Goal: Task Accomplishment & Management: Manage account settings

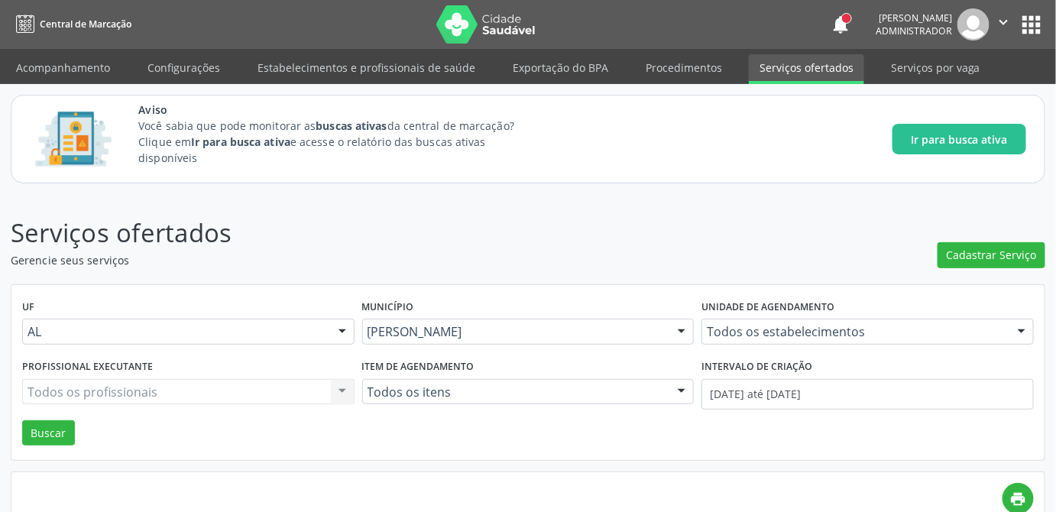
click at [1027, 28] on button "apps" at bounding box center [1031, 24] width 27 height 27
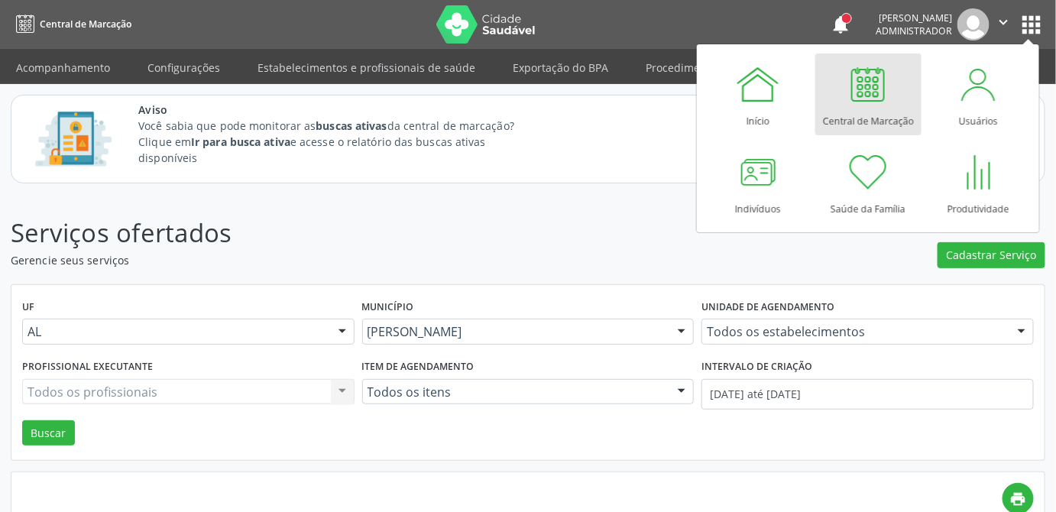
click at [860, 110] on div "Central de Marcação" at bounding box center [868, 117] width 91 height 21
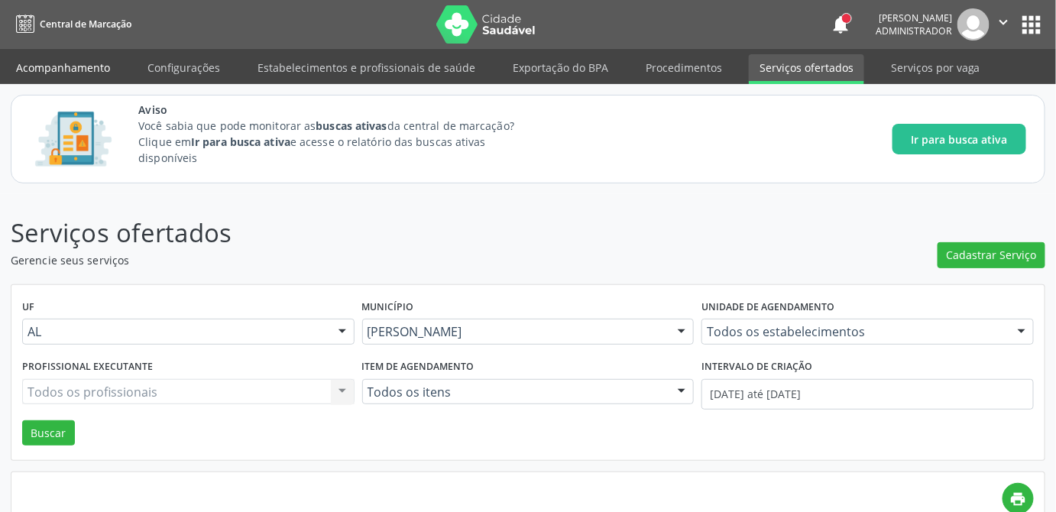
click at [89, 61] on link "Acompanhamento" at bounding box center [62, 67] width 115 height 27
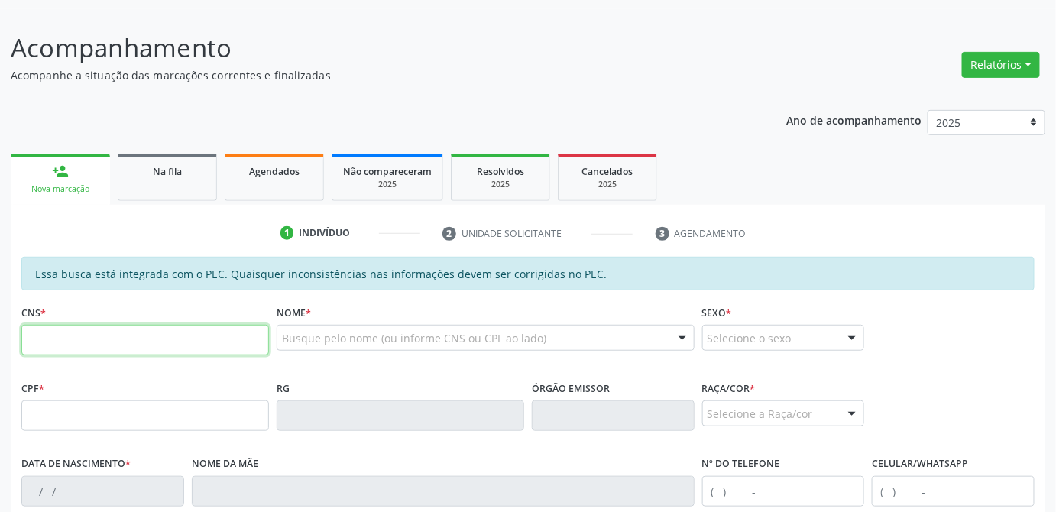
scroll to position [199, 0]
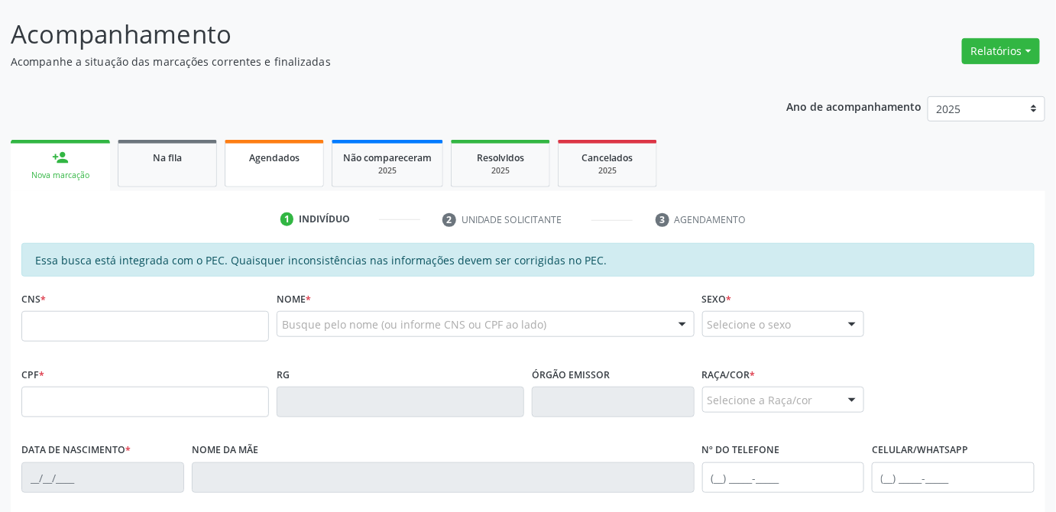
click at [261, 154] on span "Agendados" at bounding box center [274, 157] width 50 height 13
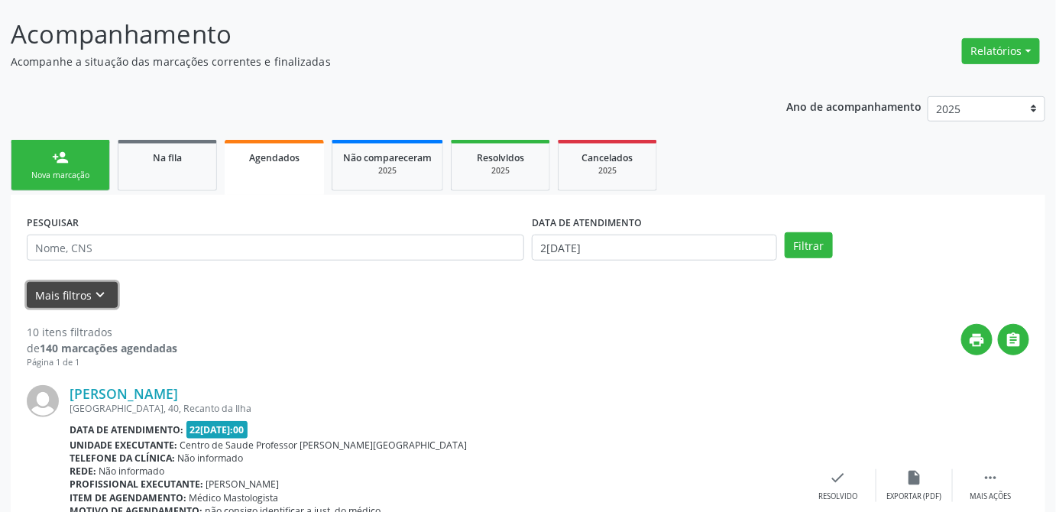
click at [75, 296] on button "Mais filtros keyboard_arrow_down" at bounding box center [72, 295] width 91 height 27
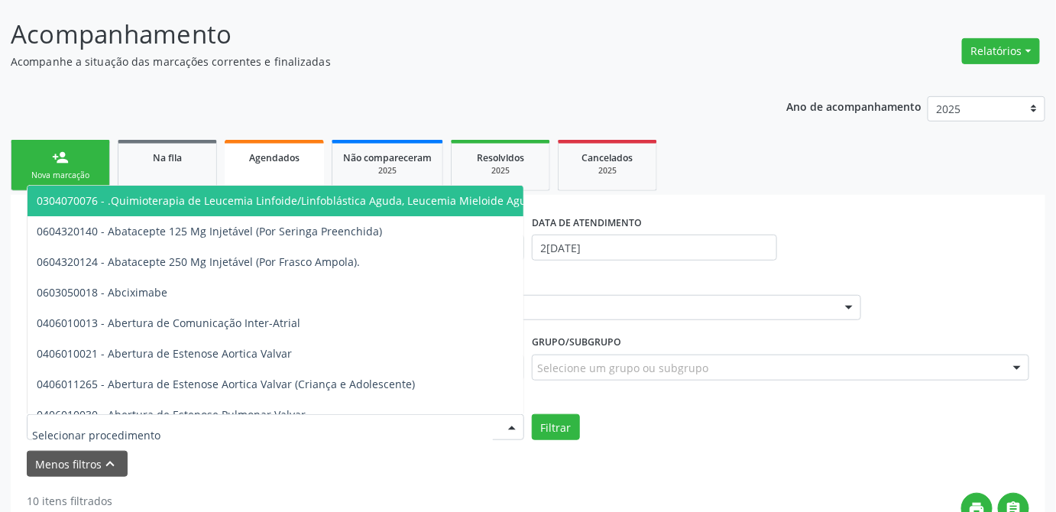
click at [330, 429] on div at bounding box center [275, 427] width 497 height 26
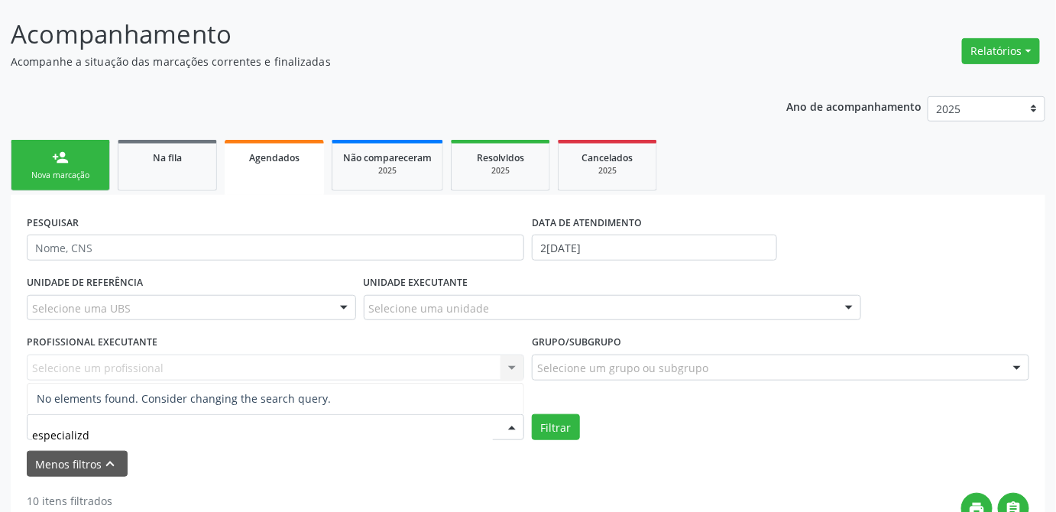
type input "especializ"
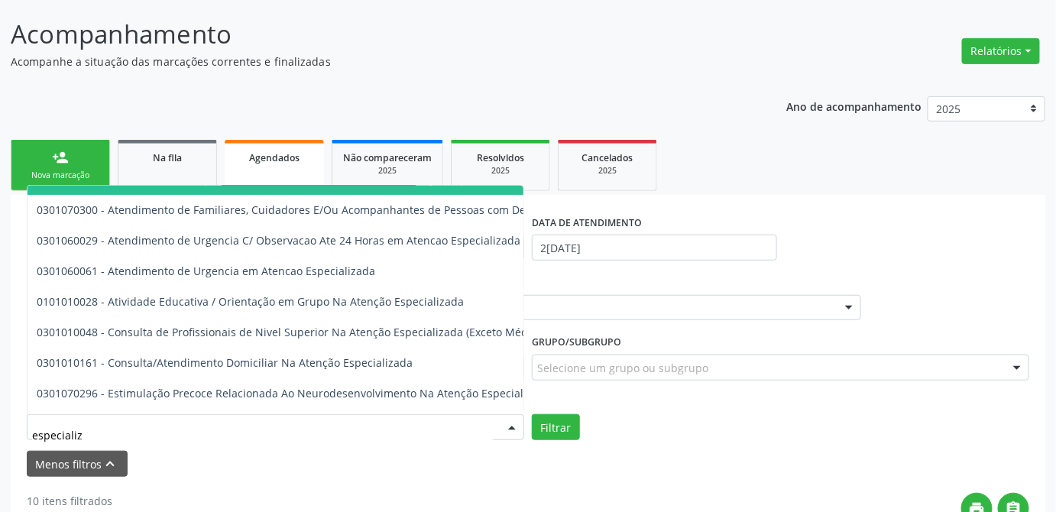
scroll to position [146, 0]
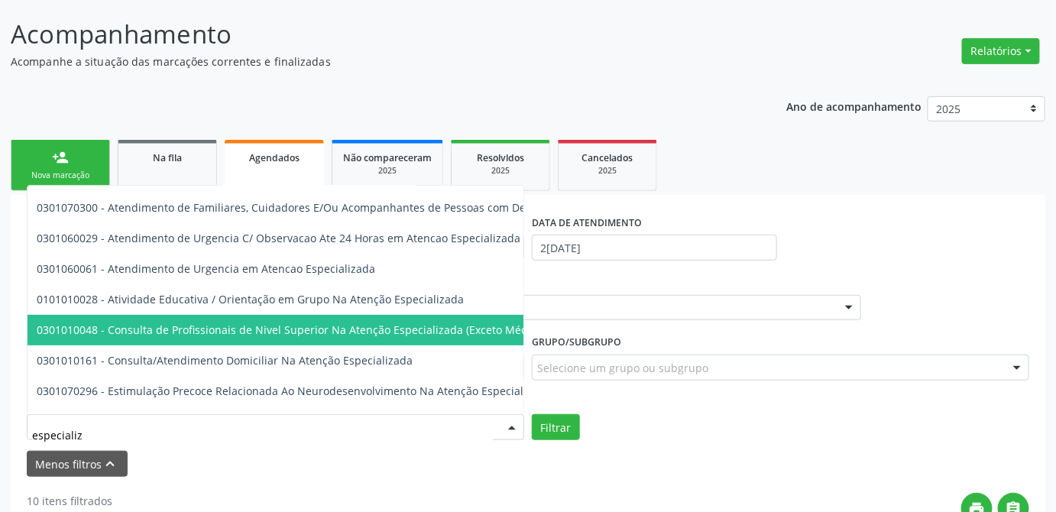
click at [369, 330] on span "0301010048 - Consulta de Profissionais de Nivel Superior Na Atenção Especializa…" at bounding box center [291, 329] width 509 height 15
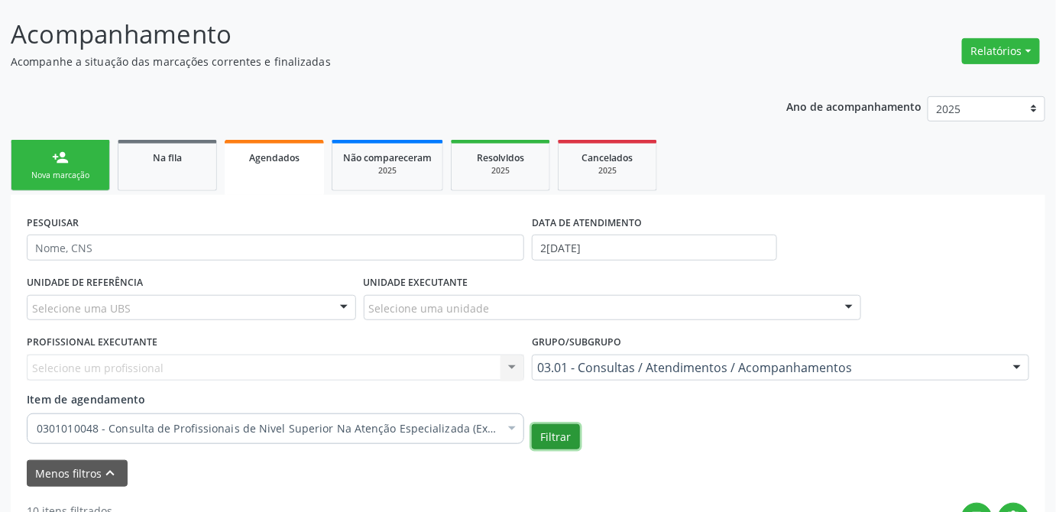
click at [549, 439] on button "Filtrar" at bounding box center [556, 437] width 48 height 26
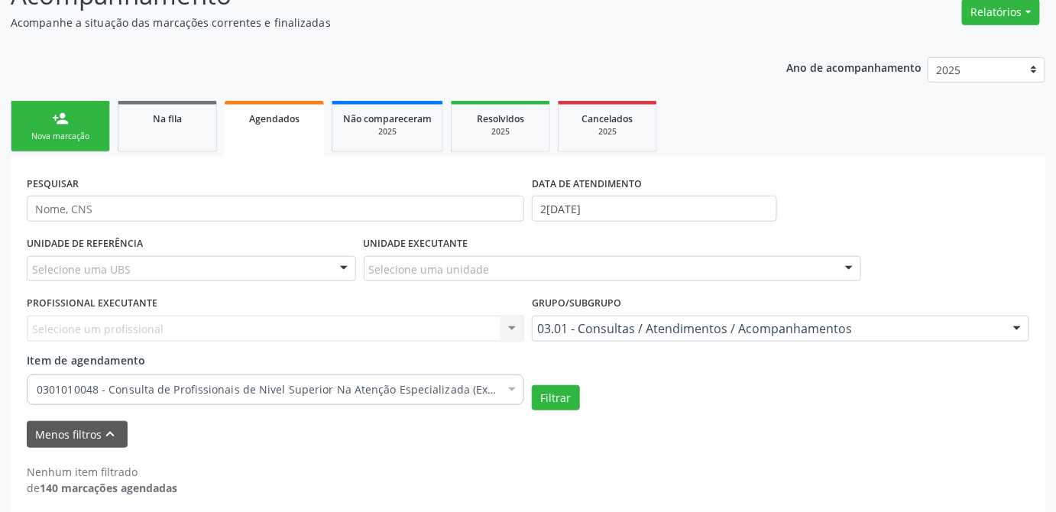
scroll to position [246, 0]
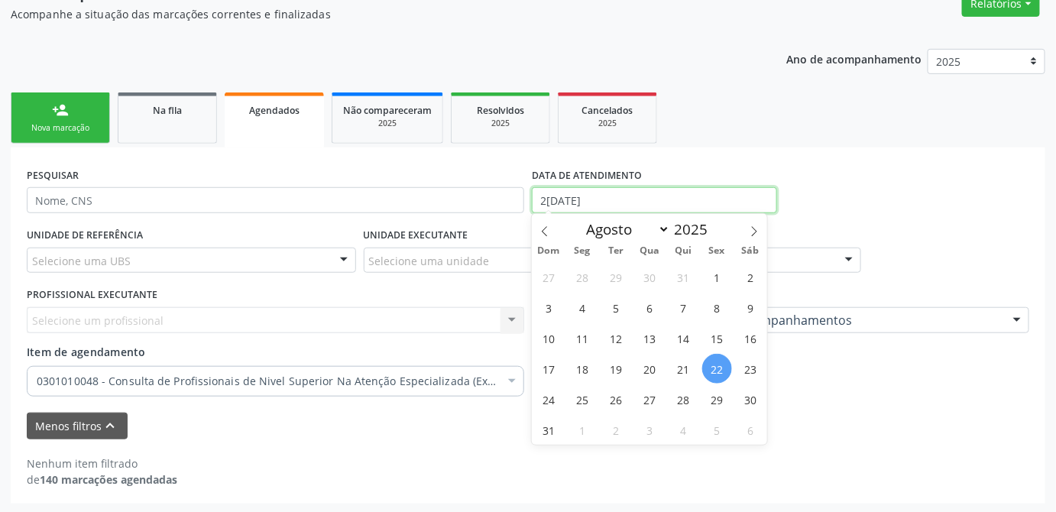
click at [661, 198] on input "22/08/2025" at bounding box center [654, 200] width 245 height 26
click at [717, 282] on span "1" at bounding box center [717, 277] width 30 height 30
type input "01/08/2025"
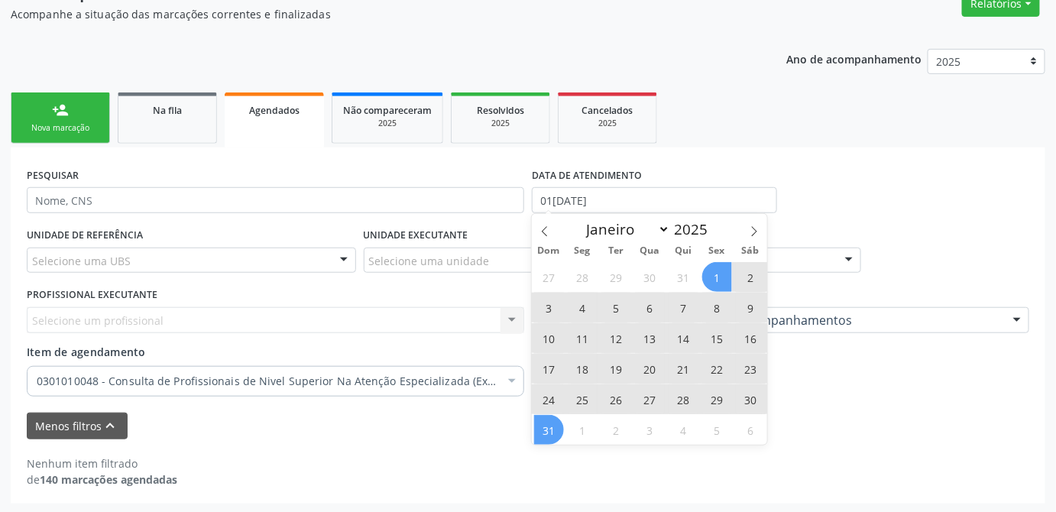
click at [557, 423] on span "31" at bounding box center [549, 430] width 30 height 30
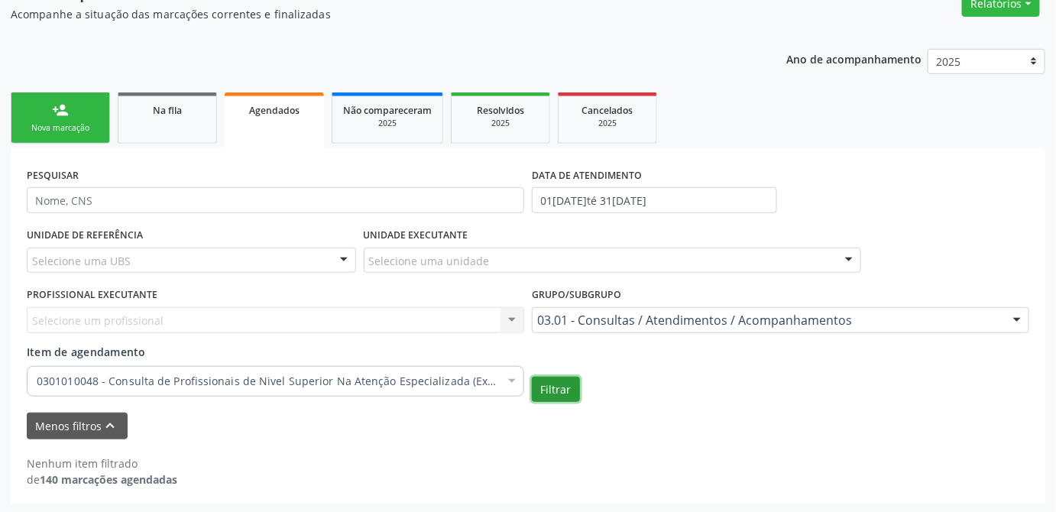
click at [573, 389] on button "Filtrar" at bounding box center [556, 390] width 48 height 26
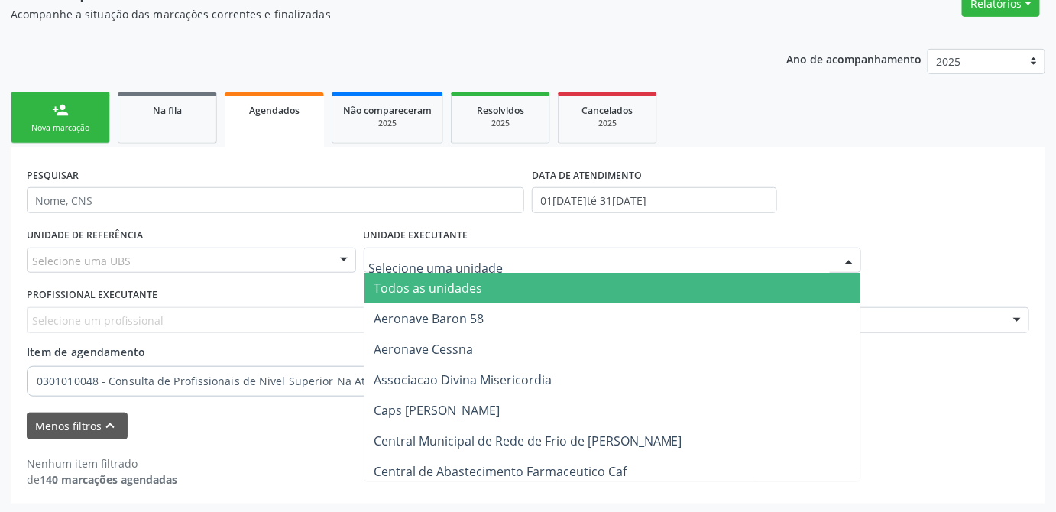
click at [621, 261] on div at bounding box center [612, 261] width 497 height 26
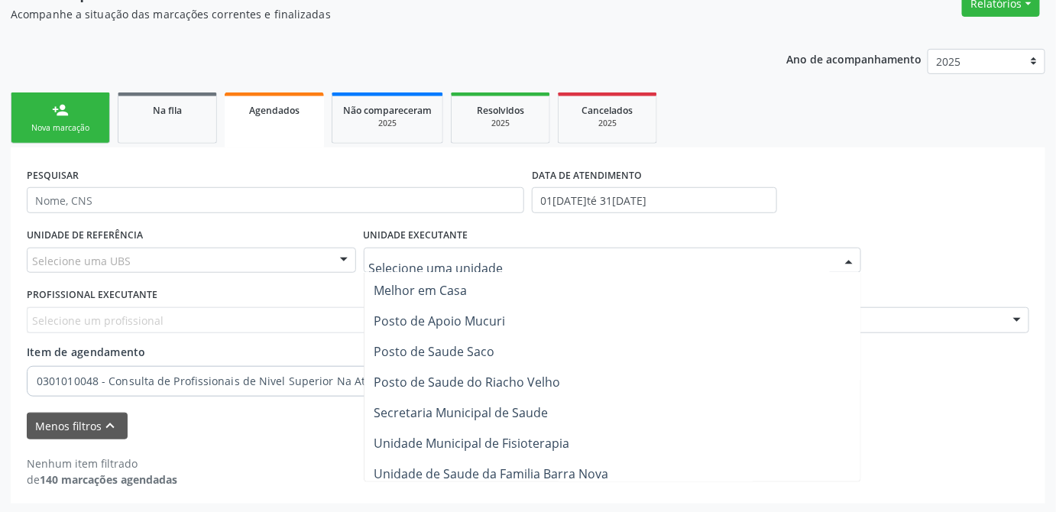
scroll to position [674, 0]
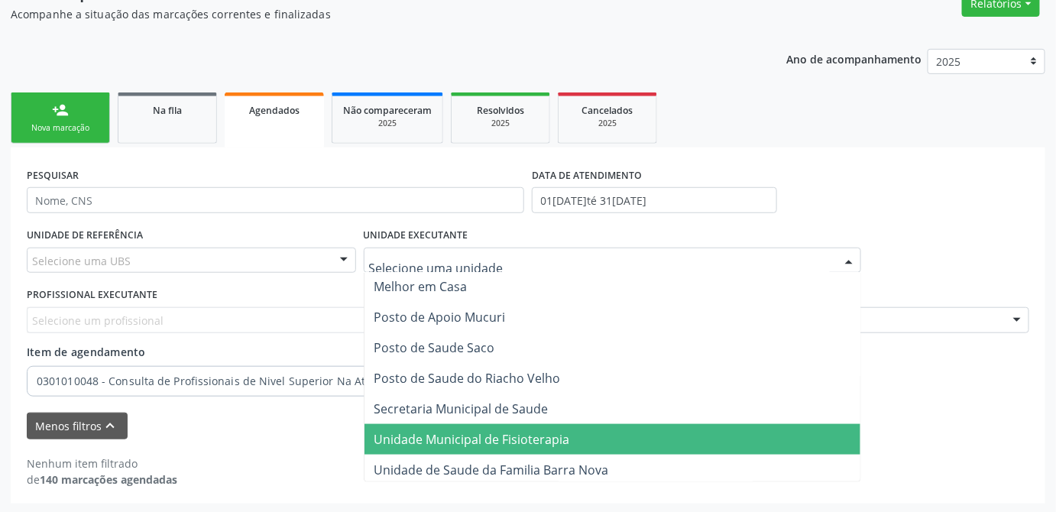
click at [626, 426] on span "Unidade Municipal de Fisioterapia" at bounding box center [612, 439] width 496 height 31
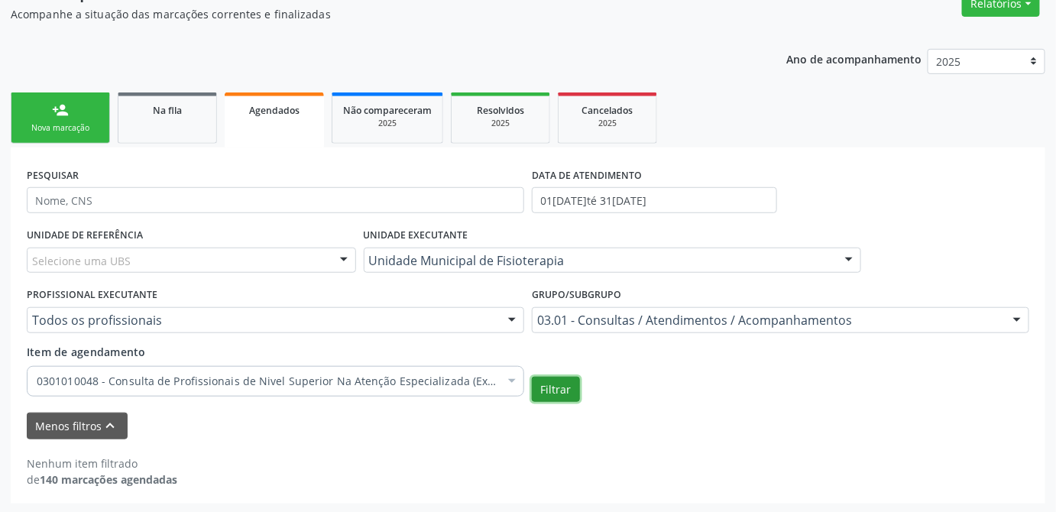
click at [562, 390] on button "Filtrar" at bounding box center [556, 390] width 48 height 26
click at [185, 104] on div "Na fila" at bounding box center [167, 110] width 76 height 16
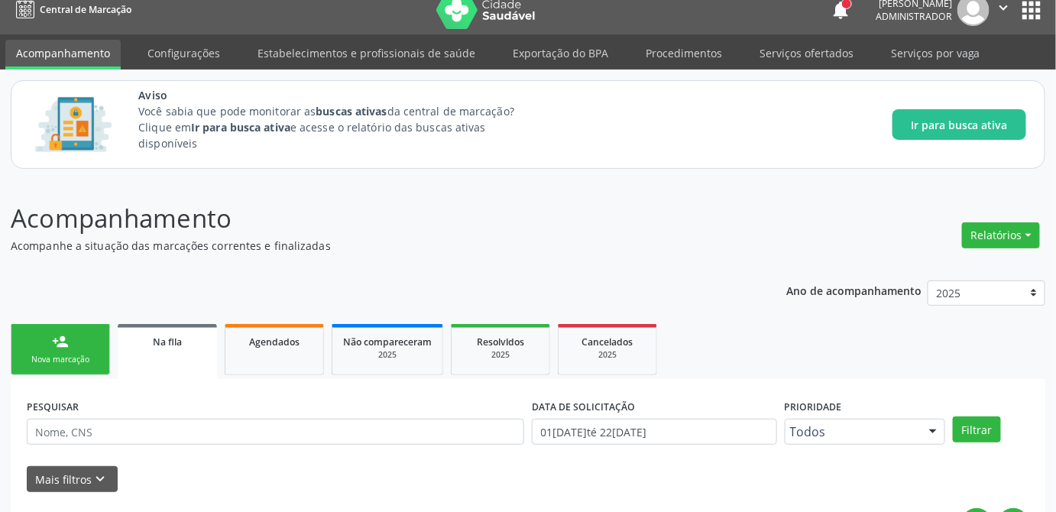
scroll to position [0, 0]
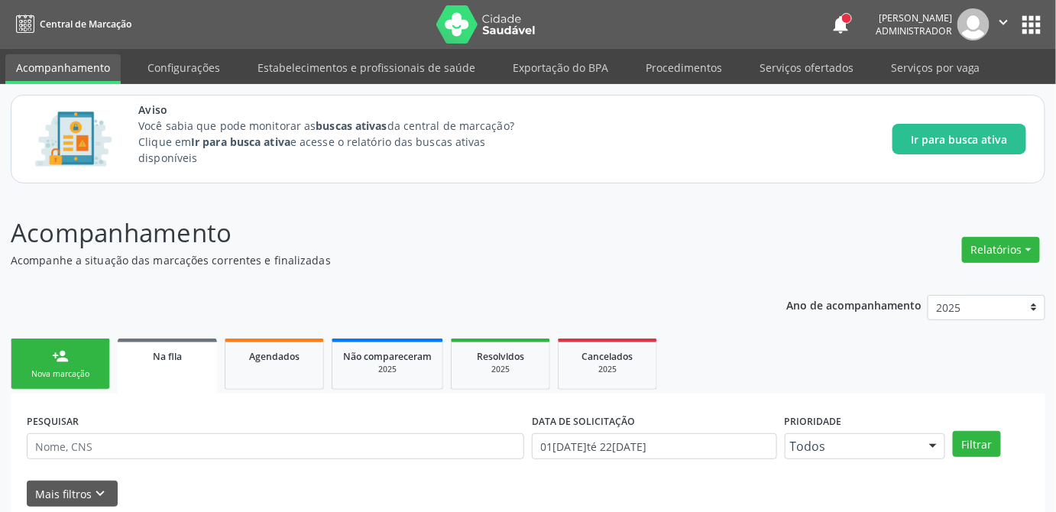
click at [57, 367] on link "person_add Nova marcação" at bounding box center [60, 363] width 99 height 51
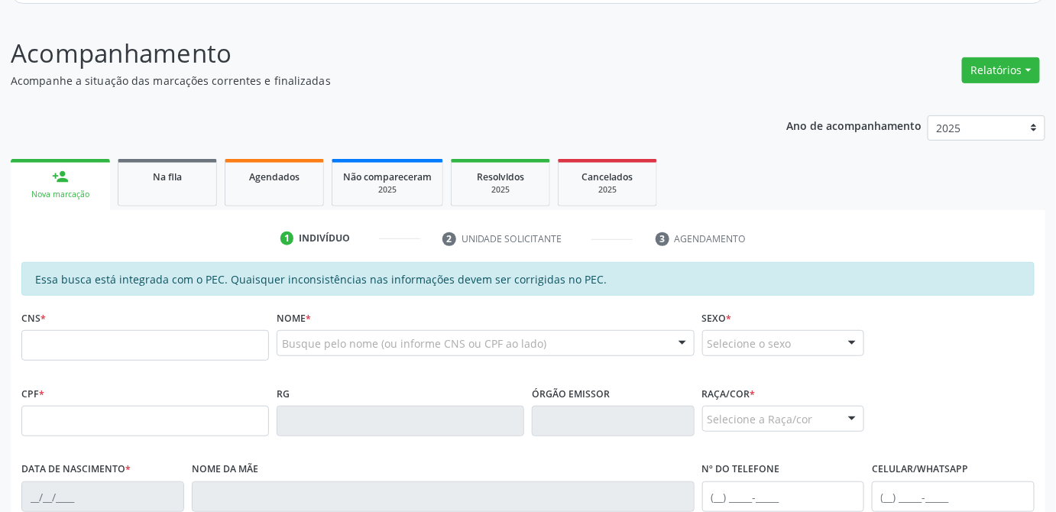
scroll to position [189, 0]
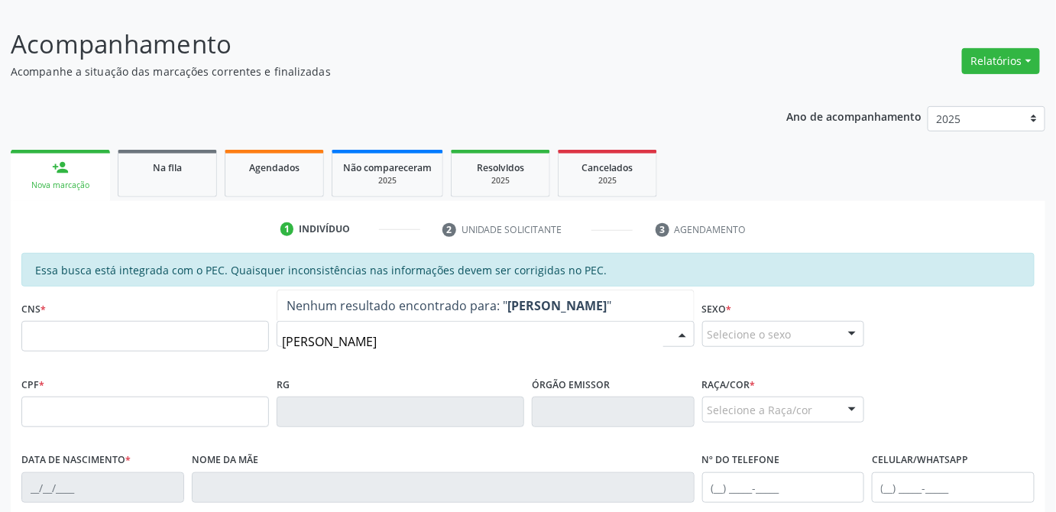
type input "walter torres moura"
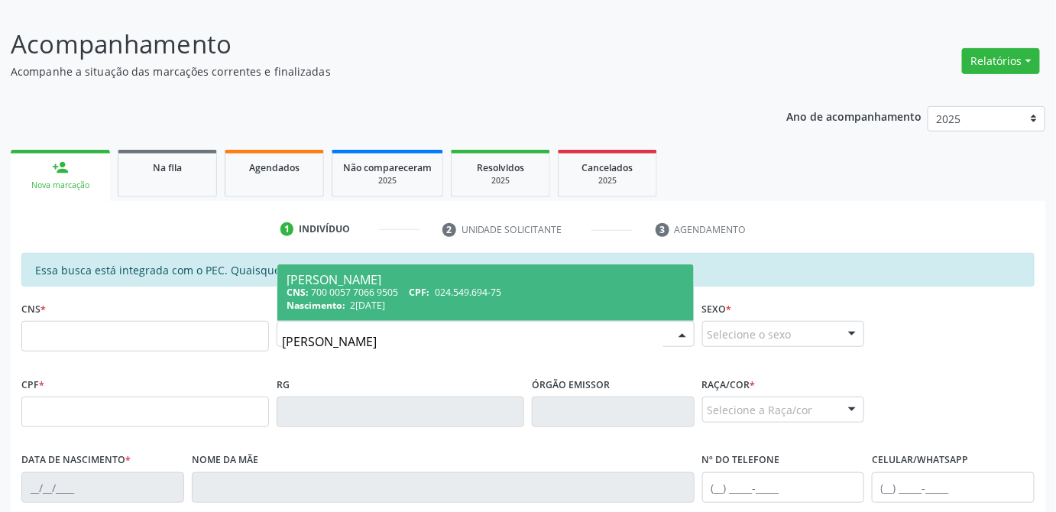
click at [438, 338] on input "walter torres moura" at bounding box center [472, 341] width 381 height 31
click at [474, 301] on div "Nascimento: 24/11/1977" at bounding box center [485, 305] width 398 height 13
type input "700 0057 7066 9505"
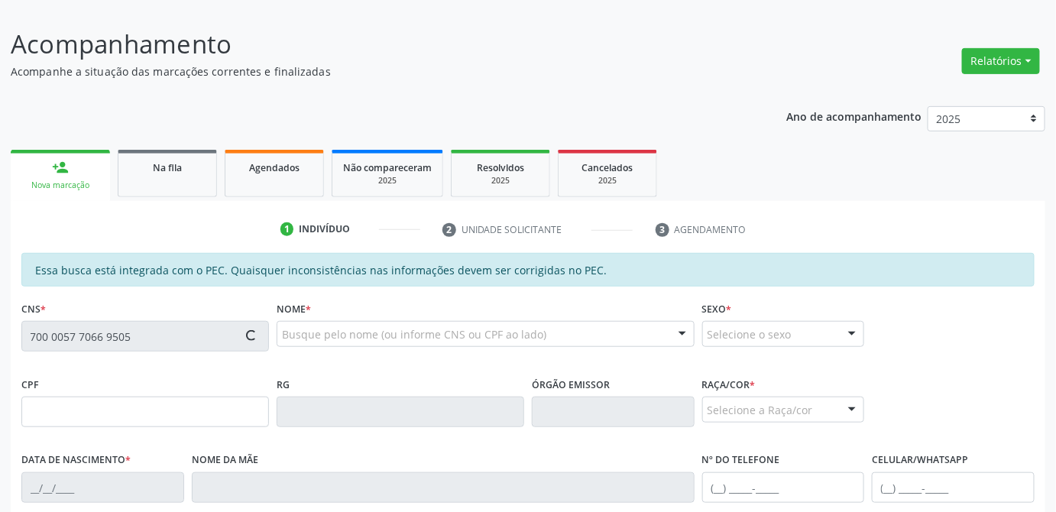
type input "024.549.694-75"
type input "24/11/1977"
type input "Stela Torres Moura"
type input "(82) 99119-9053"
type input "S/N"
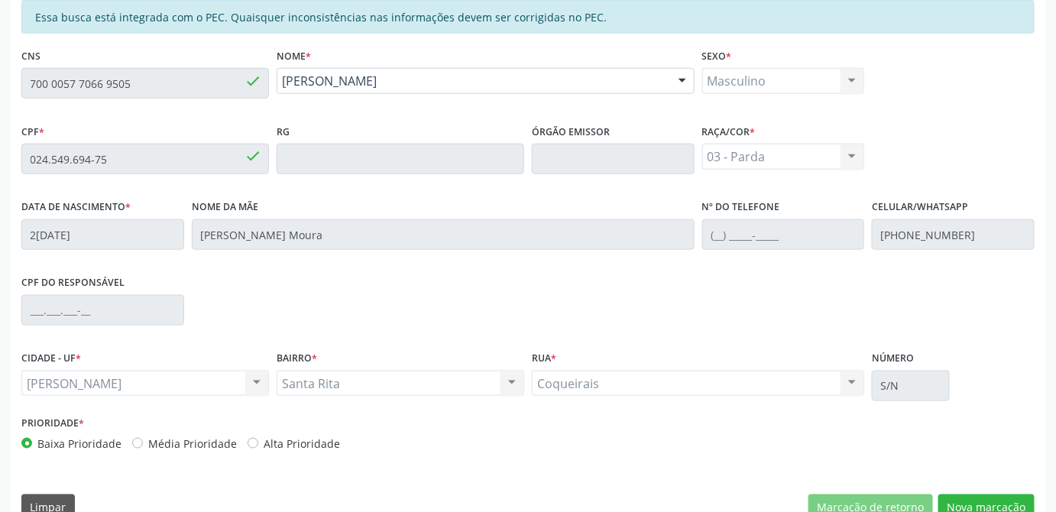
scroll to position [468, 0]
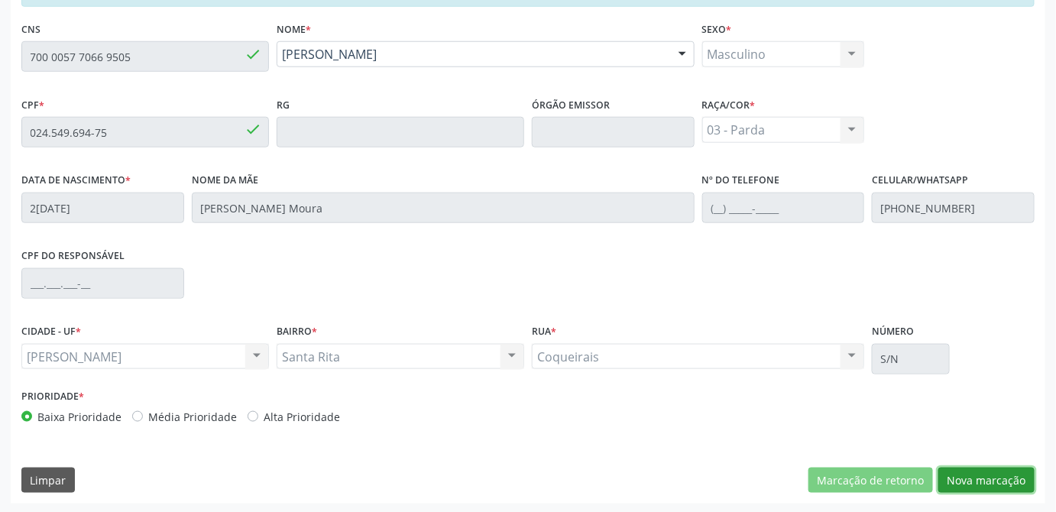
click at [996, 483] on button "Nova marcação" at bounding box center [986, 481] width 96 height 26
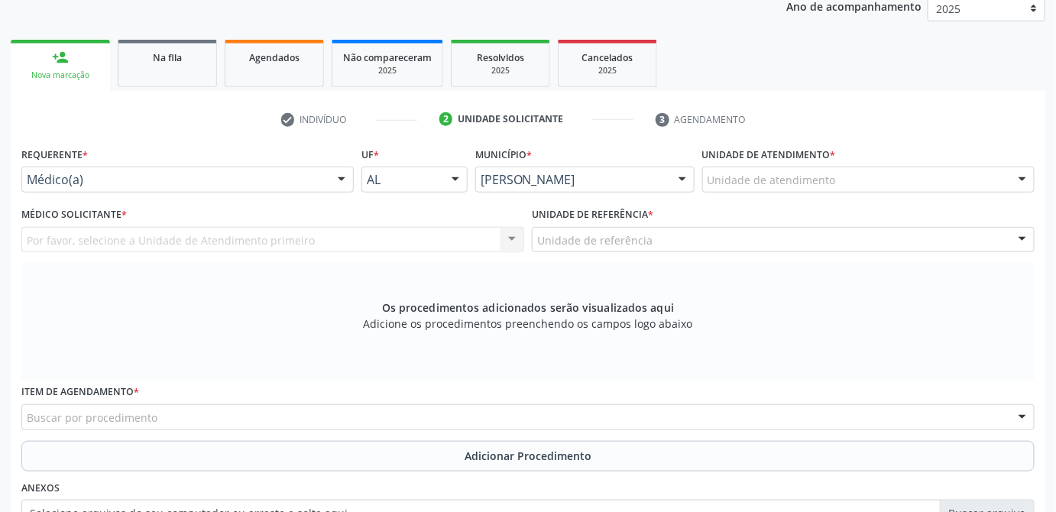
scroll to position [277, 0]
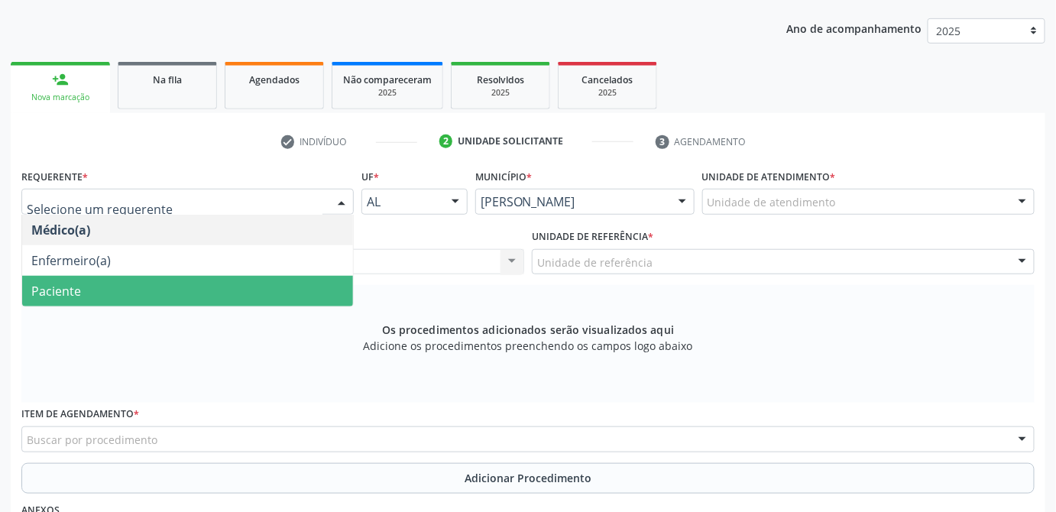
click at [195, 296] on span "Paciente" at bounding box center [187, 291] width 331 height 31
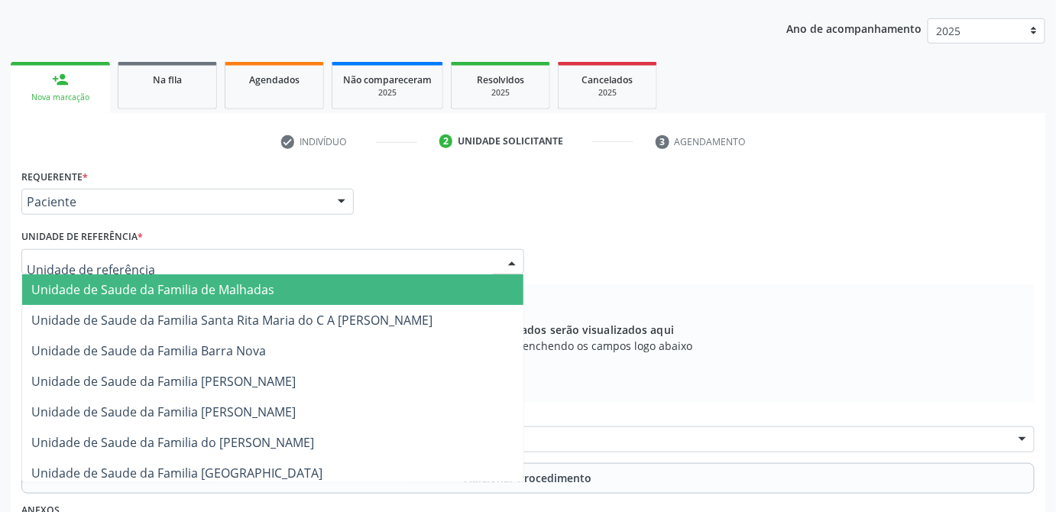
click at [263, 265] on div at bounding box center [272, 262] width 503 height 26
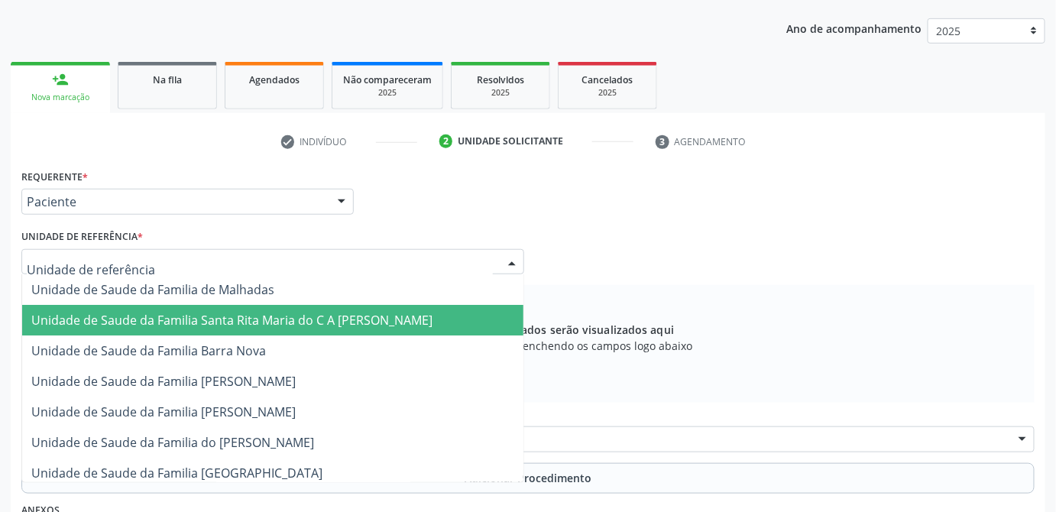
click at [270, 320] on span "Unidade de Saude da Familia Santa Rita Maria do C A [PERSON_NAME]" at bounding box center [231, 320] width 401 height 17
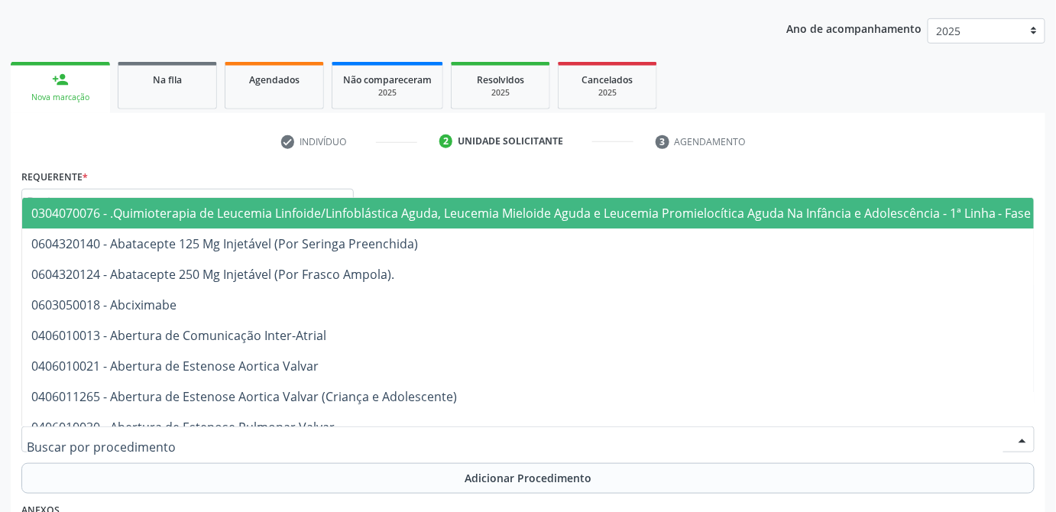
click at [474, 441] on div at bounding box center [527, 439] width 1013 height 26
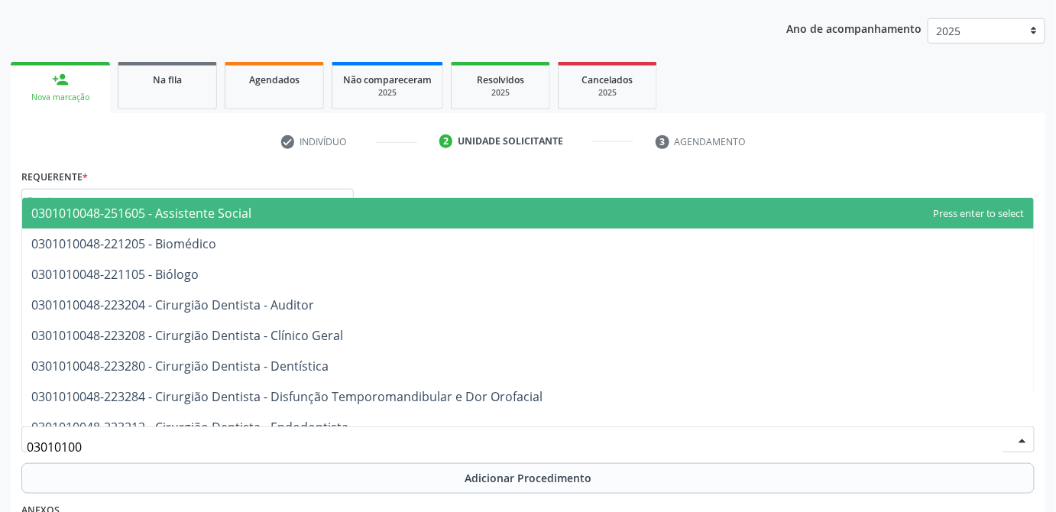
type input "030101004"
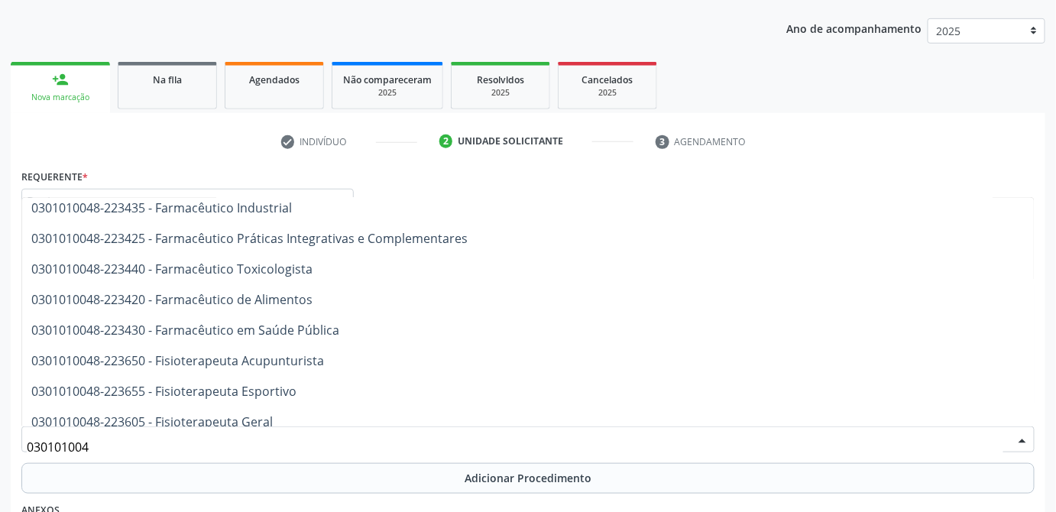
scroll to position [1500, 0]
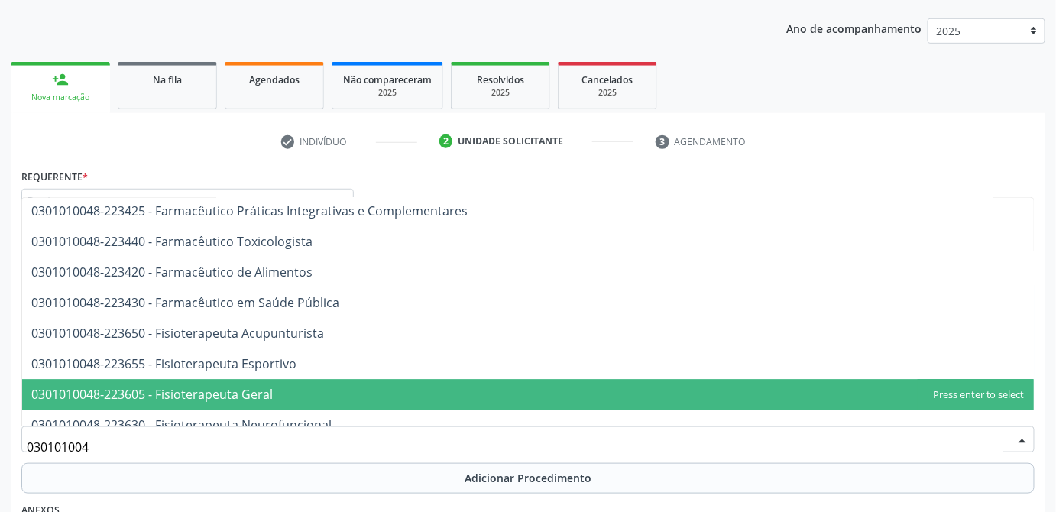
click at [529, 379] on span "0301010048-223605 - Fisioterapeuta Geral" at bounding box center [528, 394] width 1012 height 31
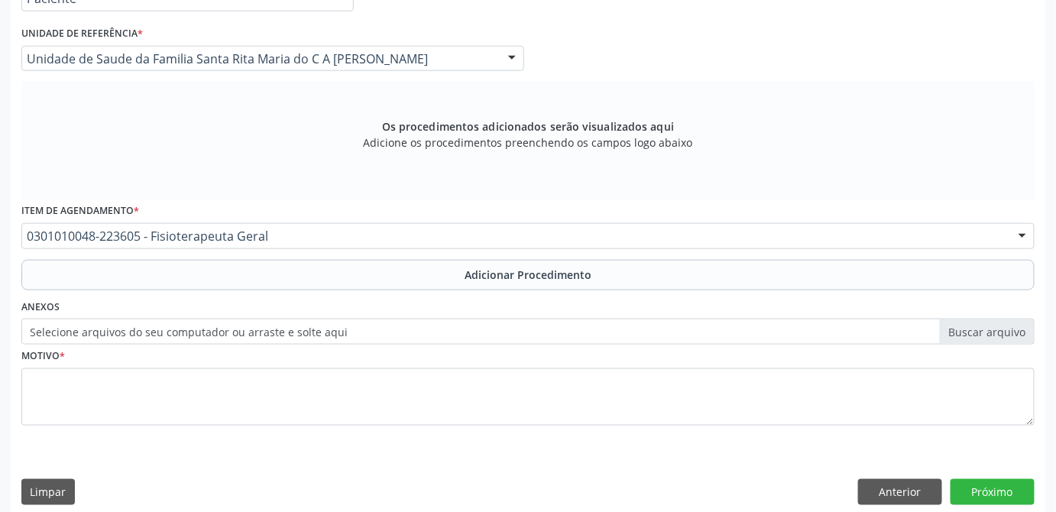
scroll to position [485, 0]
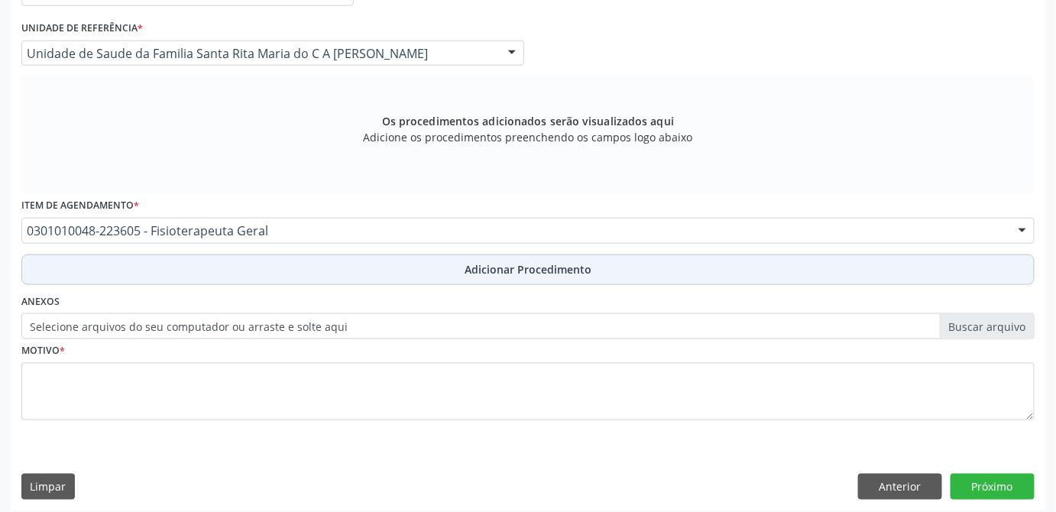
click at [604, 276] on button "Adicionar Procedimento" at bounding box center [527, 269] width 1013 height 31
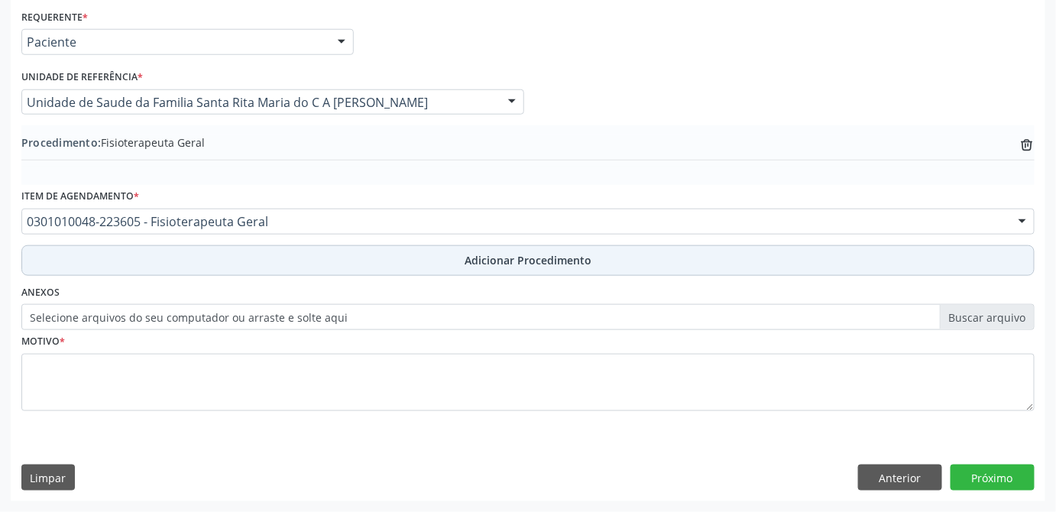
scroll to position [434, 0]
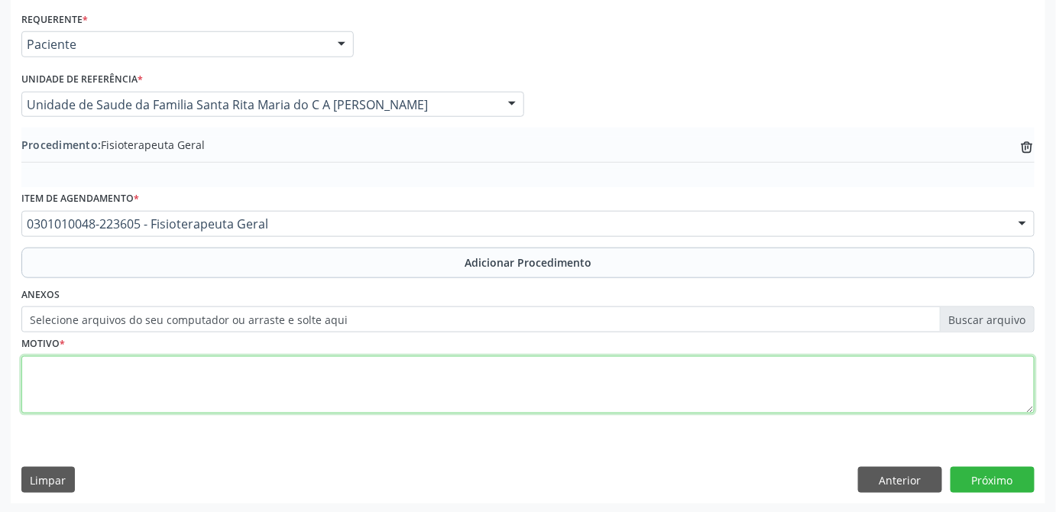
click at [448, 375] on textarea at bounding box center [527, 385] width 1013 height 58
type textarea "teste"
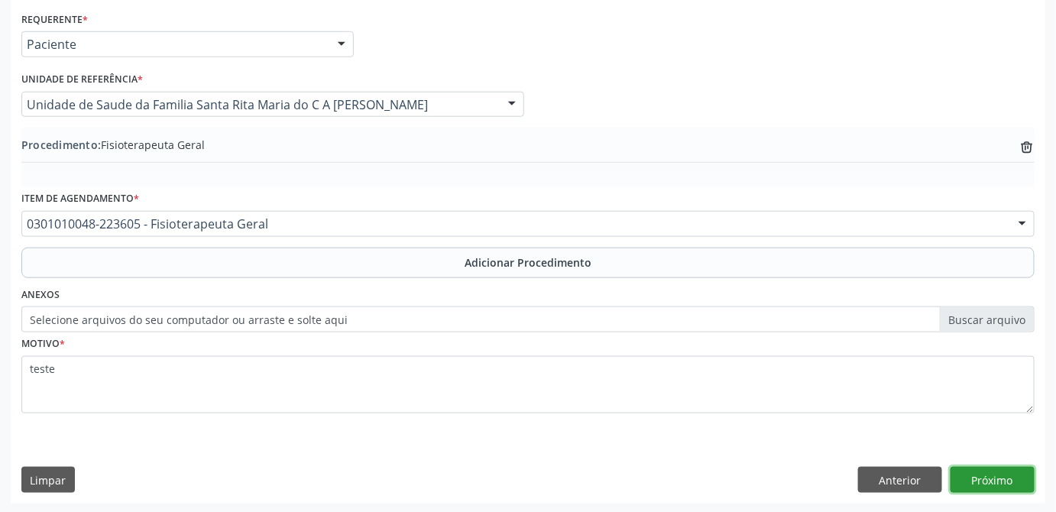
click at [1015, 481] on button "Próximo" at bounding box center [992, 480] width 84 height 26
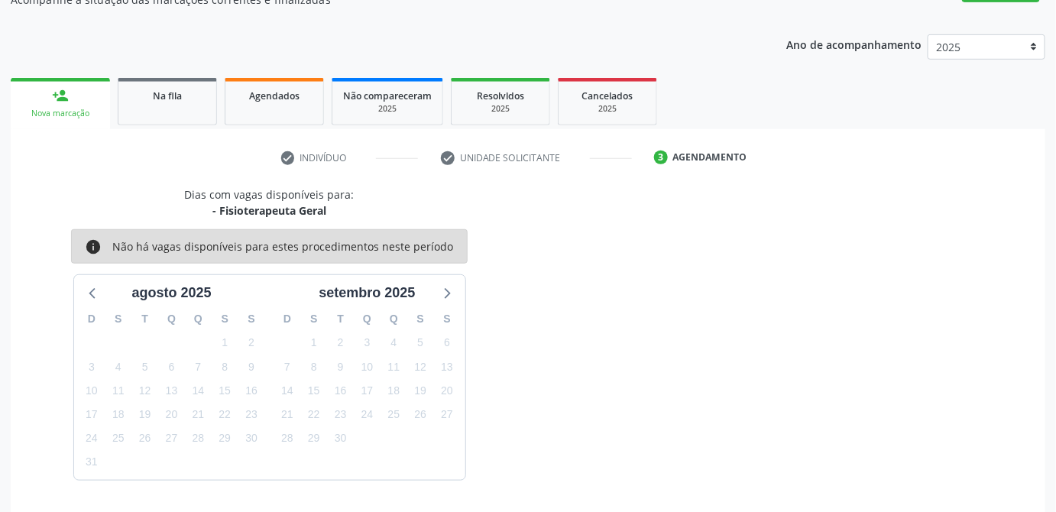
scroll to position [306, 0]
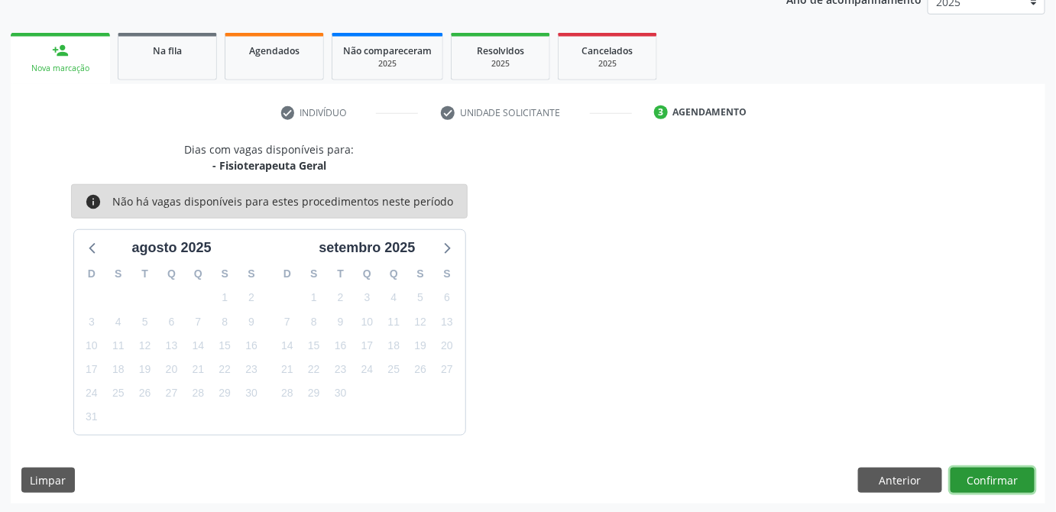
click at [1015, 481] on button "Confirmar" at bounding box center [992, 481] width 84 height 26
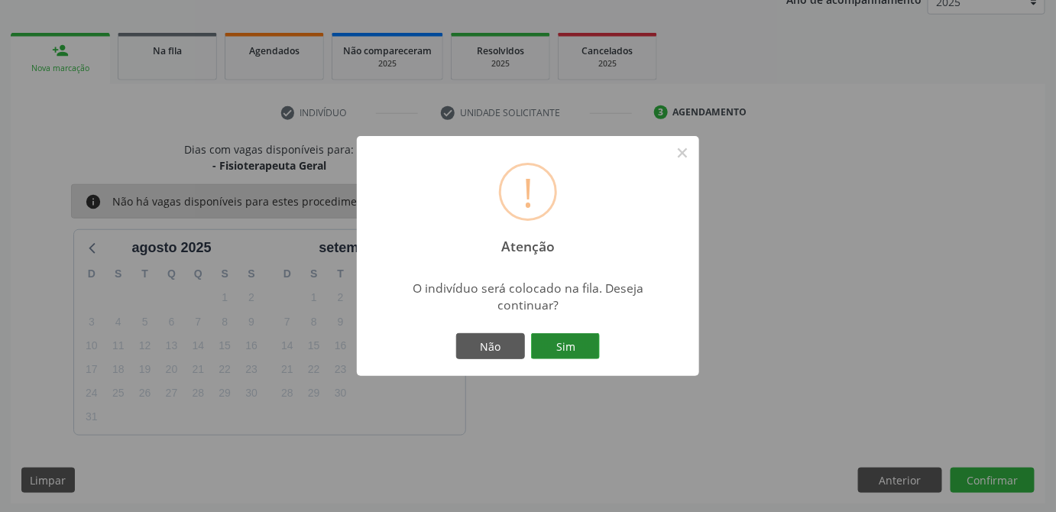
click at [567, 342] on button "Sim" at bounding box center [565, 346] width 69 height 26
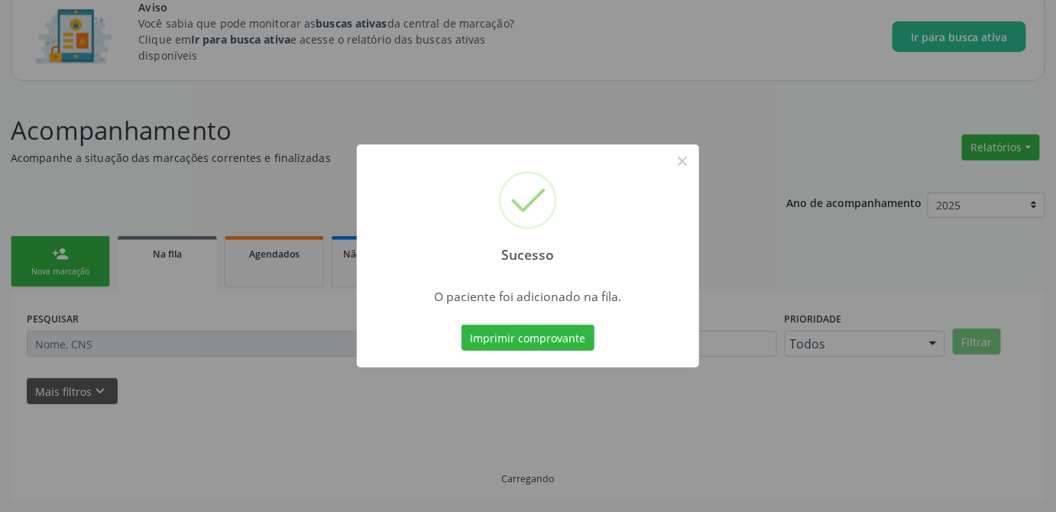
scroll to position [101, 0]
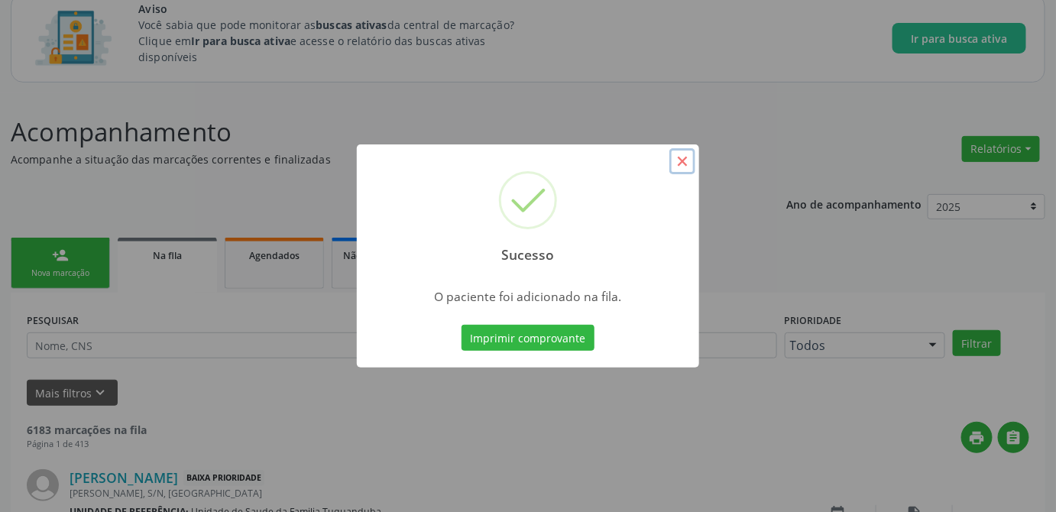
click at [678, 166] on button "×" at bounding box center [682, 161] width 26 height 26
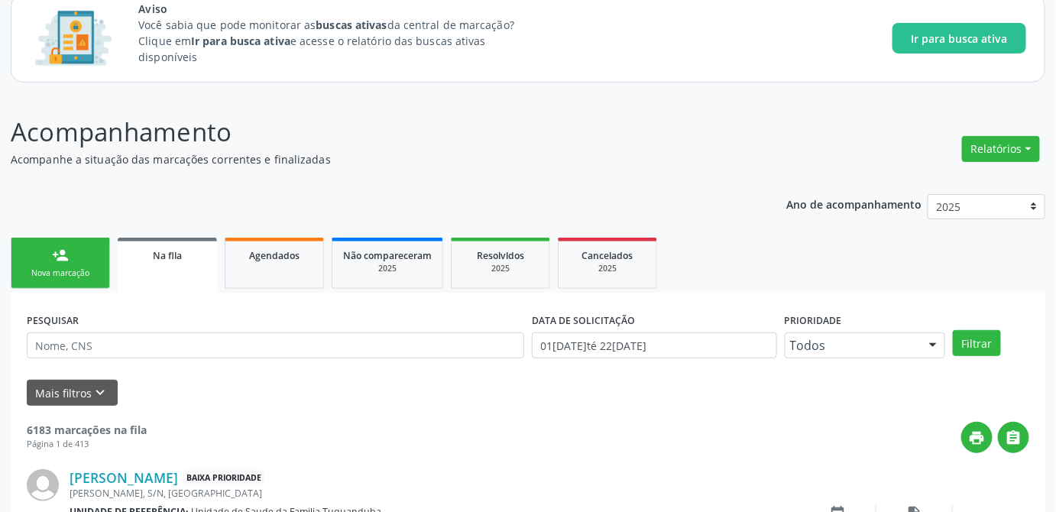
click at [163, 252] on span "Na fila" at bounding box center [167, 255] width 29 height 13
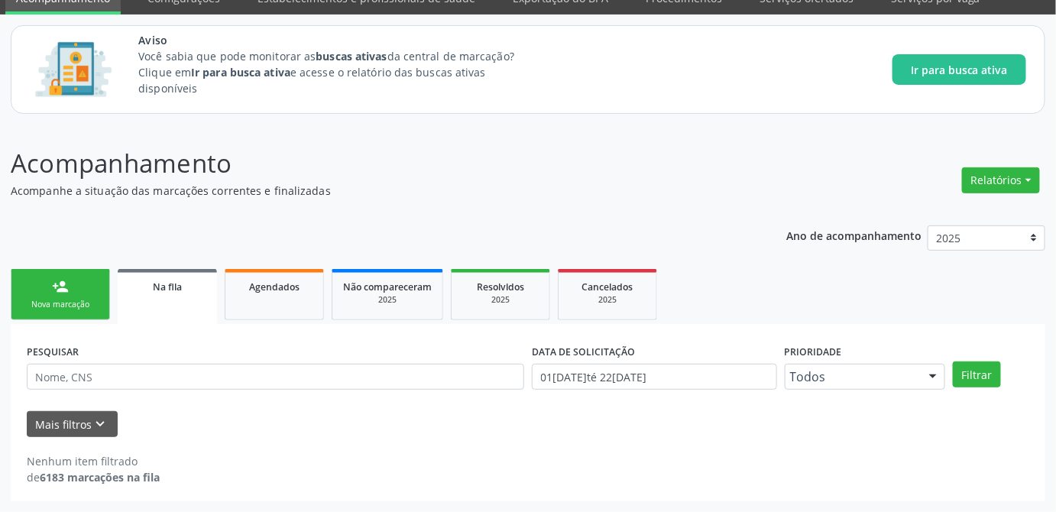
scroll to position [67, 0]
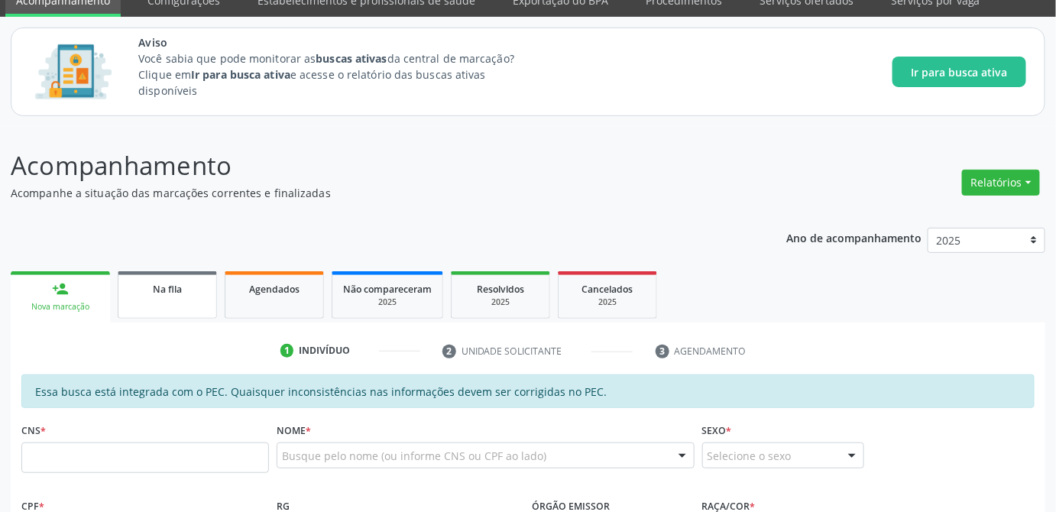
scroll to position [67, 0]
click at [173, 289] on span "Na fila" at bounding box center [167, 289] width 29 height 13
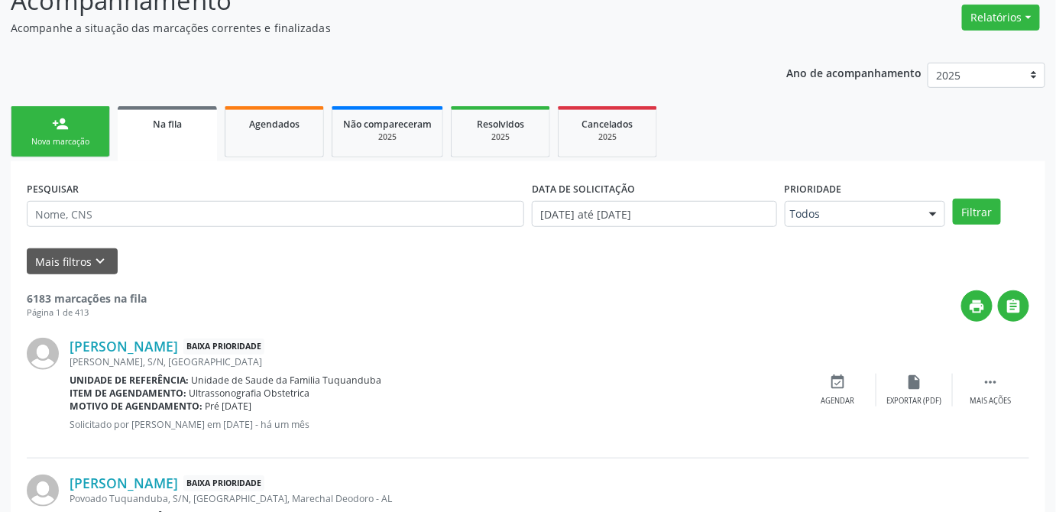
scroll to position [244, 0]
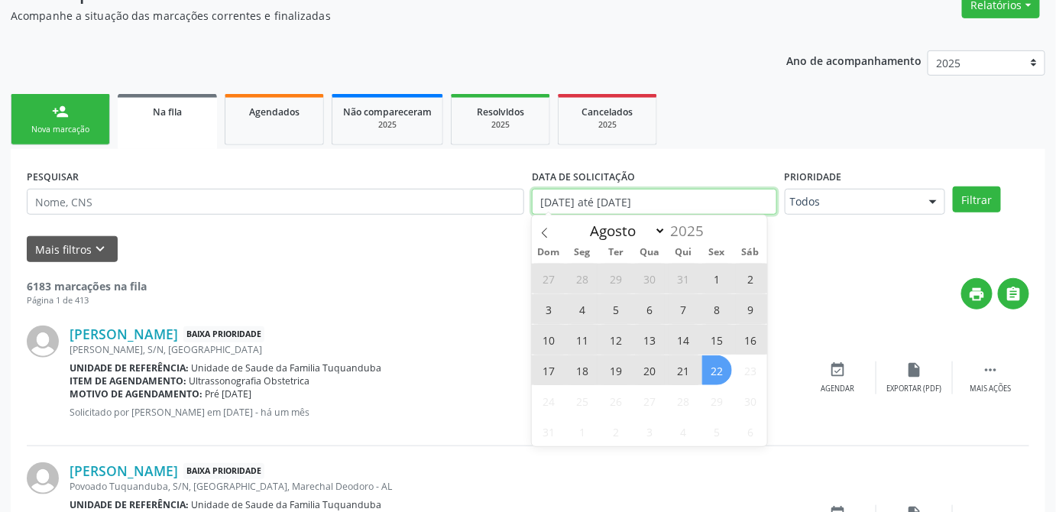
click at [695, 195] on input "01/01/2025 até 22/08/2025" at bounding box center [654, 202] width 245 height 26
click at [711, 377] on span "22" at bounding box center [717, 370] width 30 height 30
type input "[DATE]"
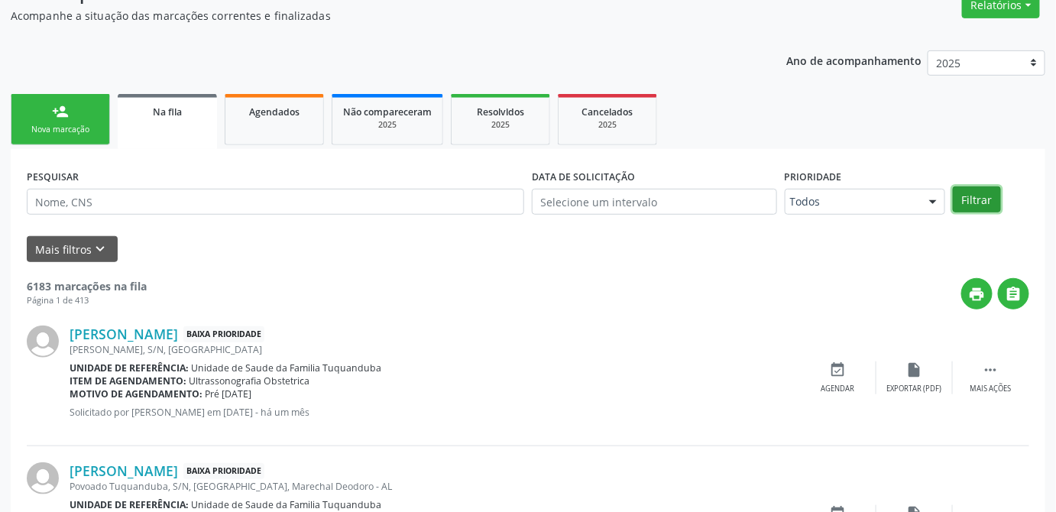
click at [977, 196] on button "Filtrar" at bounding box center [977, 199] width 48 height 26
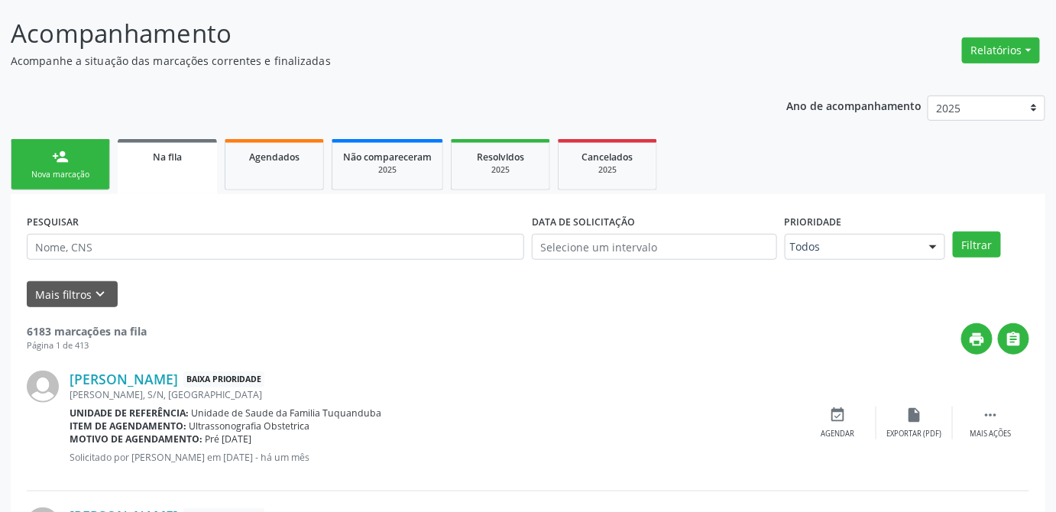
scroll to position [203, 0]
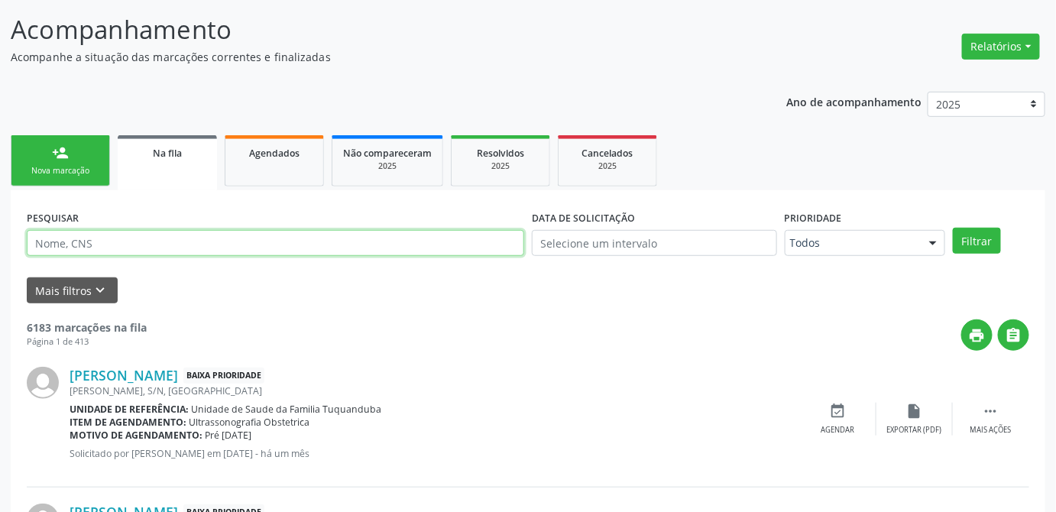
click at [216, 245] on input "text" at bounding box center [275, 243] width 497 height 26
type input "walter torres"
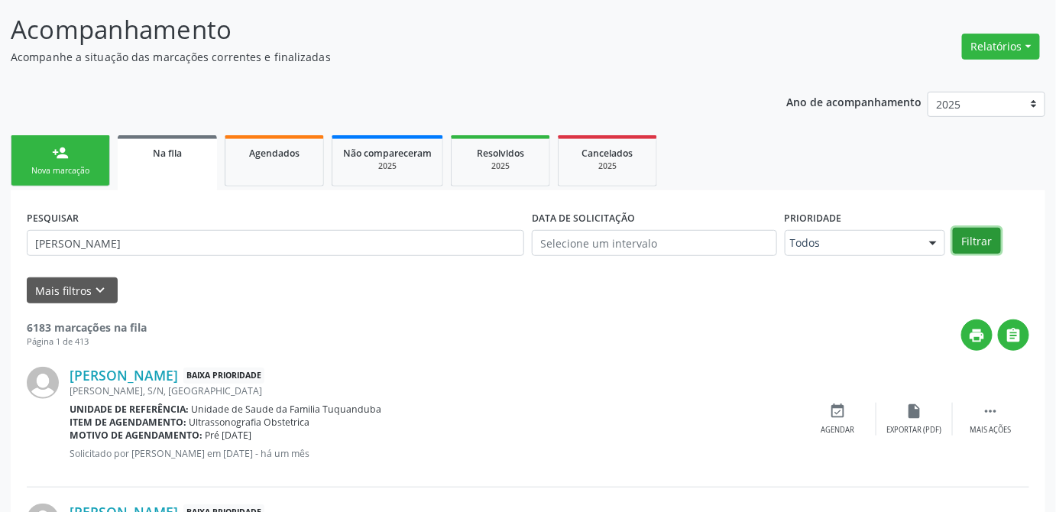
click at [969, 242] on button "Filtrar" at bounding box center [977, 241] width 48 height 26
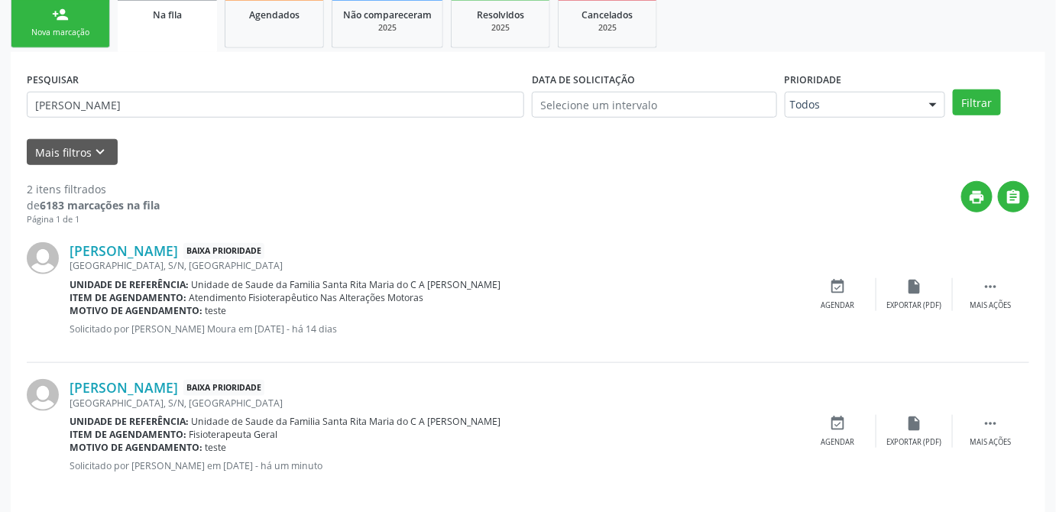
scroll to position [353, 0]
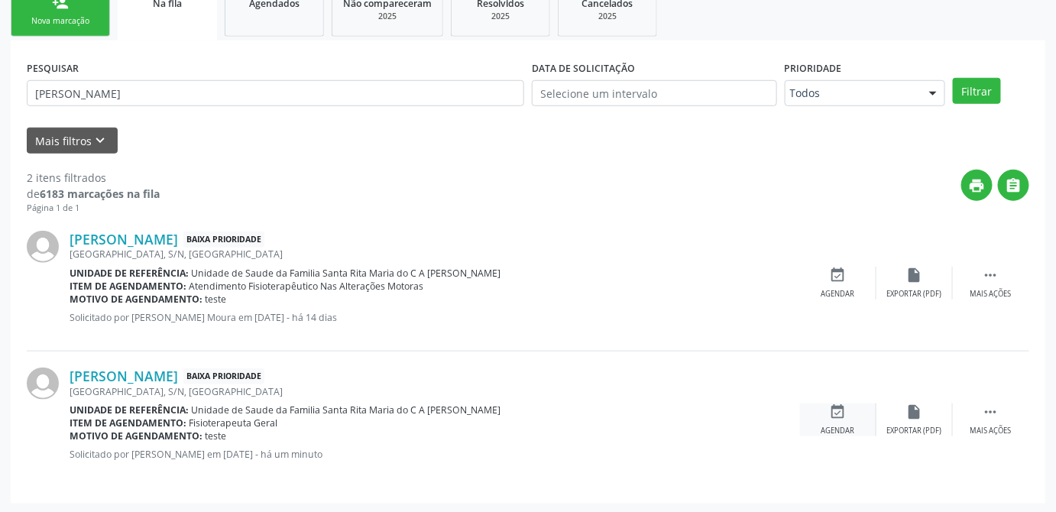
click at [841, 416] on icon "event_available" at bounding box center [838, 411] width 17 height 17
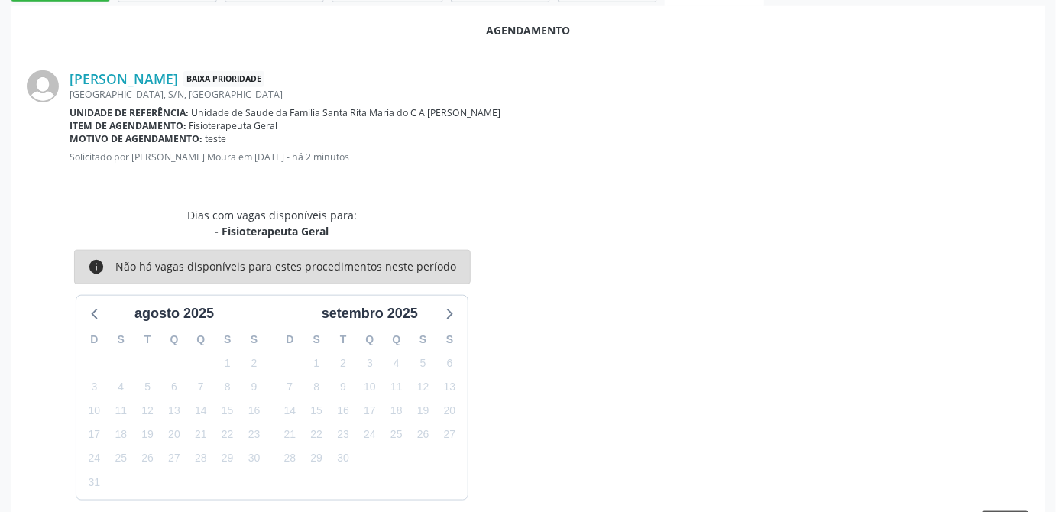
scroll to position [435, 0]
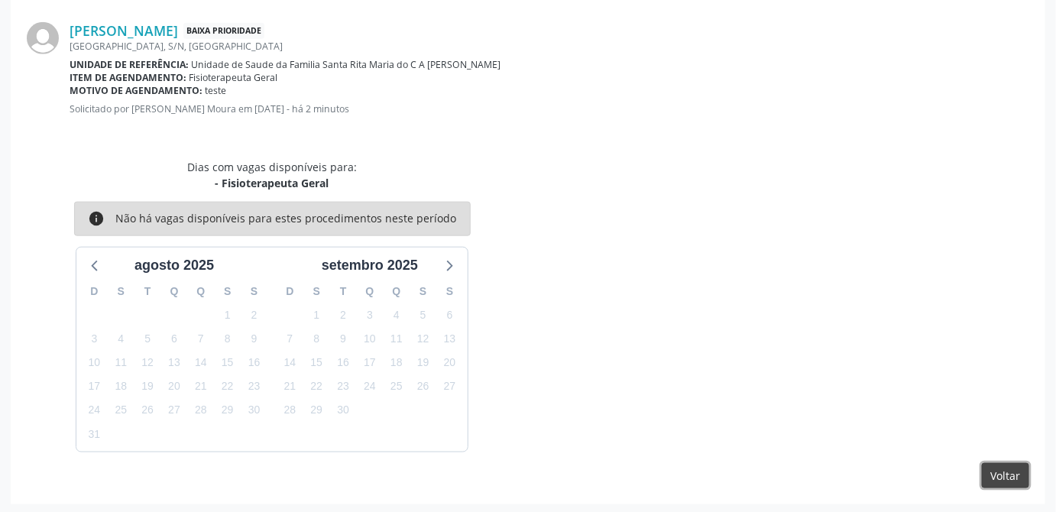
click at [1012, 472] on button "Voltar" at bounding box center [1005, 476] width 47 height 26
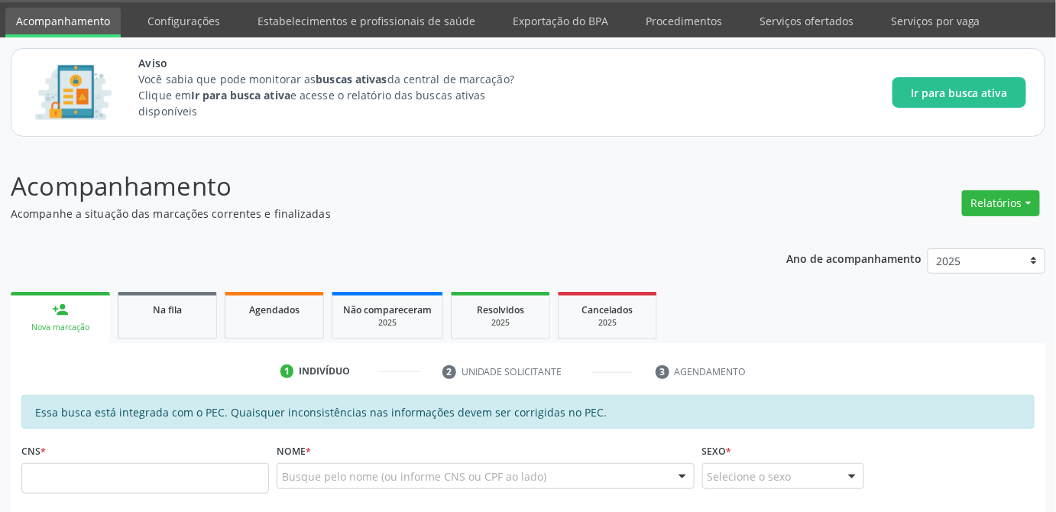
scroll to position [0, 0]
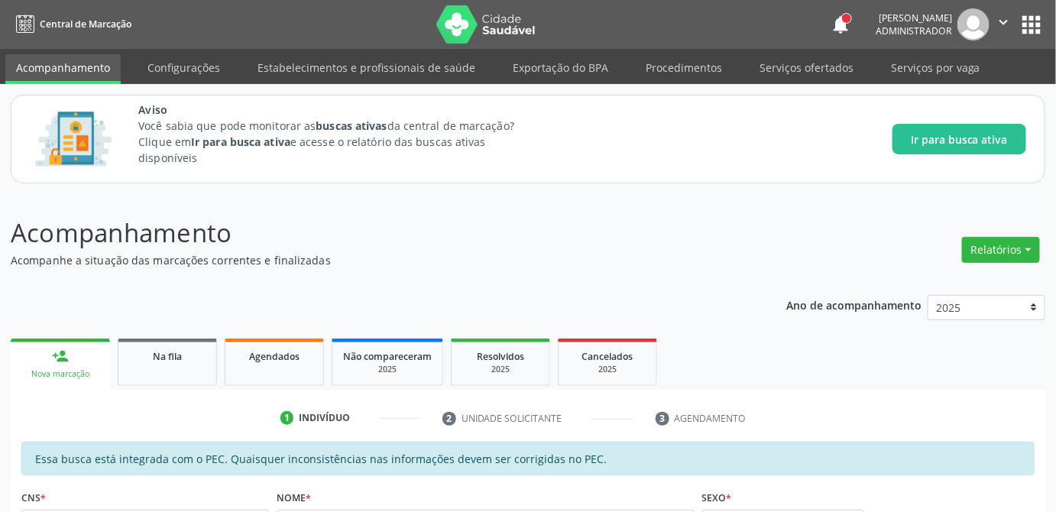
click at [952, 351] on ul "person_add Nova marcação Na fila Agendados Não compareceram 2025 Resolvidos 202…" at bounding box center [528, 362] width 1034 height 55
click at [812, 66] on link "Serviços ofertados" at bounding box center [806, 67] width 115 height 27
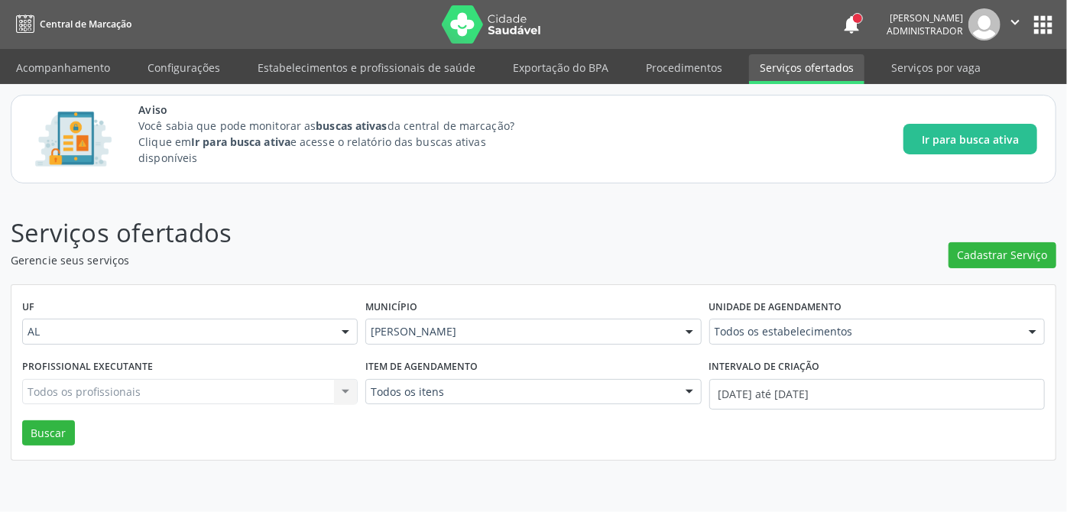
click at [859, 248] on header "Serviços ofertados Gerencie seus serviços Cadastrar Serviço" at bounding box center [533, 241] width 1045 height 54
click at [927, 216] on header "Serviços ofertados Gerencie seus serviços Cadastrar Serviço" at bounding box center [533, 241] width 1045 height 54
click at [694, 214] on p "Serviços ofertados" at bounding box center [377, 233] width 732 height 38
click at [519, 231] on p "Serviços ofertados" at bounding box center [377, 233] width 732 height 38
click at [813, 234] on header "Serviços ofertados Gerencie seus serviços Cadastrar Serviço" at bounding box center [533, 241] width 1045 height 54
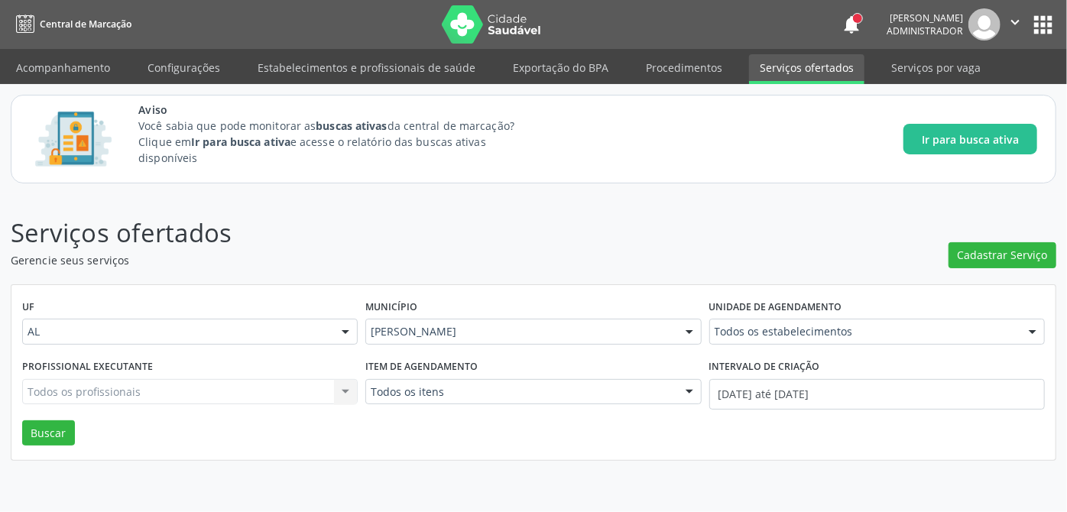
click at [667, 227] on p "Serviços ofertados" at bounding box center [377, 233] width 732 height 38
click at [722, 217] on p "Serviços ofertados" at bounding box center [377, 233] width 732 height 38
click at [994, 253] on span "Cadastrar Serviço" at bounding box center [1002, 255] width 90 height 16
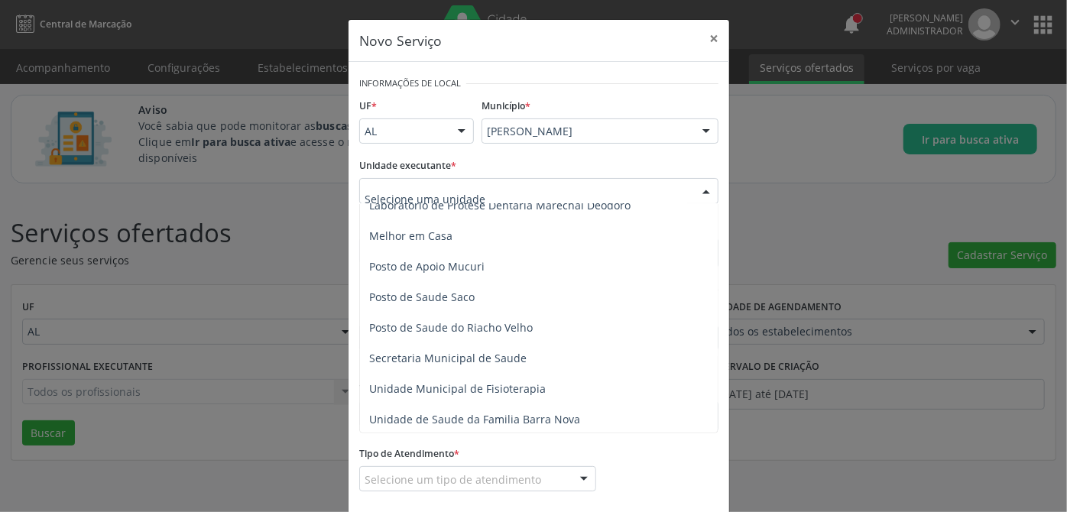
scroll to position [764, 0]
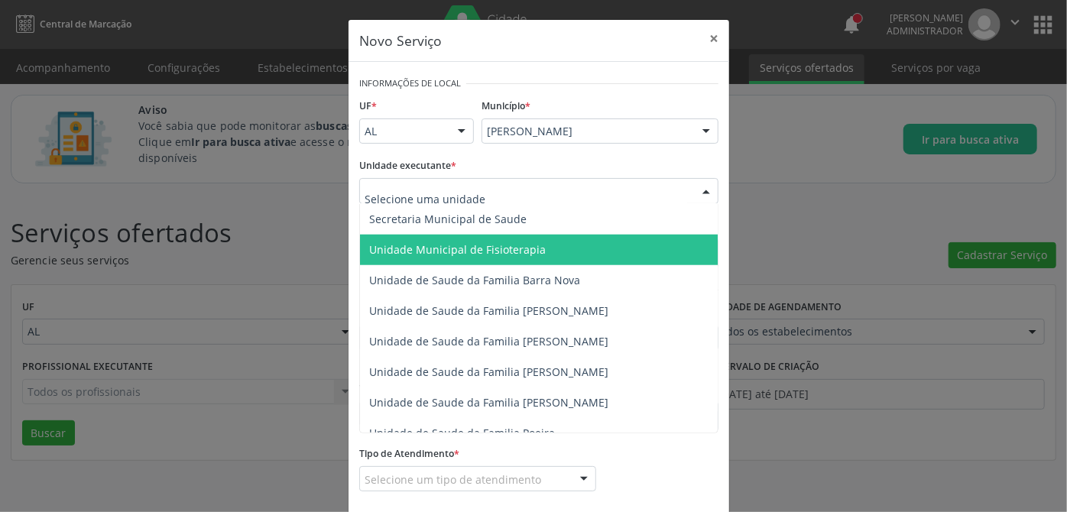
click at [507, 252] on span "Unidade Municipal de Fisioterapia" at bounding box center [457, 249] width 176 height 15
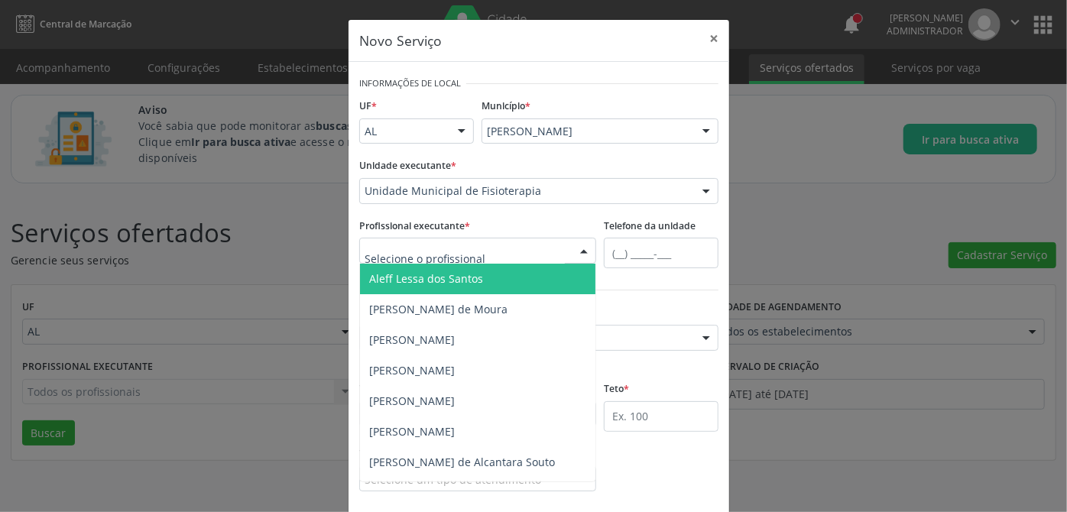
click at [442, 287] on span "Aleff Lessa dos Santos" at bounding box center [477, 279] width 235 height 31
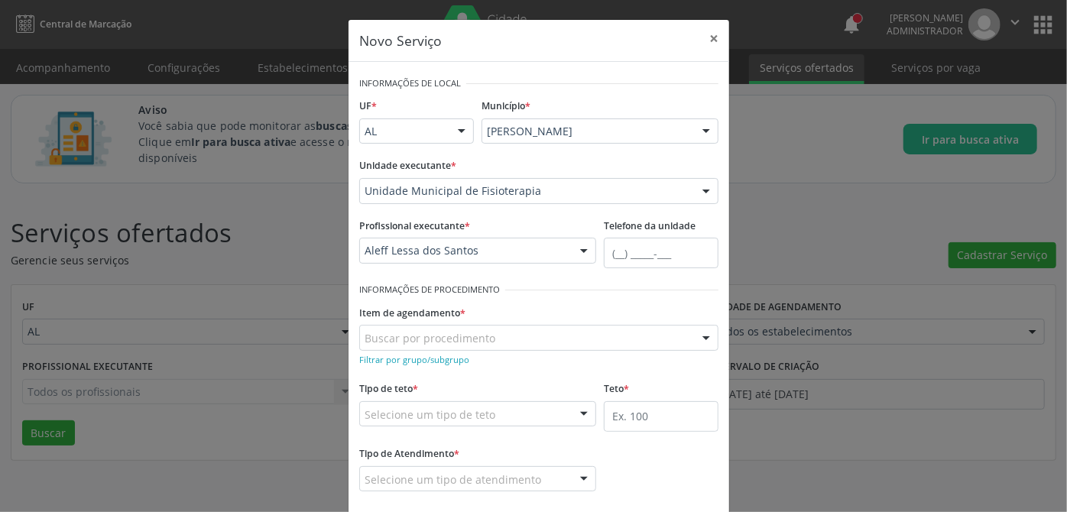
click at [804, 226] on div "Novo Serviço × Informações de Local UF * AL AL Nenhum resultado encontrado para…" at bounding box center [533, 256] width 1067 height 512
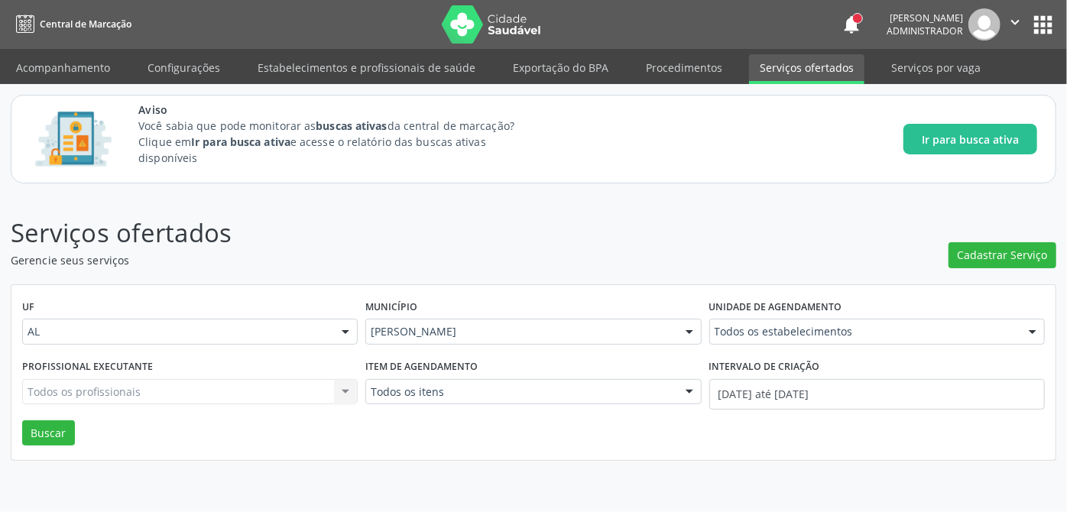
click at [633, 263] on p "Gerencie seus serviços" at bounding box center [377, 260] width 732 height 16
click at [646, 247] on p "Serviços ofertados" at bounding box center [377, 233] width 732 height 38
click at [994, 251] on span "Cadastrar Serviço" at bounding box center [1002, 255] width 90 height 16
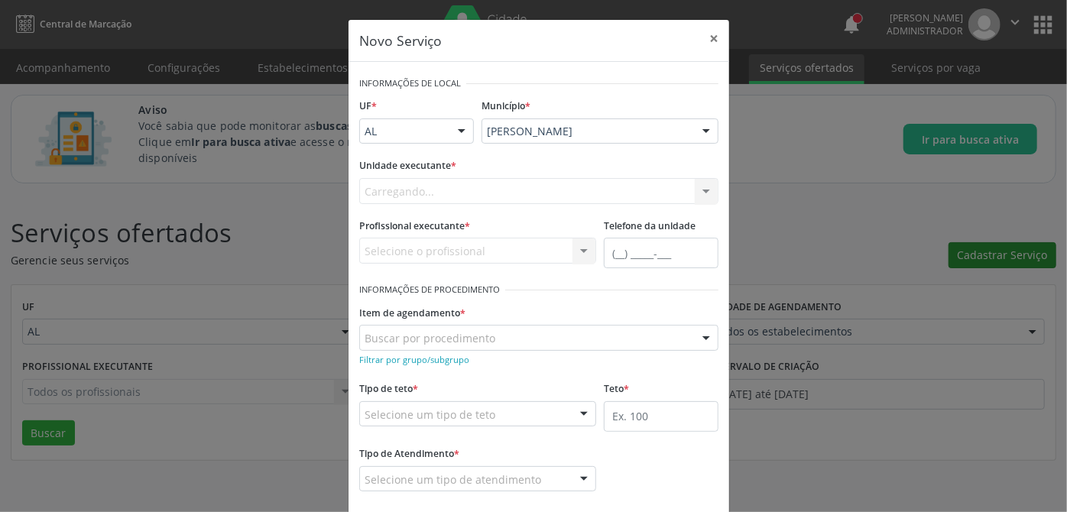
scroll to position [0, 0]
click at [455, 251] on div "Selecione o profissional Nenhum resultado encontrado para: " " Não há nenhuma o…" at bounding box center [477, 251] width 237 height 26
click at [517, 195] on div at bounding box center [538, 191] width 359 height 26
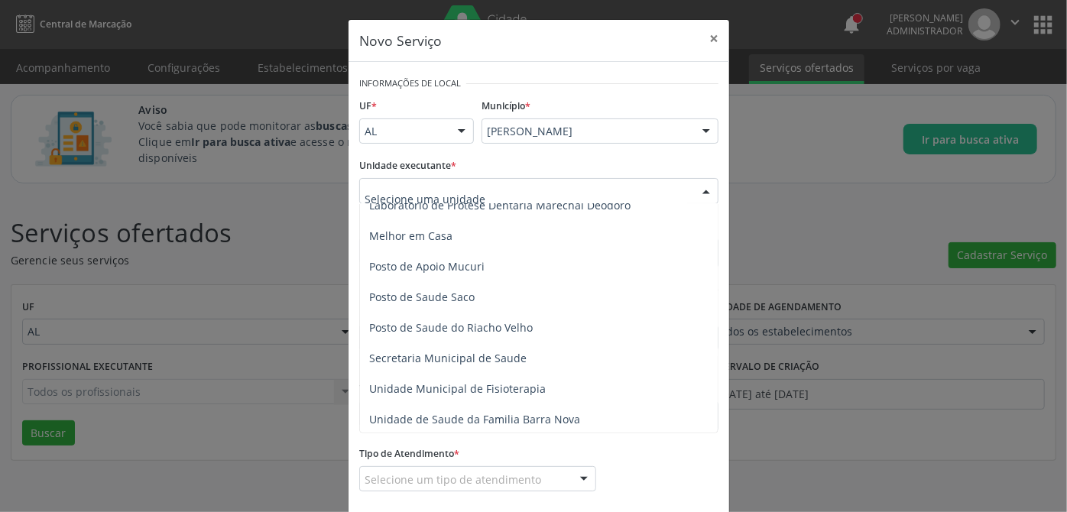
scroll to position [694, 0]
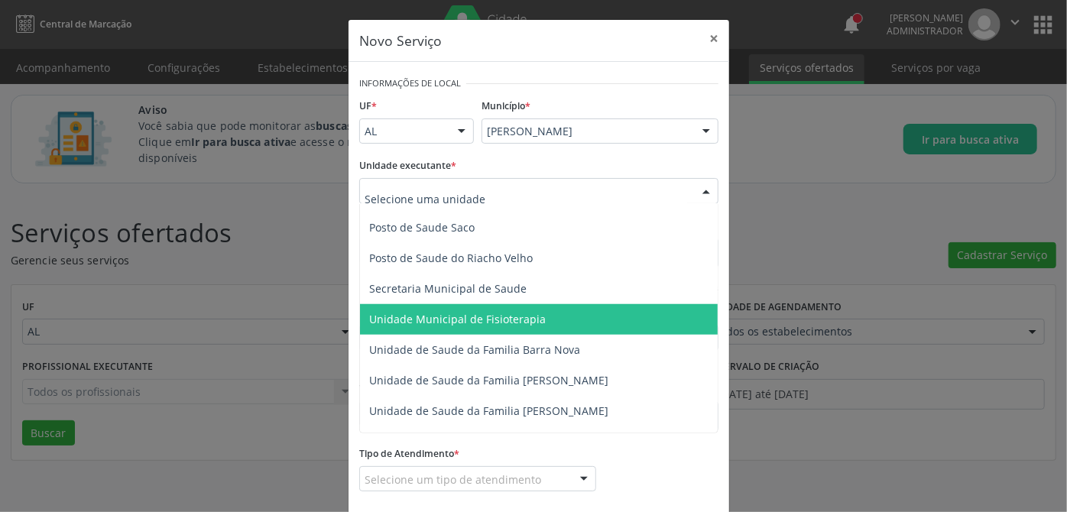
click at [509, 320] on span "Unidade Municipal de Fisioterapia" at bounding box center [457, 319] width 176 height 15
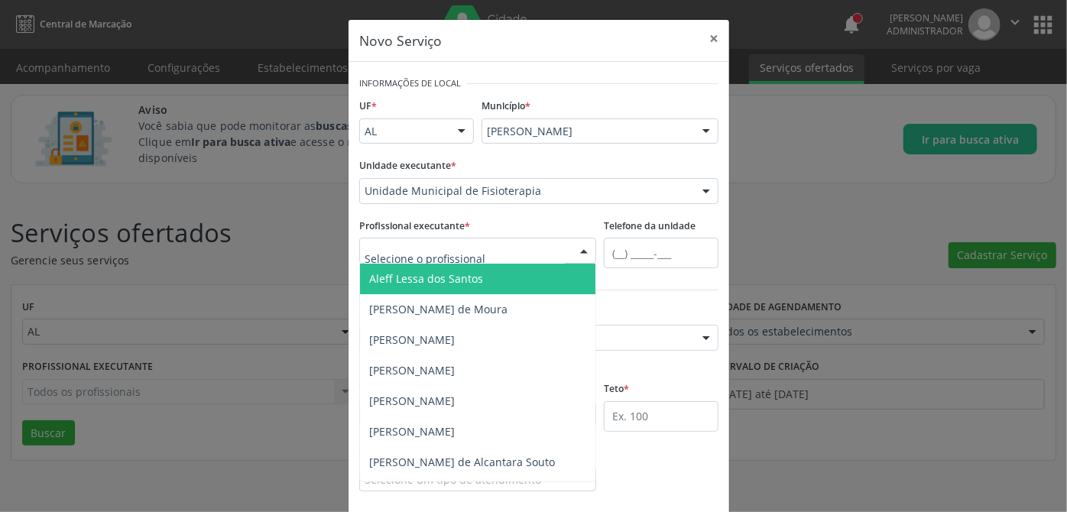
click at [458, 280] on span "Aleff Lessa dos Santos" at bounding box center [426, 278] width 114 height 15
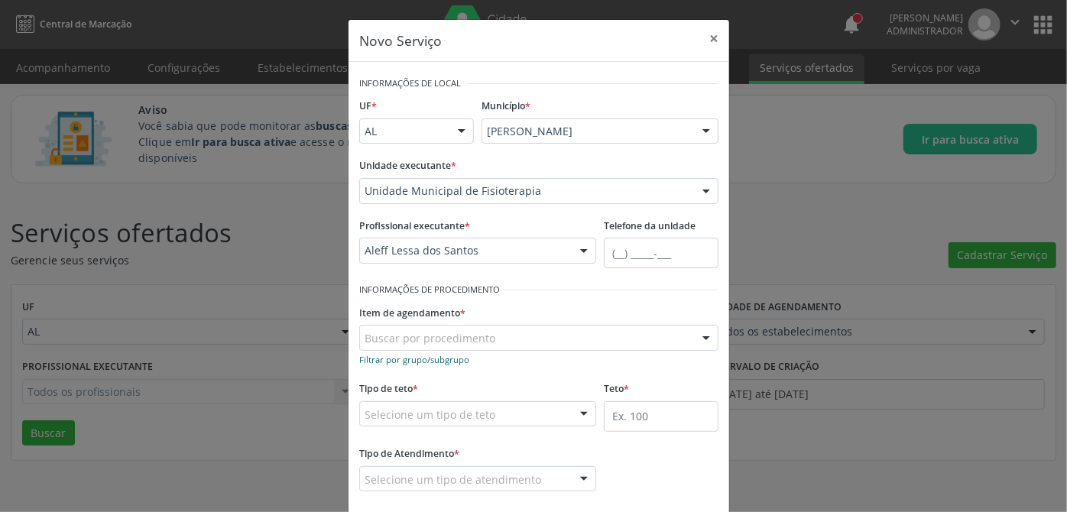
click at [426, 359] on small "Filtrar por grupo/subgrupo" at bounding box center [414, 359] width 110 height 11
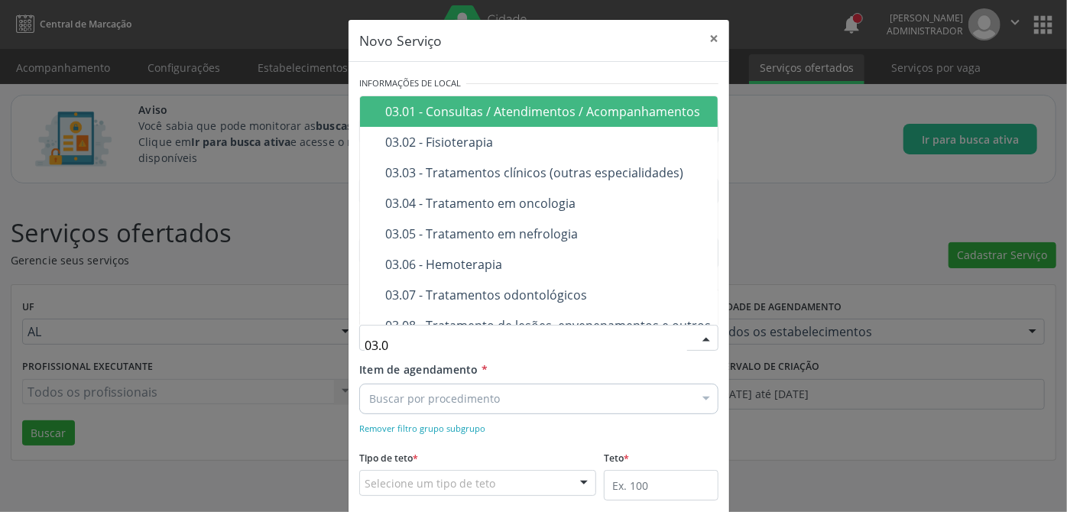
type input "03.02"
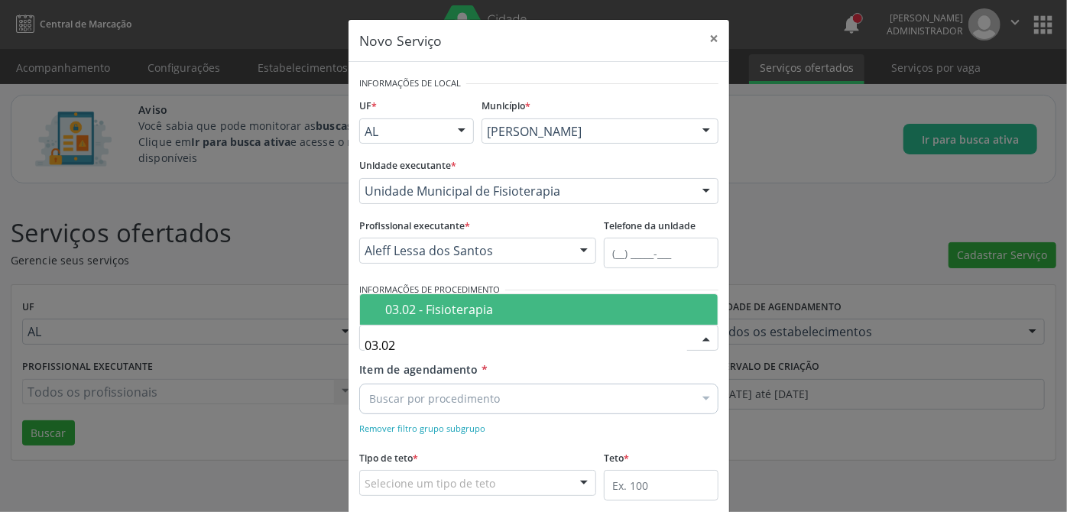
click at [539, 298] on span "03.02 - Fisioterapia" at bounding box center [539, 309] width 358 height 31
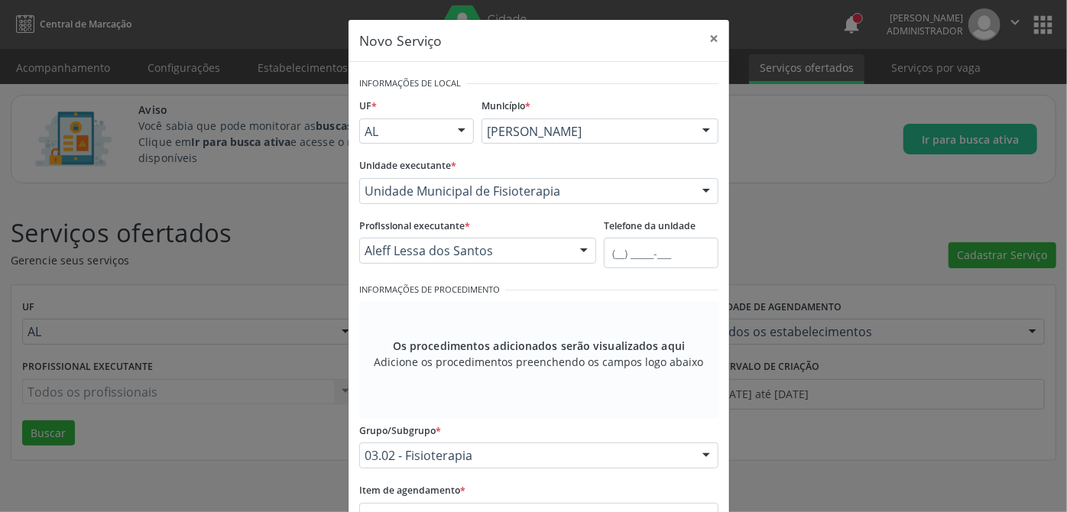
scroll to position [138, 0]
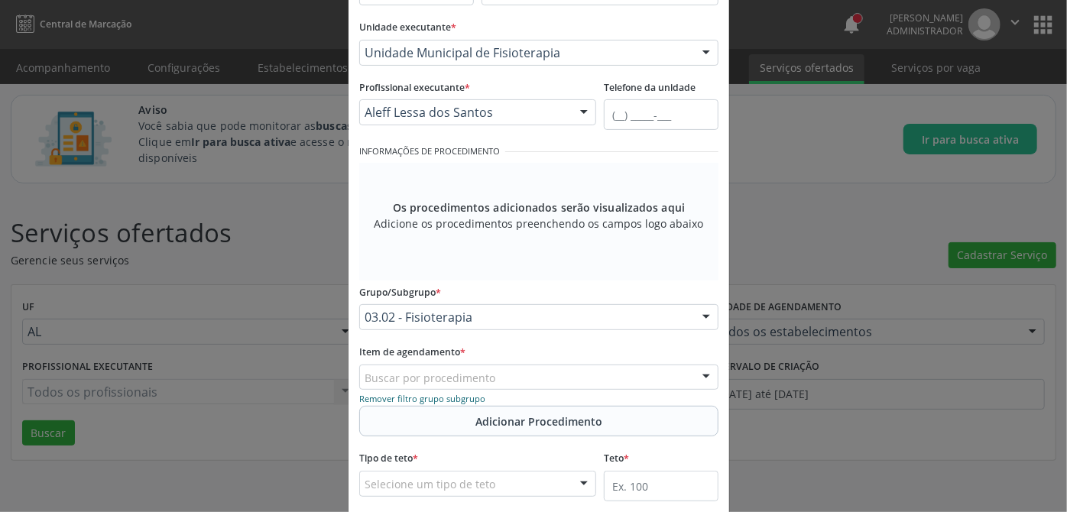
click at [464, 394] on small "Remover filtro grupo subgrupo" at bounding box center [422, 398] width 126 height 11
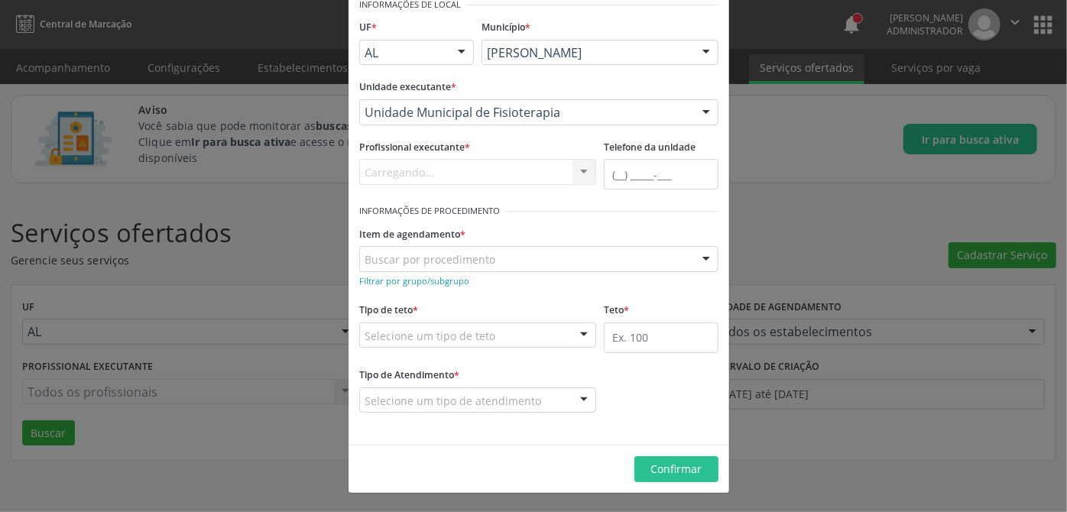
scroll to position [76, 0]
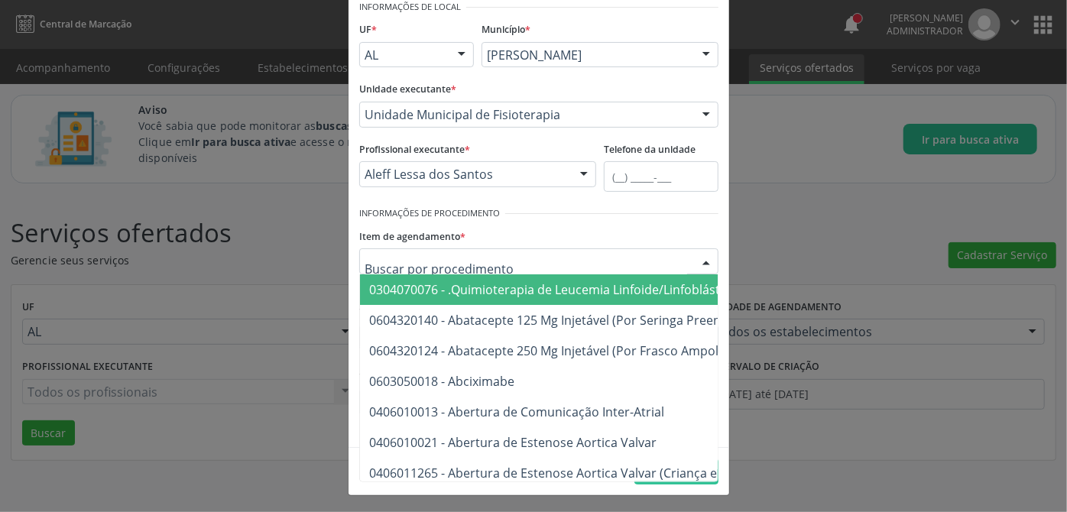
click at [597, 268] on div at bounding box center [538, 261] width 359 height 26
click at [574, 264] on input "text" at bounding box center [525, 269] width 322 height 31
paste input "0302050027"
type input "0302050027"
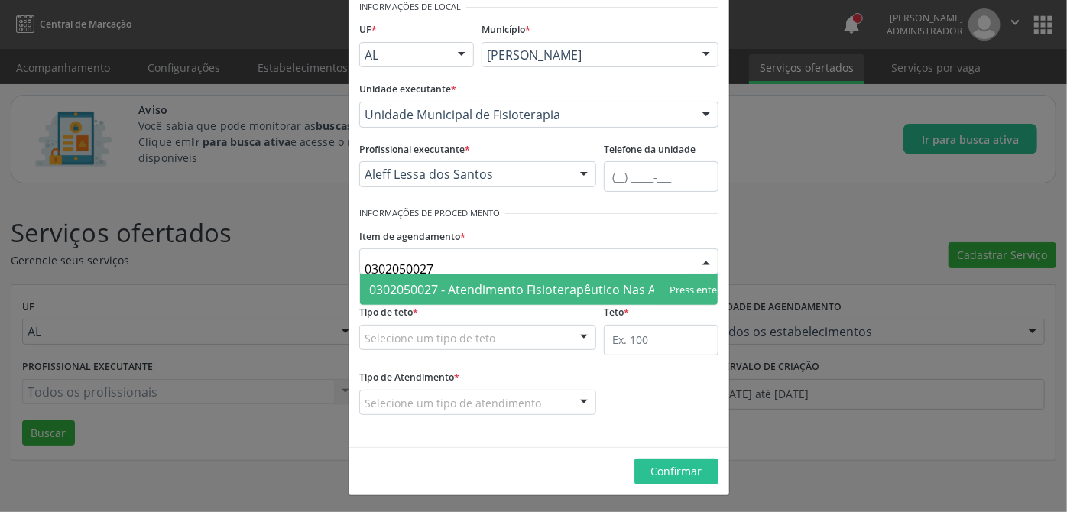
click at [488, 292] on span "0302050027 - Atendimento Fisioterapêutico Nas Alterações Motoras" at bounding box center [565, 289] width 392 height 17
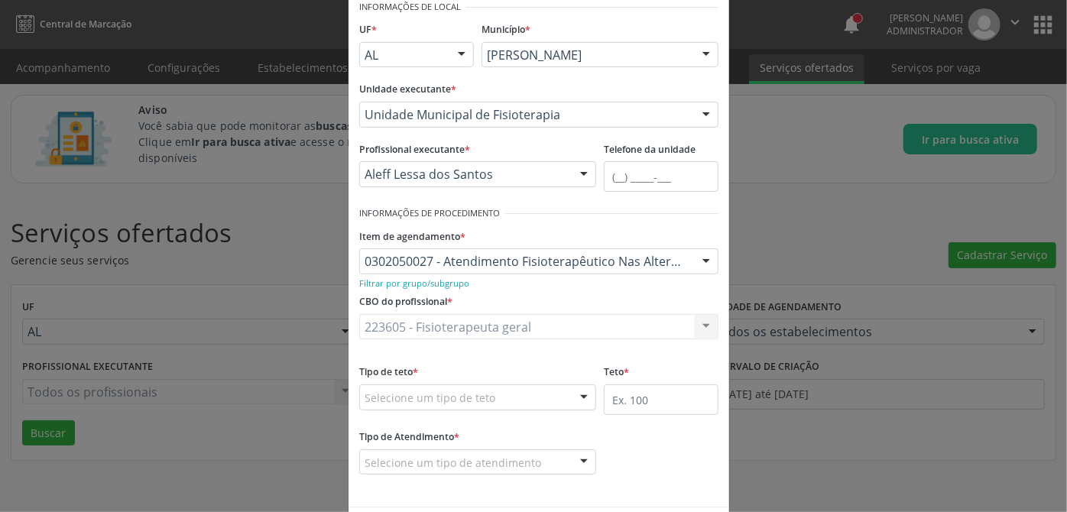
scroll to position [136, 0]
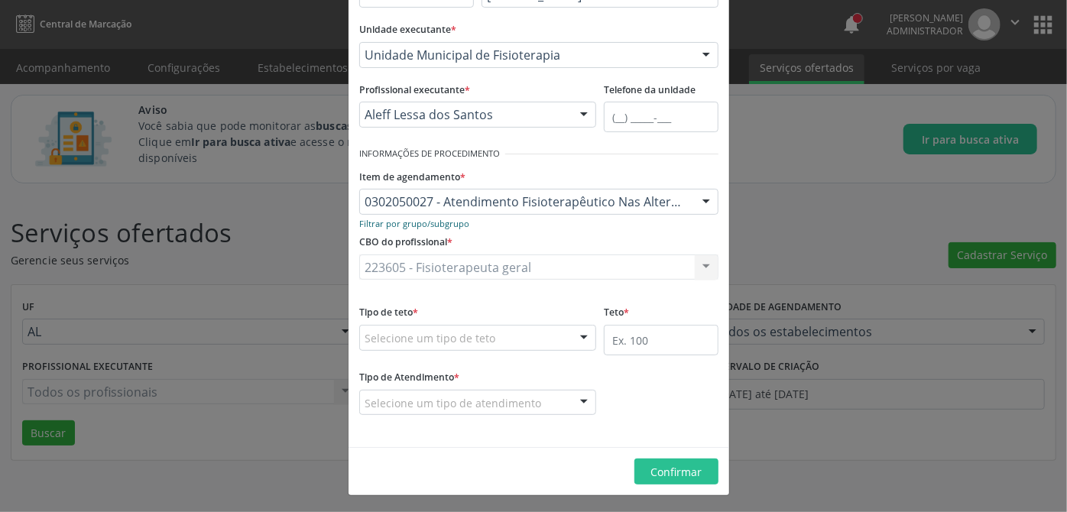
click at [437, 220] on small "Filtrar por grupo/subgrupo" at bounding box center [414, 223] width 110 height 11
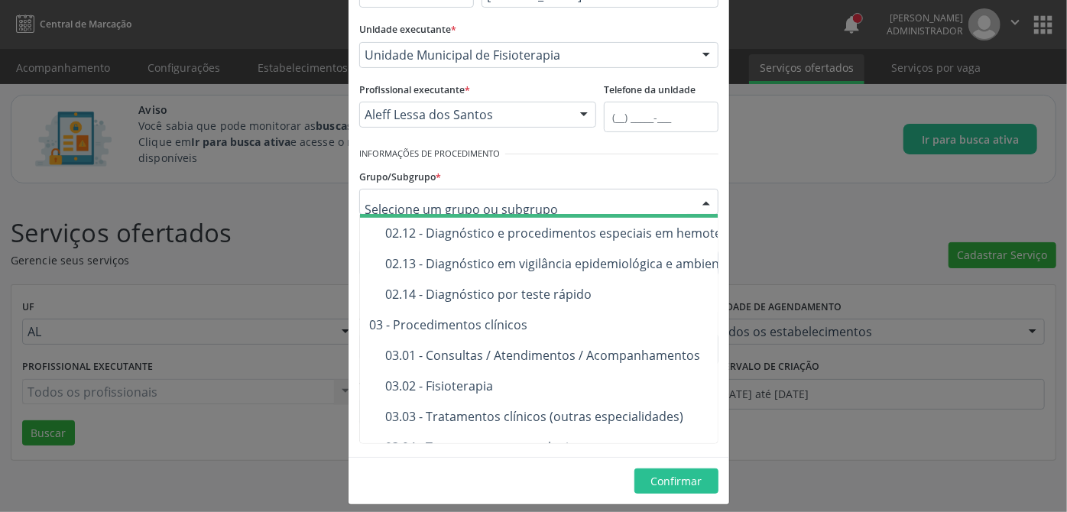
scroll to position [555, 0]
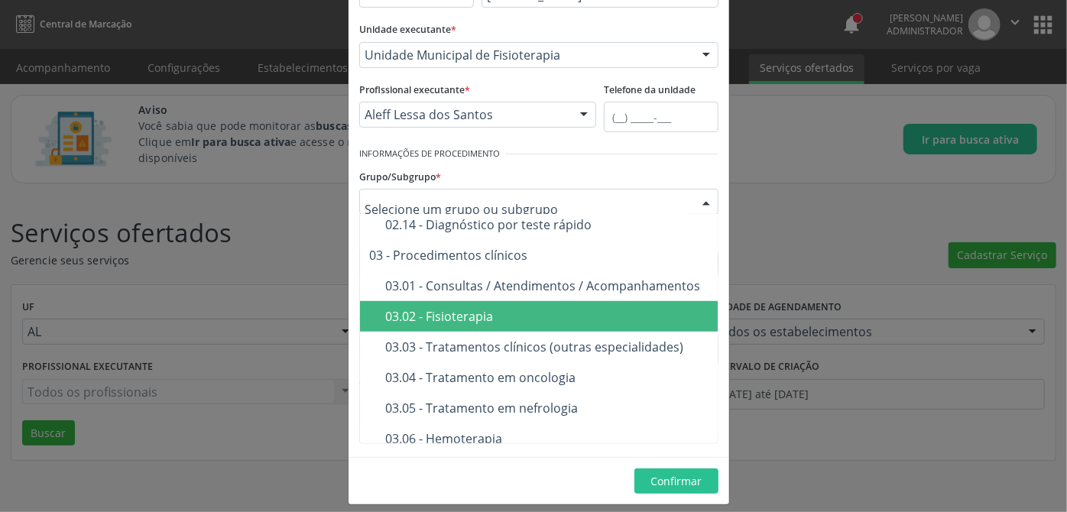
click at [490, 323] on span "03.02 - Fisioterapia" at bounding box center [635, 316] width 551 height 31
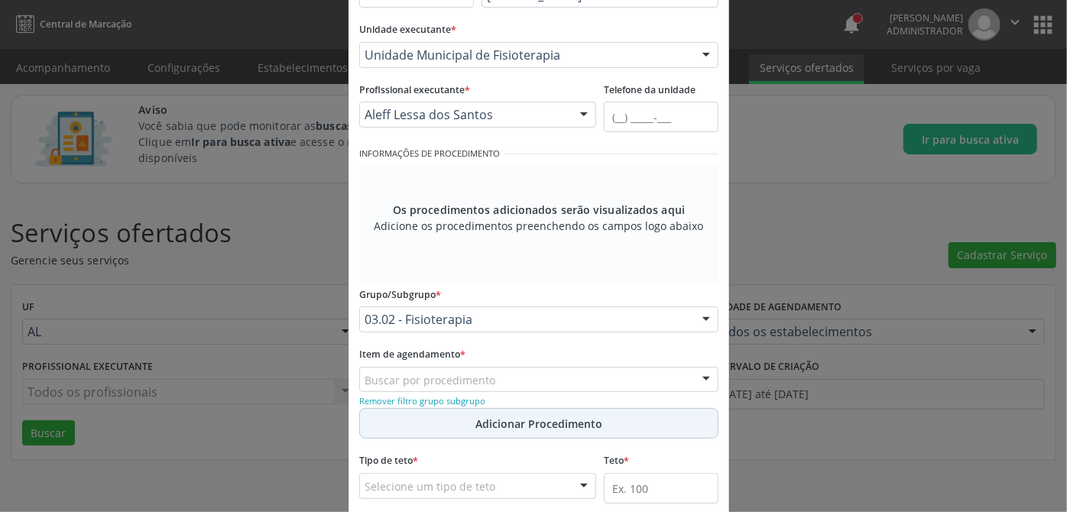
click at [483, 428] on span "Adicionar Procedimento" at bounding box center [538, 424] width 127 height 16
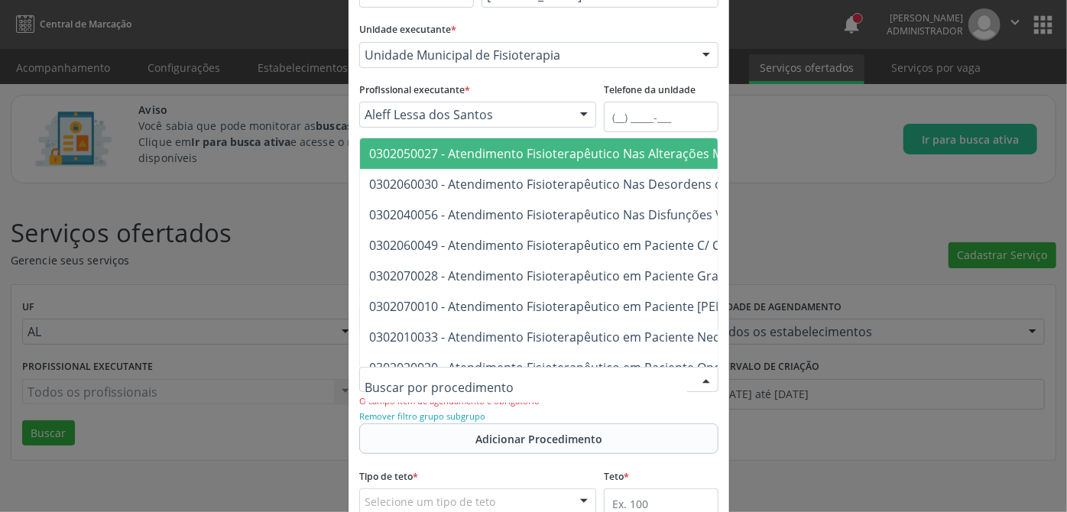
paste input "0302050027"
type input "0302050027"
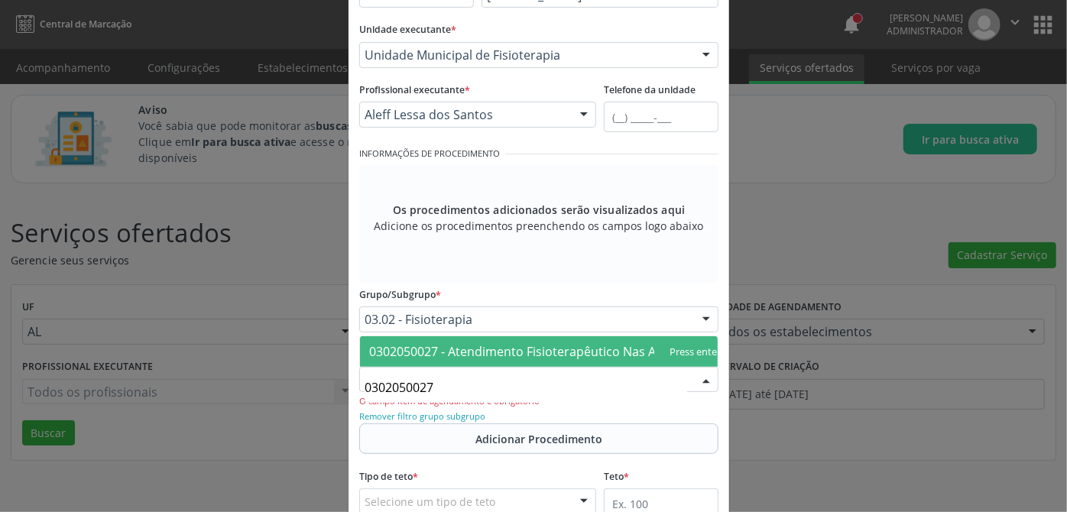
click at [451, 343] on span "0302050027 - Atendimento Fisioterapêutico Nas Alterações Motoras" at bounding box center [565, 351] width 392 height 17
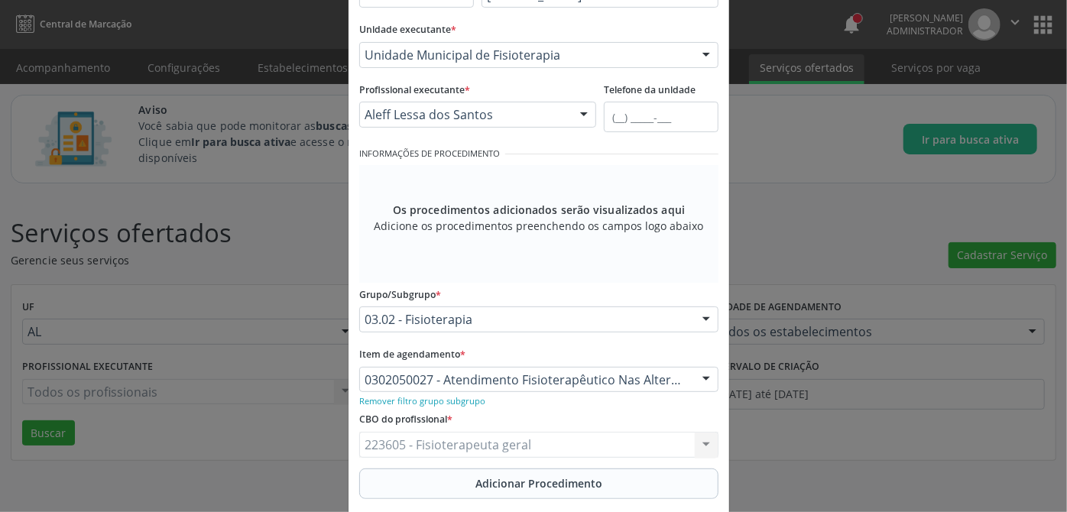
scroll to position [275, 0]
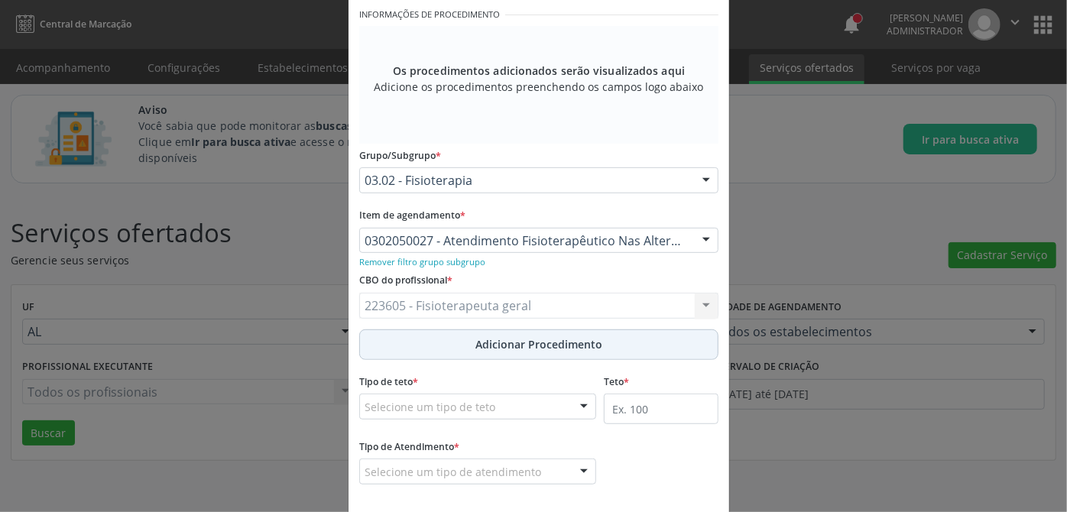
click at [527, 342] on span "Adicionar Procedimento" at bounding box center [538, 344] width 127 height 16
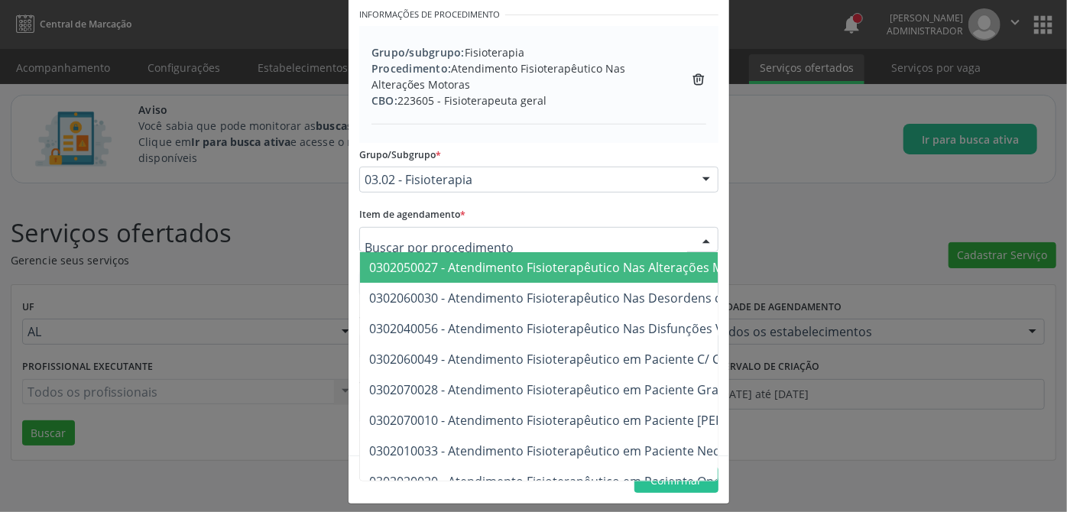
paste input "0302060049"
type input "0302060049"
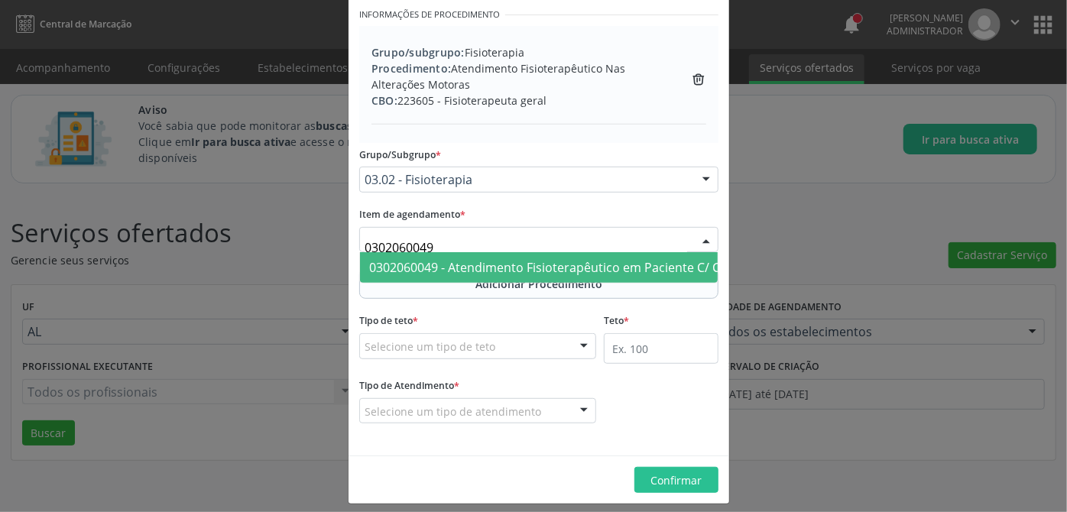
click at [457, 265] on span "0302060049 - Atendimento Fisioterapêutico em Paciente C/ Comprometimento Cognit…" at bounding box center [625, 267] width 512 height 17
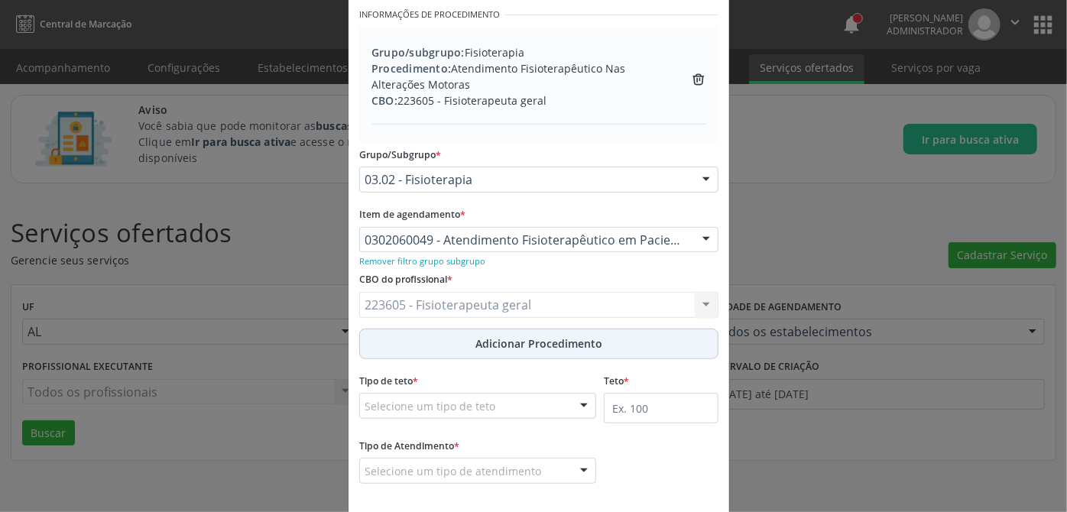
click at [513, 342] on span "Adicionar Procedimento" at bounding box center [538, 343] width 127 height 16
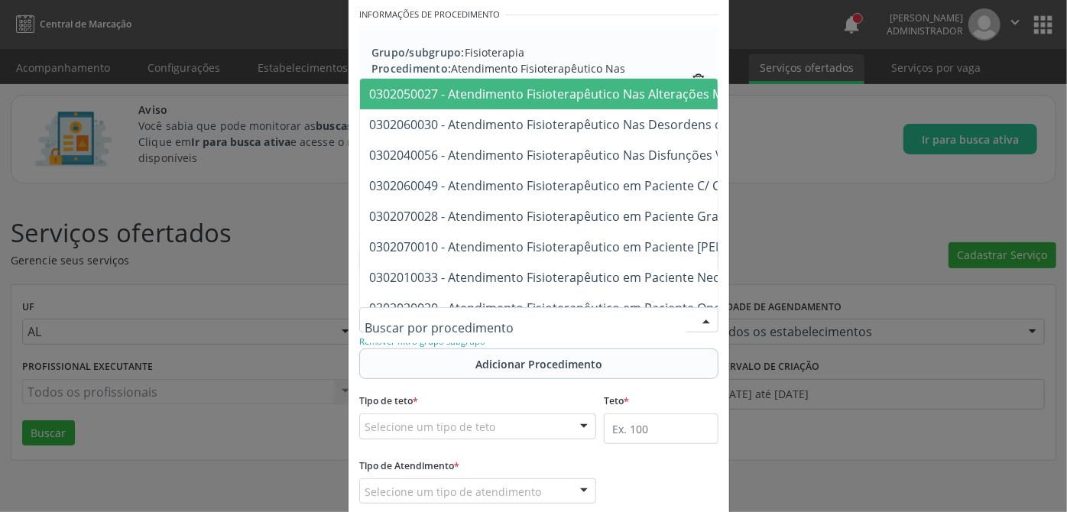
click at [510, 316] on div at bounding box center [538, 320] width 359 height 26
paste input "0302040030"
type input "0302040030"
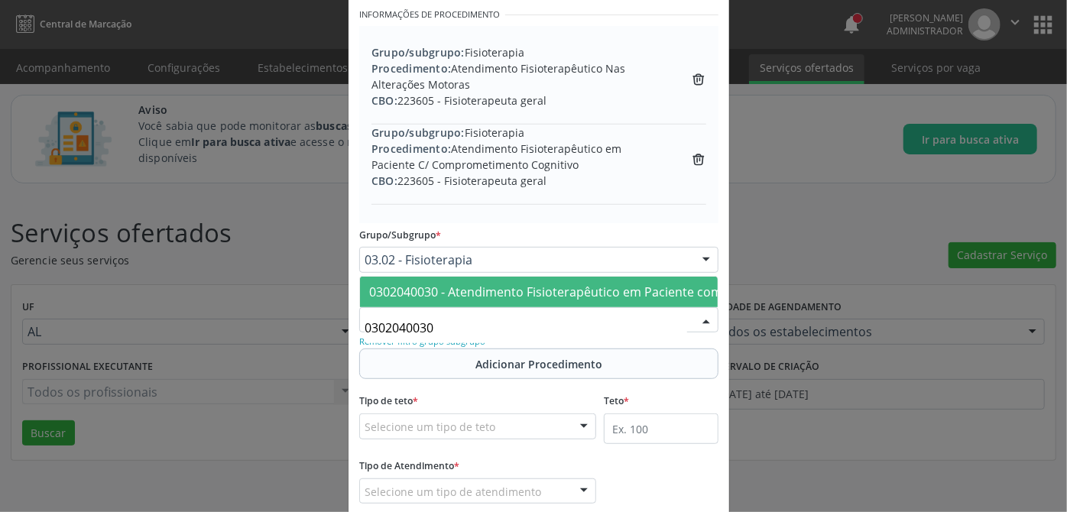
click at [457, 283] on span "0302040030 - Atendimento Fisioterapêutico em Paciente com Transtorno Clínico Ca…" at bounding box center [645, 291] width 552 height 17
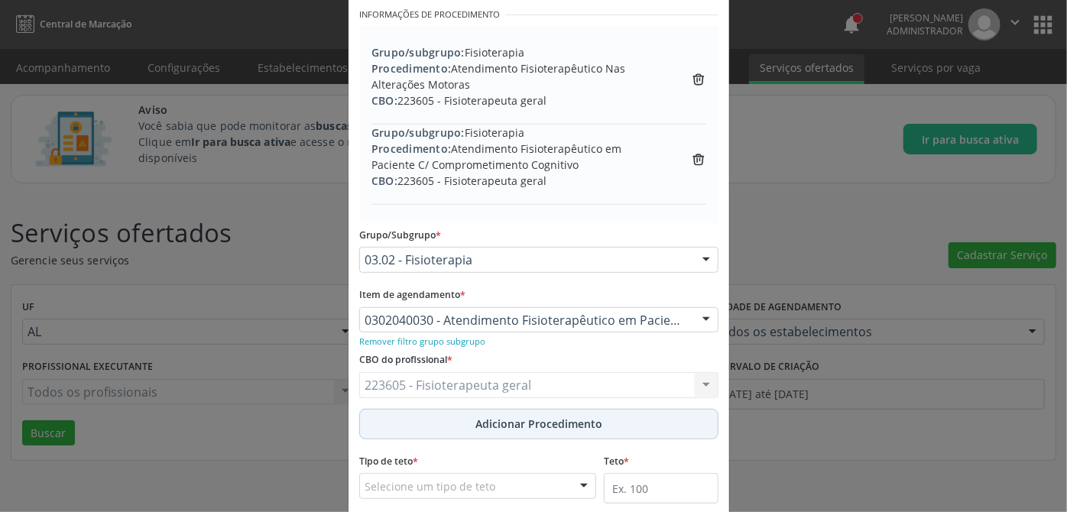
click at [493, 419] on span "Adicionar Procedimento" at bounding box center [538, 424] width 127 height 16
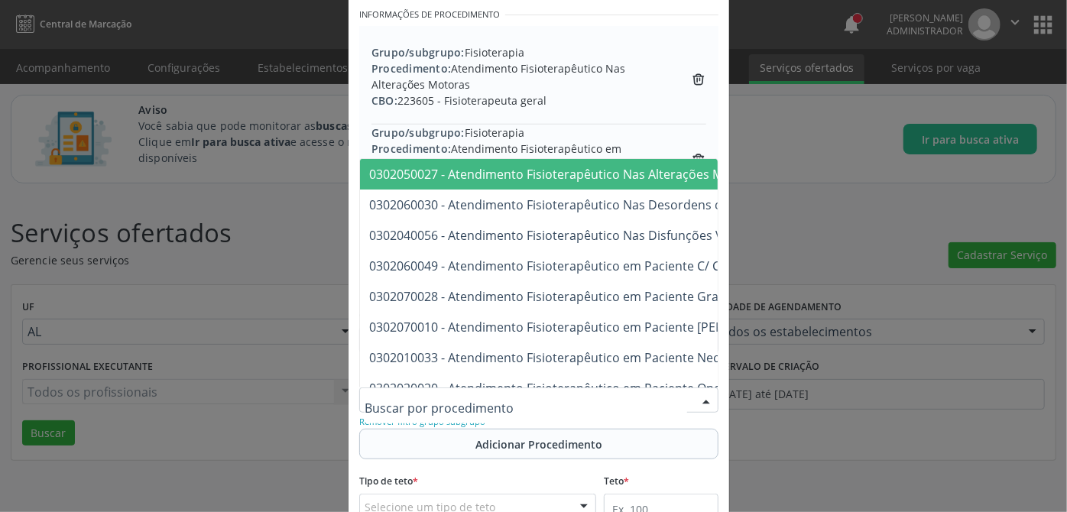
paste input "0302040021"
type input "0302040021"
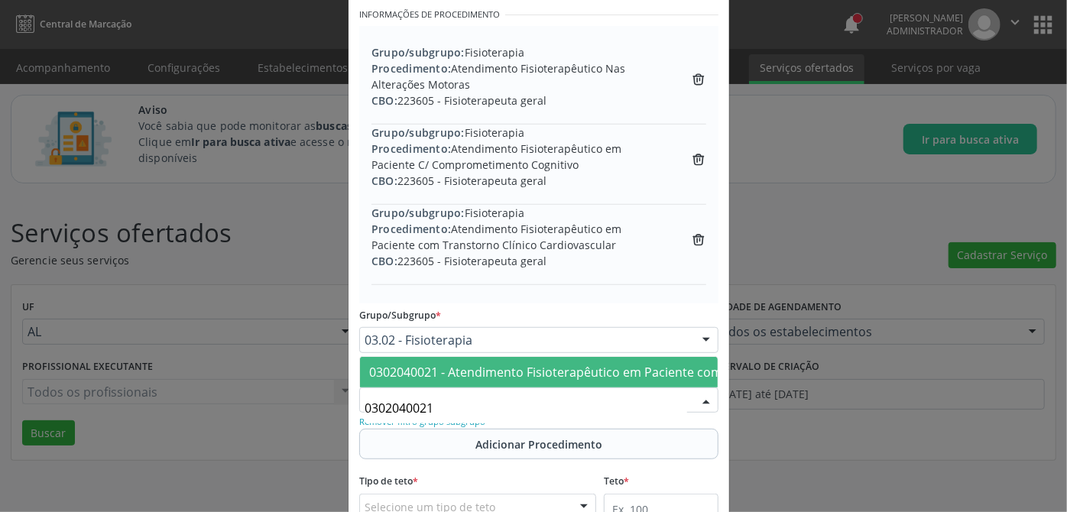
click at [521, 366] on span "0302040021 - Atendimento Fisioterapêutico em Paciente com Transtorno Respiratór…" at bounding box center [705, 372] width 672 height 17
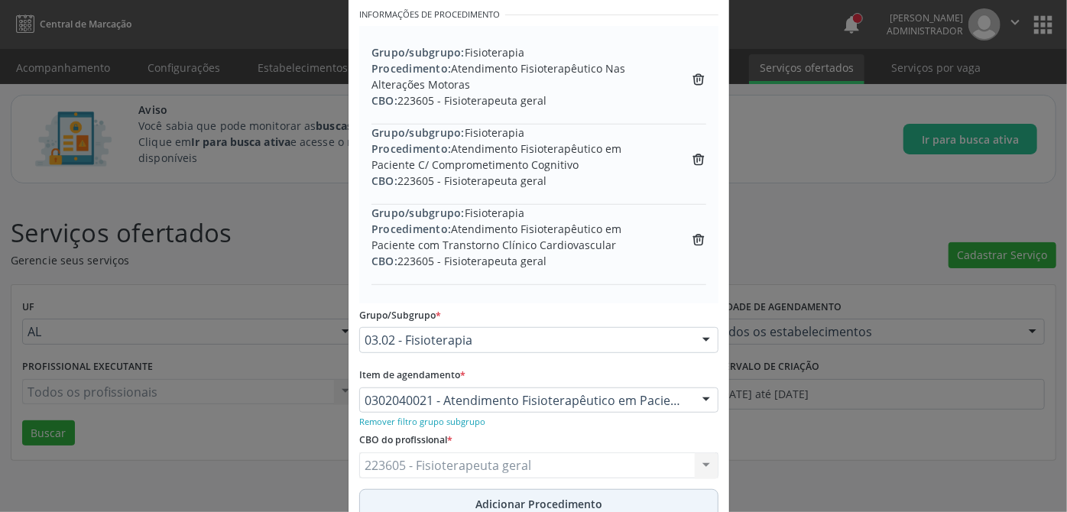
click at [521, 503] on span "Adicionar Procedimento" at bounding box center [538, 504] width 127 height 16
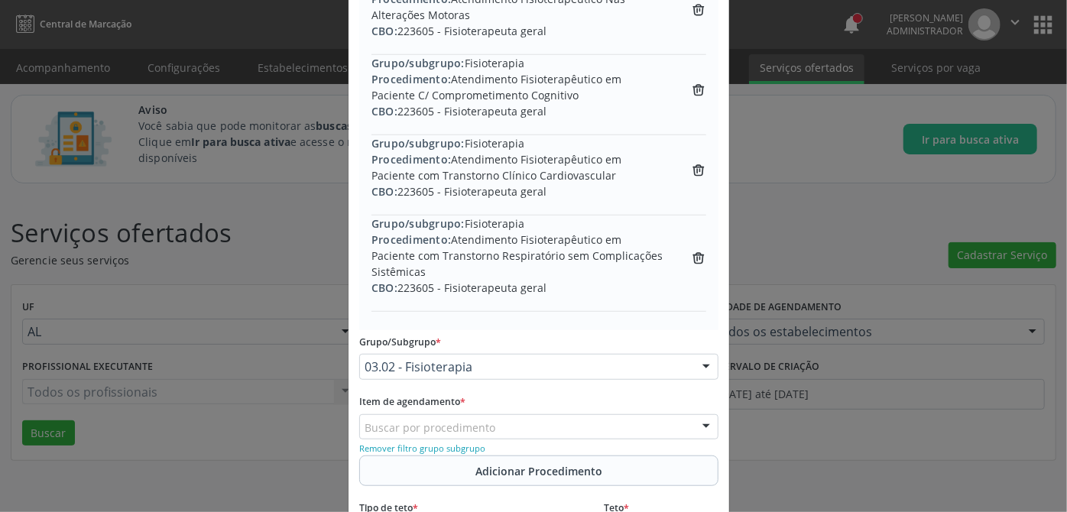
scroll to position [539, 0]
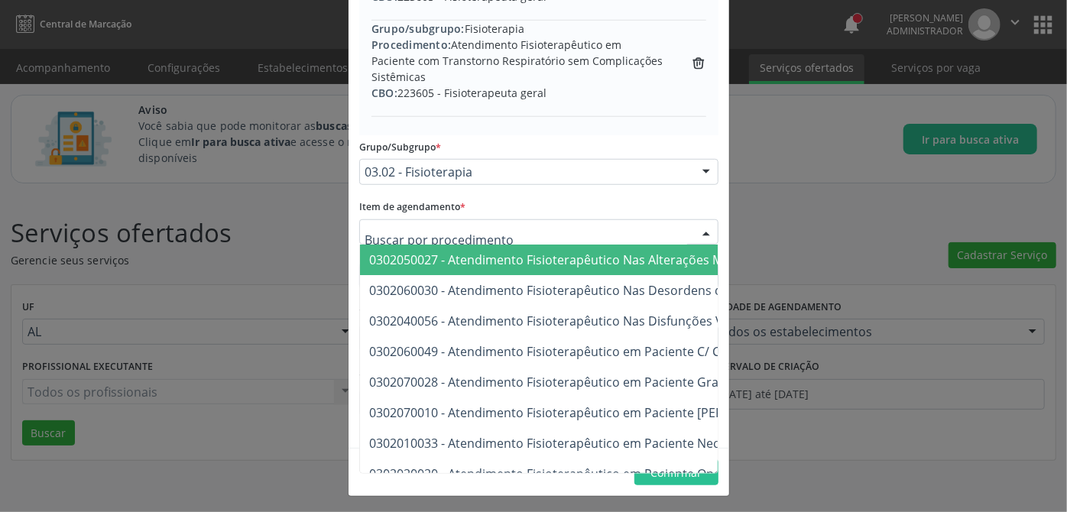
paste input "0302050019"
type input "0302050019"
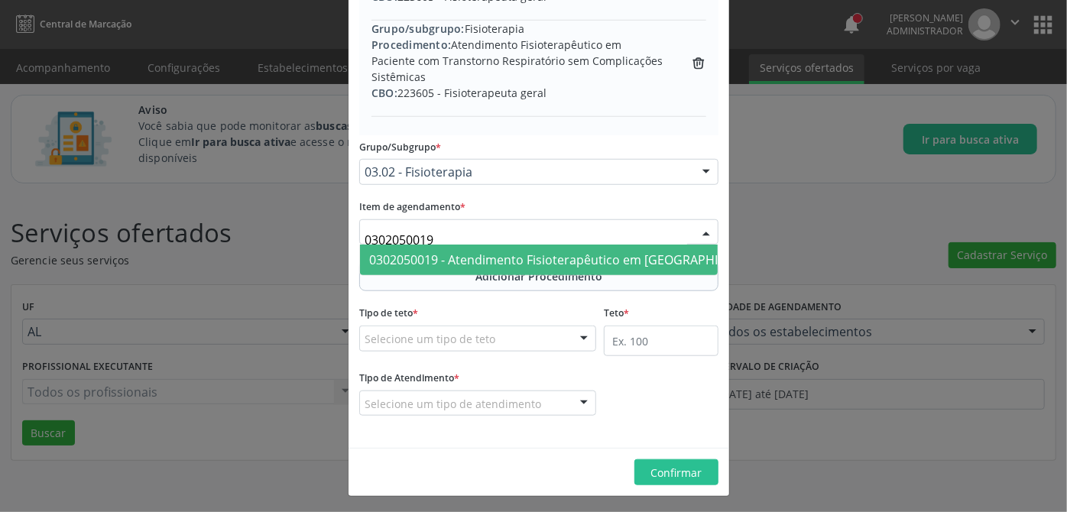
click at [476, 259] on span "0302050019 - Atendimento Fisioterapêutico em [GEOGRAPHIC_DATA] no Pré e Pós-Ope…" at bounding box center [748, 259] width 759 height 17
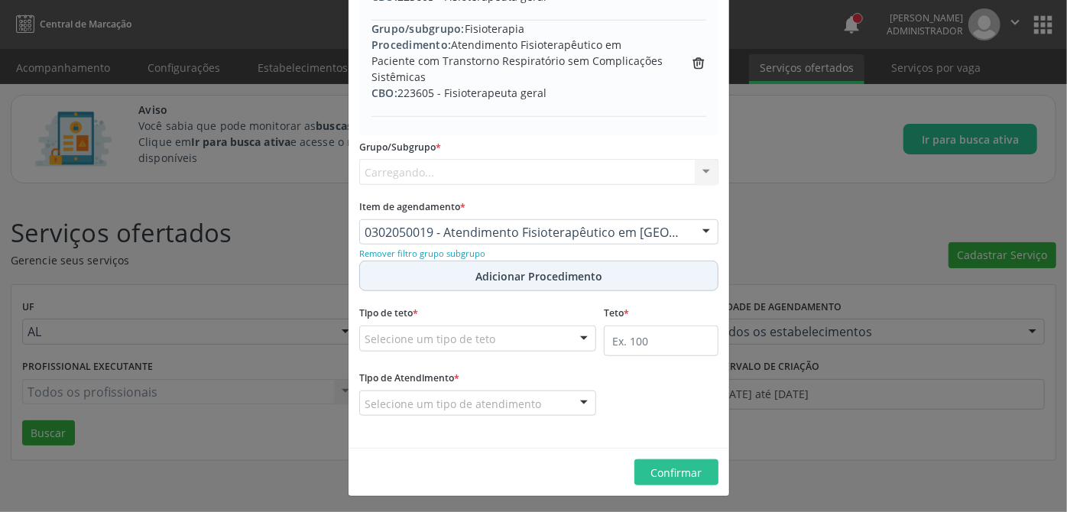
click at [483, 277] on span "Adicionar Procedimento" at bounding box center [538, 276] width 127 height 16
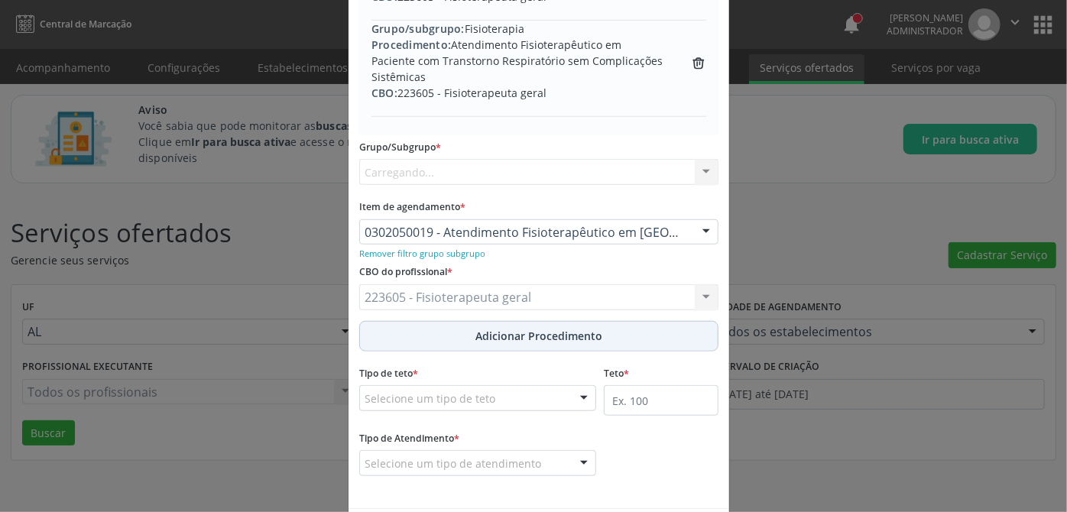
click at [507, 330] on span "Adicionar Procedimento" at bounding box center [538, 336] width 127 height 16
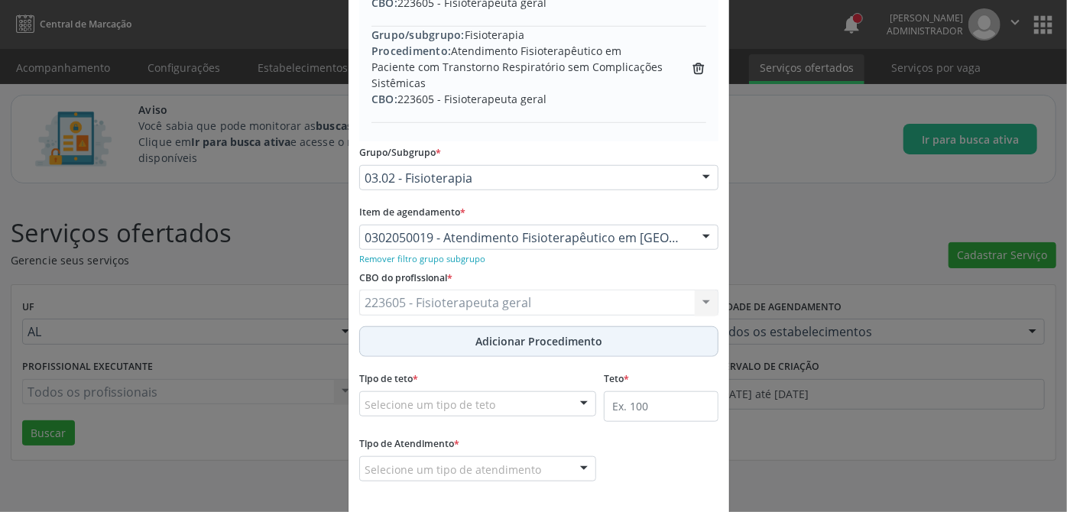
scroll to position [545, 0]
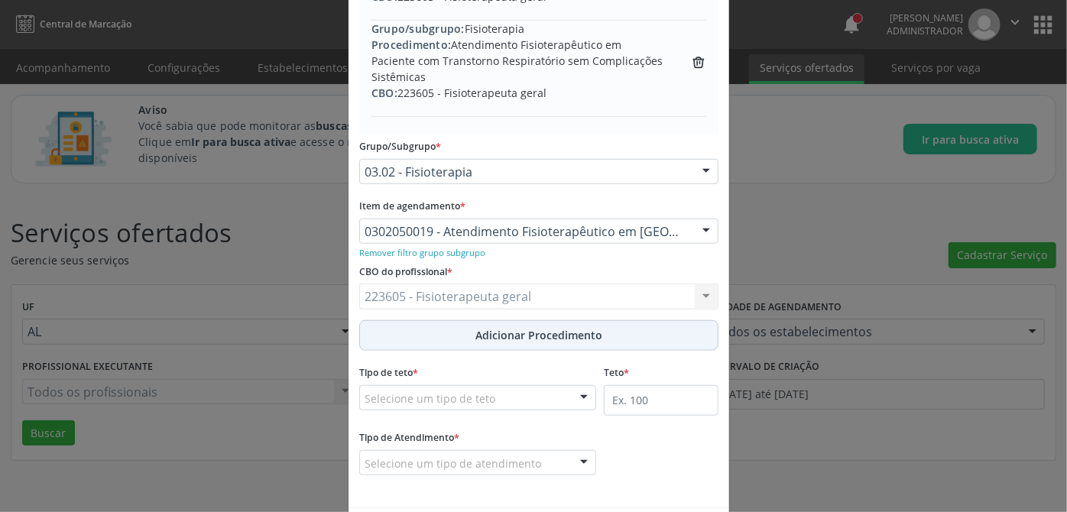
click at [491, 332] on span "Adicionar Procedimento" at bounding box center [538, 335] width 127 height 16
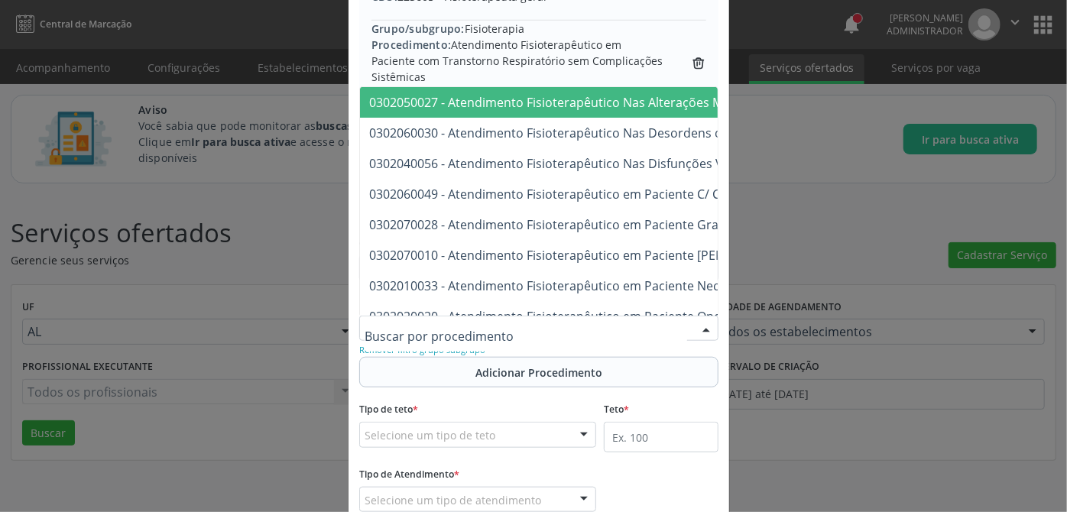
paste input "0302010033"
type input "0302010033"
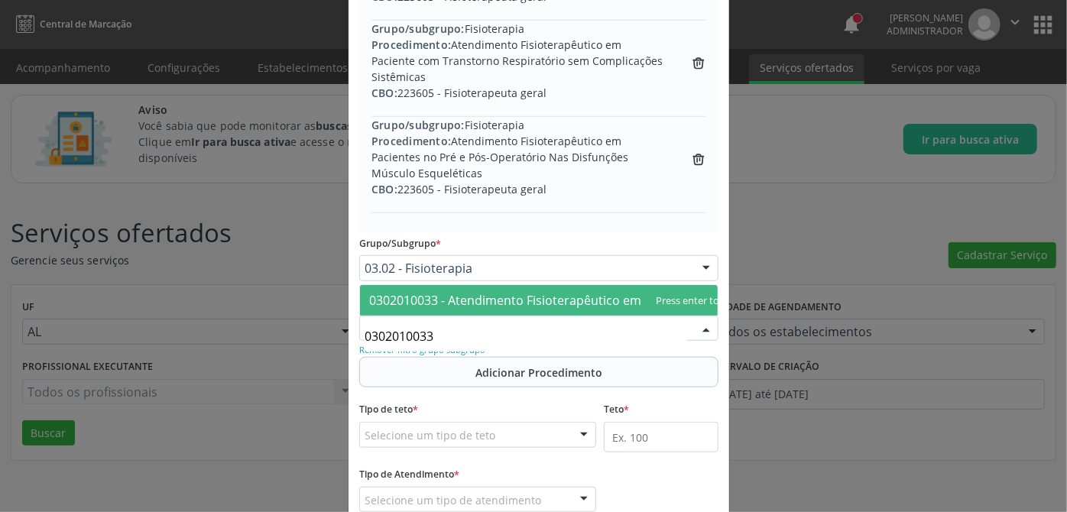
click at [486, 292] on span "0302010033 - Atendimento Fisioterapêutico em Paciente Neonato" at bounding box center [558, 300] width 378 height 17
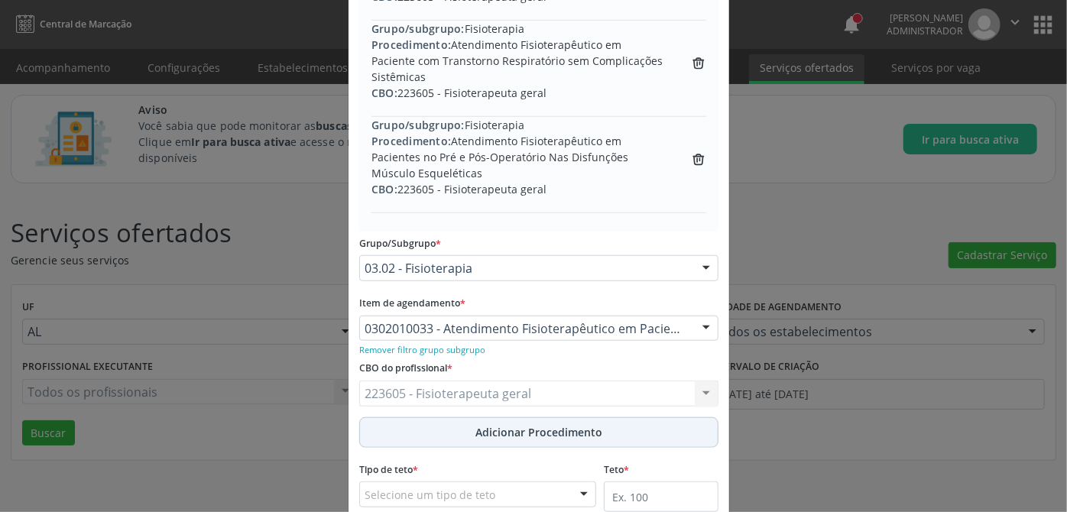
click at [554, 434] on span "Adicionar Procedimento" at bounding box center [538, 432] width 127 height 16
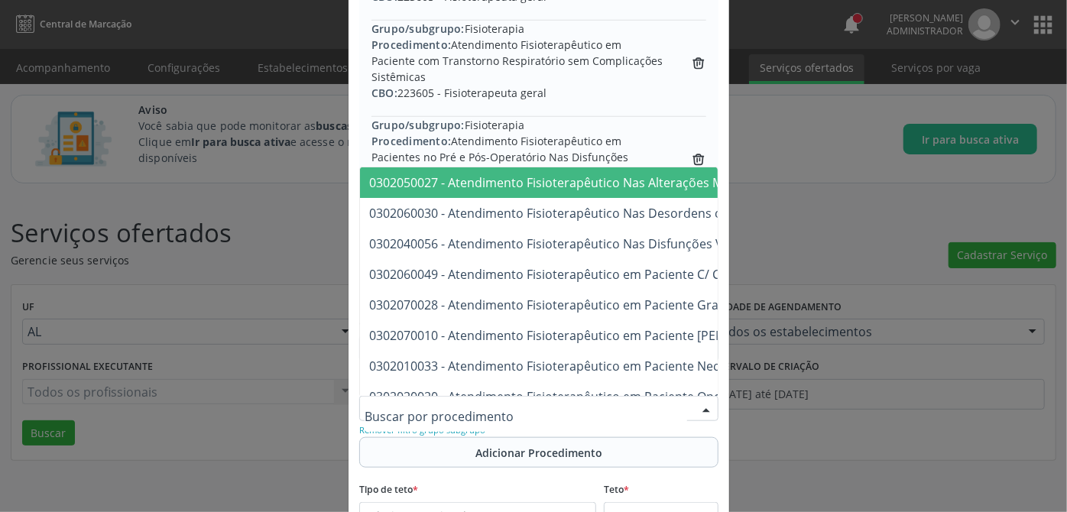
click at [591, 407] on div at bounding box center [538, 409] width 359 height 26
paste input "0302020012"
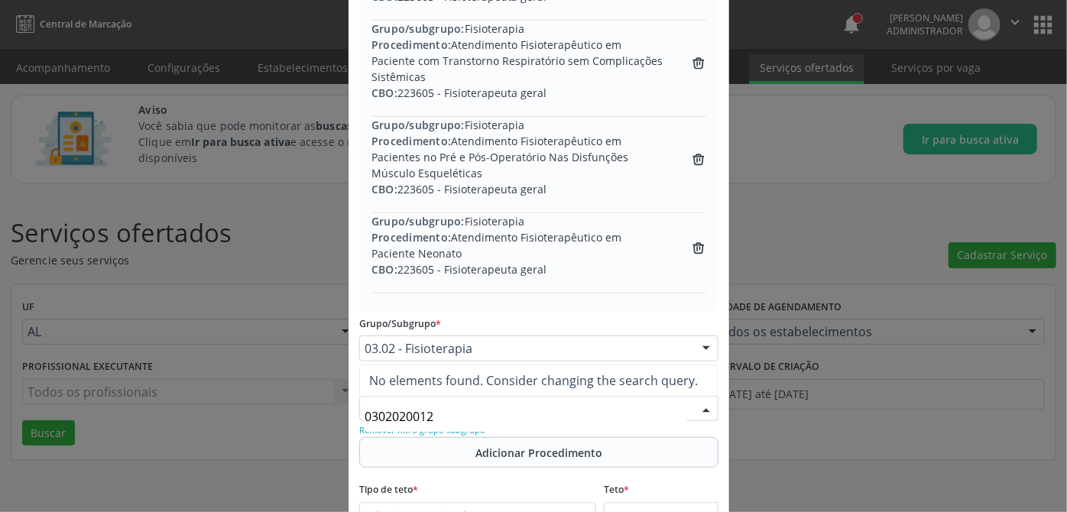
click at [458, 415] on input "0302020012" at bounding box center [525, 416] width 322 height 31
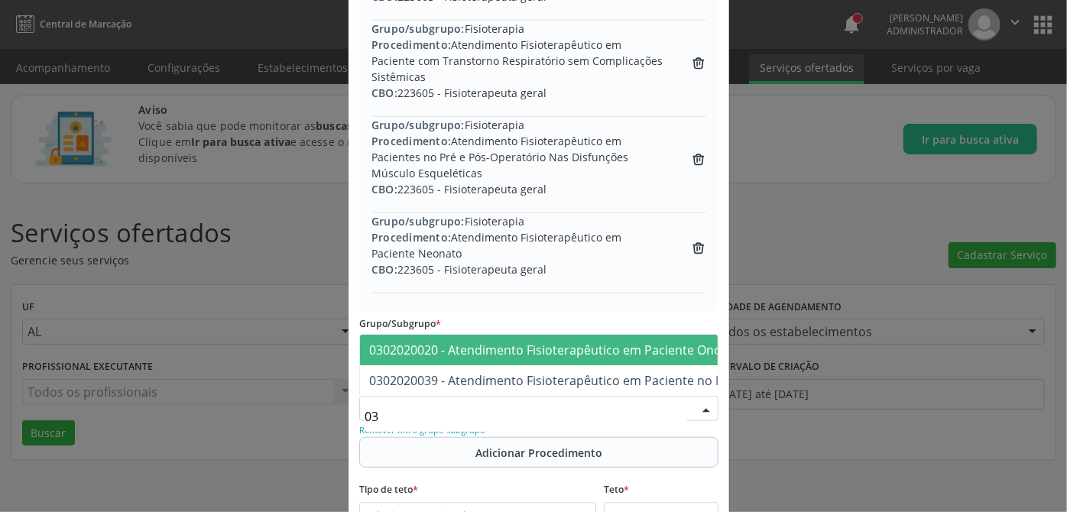
type input "0"
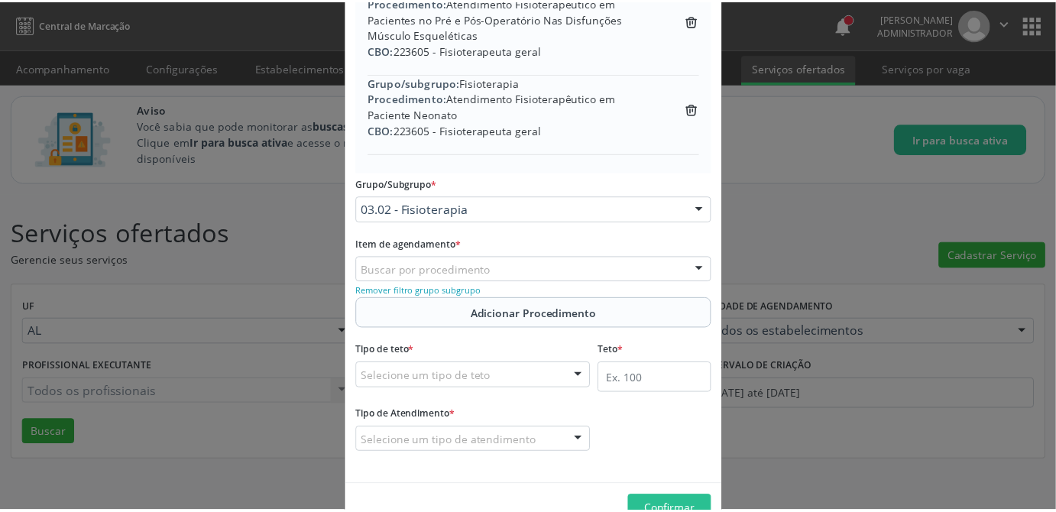
scroll to position [715, 0]
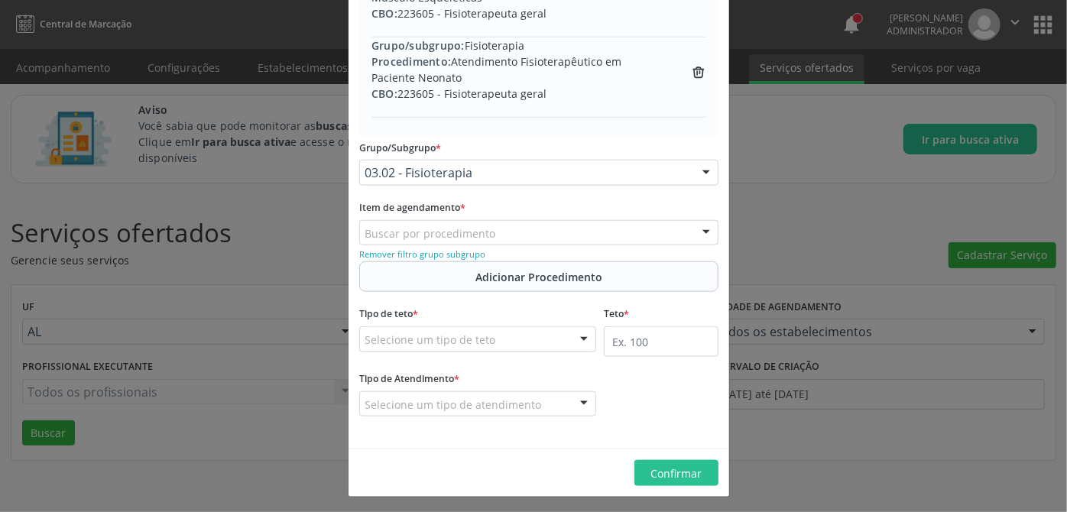
click at [536, 340] on div "Selecione um tipo de teto" at bounding box center [477, 339] width 237 height 26
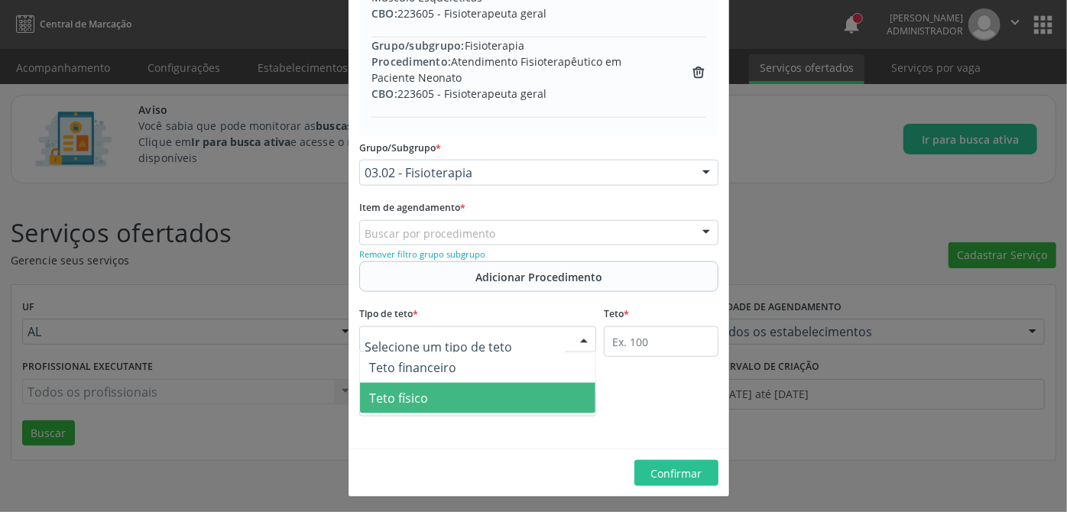
click at [444, 387] on span "Teto físico" at bounding box center [477, 398] width 235 height 31
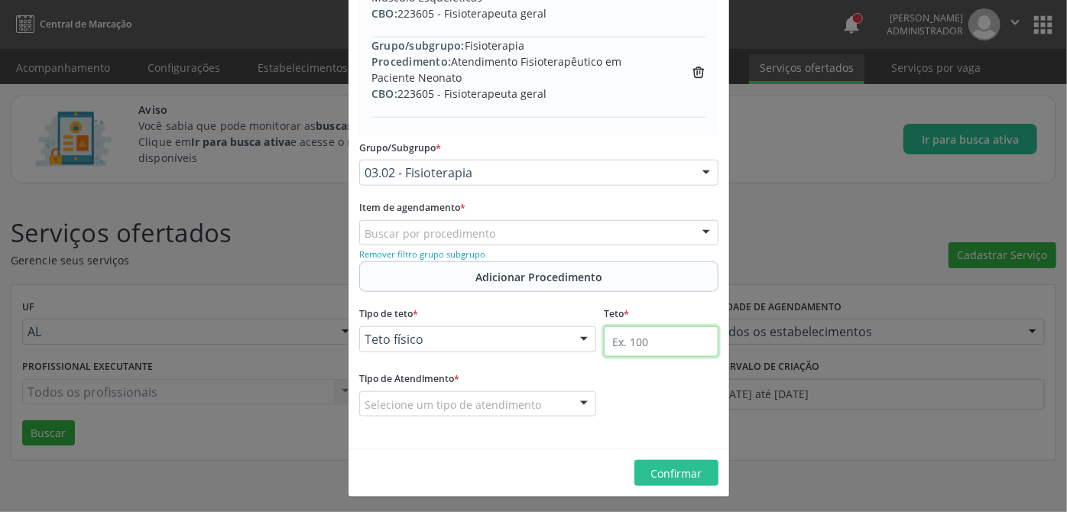
click at [631, 338] on input "text" at bounding box center [661, 341] width 115 height 31
type input "5"
type input "100"
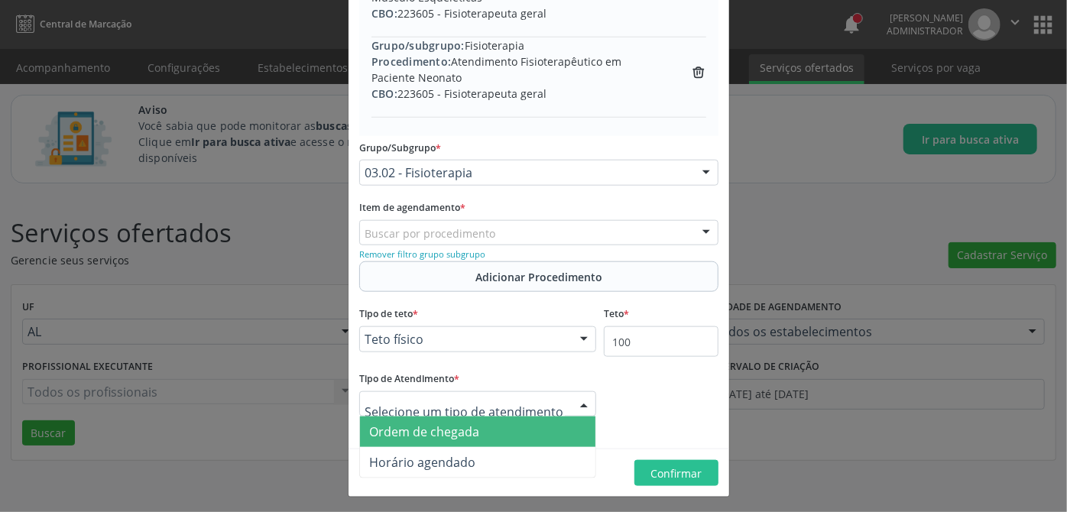
click at [455, 426] on span "Ordem de chegada" at bounding box center [424, 431] width 110 height 17
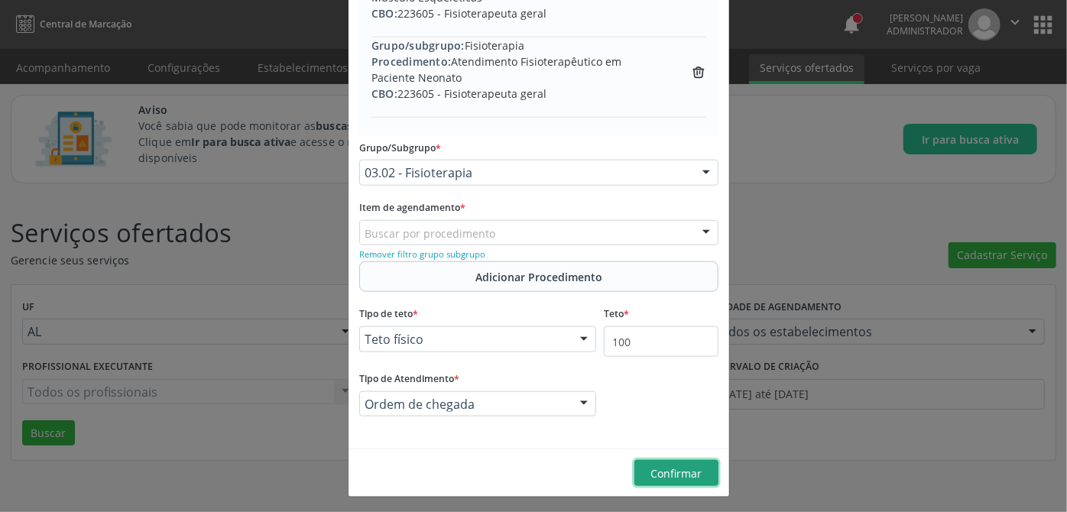
click at [664, 471] on span "Confirmar" at bounding box center [676, 473] width 51 height 15
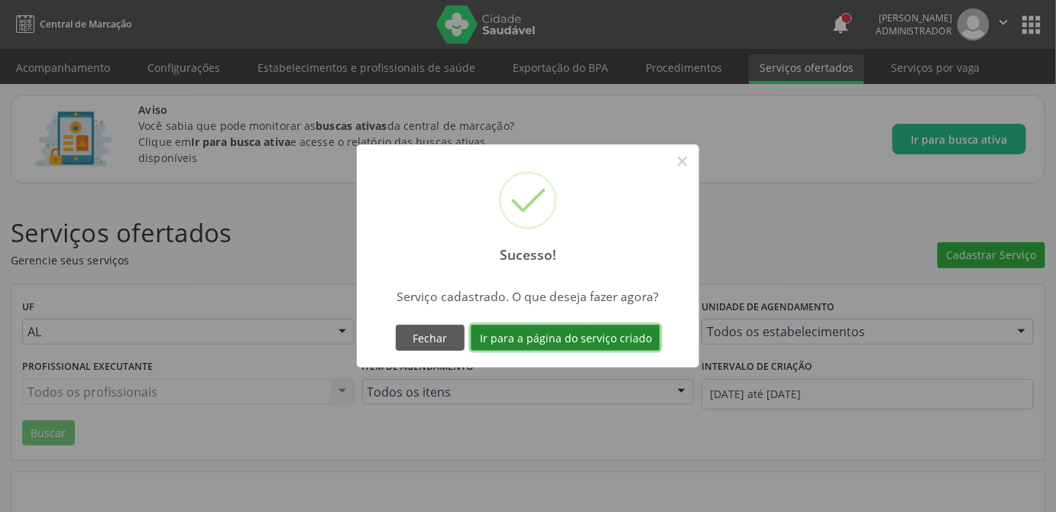
click at [592, 342] on button "Ir para a página do serviço criado" at bounding box center [565, 338] width 189 height 26
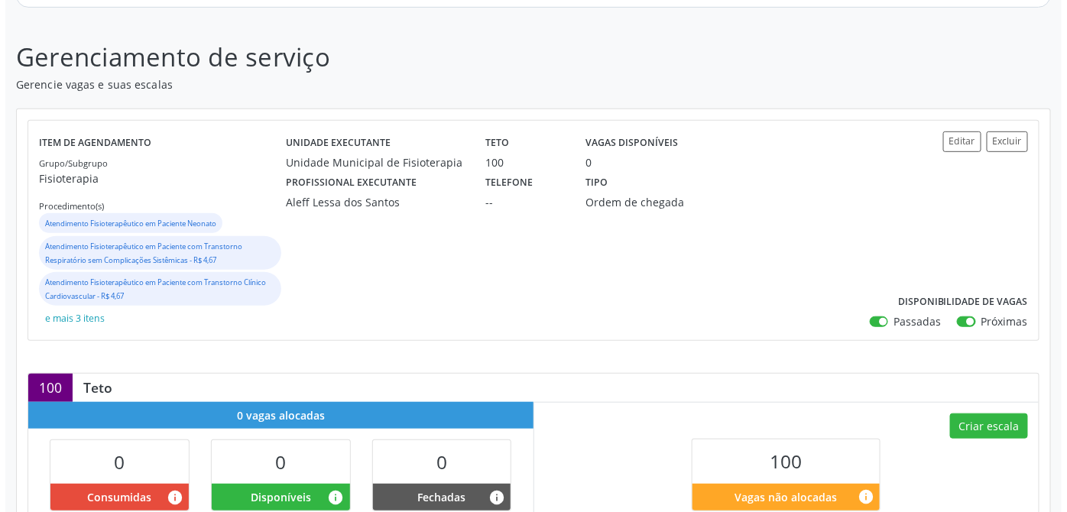
scroll to position [277, 0]
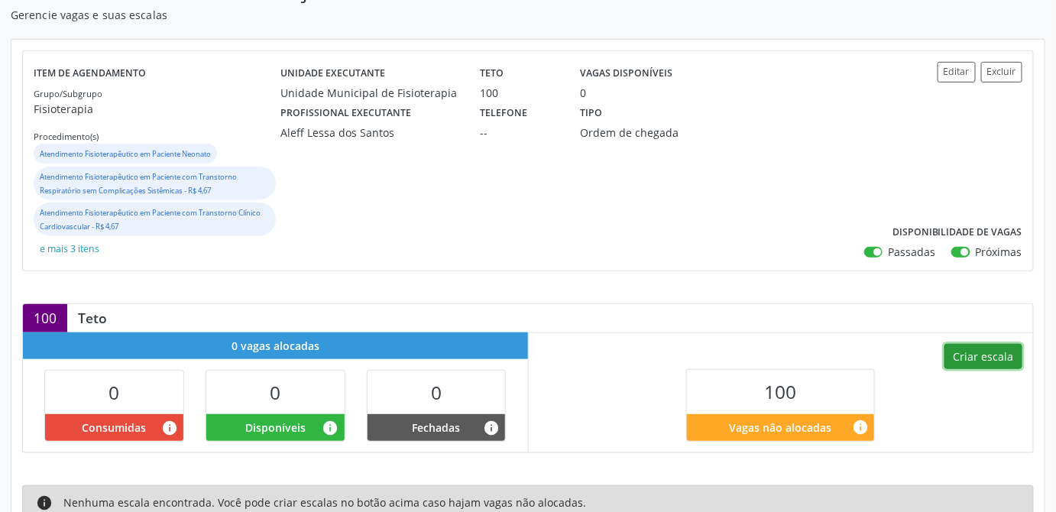
click at [986, 354] on button "Criar escala" at bounding box center [983, 357] width 78 height 26
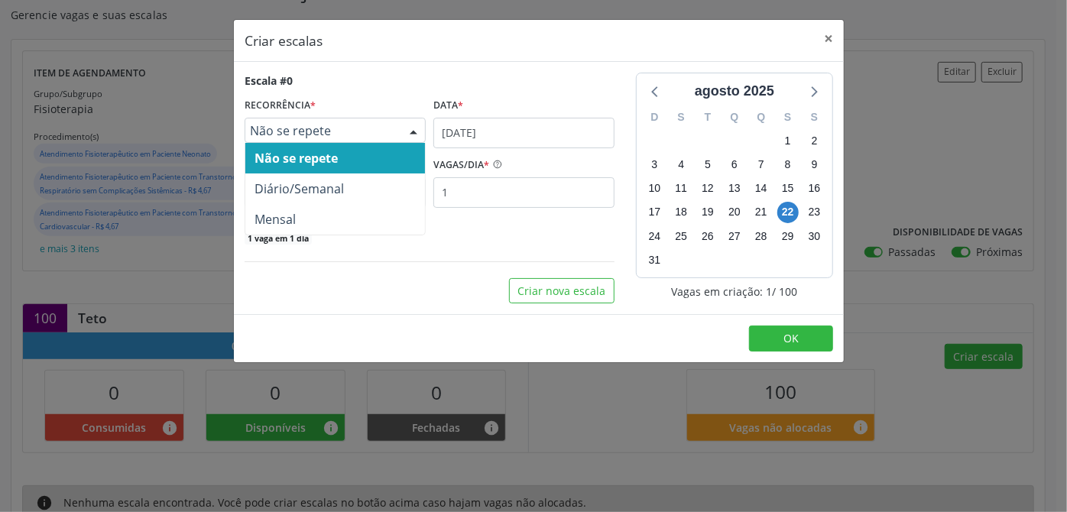
click at [335, 134] on span "Não se repete" at bounding box center [322, 130] width 144 height 15
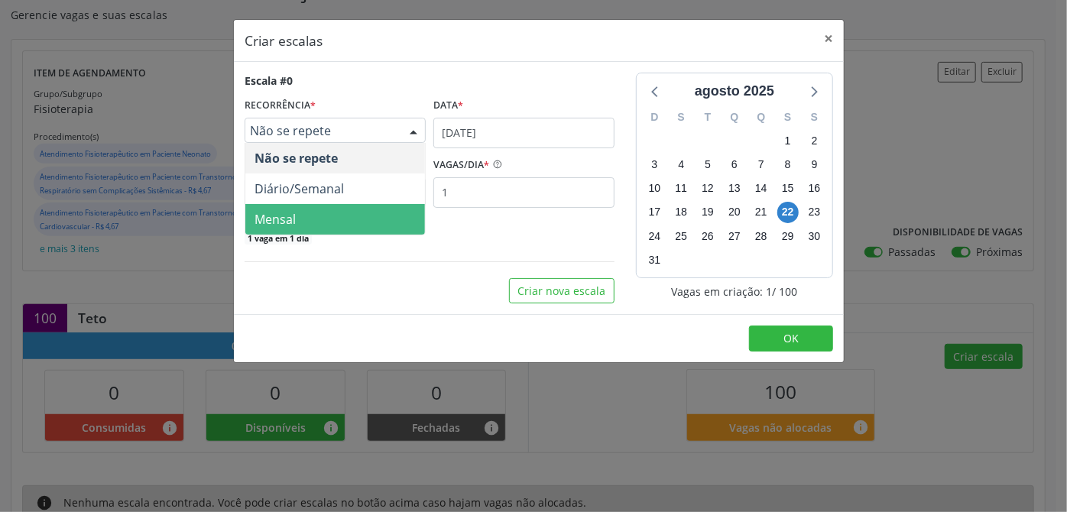
click at [296, 213] on span "Mensal" at bounding box center [335, 219] width 180 height 31
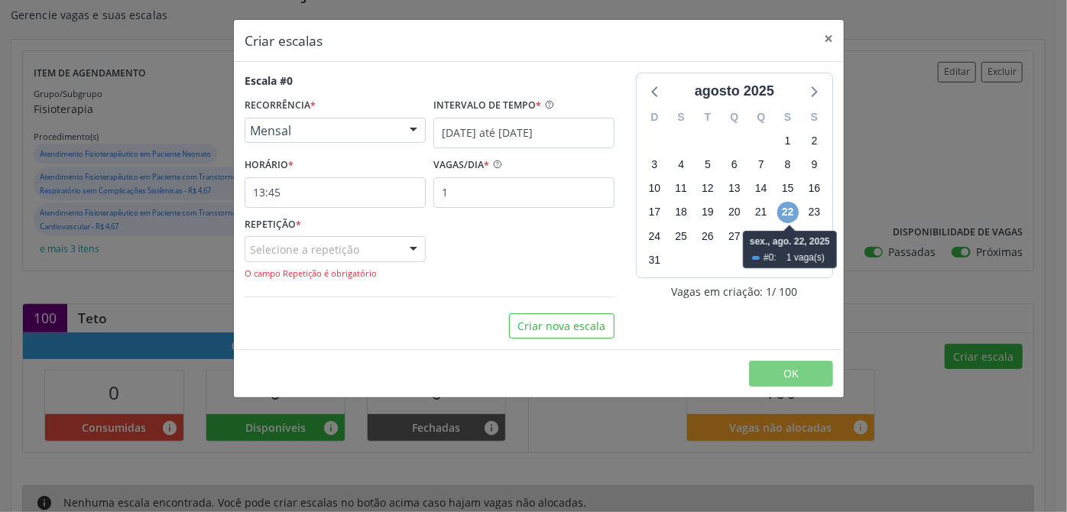
click at [794, 212] on span "22" at bounding box center [787, 212] width 21 height 21
click at [792, 236] on span "29" at bounding box center [787, 235] width 21 height 21
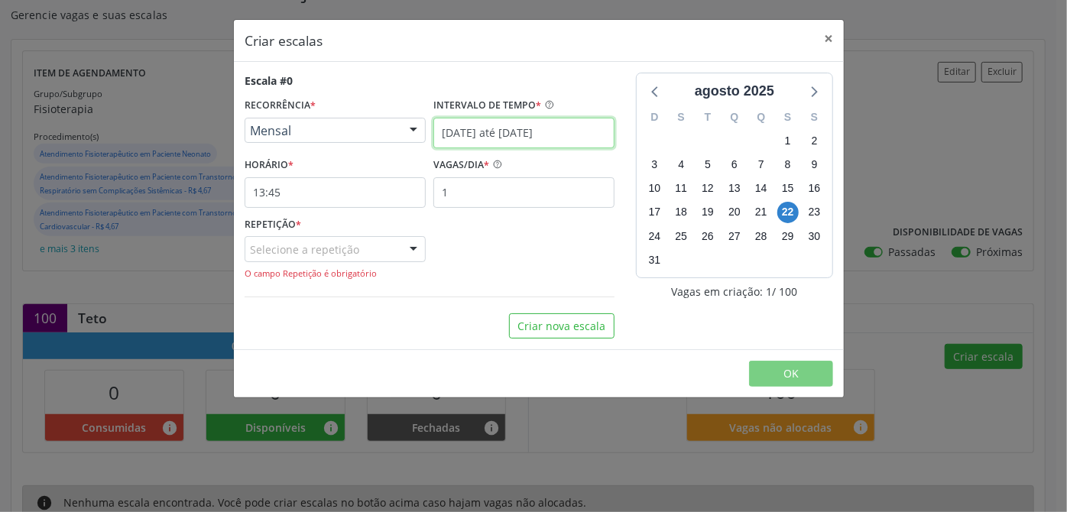
click at [490, 138] on input "22/08/2025 até 29/08/2025" at bounding box center [523, 133] width 181 height 31
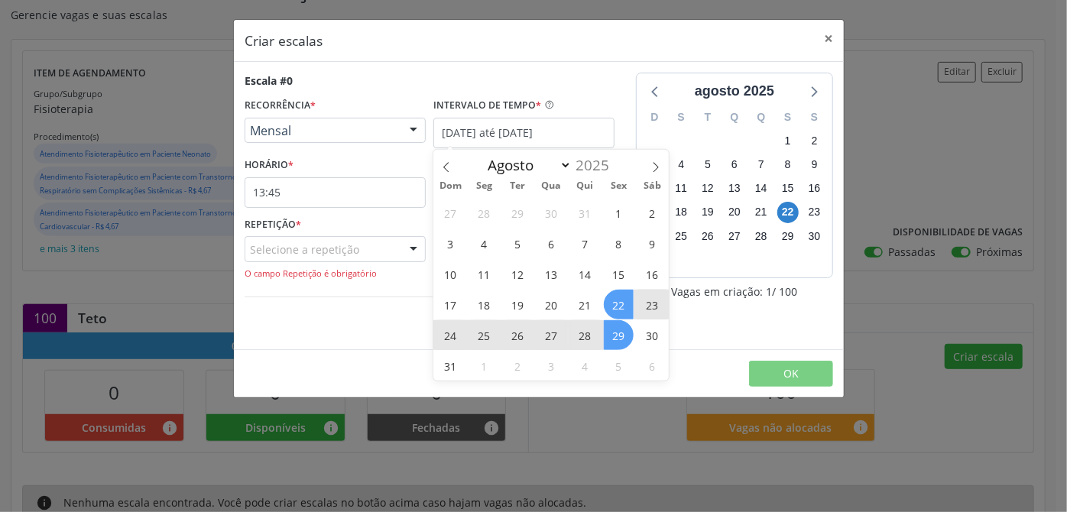
click at [620, 329] on span "29" at bounding box center [619, 335] width 30 height 30
type input "29/08/2025"
click at [621, 306] on span "22" at bounding box center [619, 305] width 30 height 30
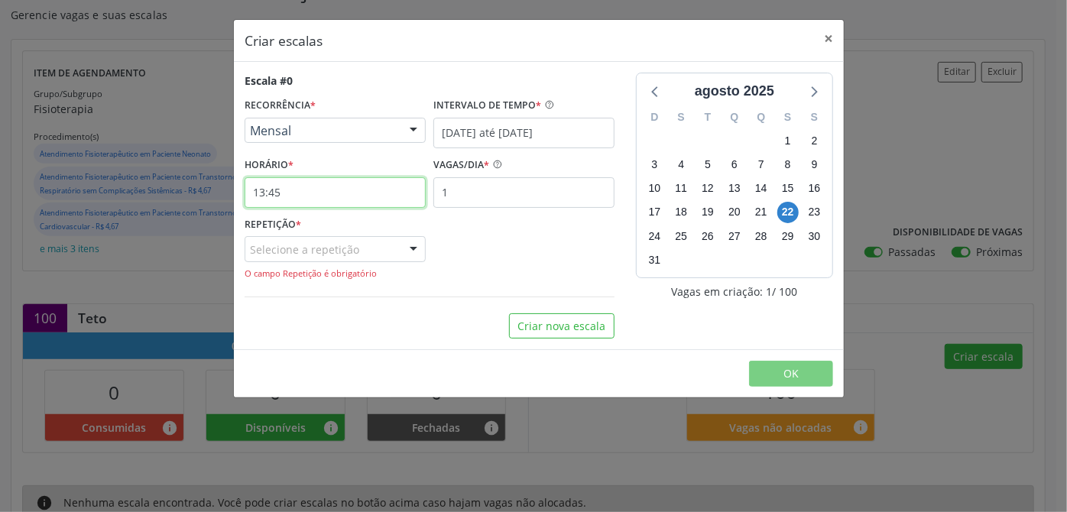
click at [325, 196] on input "13:45" at bounding box center [334, 192] width 181 height 31
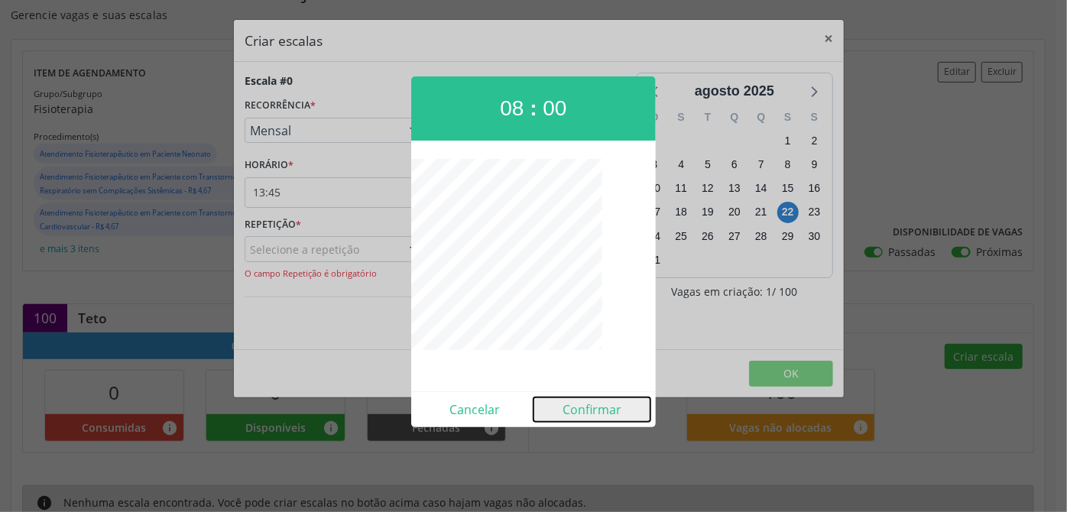
click at [588, 409] on button "Confirmar" at bounding box center [591, 409] width 117 height 24
type input "08:00"
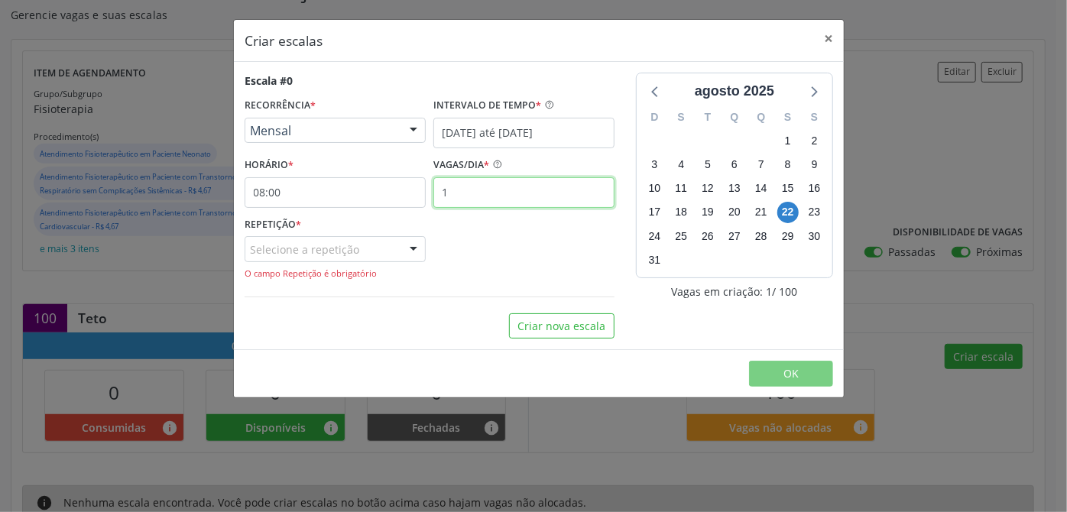
click at [469, 194] on input "1" at bounding box center [523, 192] width 181 height 31
click at [522, 198] on input "1" at bounding box center [523, 192] width 181 height 31
type input "12"
click at [473, 271] on div "REPETIÇÃO * Selecione a repetição Primeira segunda-feira do mês Primeira terça-…" at bounding box center [429, 246] width 377 height 67
click at [405, 249] on div at bounding box center [413, 250] width 23 height 26
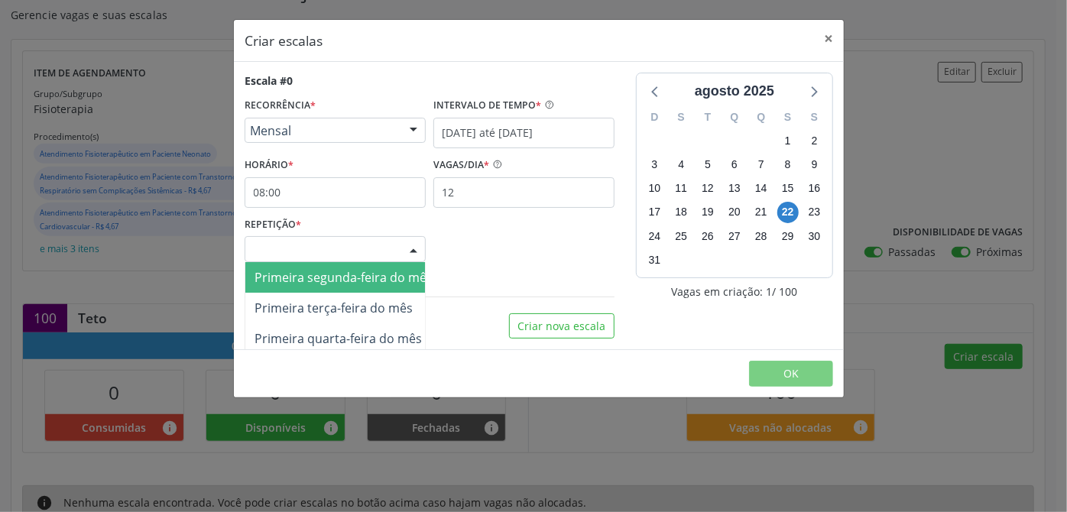
click at [329, 285] on span "Primeira segunda-feira do mês" at bounding box center [343, 277] width 196 height 31
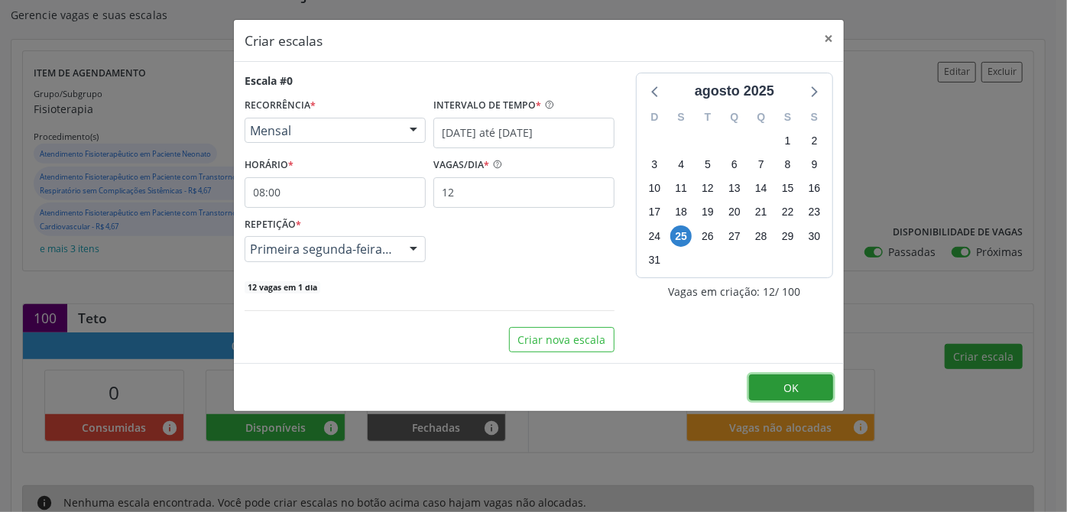
click at [782, 384] on button "OK" at bounding box center [791, 387] width 84 height 26
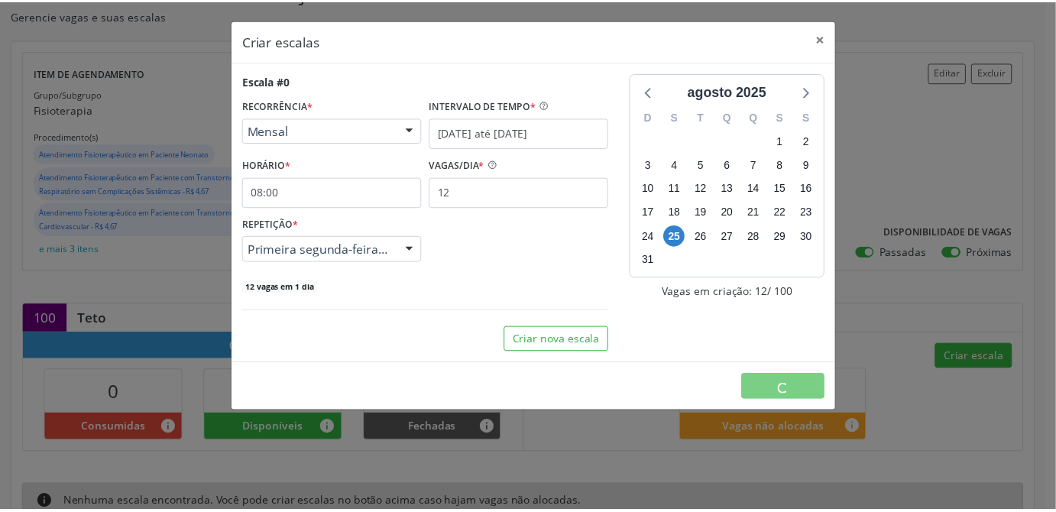
scroll to position [0, 0]
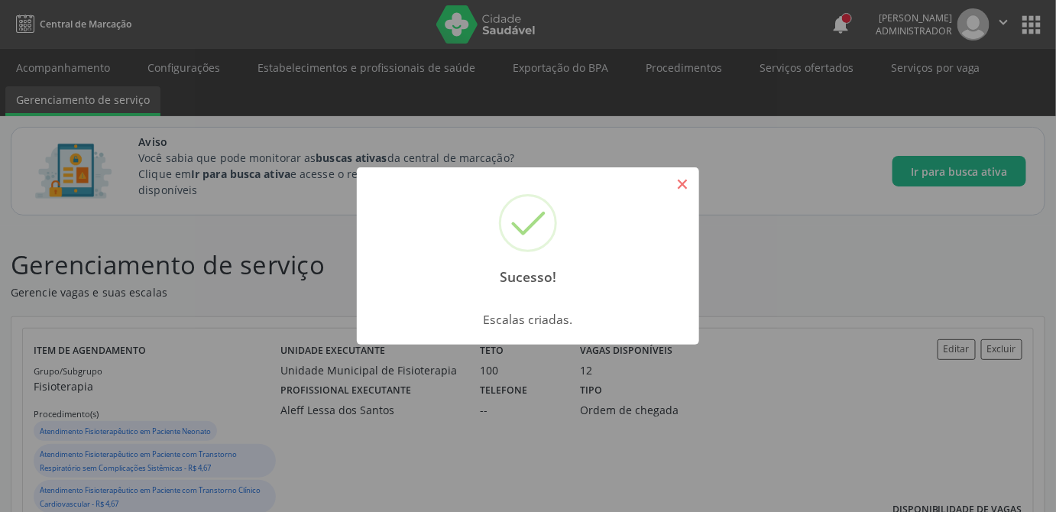
click at [686, 186] on button "×" at bounding box center [682, 184] width 26 height 26
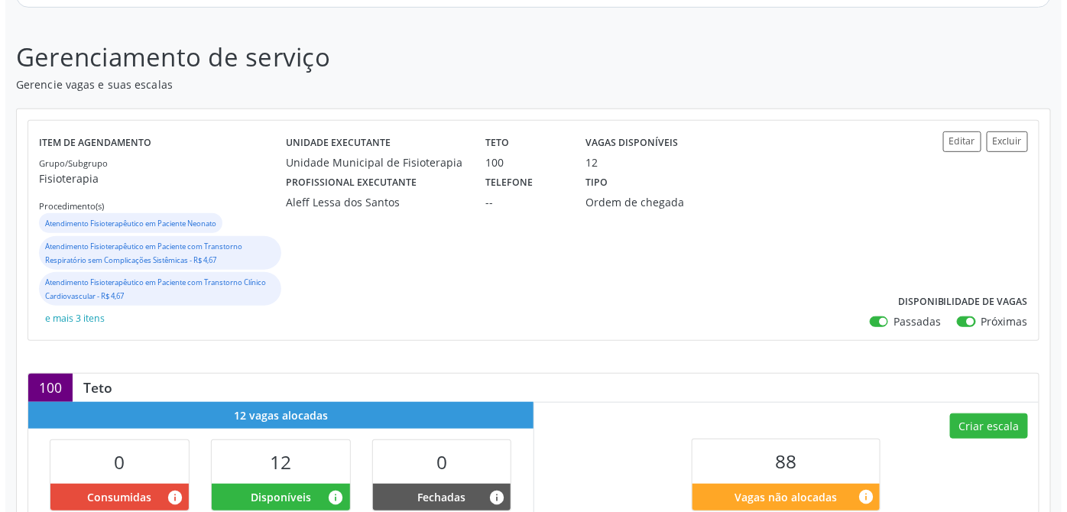
scroll to position [347, 0]
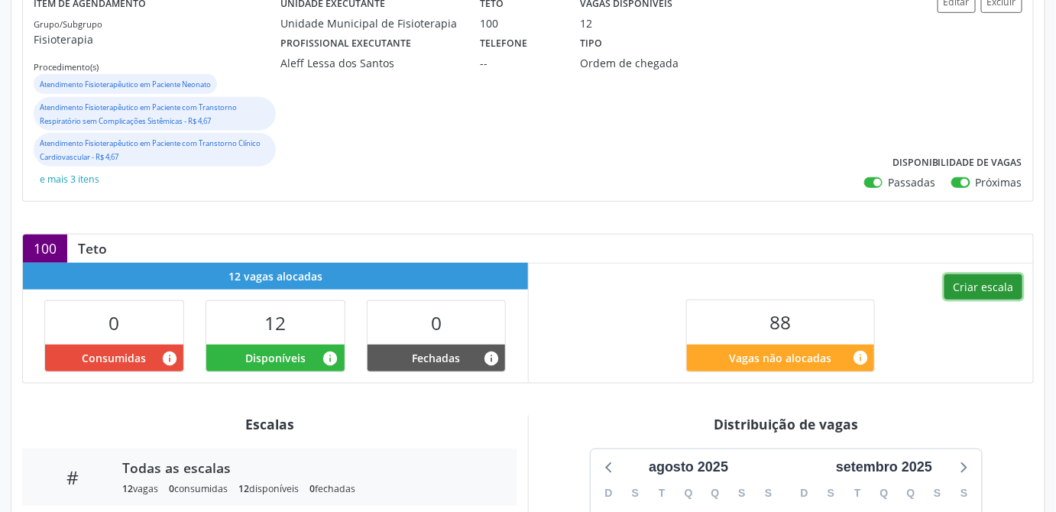
click at [972, 290] on button "Criar escala" at bounding box center [983, 287] width 78 height 26
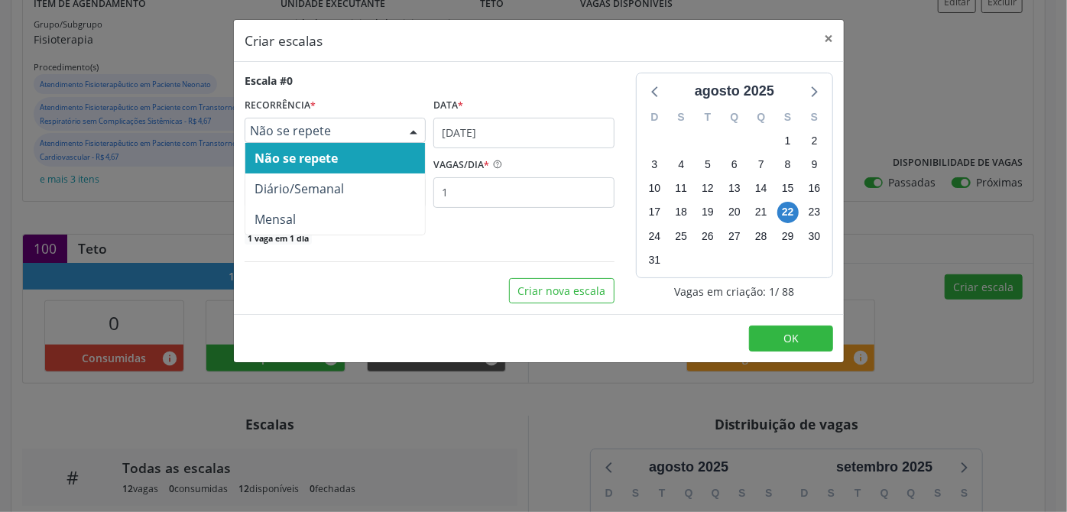
click at [380, 134] on span "Não se repete" at bounding box center [322, 130] width 144 height 15
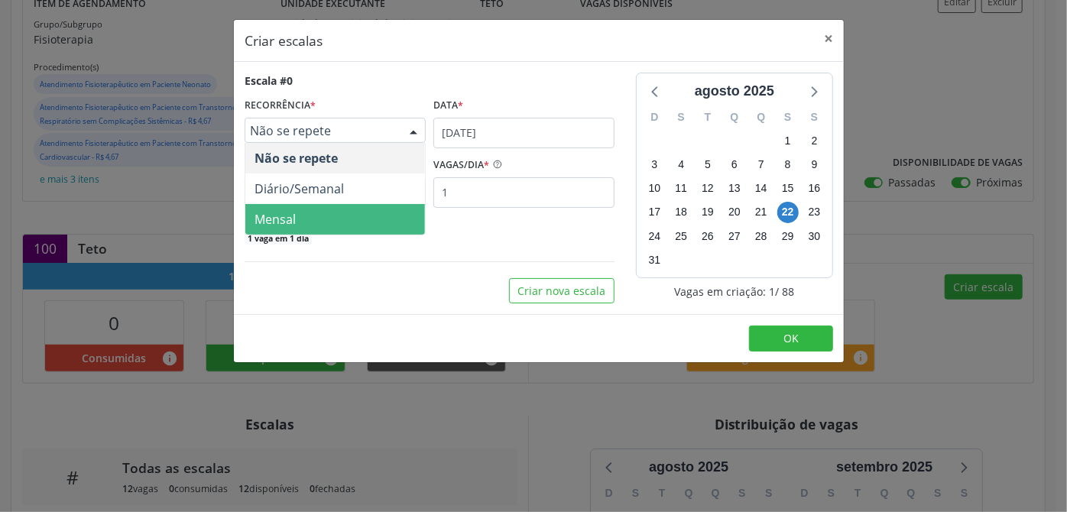
click at [292, 207] on span "Mensal" at bounding box center [335, 219] width 180 height 31
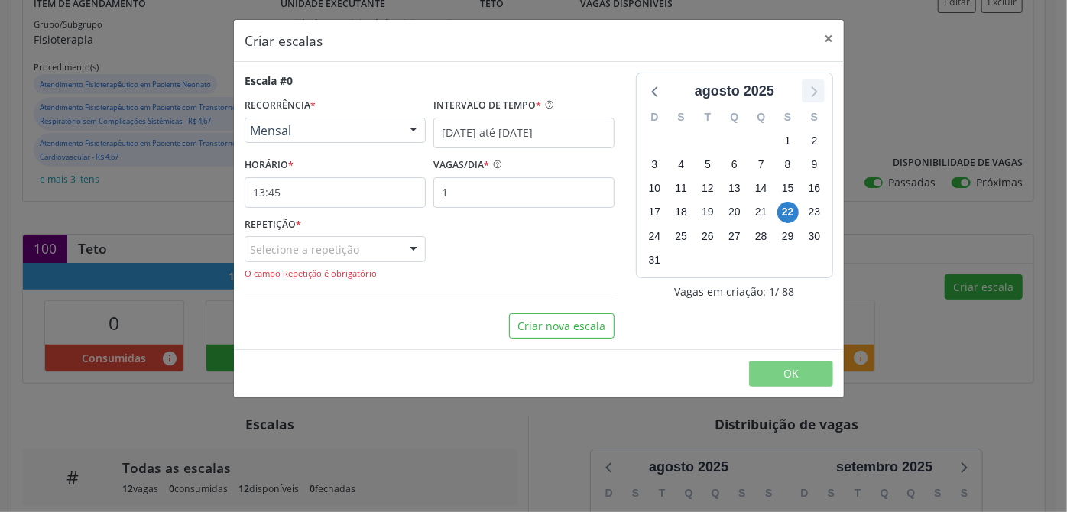
click at [816, 92] on icon at bounding box center [814, 91] width 6 height 11
click at [681, 135] on span "1" at bounding box center [680, 140] width 21 height 21
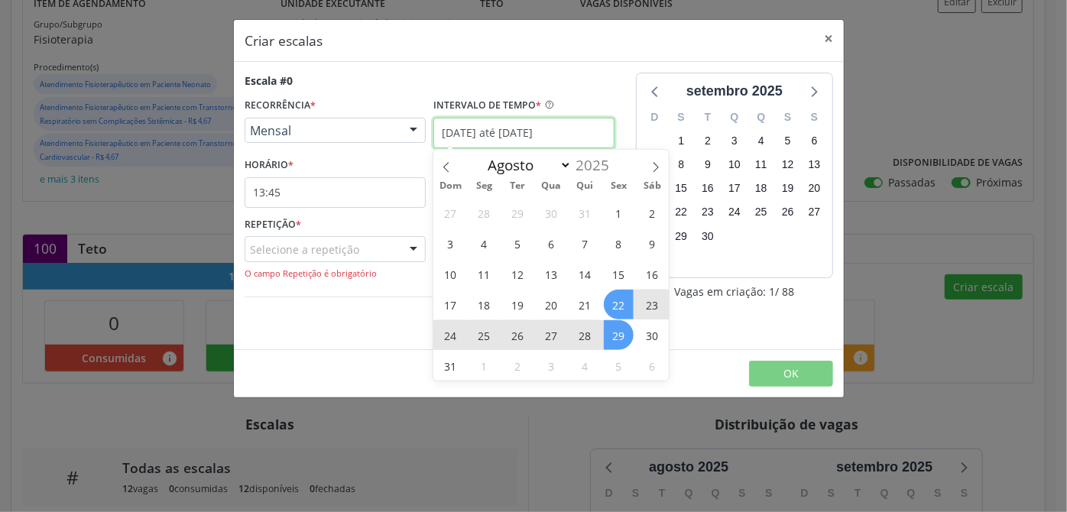
click at [559, 132] on input "22/08/2025 até 29/08/2025" at bounding box center [523, 133] width 181 height 31
click at [565, 166] on select "Maio Junho Julho Agosto Setembro Outubro Novembro" at bounding box center [527, 164] width 92 height 21
select select "8"
click at [481, 154] on select "Maio Junho Julho Agosto Setembro Outubro Novembro" at bounding box center [527, 164] width 92 height 21
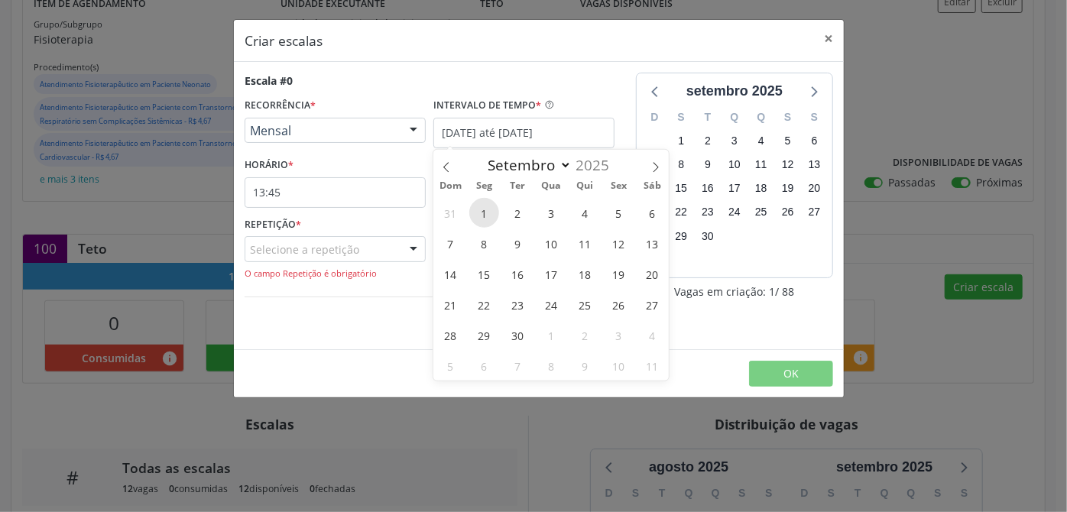
click at [494, 211] on span "1" at bounding box center [484, 213] width 30 height 30
type input "01/09/2025"
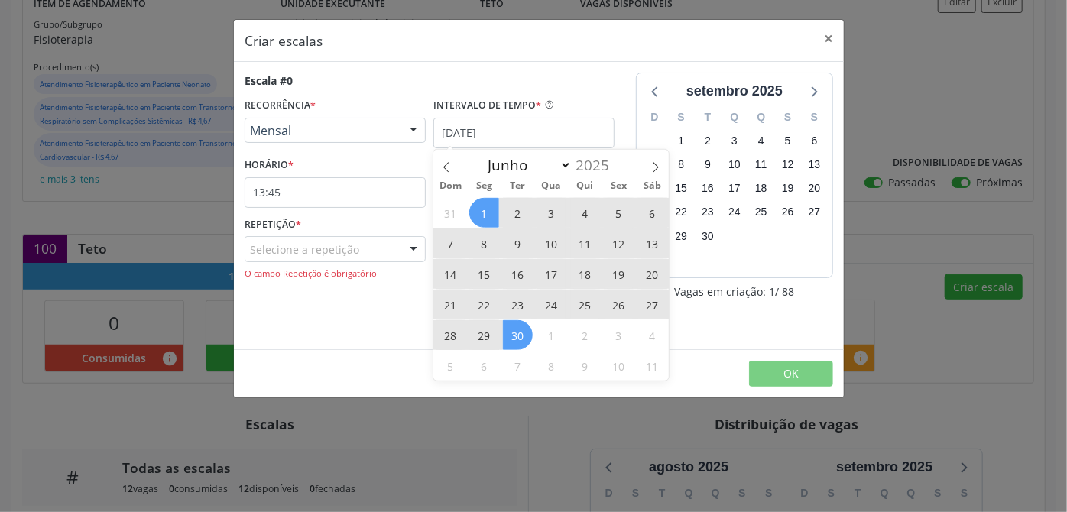
click at [521, 338] on span "30" at bounding box center [518, 335] width 30 height 30
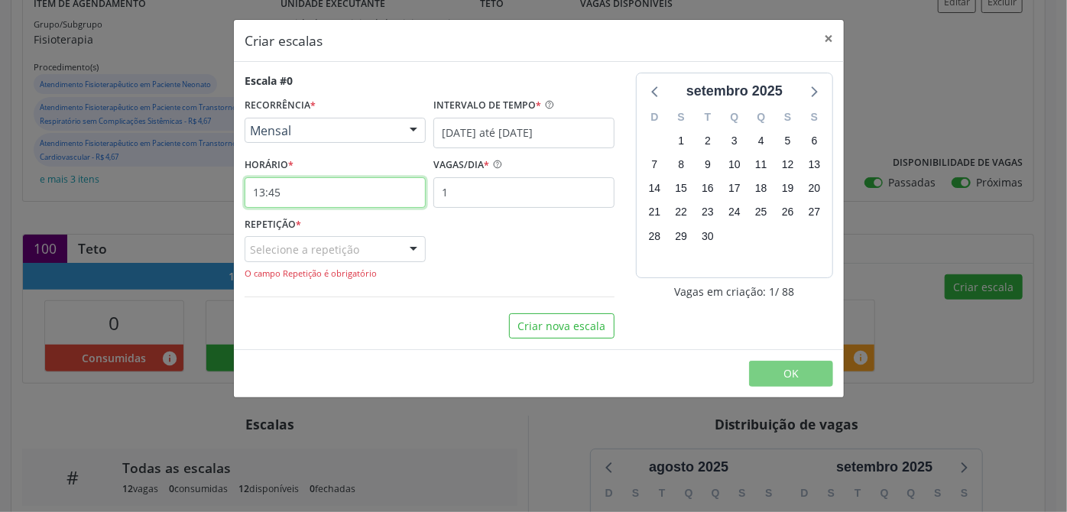
click at [322, 197] on input "13:45" at bounding box center [334, 192] width 181 height 31
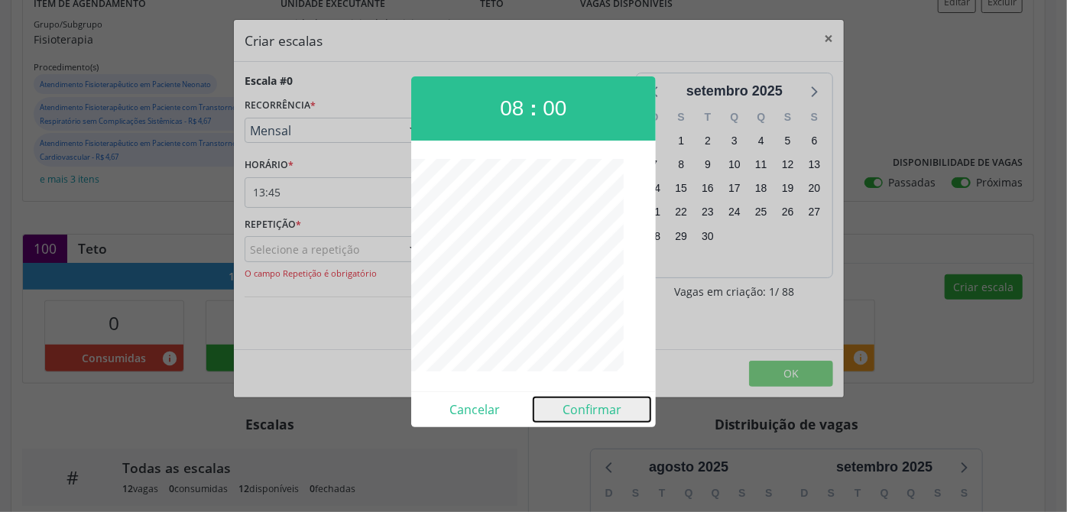
click at [582, 409] on button "Confirmar" at bounding box center [591, 409] width 117 height 24
type input "08:00"
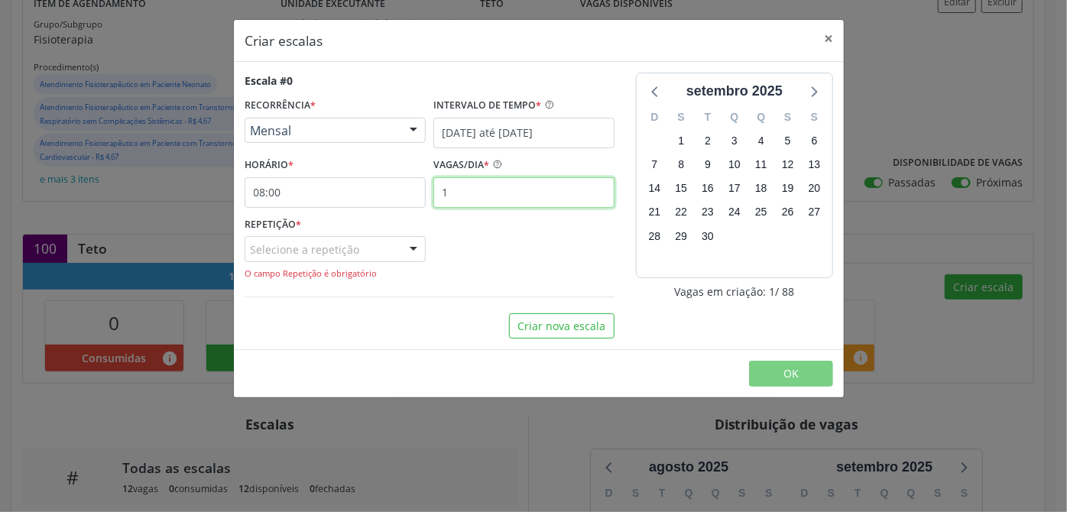
click at [500, 189] on input "1" at bounding box center [523, 192] width 181 height 31
type input "12"
click at [342, 256] on div "Selecione a repetição" at bounding box center [334, 249] width 181 height 26
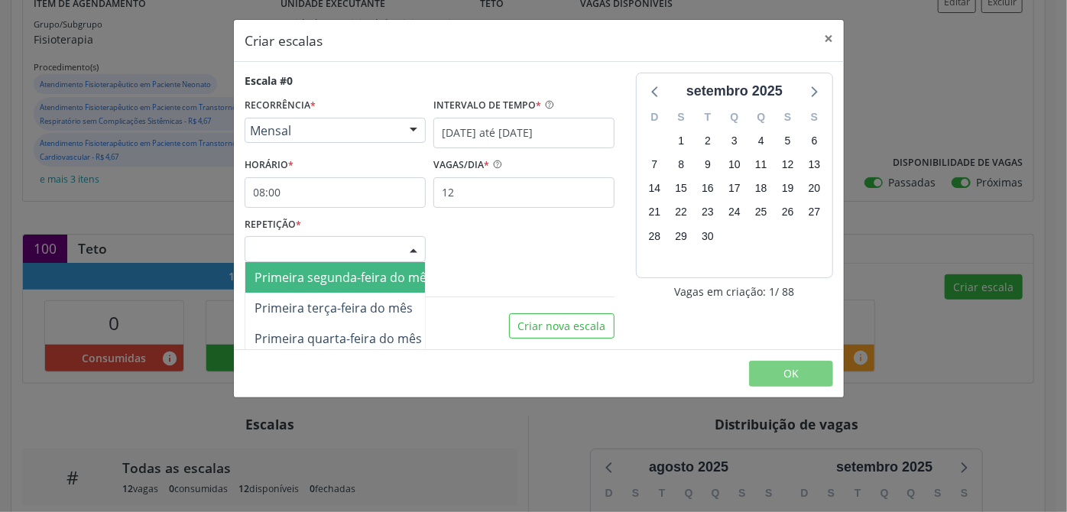
click at [322, 280] on span "Primeira segunda-feira do mês" at bounding box center [343, 277] width 178 height 17
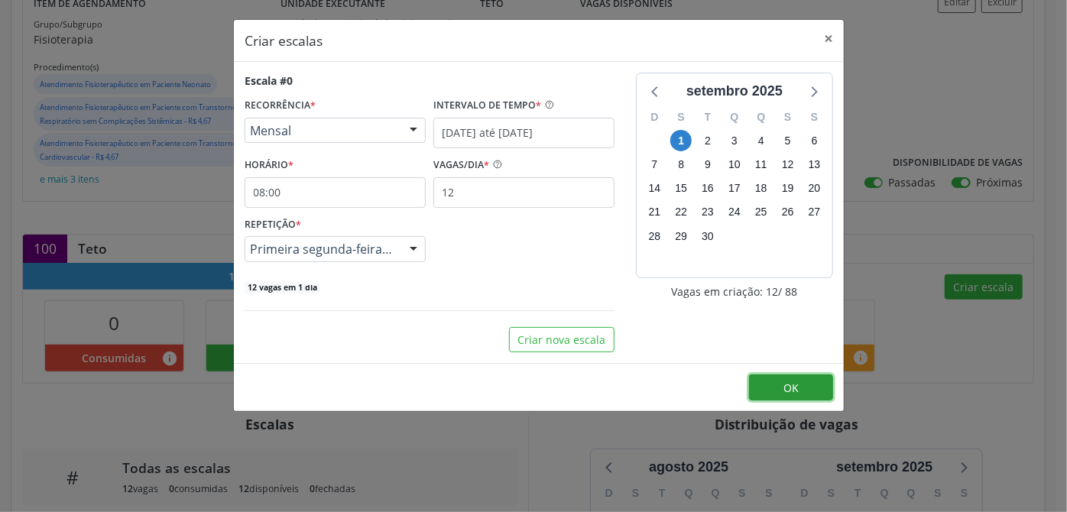
click at [810, 389] on button "OK" at bounding box center [791, 387] width 84 height 26
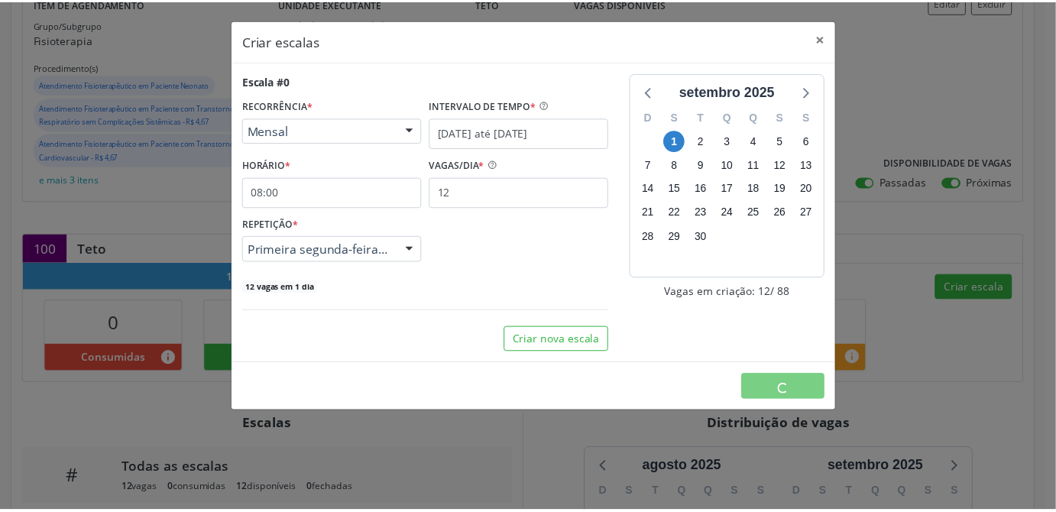
scroll to position [0, 0]
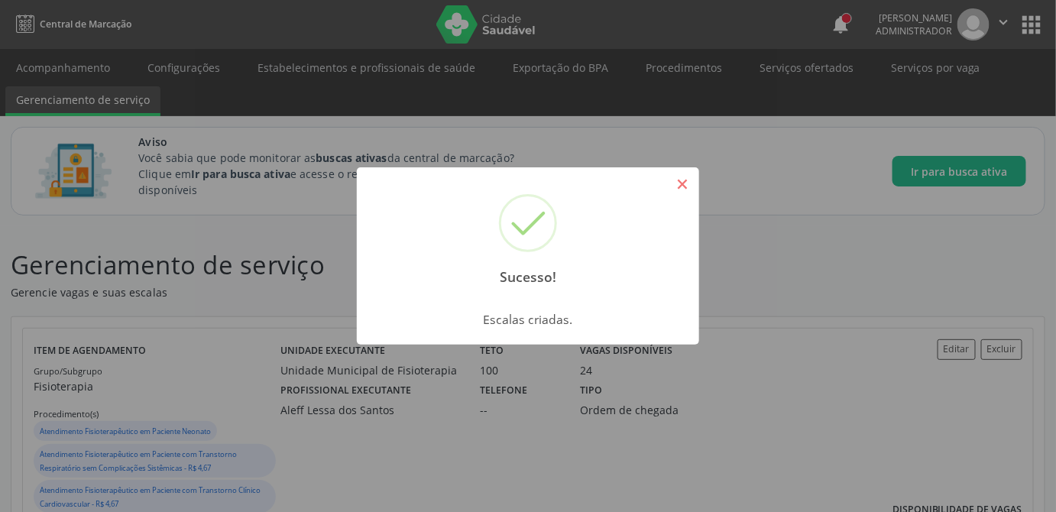
click at [691, 186] on button "×" at bounding box center [682, 184] width 26 height 26
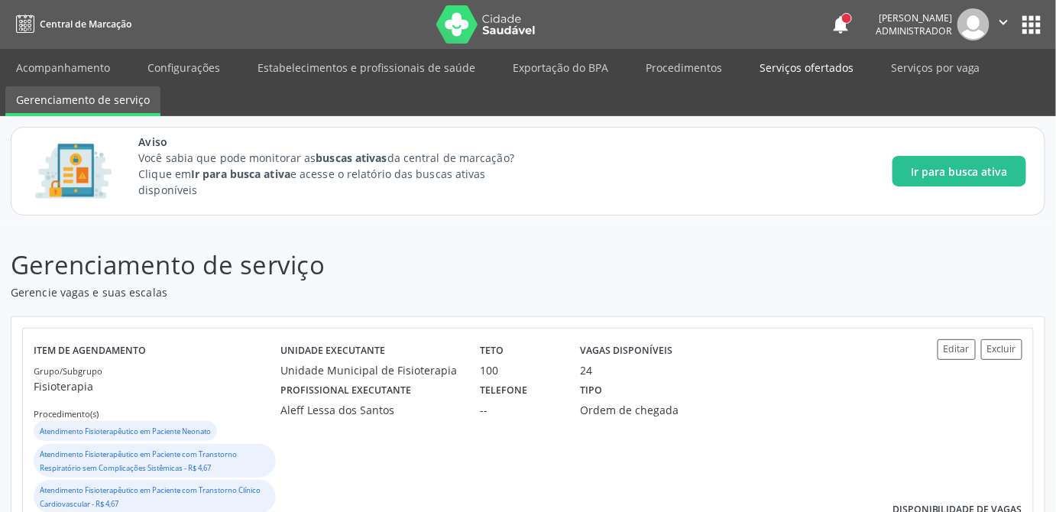
click at [787, 63] on link "Serviços ofertados" at bounding box center [806, 67] width 115 height 27
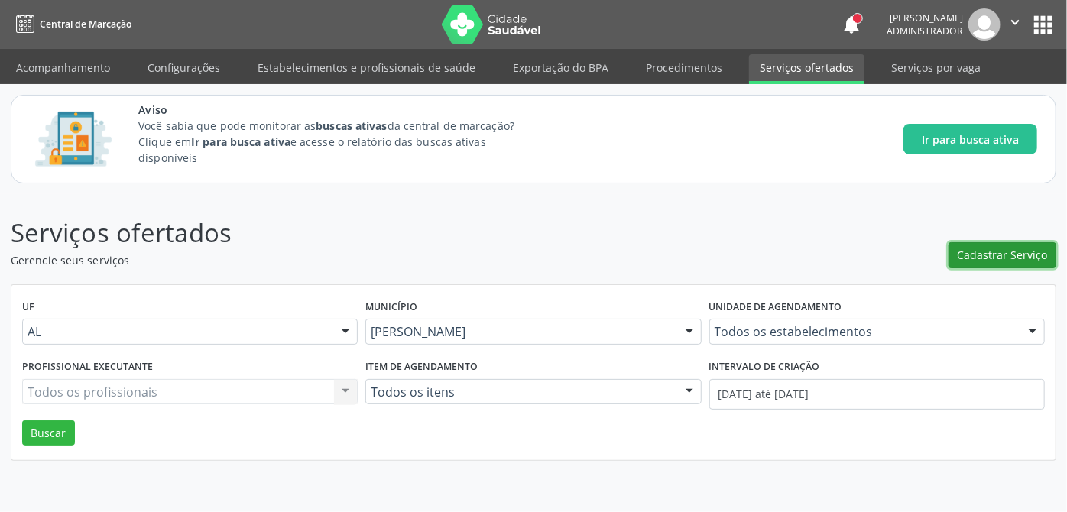
click at [988, 257] on span "Cadastrar Serviço" at bounding box center [1002, 255] width 90 height 16
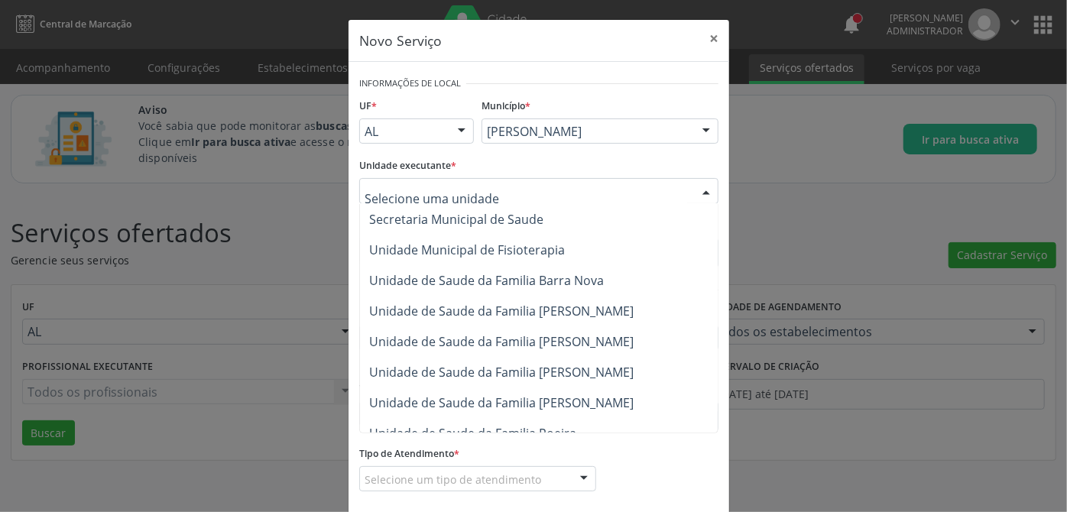
scroll to position [694, 0]
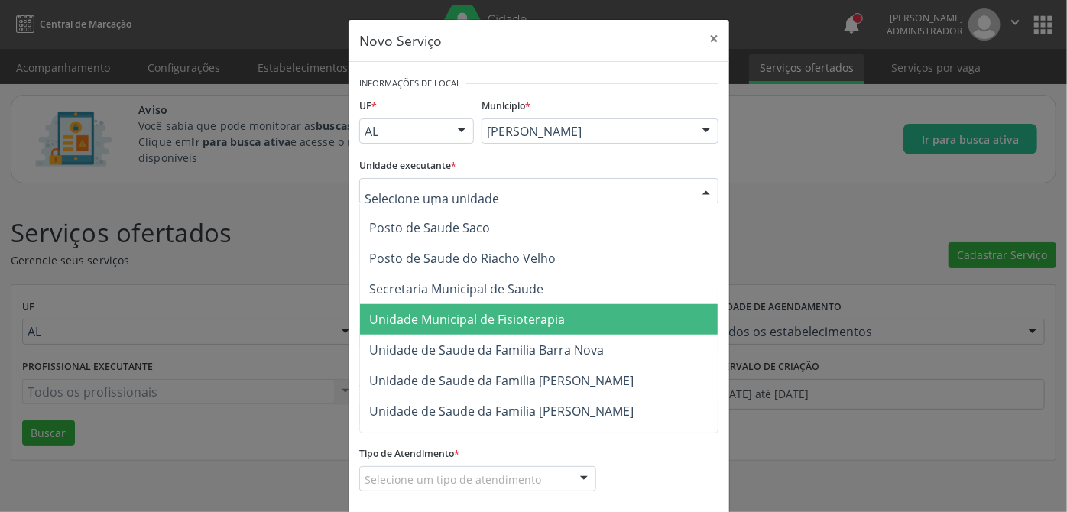
click at [520, 312] on span "Unidade Municipal de Fisioterapia" at bounding box center [467, 319] width 196 height 17
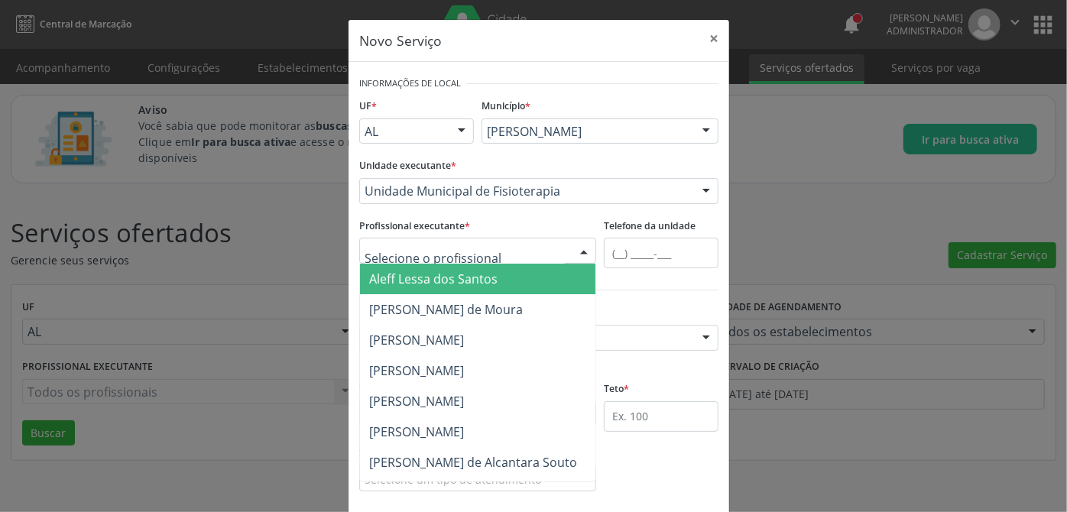
click at [461, 271] on span "Aleff Lessa dos Santos" at bounding box center [433, 278] width 128 height 17
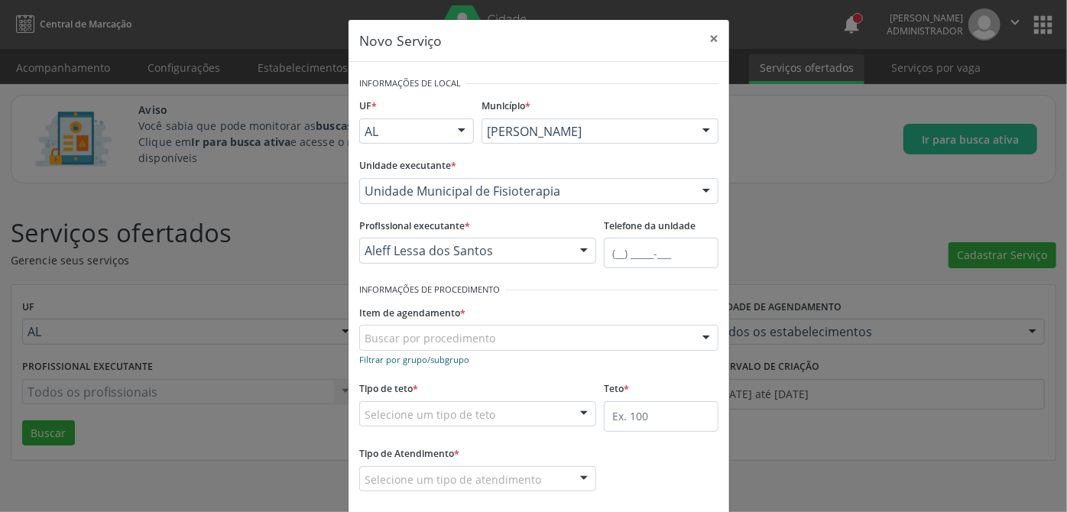
click at [436, 360] on small "Filtrar por grupo/subgrupo" at bounding box center [414, 359] width 110 height 11
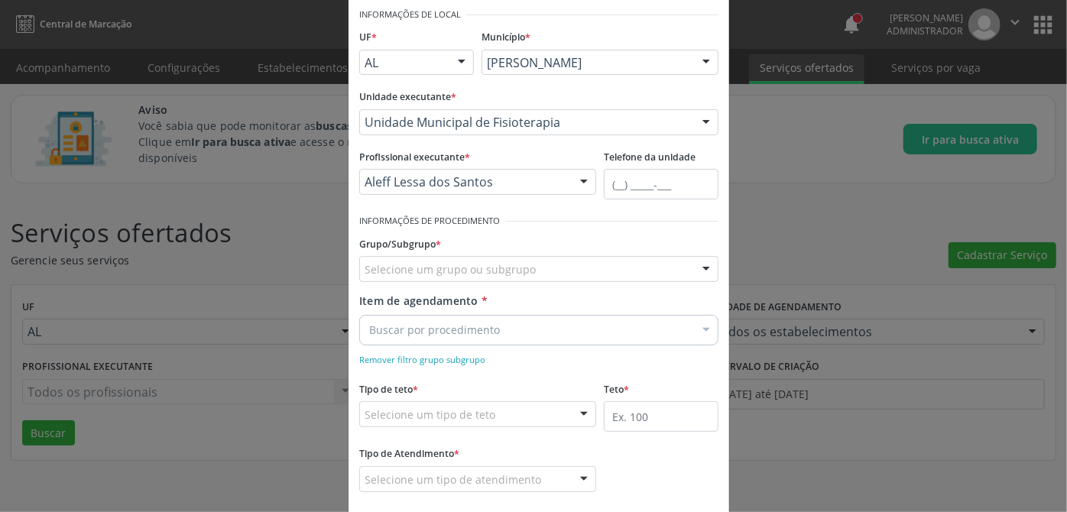
scroll to position [138, 0]
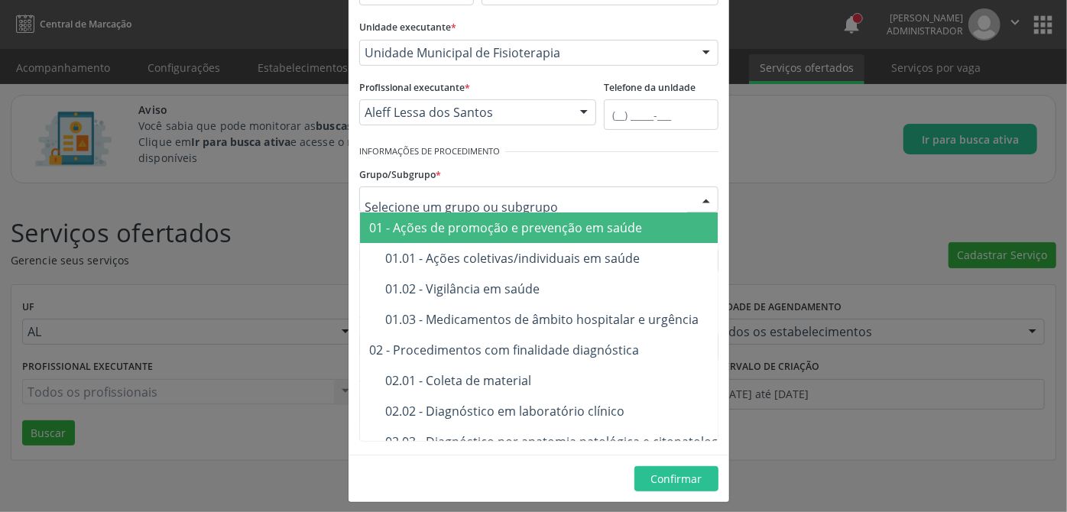
click at [543, 201] on div at bounding box center [538, 199] width 359 height 26
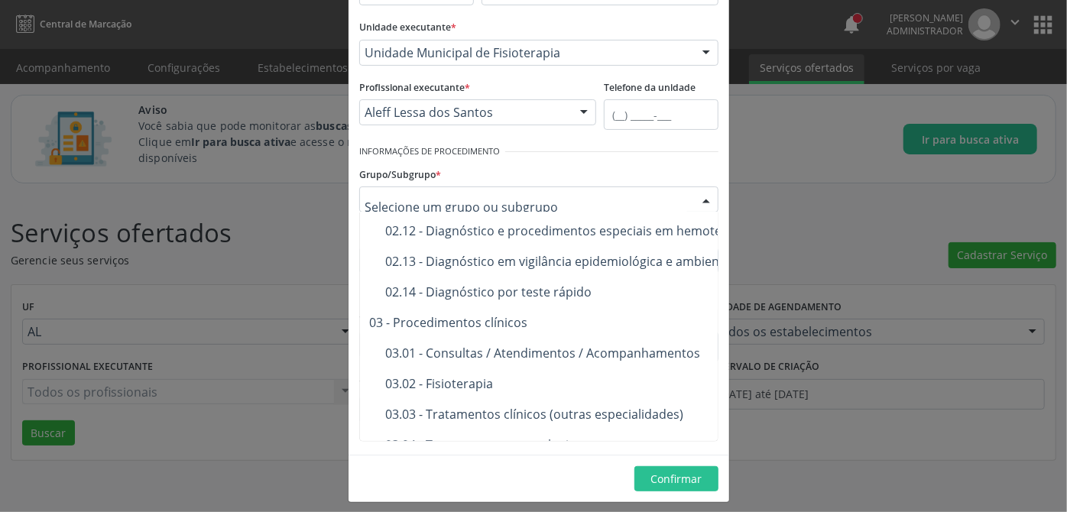
scroll to position [555, 0]
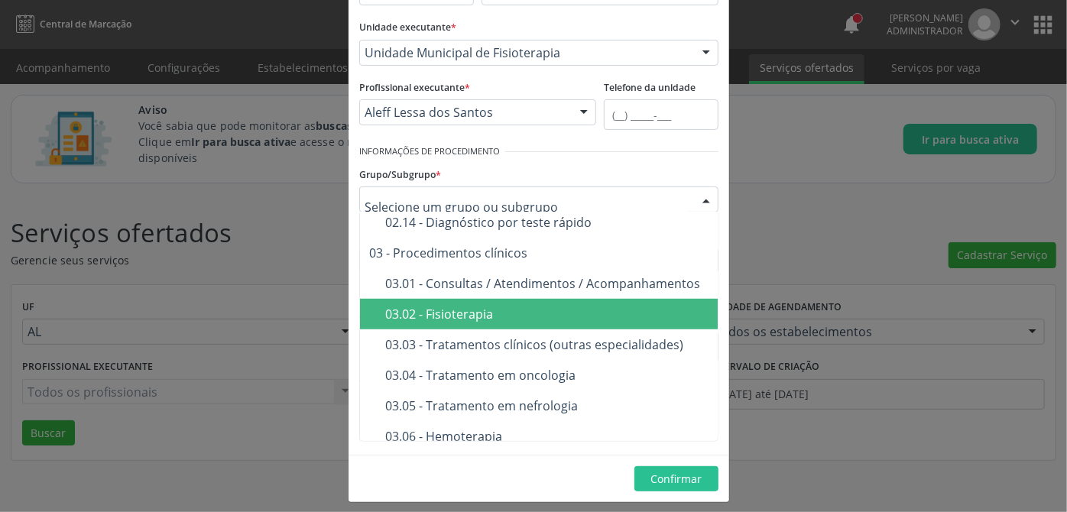
click at [513, 312] on div "03.02 - Fisioterapia" at bounding box center [643, 314] width 516 height 12
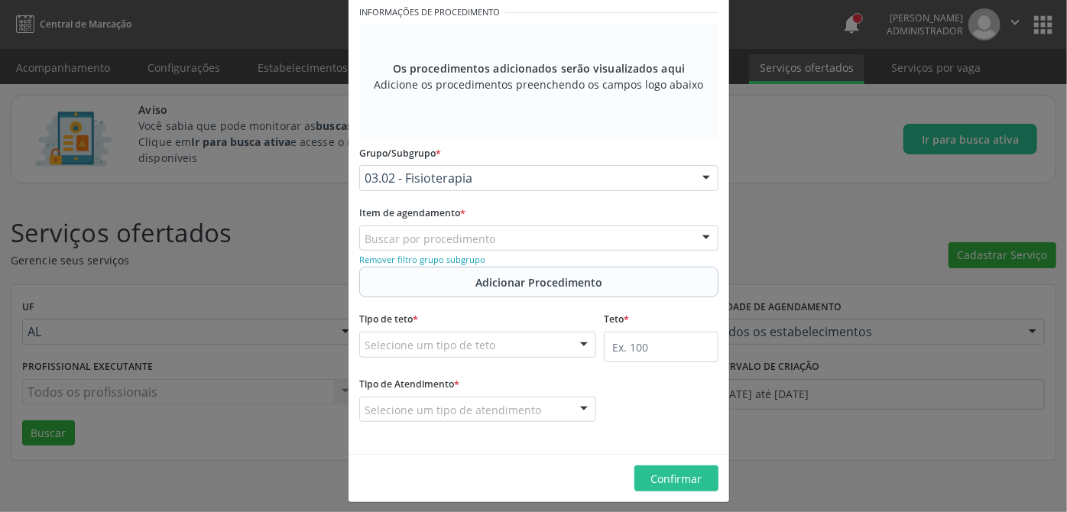
scroll to position [284, 0]
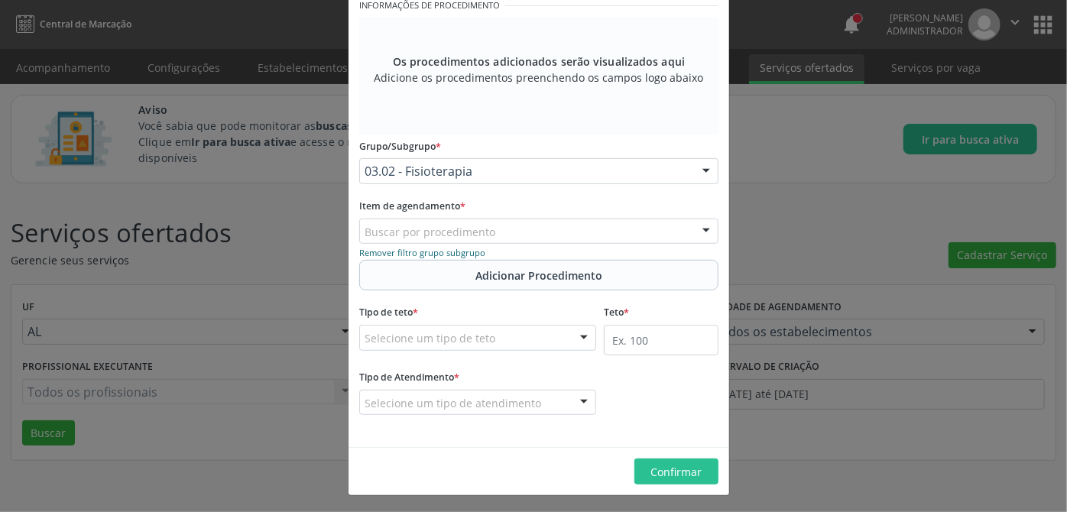
click at [448, 253] on small "Remover filtro grupo subgrupo" at bounding box center [422, 252] width 126 height 11
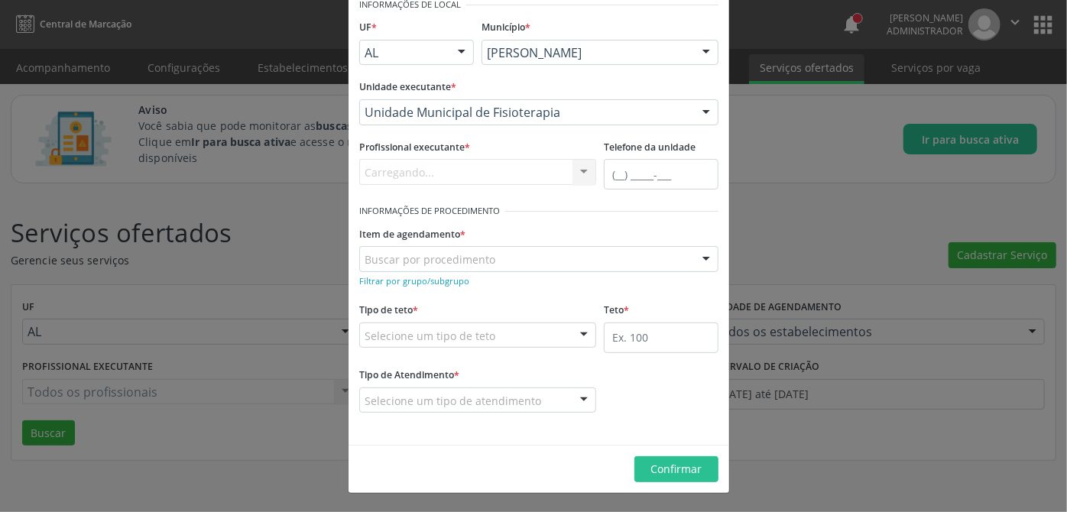
scroll to position [76, 0]
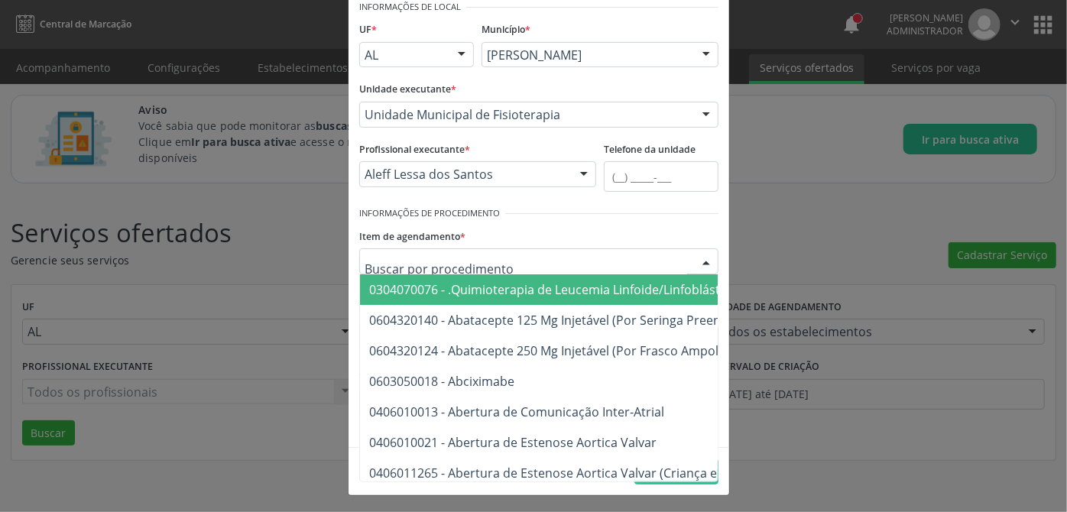
paste input "0302040013"
type input "0302040013"
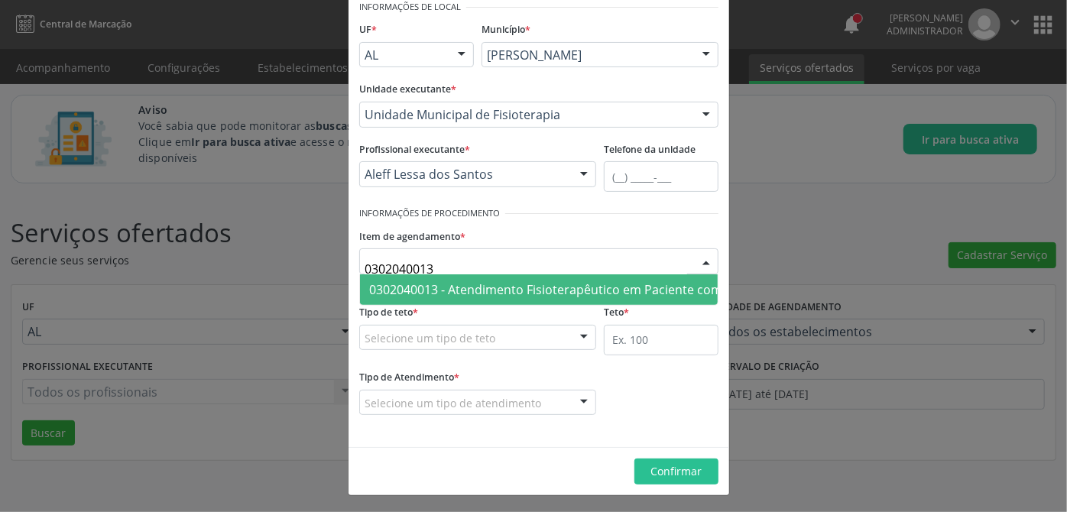
click at [551, 291] on span "0302040013 - Atendimento Fisioterapêutico em Paciente com Transtorno Respiratór…" at bounding box center [705, 289] width 672 height 17
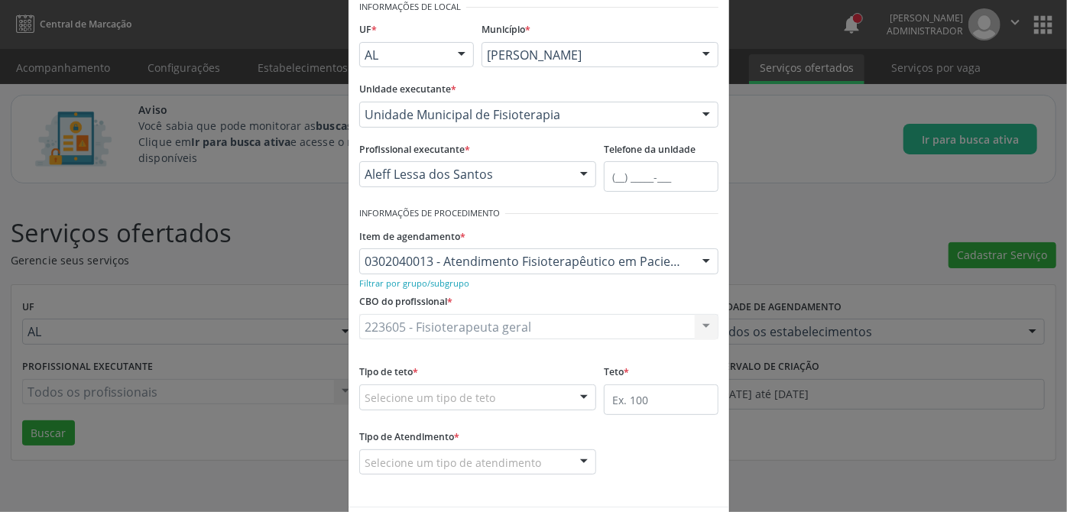
click at [632, 446] on div "Tipo de Atendimento * Selecione um tipo de atendimento Ordem de chegada Horário…" at bounding box center [538, 461] width 367 height 70
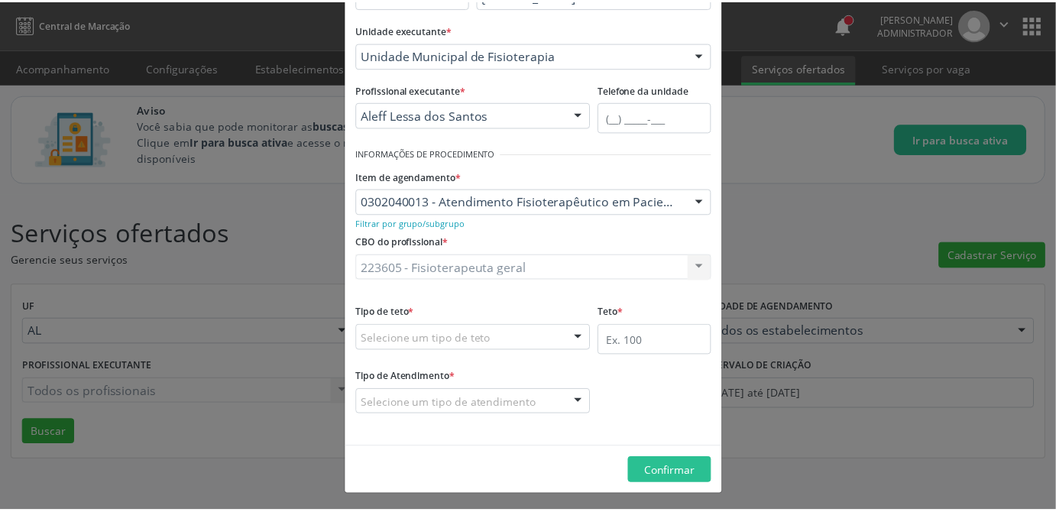
scroll to position [0, 0]
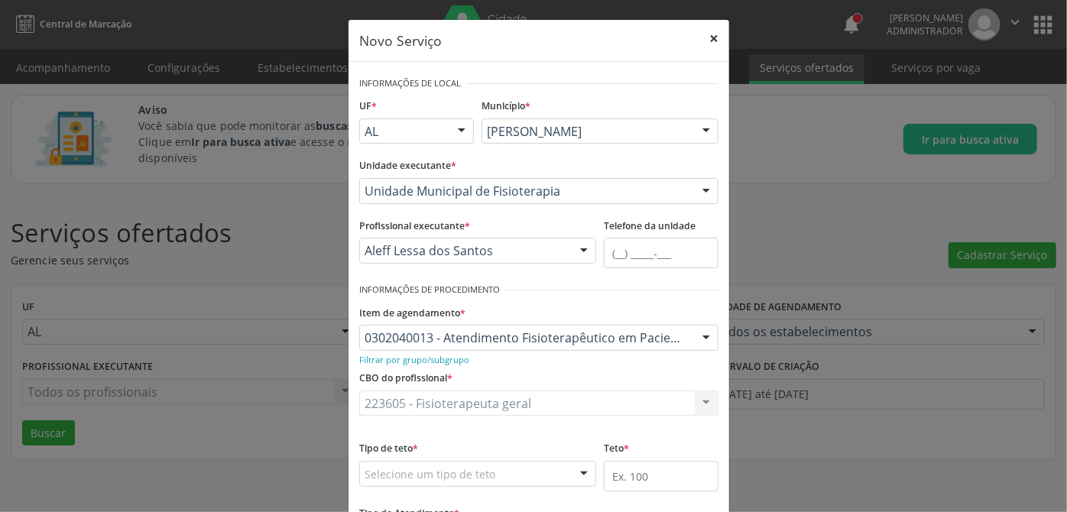
click at [709, 37] on button "×" at bounding box center [713, 38] width 31 height 37
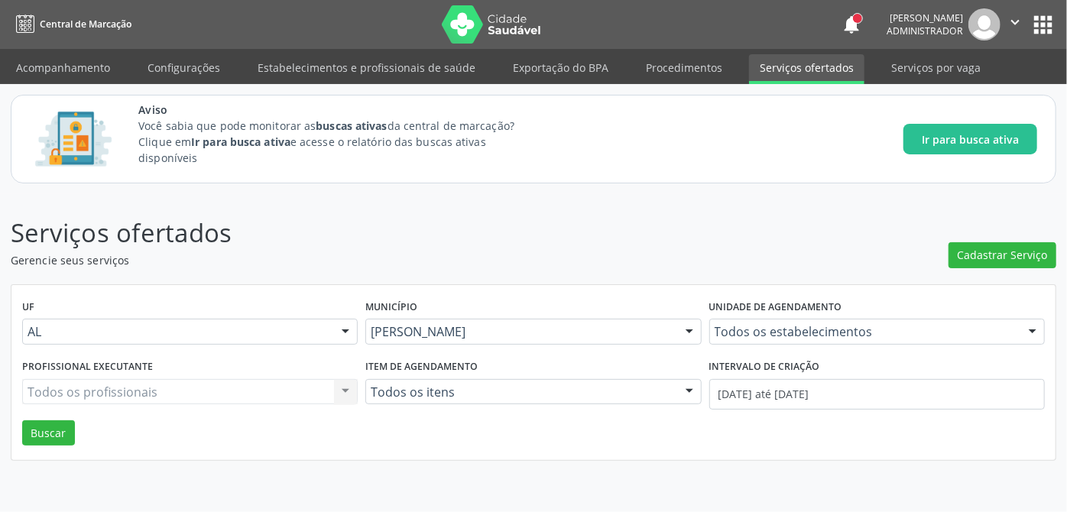
click at [794, 75] on link "Serviços ofertados" at bounding box center [806, 69] width 115 height 30
click at [63, 431] on button "Buscar" at bounding box center [48, 433] width 53 height 26
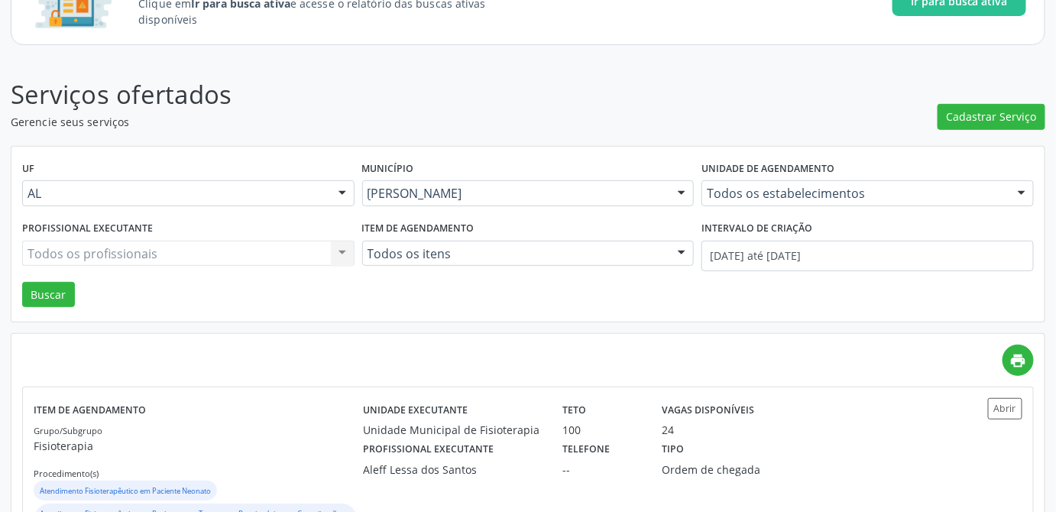
scroll to position [277, 0]
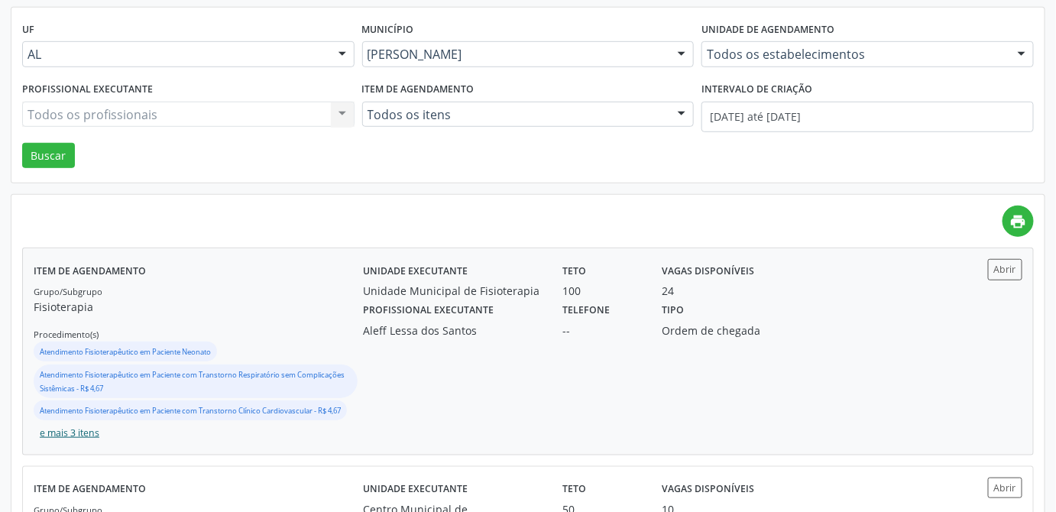
click at [85, 430] on button "e mais 3 itens" at bounding box center [70, 433] width 72 height 21
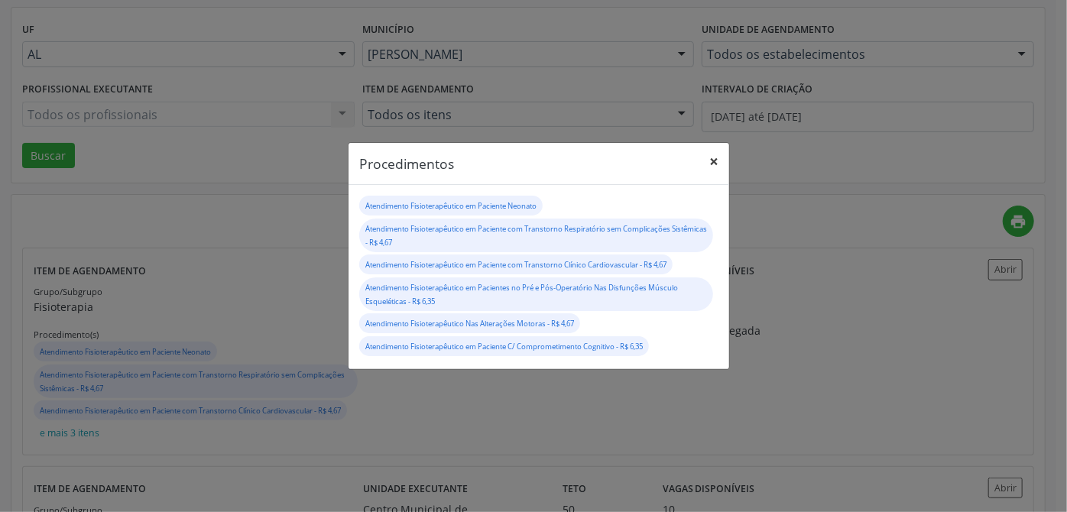
click at [715, 159] on button "×" at bounding box center [713, 161] width 31 height 37
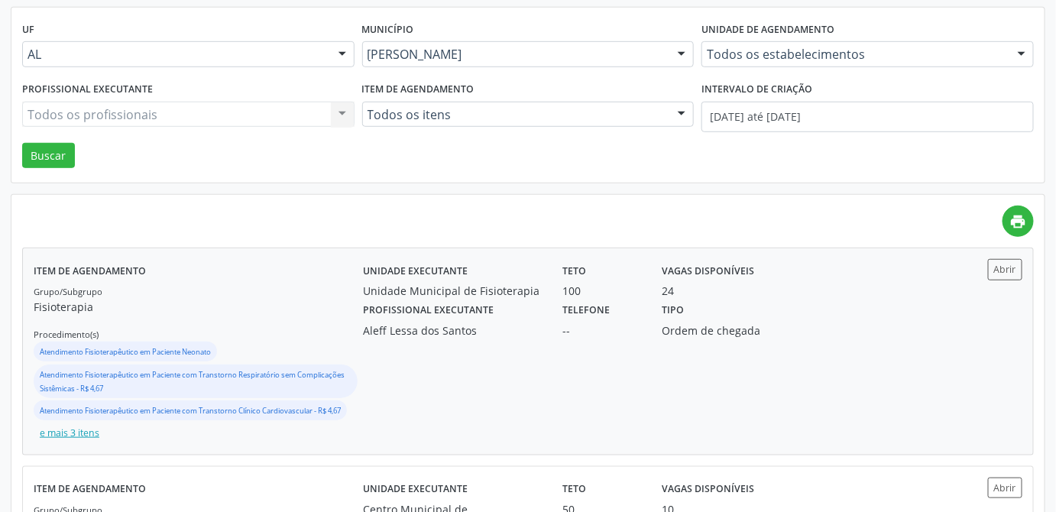
scroll to position [416, 0]
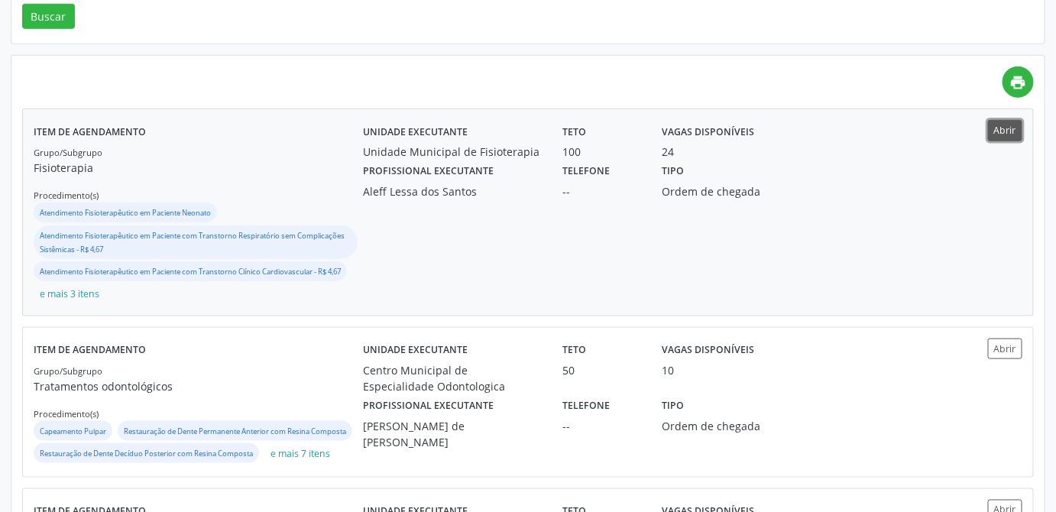
click at [1000, 130] on button "Abrir" at bounding box center [1005, 130] width 34 height 21
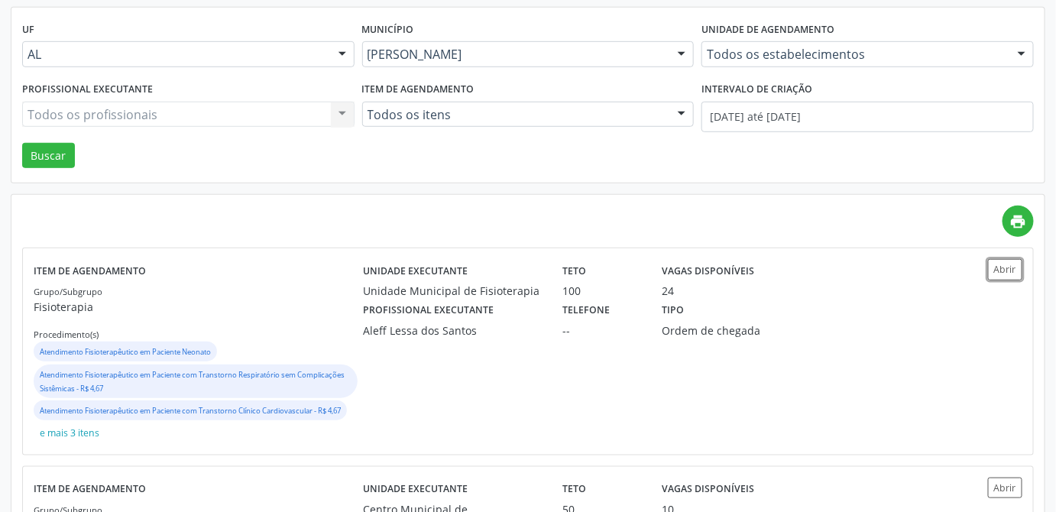
scroll to position [0, 0]
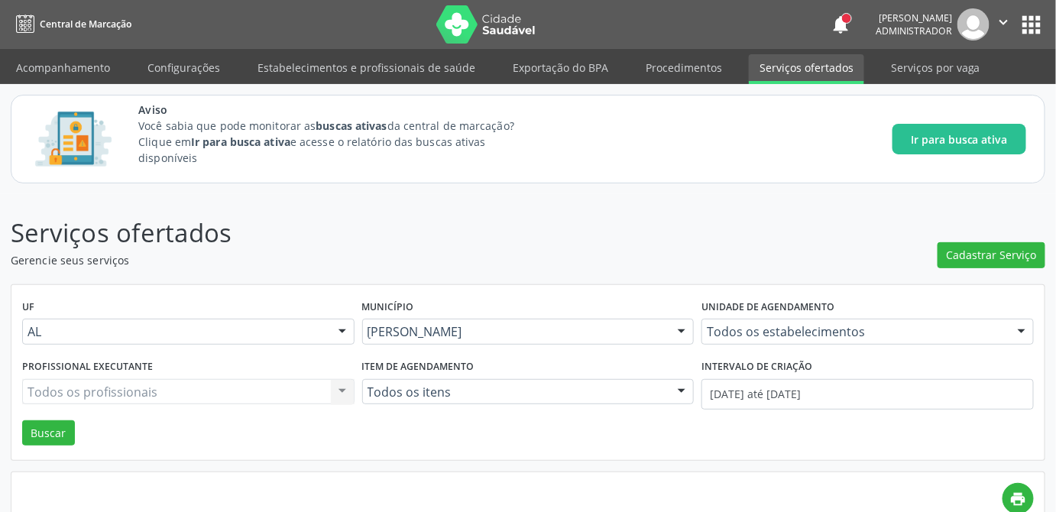
click at [1027, 32] on button "apps" at bounding box center [1031, 24] width 27 height 27
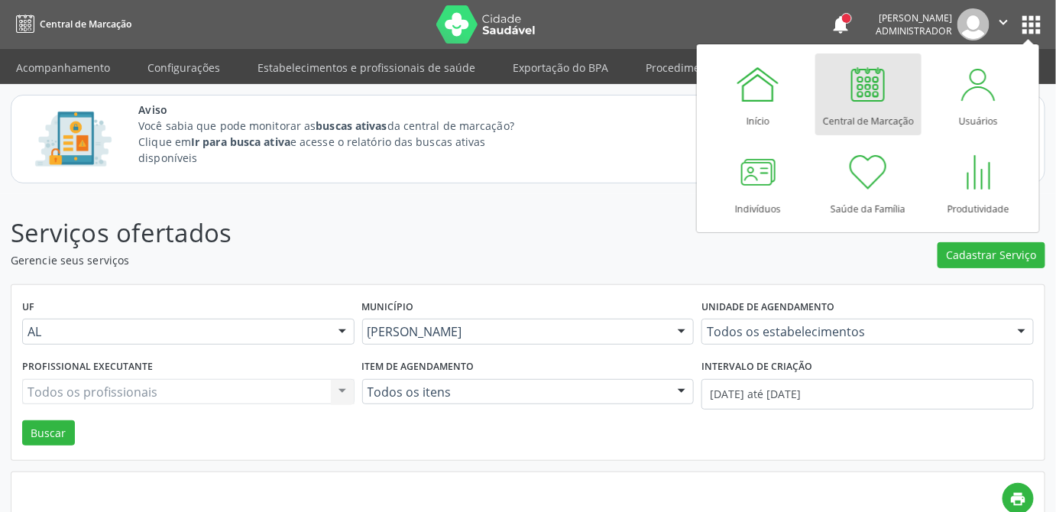
click at [840, 108] on div "Central de Marcação" at bounding box center [868, 117] width 91 height 21
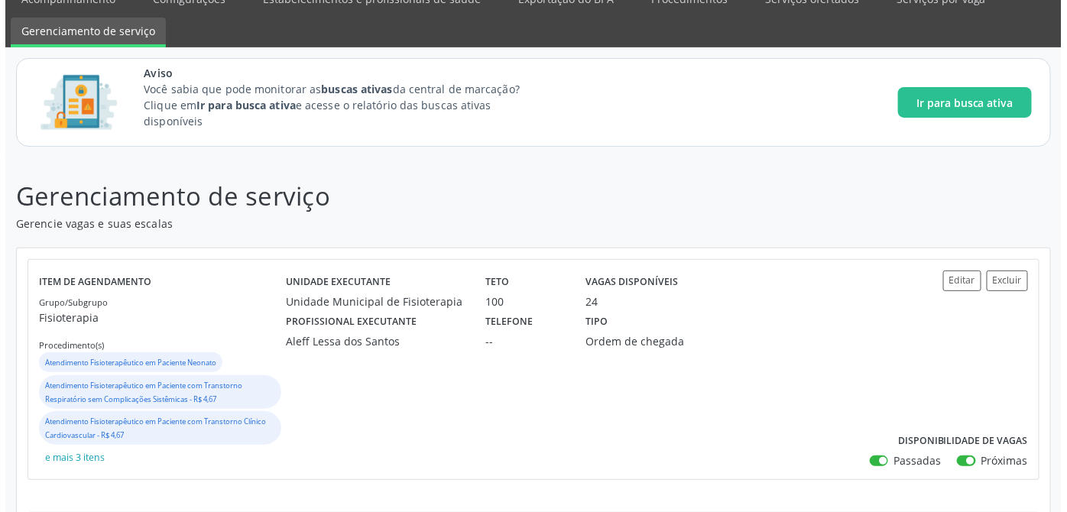
scroll to position [138, 0]
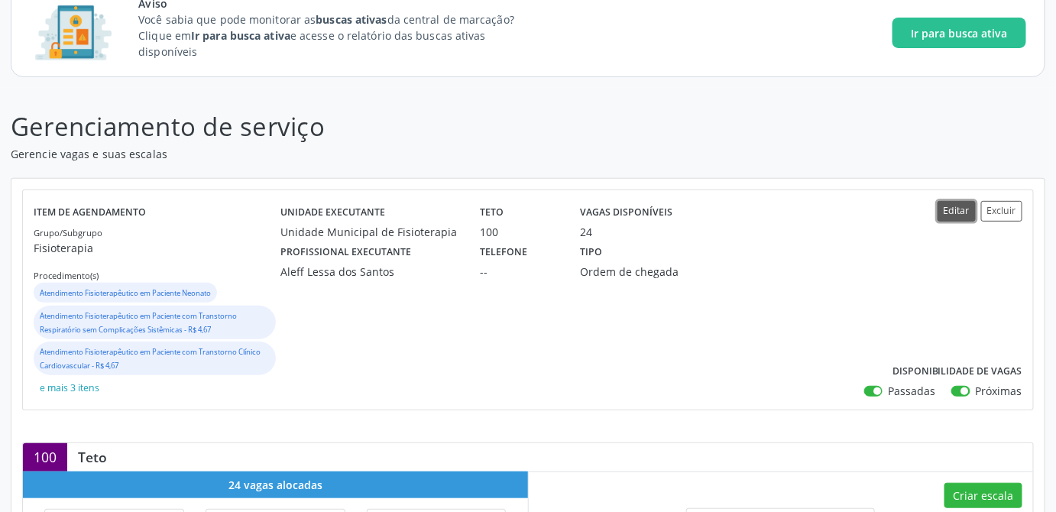
click at [955, 213] on button "Editar" at bounding box center [956, 211] width 38 height 21
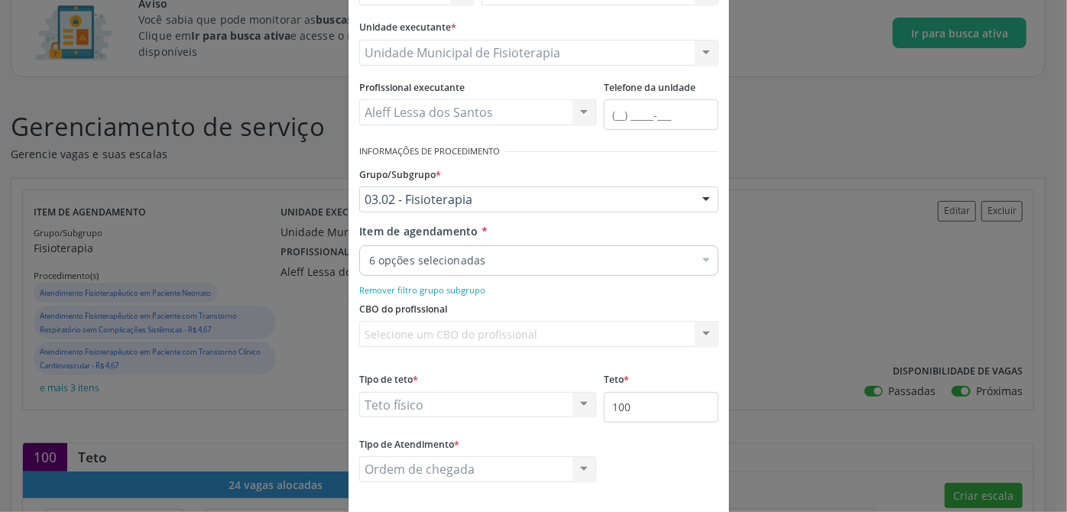
scroll to position [206, 0]
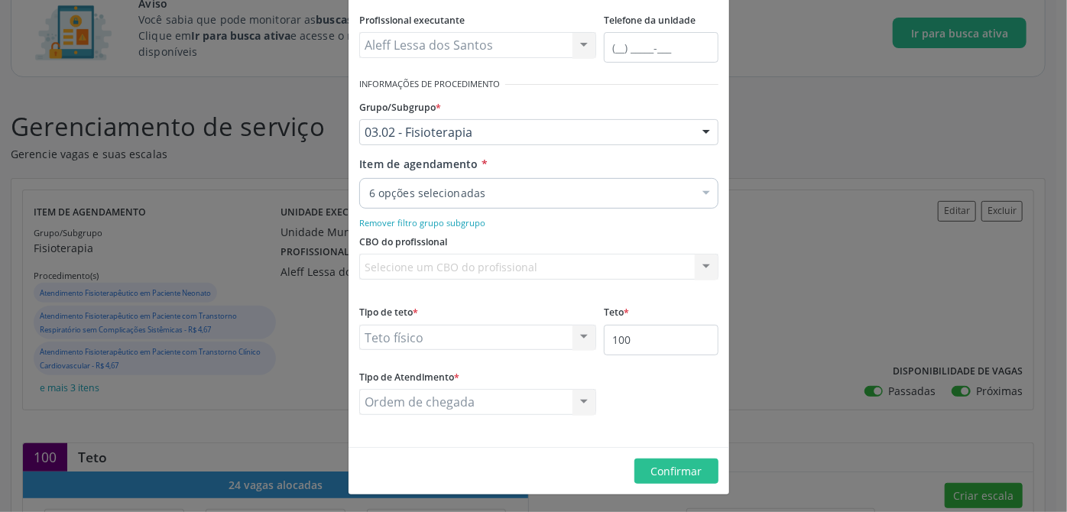
click at [503, 303] on div "Tipo de teto * Teto físico Teto financeiro Teto físico Nenhum resultado encontr…" at bounding box center [477, 325] width 237 height 49
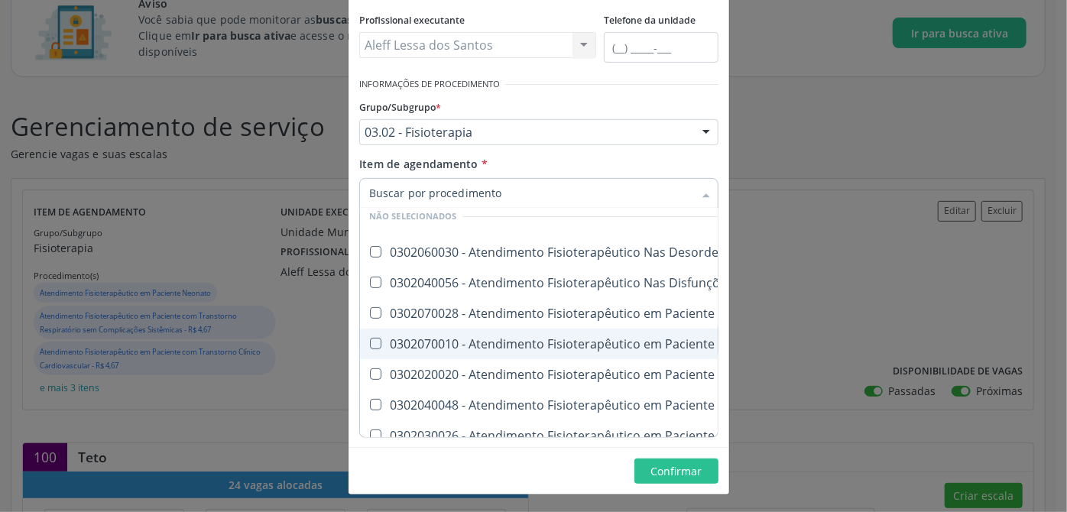
scroll to position [0, 0]
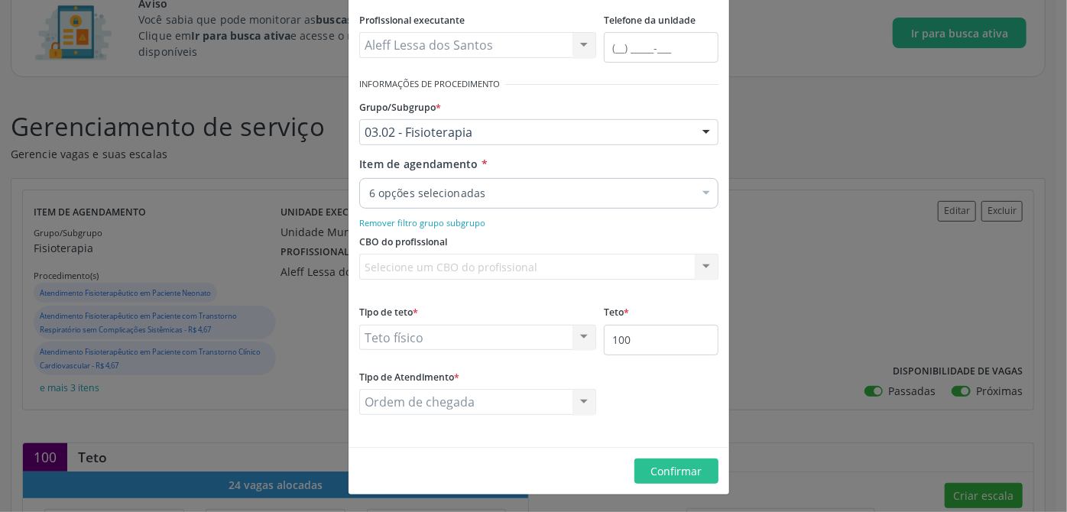
click at [562, 201] on div "6 opções selecionadas" at bounding box center [538, 193] width 359 height 31
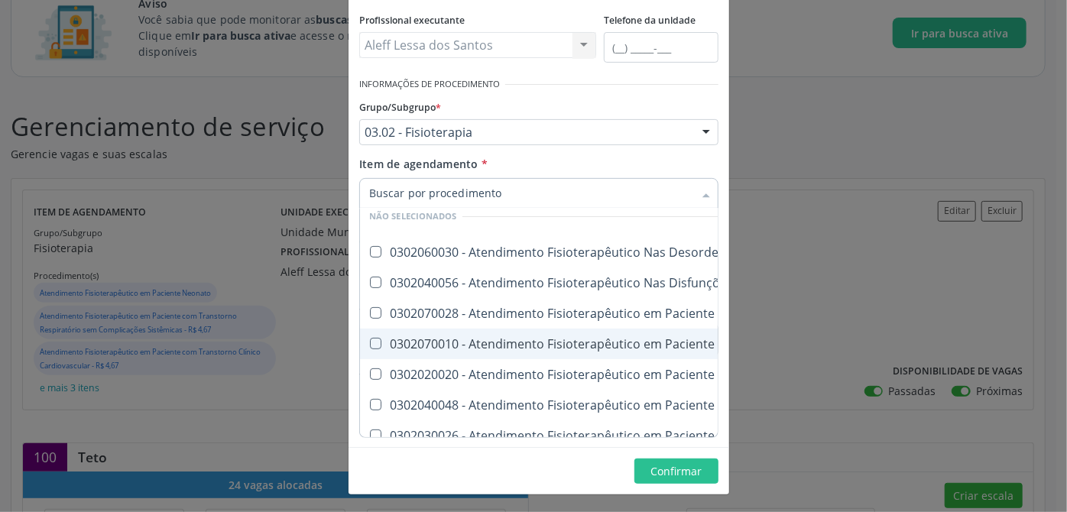
scroll to position [347, 0]
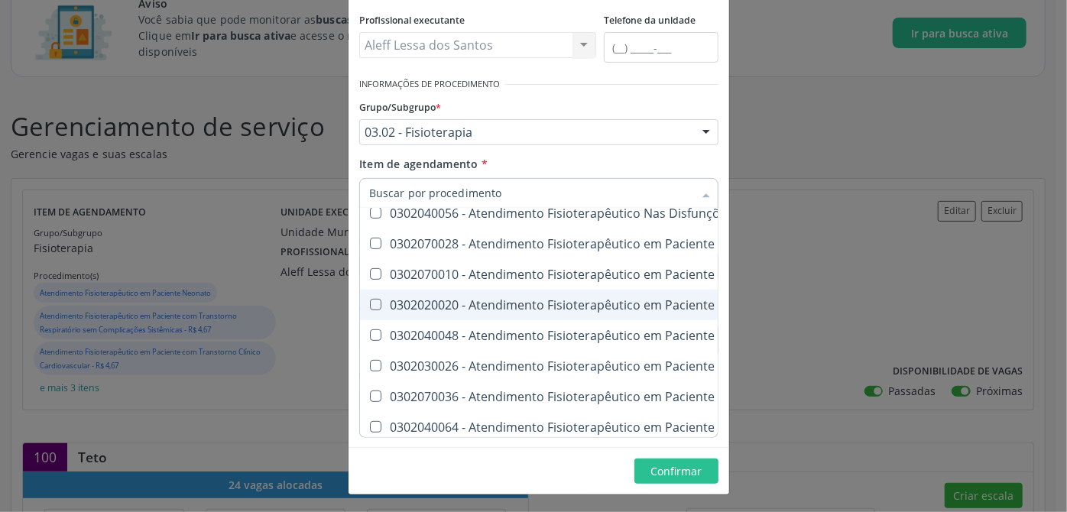
click at [444, 302] on div "0302020020 - Atendimento Fisioterapêutico em Paciente Oncológico Clínico" at bounding box center [809, 305] width 881 height 12
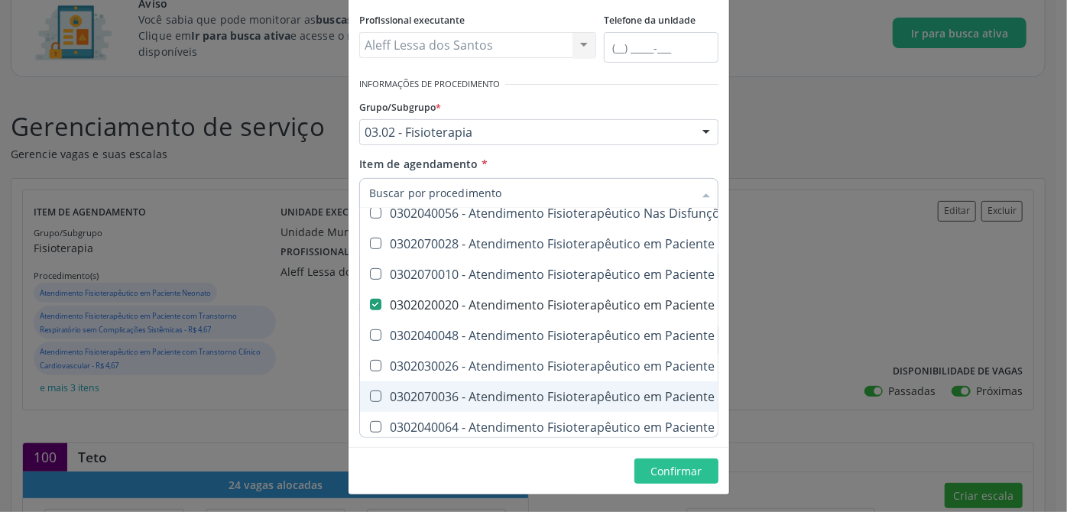
checkbox Clínico "false"
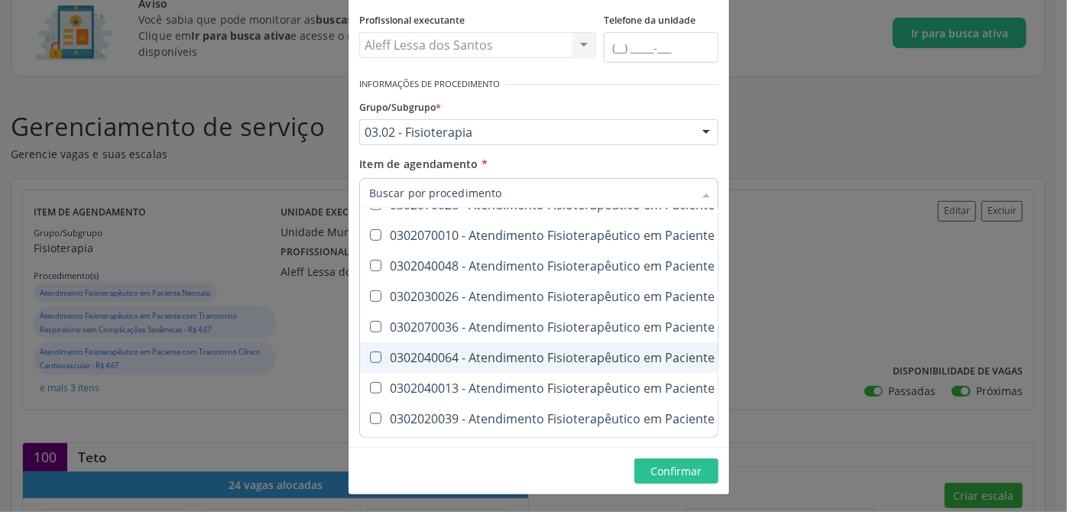
scroll to position [486, 0]
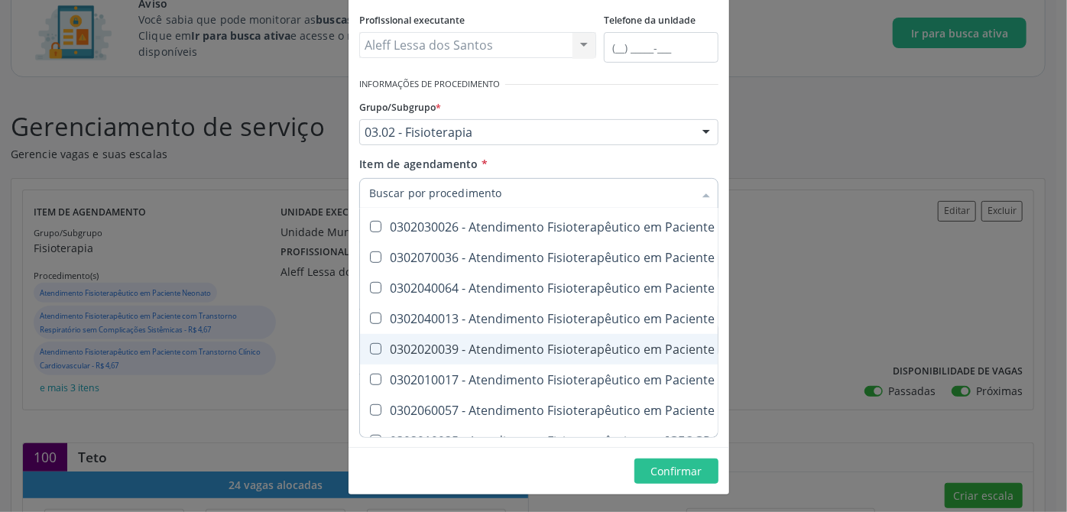
click at [427, 351] on div "0302020039 - Atendimento Fisioterapêutico em Paciente no Pré e Pós Cirurgia Onc…" at bounding box center [809, 349] width 881 height 12
click at [442, 351] on div "0302040013 - Atendimento Fisioterapêutico em Paciente com Transtorno Respiratór…" at bounding box center [809, 349] width 881 height 12
checkbox Sistêmicas "false"
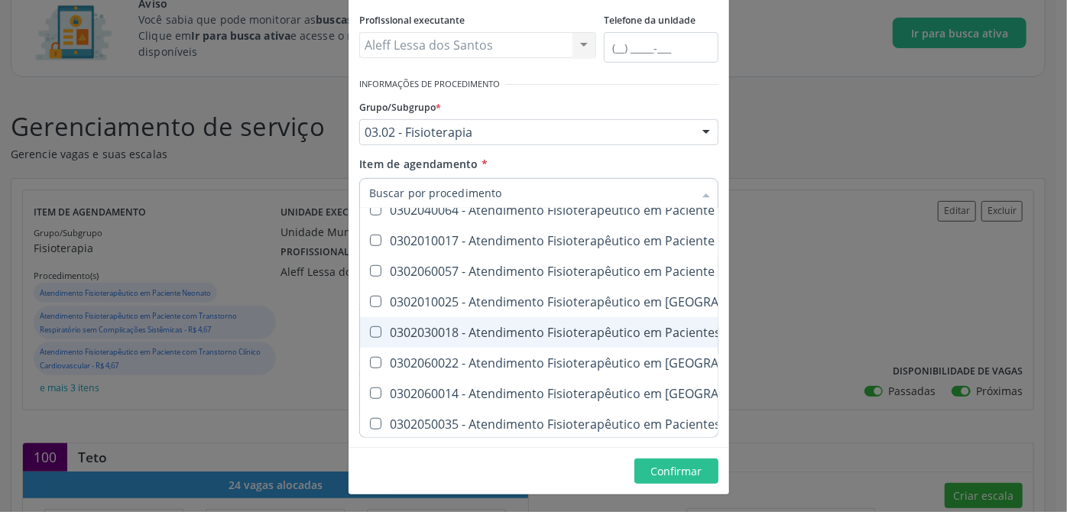
scroll to position [636, 0]
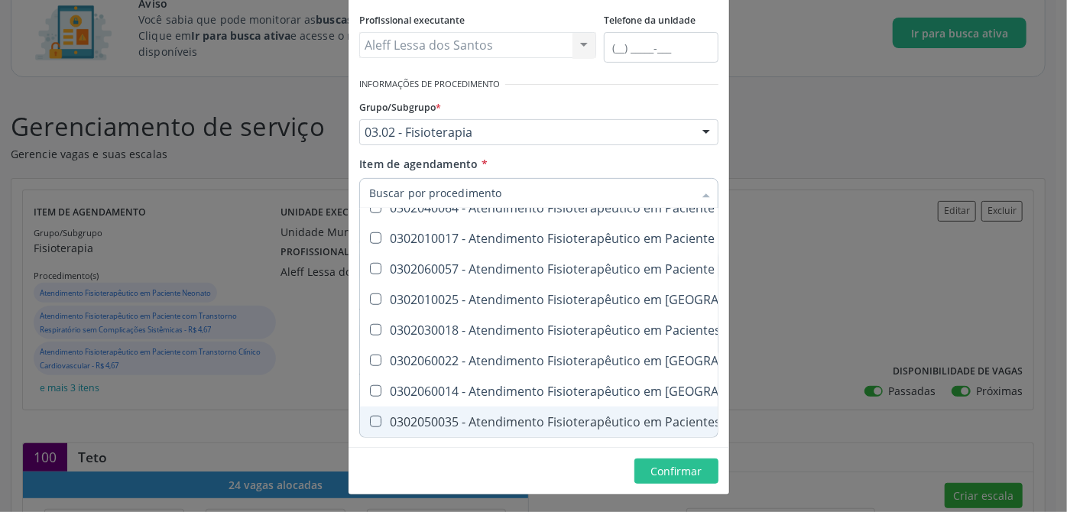
click at [452, 416] on div "0302050035 - Atendimento Fisioterapêutico em Pacientes no Pré e Pós-Operatório …" at bounding box center [809, 422] width 881 height 12
click at [419, 416] on div "0302060014 - Atendimento Fisioterapêutico em [GEOGRAPHIC_DATA] com Distúrbios N…" at bounding box center [809, 422] width 881 height 12
click at [399, 416] on div "0302060022 - Atendimento Fisioterapêutico em [GEOGRAPHIC_DATA] com Distúrbios N…" at bounding box center [809, 422] width 881 height 12
checkbox Sistêmicas "false"
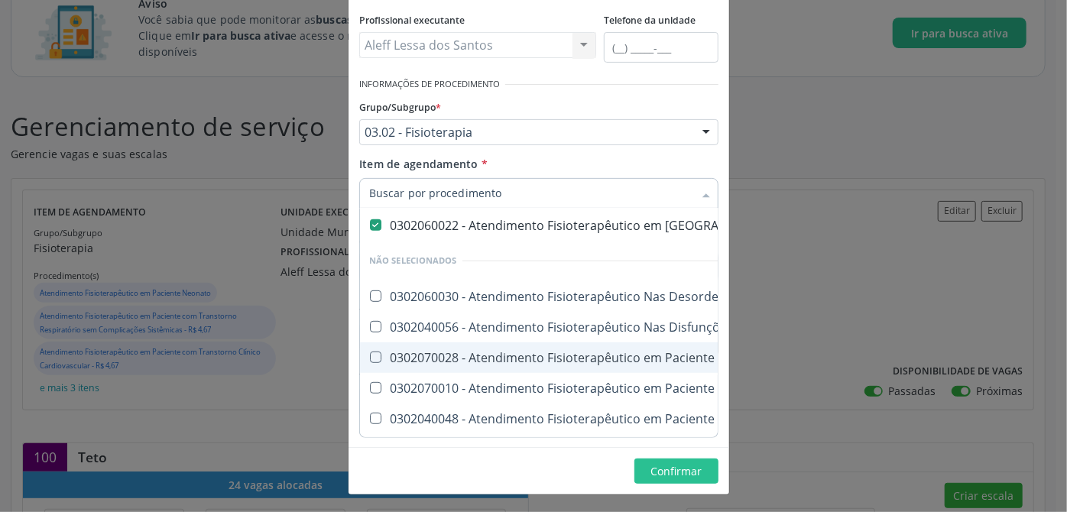
scroll to position [486, 0]
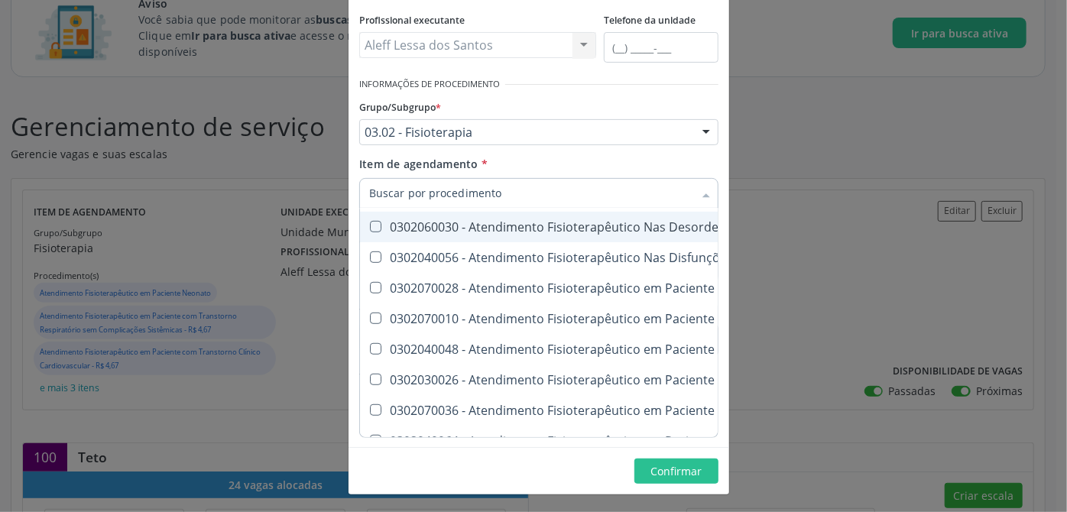
click at [393, 225] on div "0302060030 - Atendimento Fisioterapêutico Nas Desordens do Desenvolvimento Neur…" at bounding box center [809, 227] width 881 height 12
checkbox Motor "true"
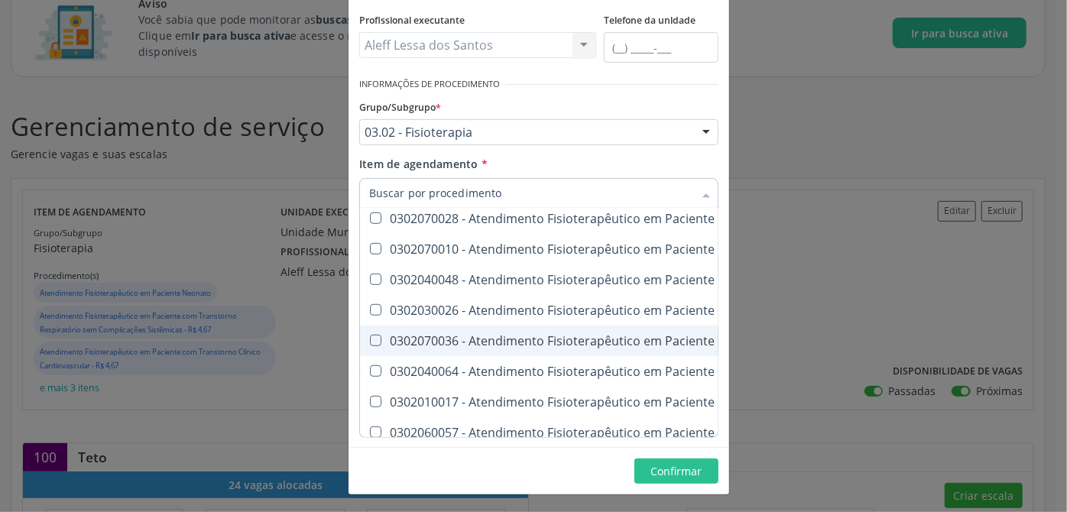
scroll to position [625, 0]
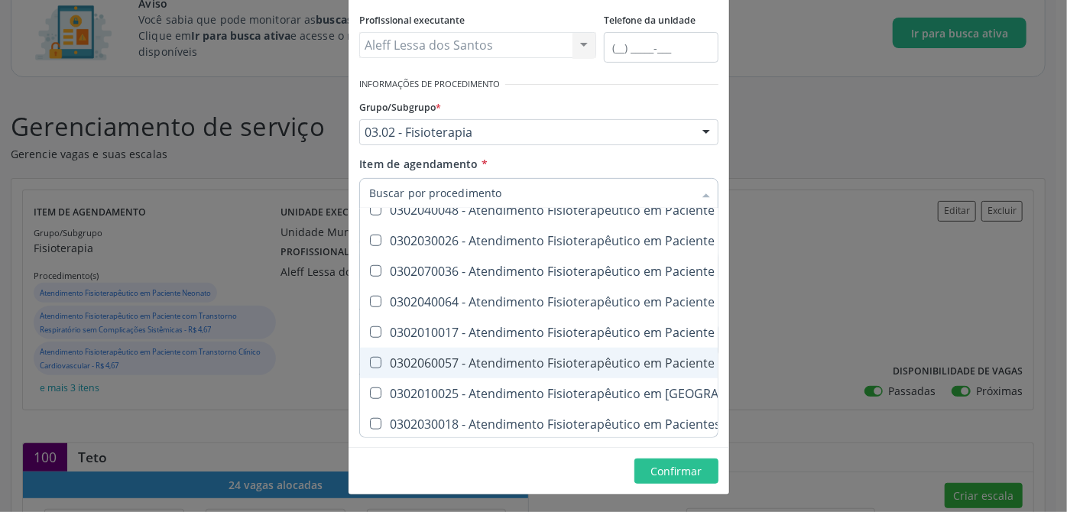
click at [411, 357] on div "0302060057 - Atendimento Fisioterapêutico em Paciente no Pré/Pós-Operatório de …" at bounding box center [809, 363] width 881 height 12
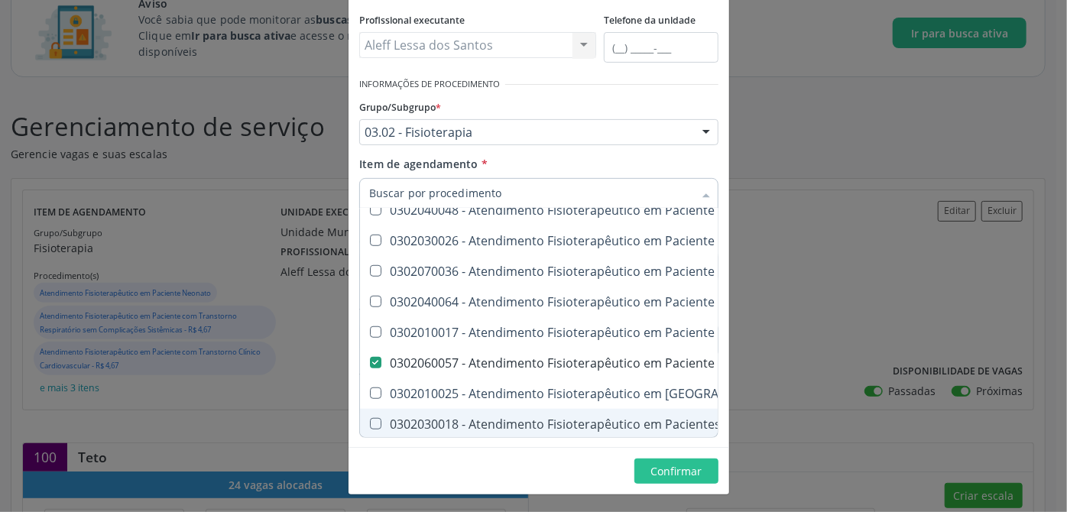
checkbox Neurocirurgia "false"
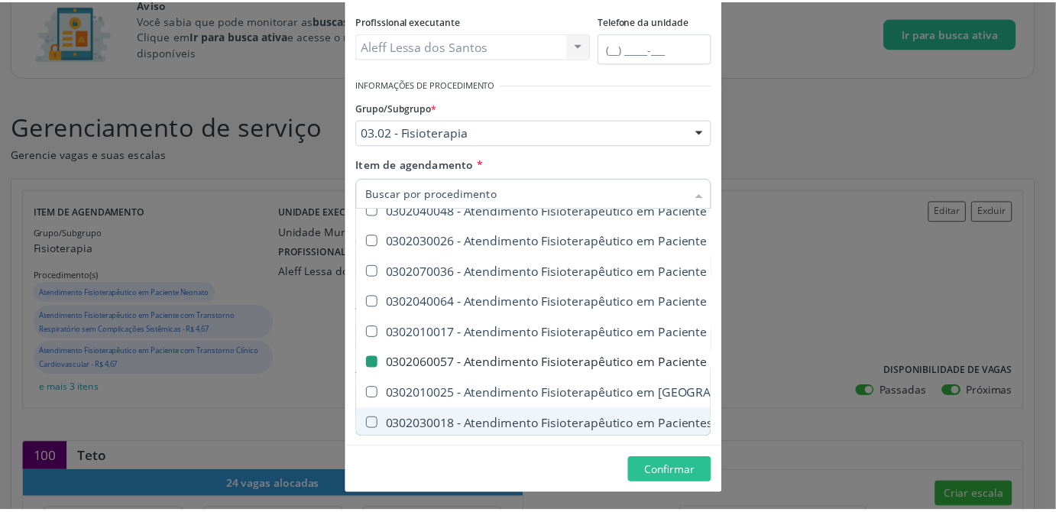
scroll to position [0, 0]
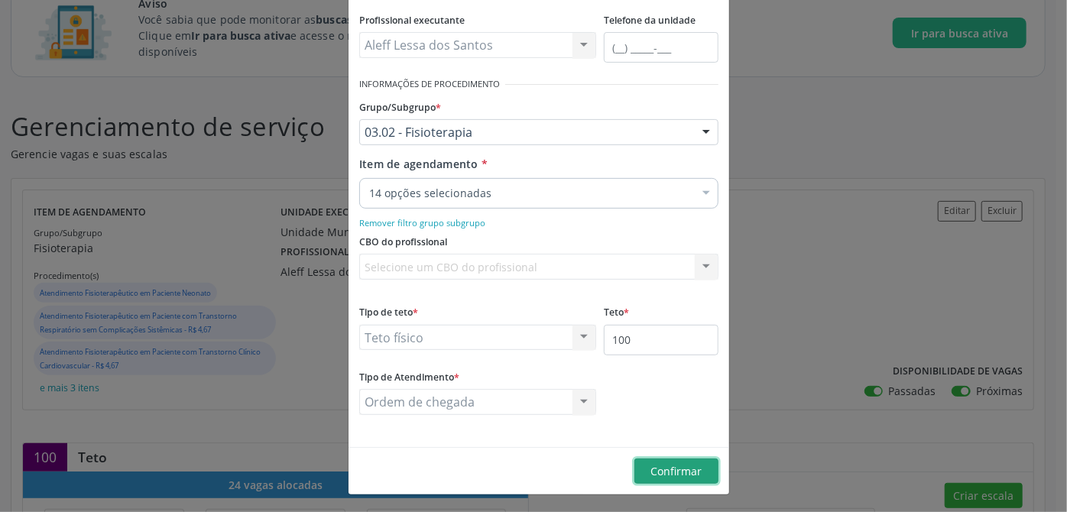
click at [691, 471] on span "Confirmar" at bounding box center [676, 471] width 51 height 15
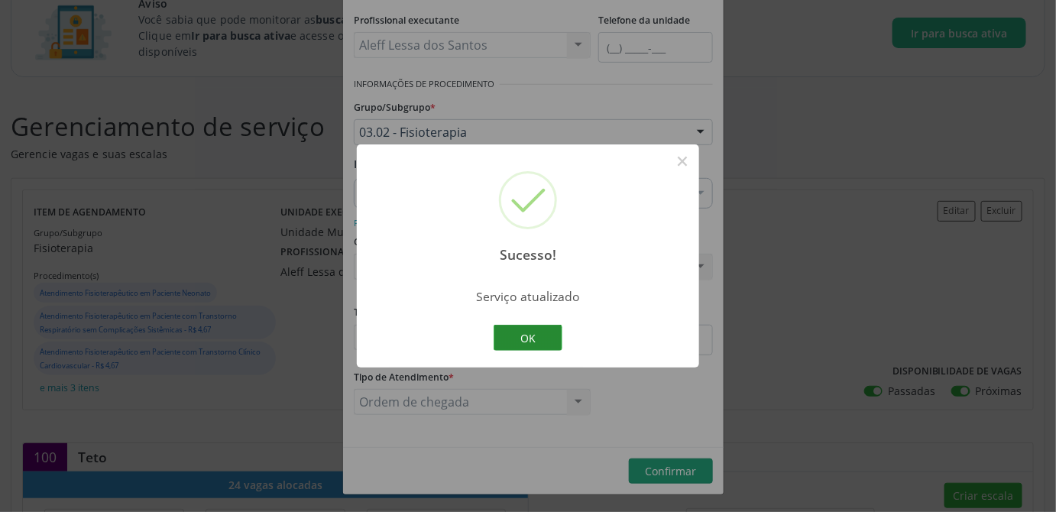
click at [550, 332] on button "OK" at bounding box center [528, 338] width 69 height 26
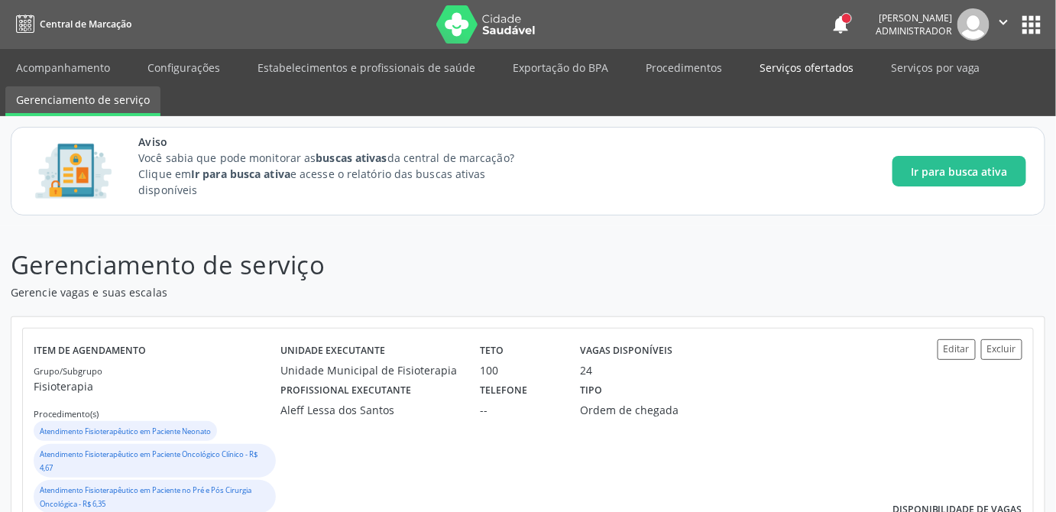
click at [787, 70] on link "Serviços ofertados" at bounding box center [806, 67] width 115 height 27
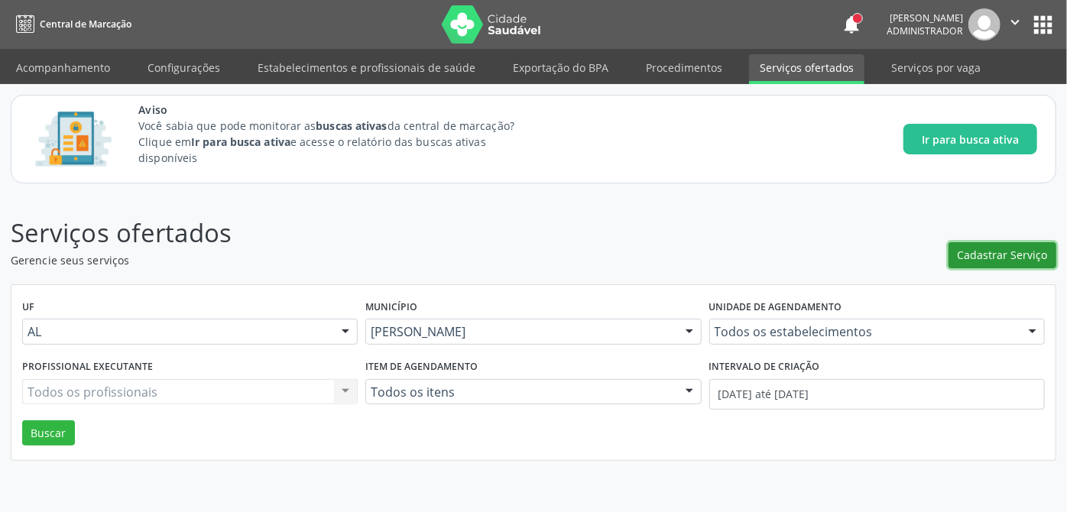
click at [1003, 258] on span "Cadastrar Serviço" at bounding box center [1002, 255] width 90 height 16
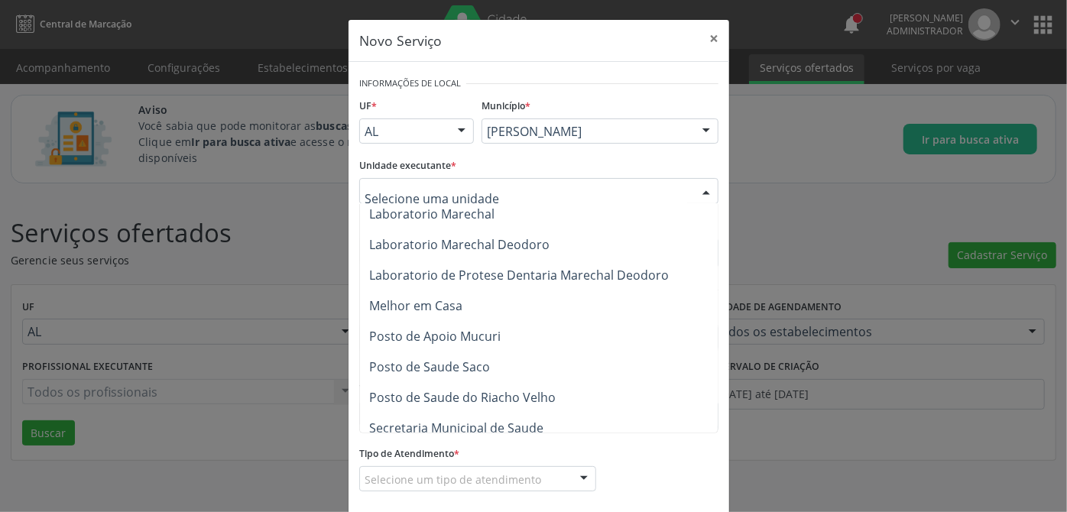
scroll to position [694, 0]
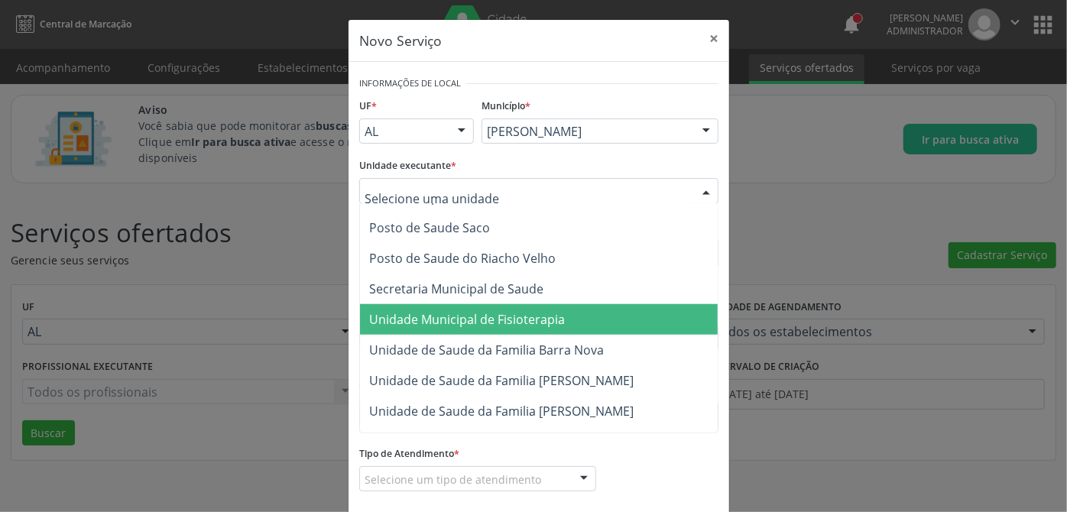
click at [491, 324] on span "Unidade Municipal de Fisioterapia" at bounding box center [467, 319] width 196 height 17
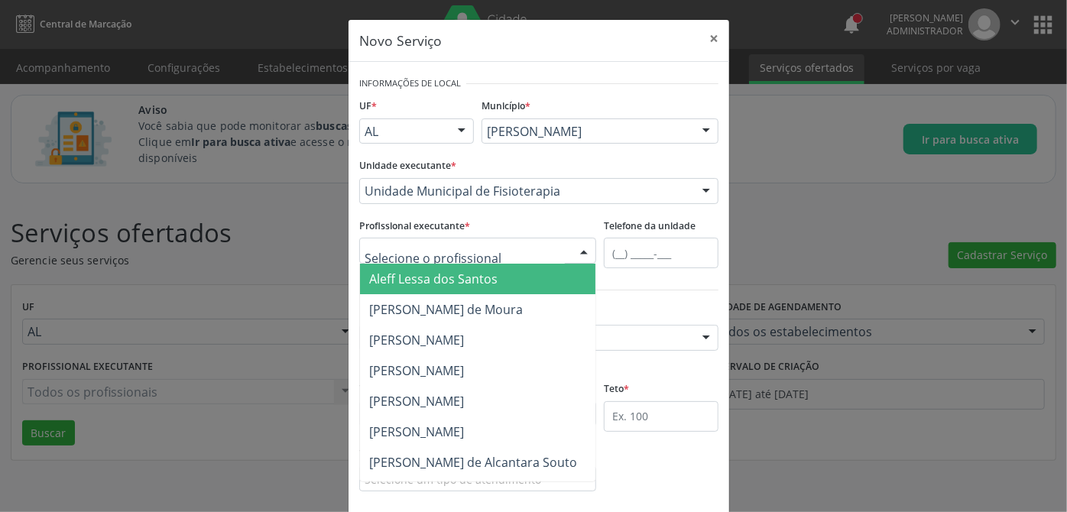
click at [448, 278] on span "Aleff Lessa dos Santos" at bounding box center [433, 278] width 128 height 17
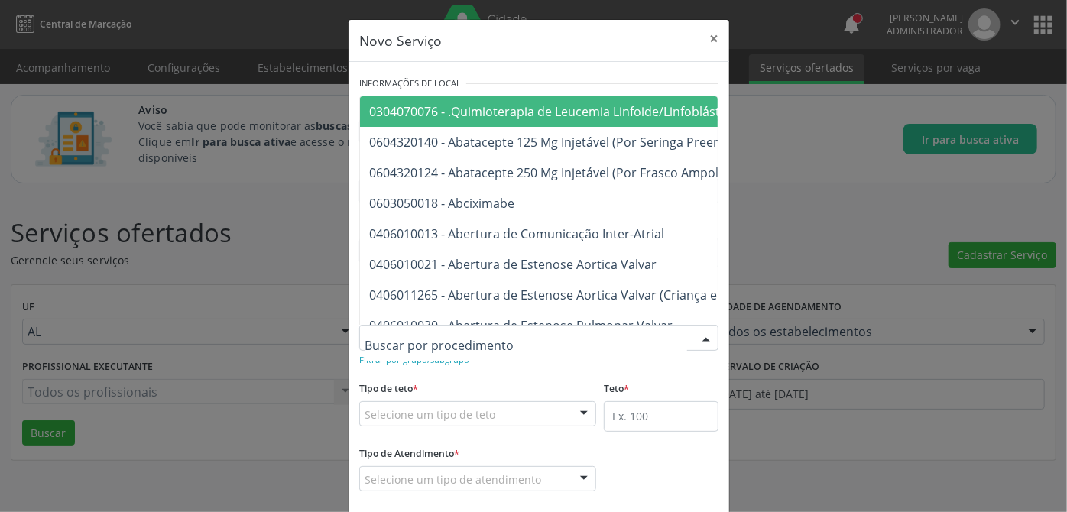
paste input "0301010048"
type input "0301010048"
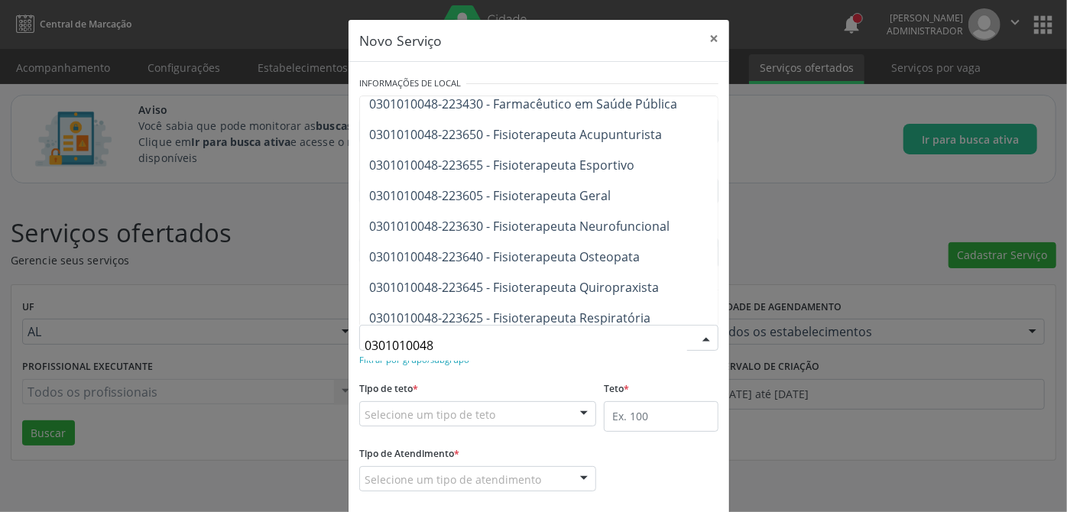
scroll to position [1805, 0]
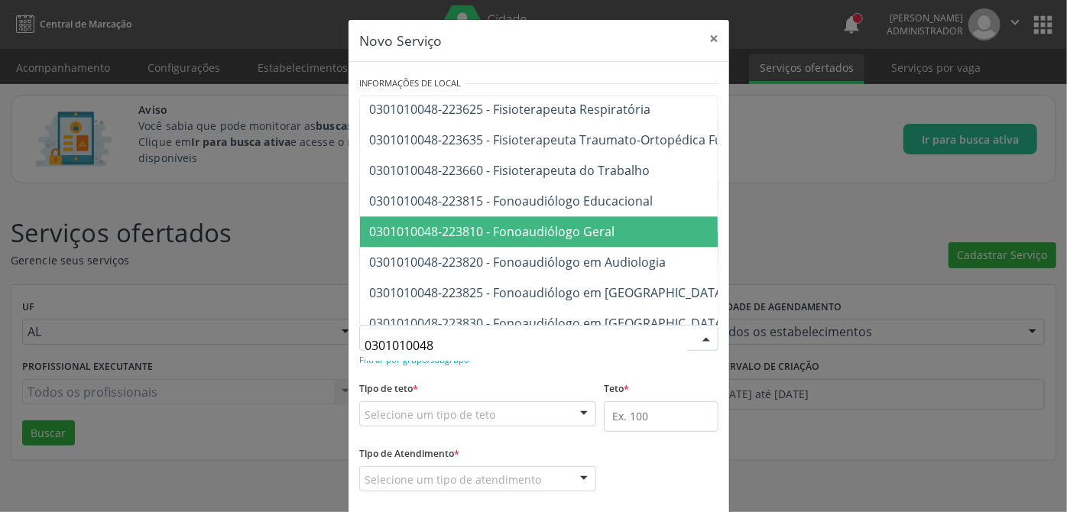
click at [521, 225] on span "0301010048-223810 - Fonoaudiólogo Geral" at bounding box center [491, 231] width 245 height 17
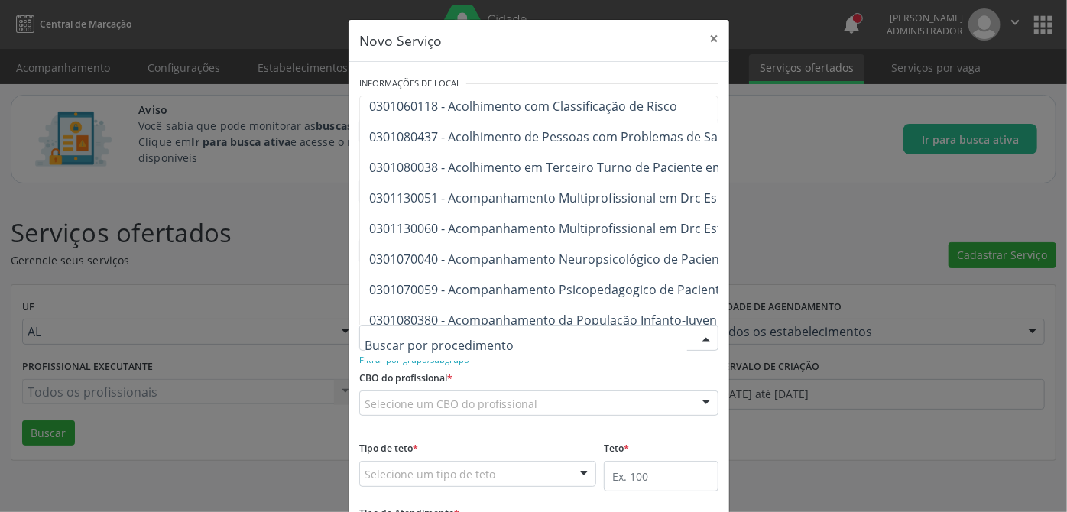
scroll to position [486, 0]
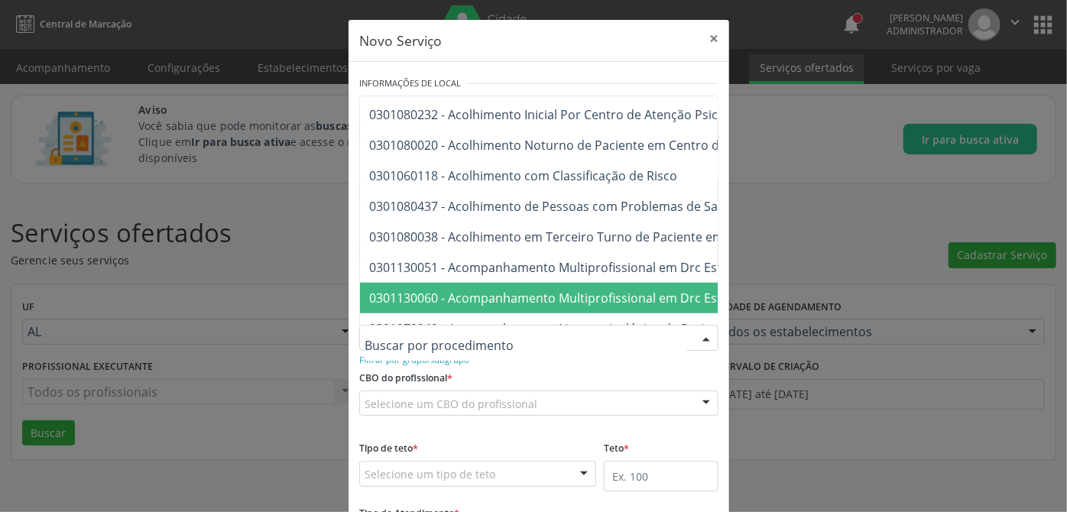
click at [443, 374] on label "CBO do profissional *" at bounding box center [405, 379] width 93 height 24
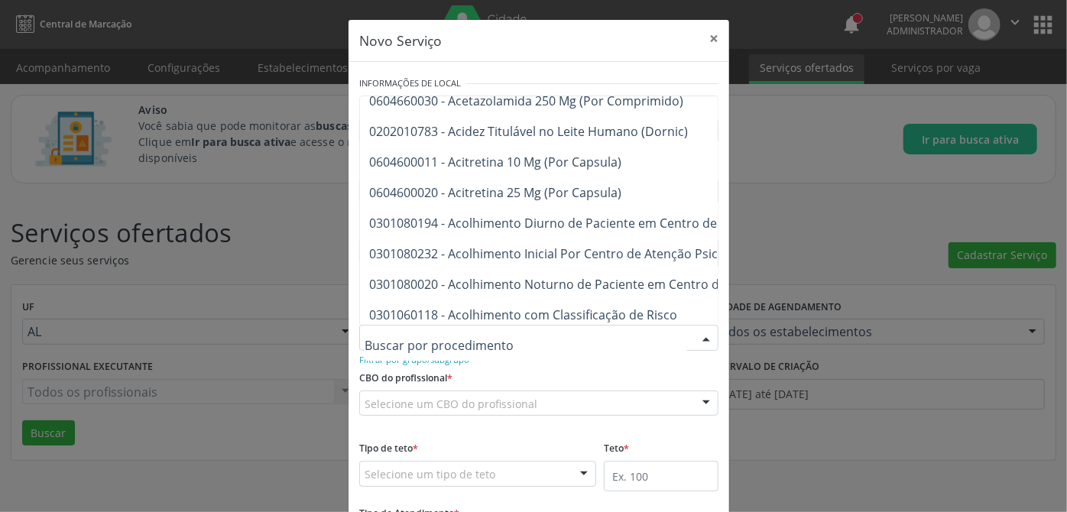
scroll to position [0, 0]
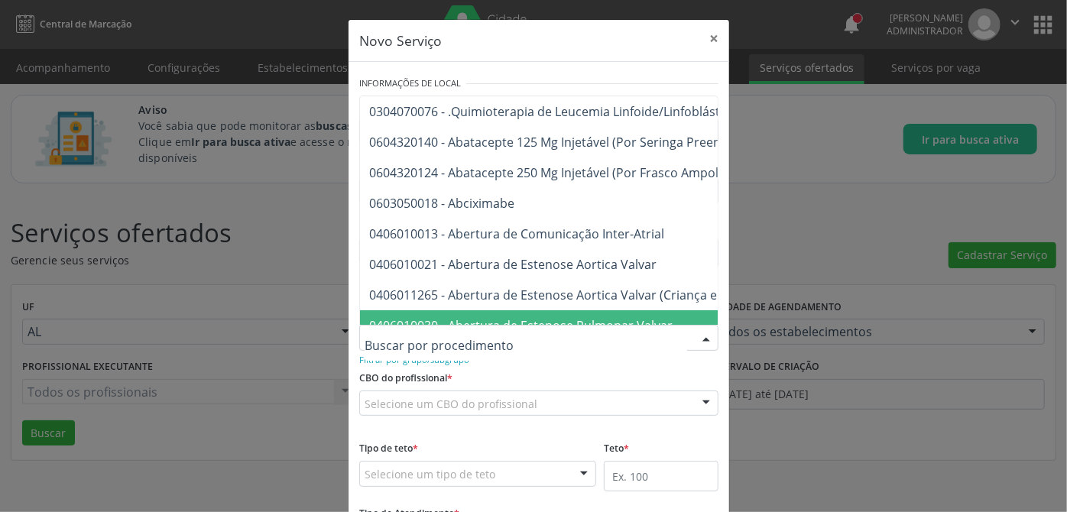
click at [509, 374] on div "CBO do profissional * Selecione um CBO do profissional 223605 - Fisioterapeuta …" at bounding box center [538, 397] width 367 height 60
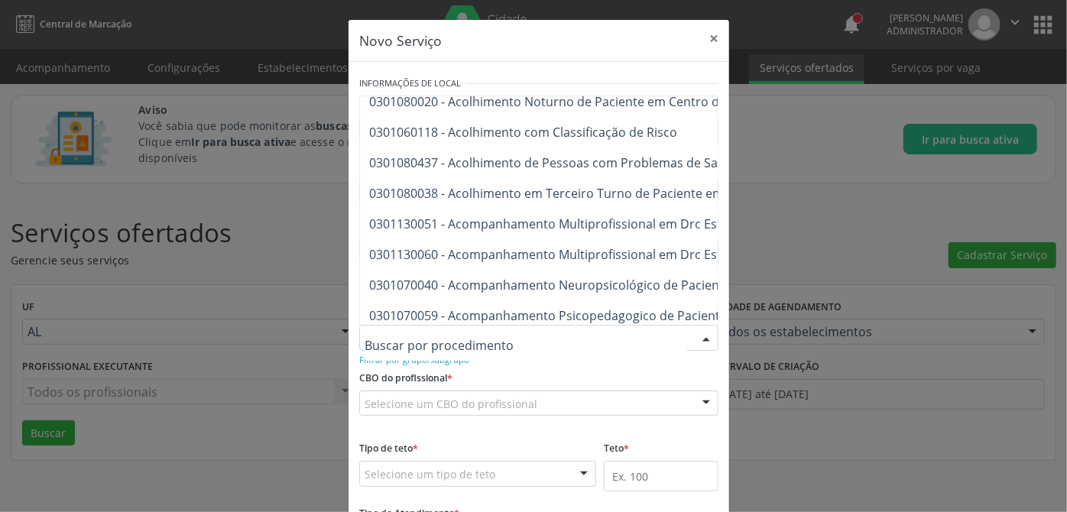
scroll to position [322, 0]
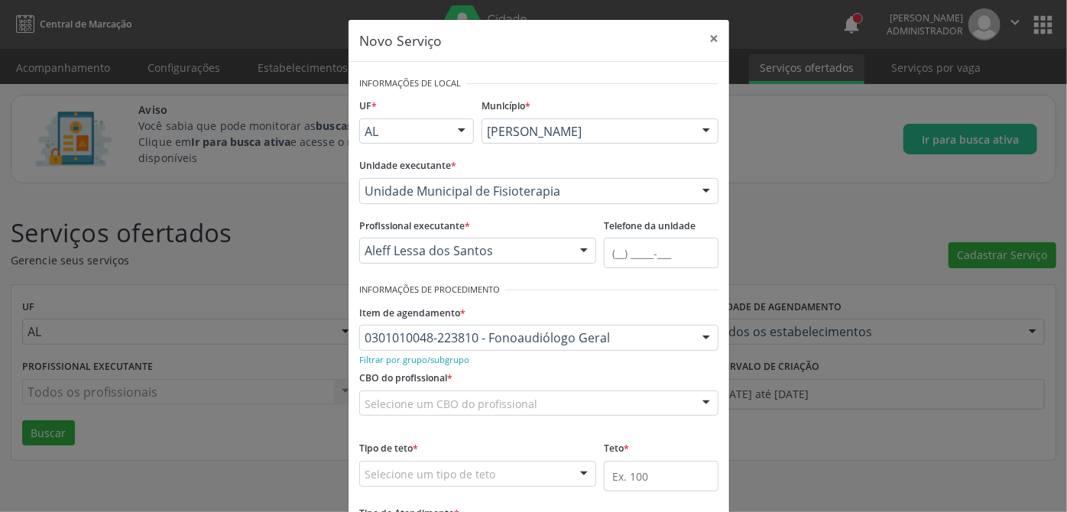
click at [481, 380] on div "CBO do profissional * Selecione um CBO do profissional 223605 - Fisioterapeuta …" at bounding box center [538, 397] width 367 height 60
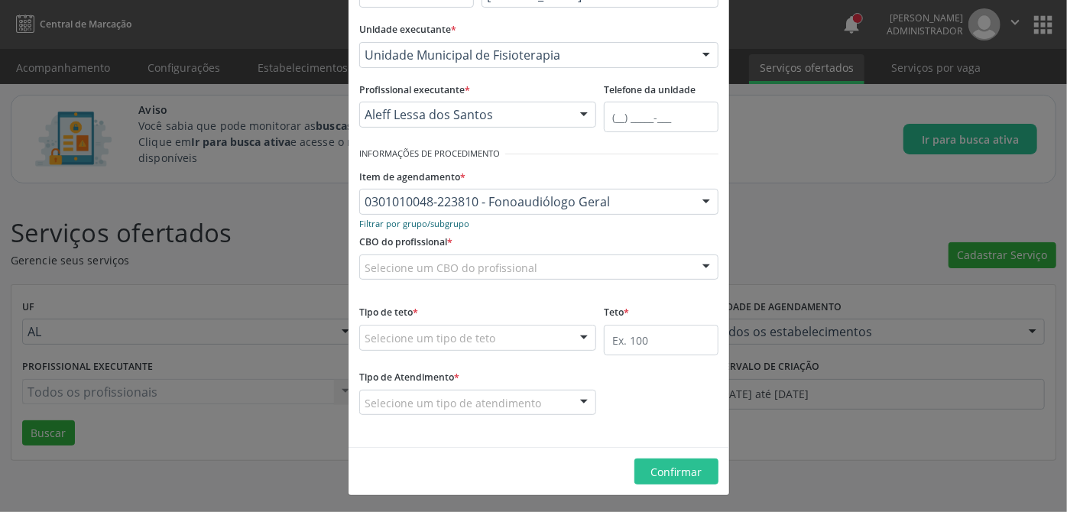
click at [455, 220] on small "Filtrar por grupo/subgrupo" at bounding box center [414, 223] width 110 height 11
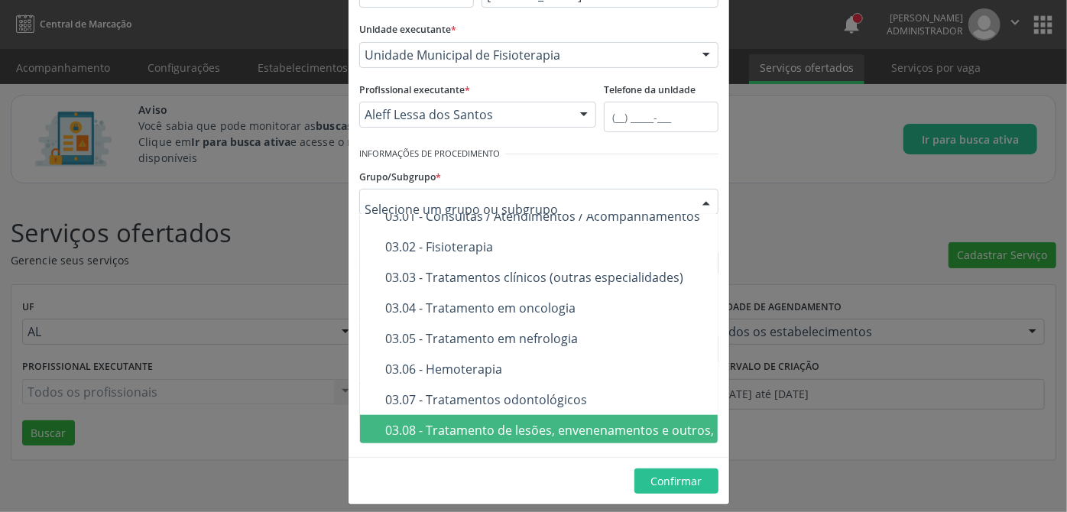
scroll to position [555, 0]
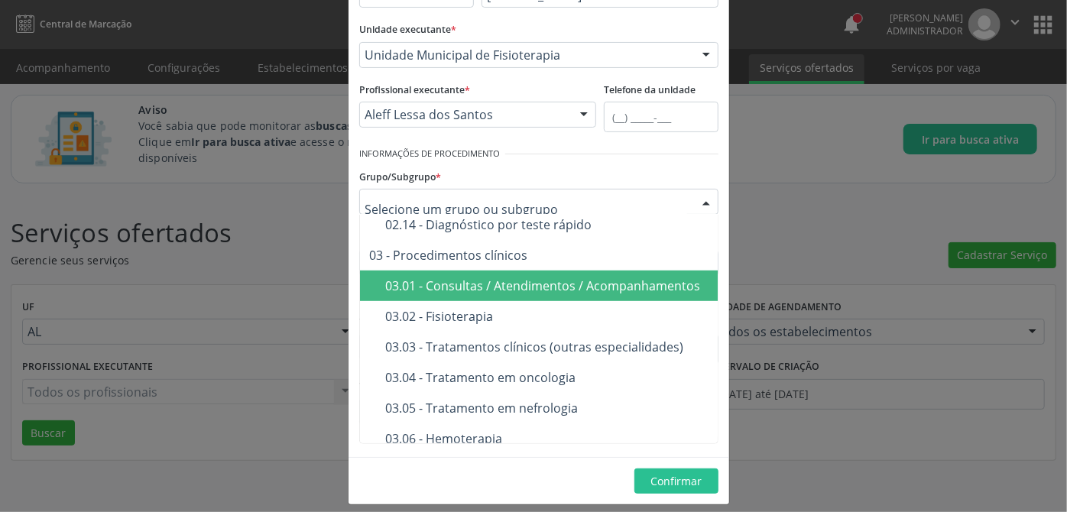
click at [448, 280] on div "03.01 - Consultas / Atendimentos / Acompanhamentos" at bounding box center [643, 286] width 516 height 12
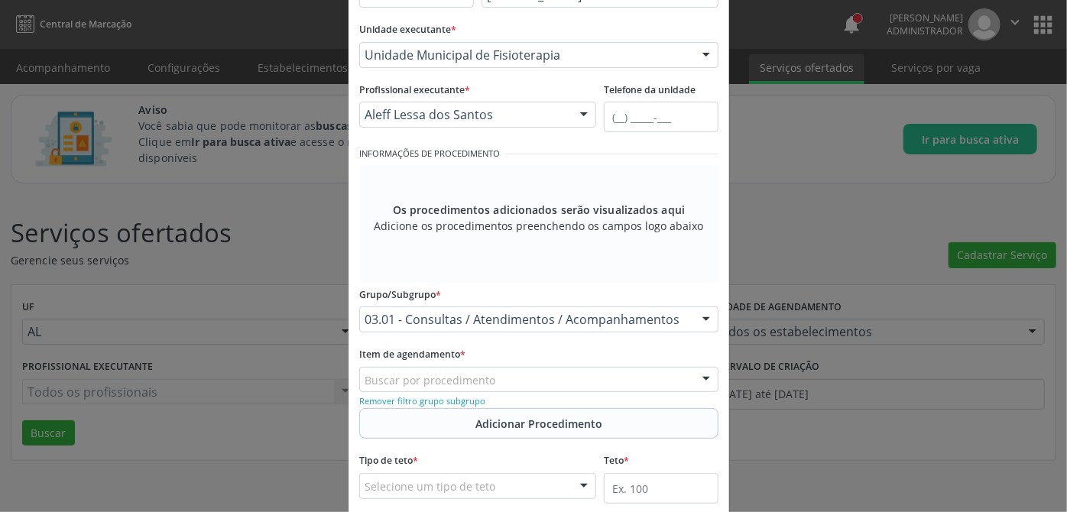
click at [502, 380] on div "Buscar por procedimento" at bounding box center [538, 380] width 359 height 26
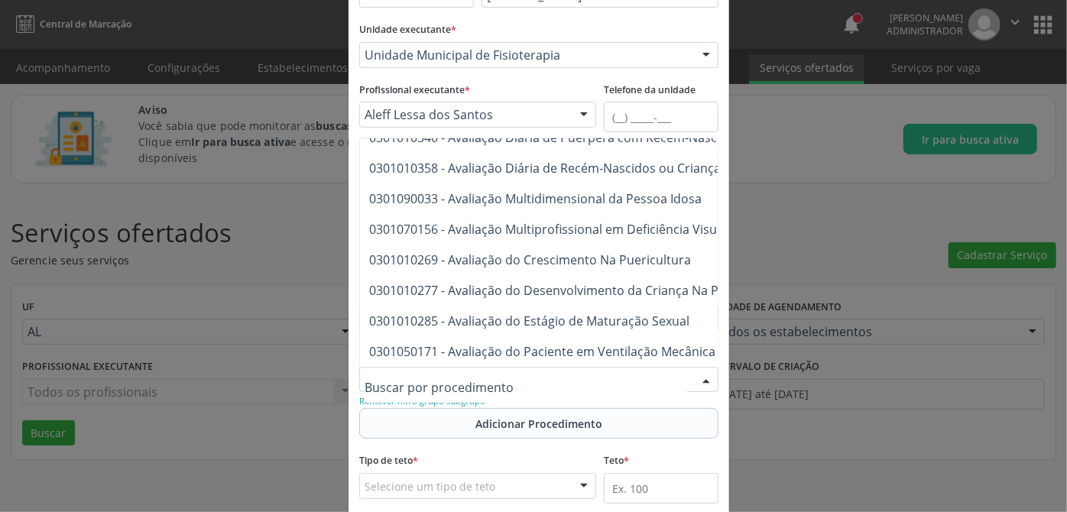
scroll to position [3403, 0]
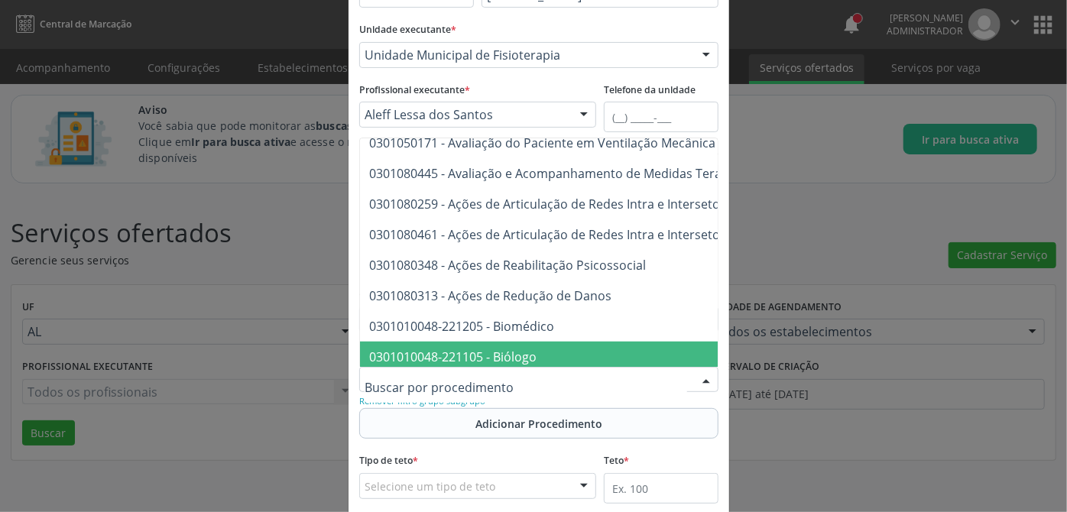
click at [438, 384] on input "text" at bounding box center [525, 387] width 322 height 31
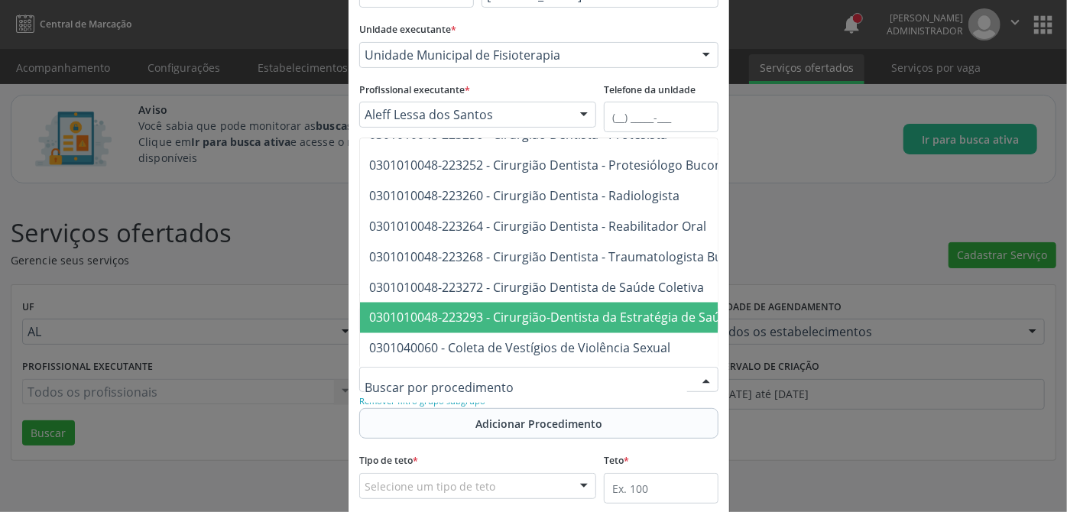
scroll to position [4445, 0]
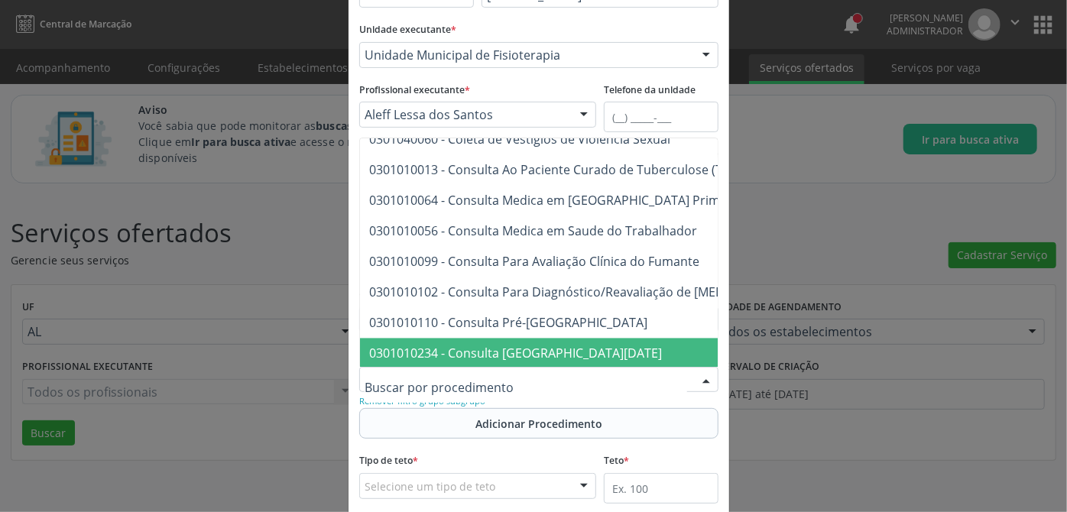
click at [475, 387] on input "text" at bounding box center [525, 387] width 322 height 31
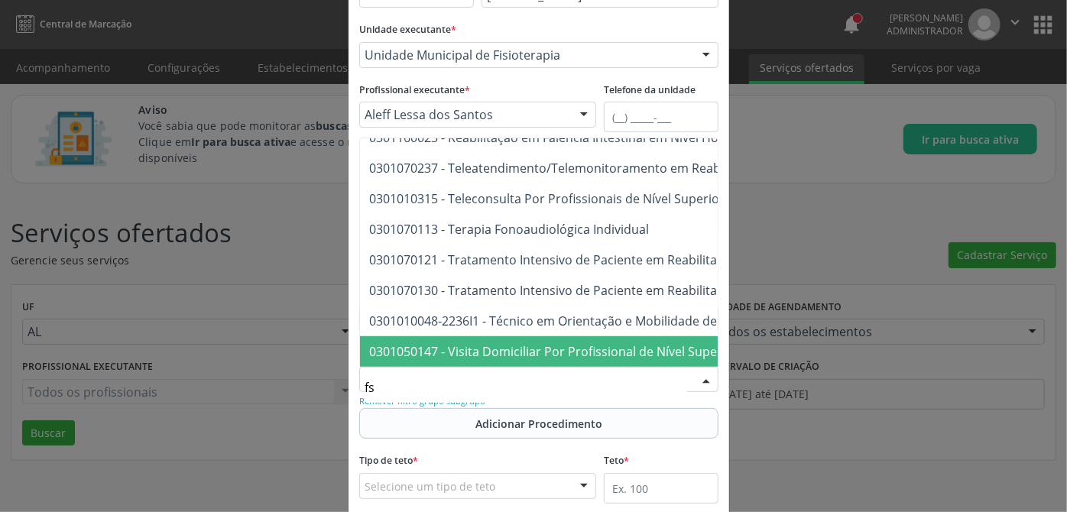
scroll to position [0, 0]
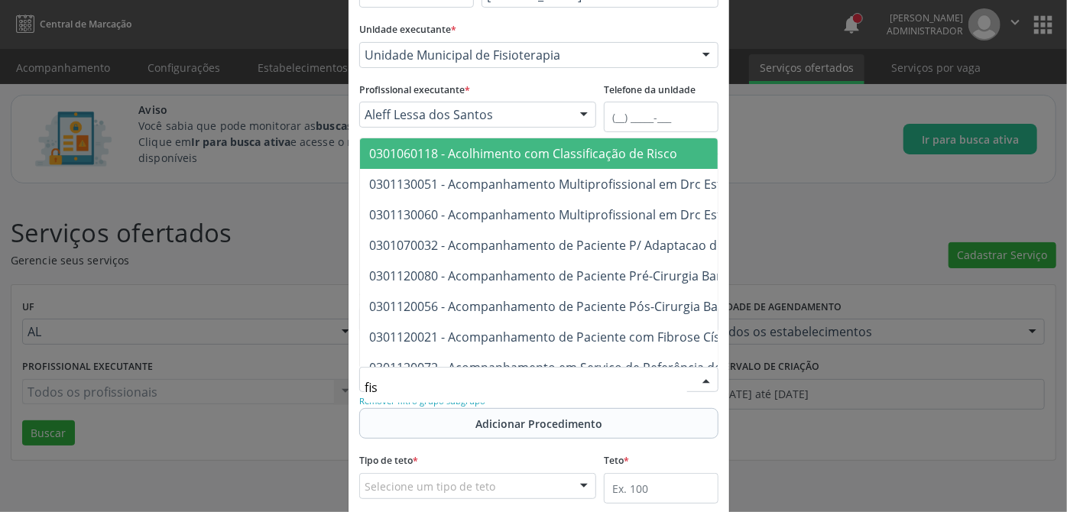
type input "fisi"
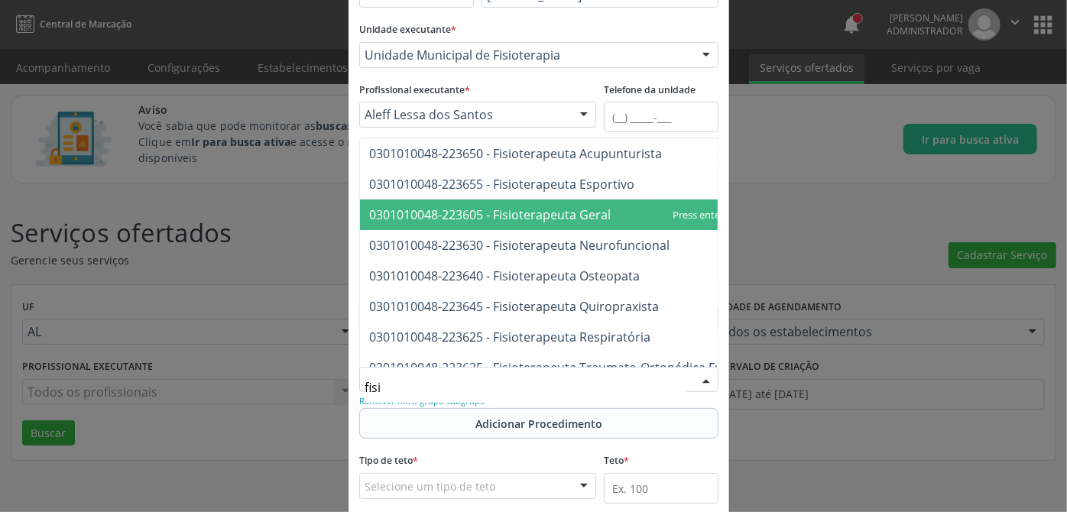
click at [552, 212] on span "0301010048-223605 - Fisioterapeuta Geral" at bounding box center [489, 214] width 241 height 17
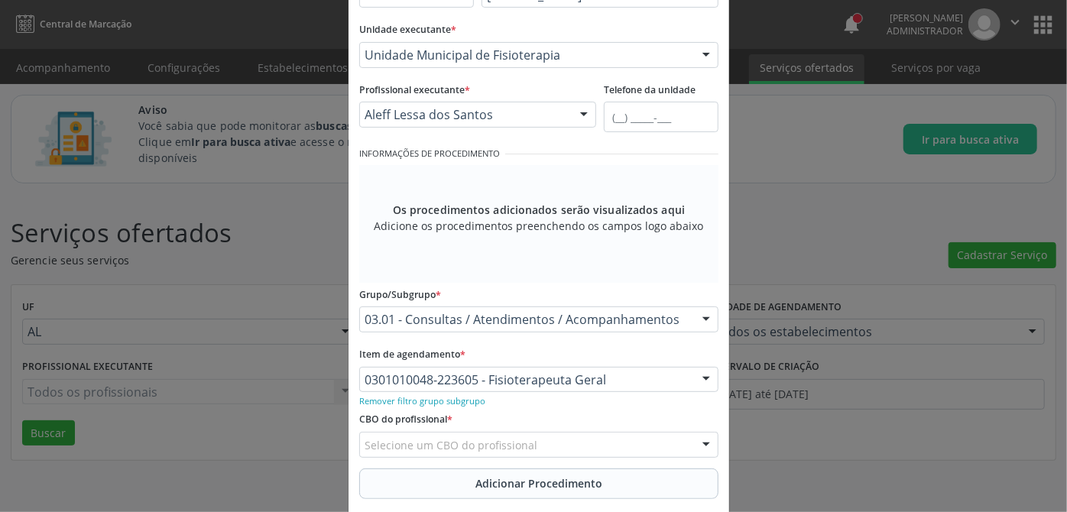
scroll to position [206, 0]
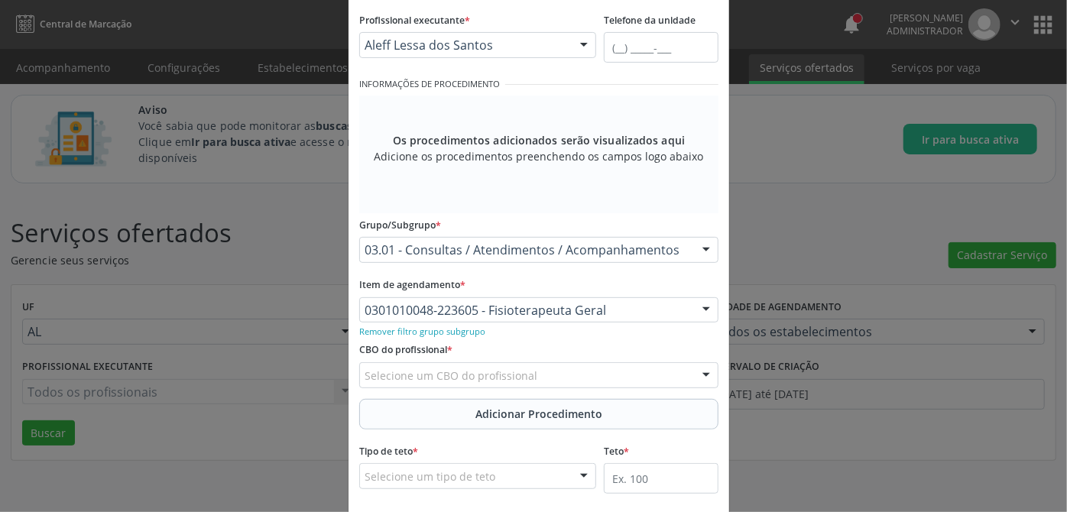
click at [544, 377] on div "Selecione um CBO do profissional" at bounding box center [538, 375] width 359 height 26
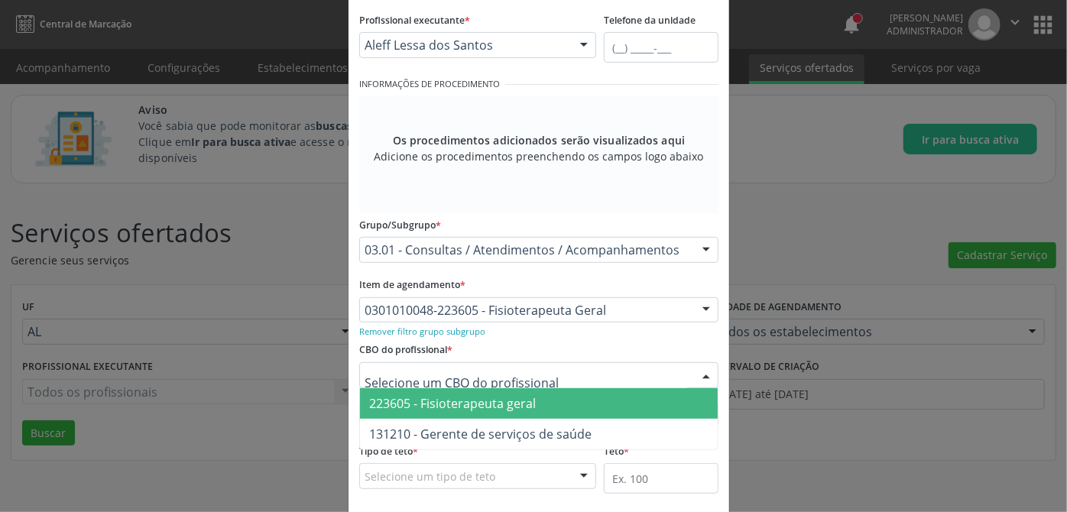
click at [533, 397] on span "223605 - Fisioterapeuta geral" at bounding box center [539, 403] width 358 height 31
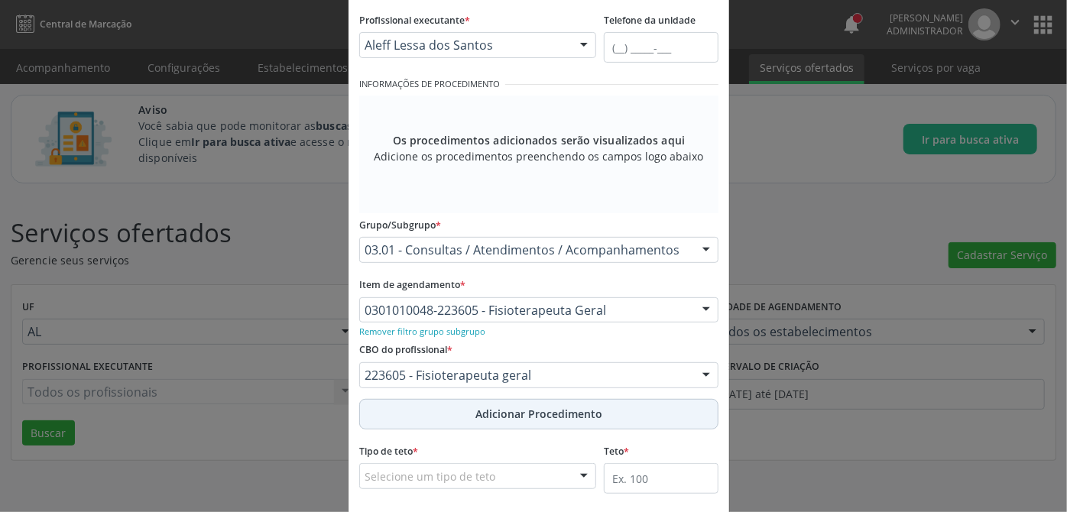
click at [539, 411] on span "Adicionar Procedimento" at bounding box center [538, 414] width 127 height 16
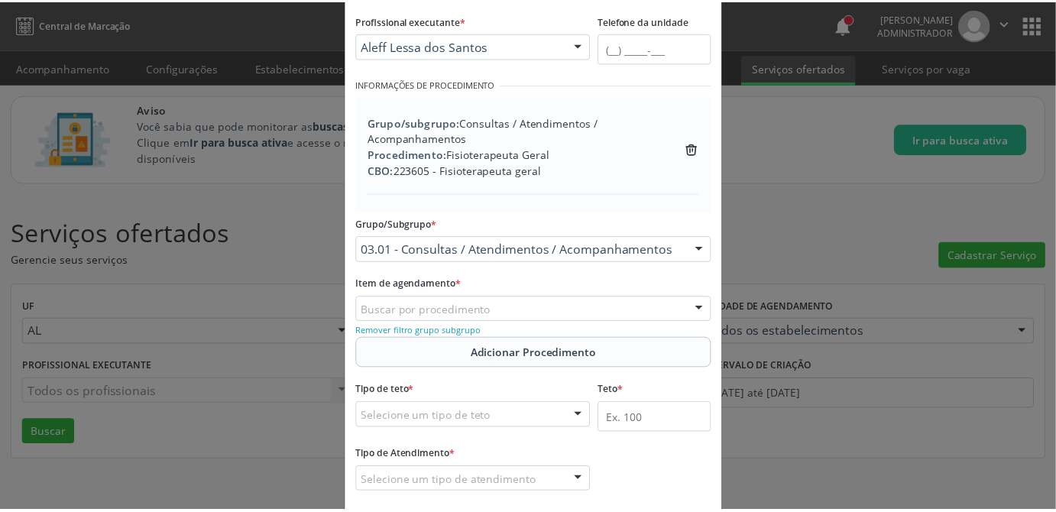
scroll to position [283, 0]
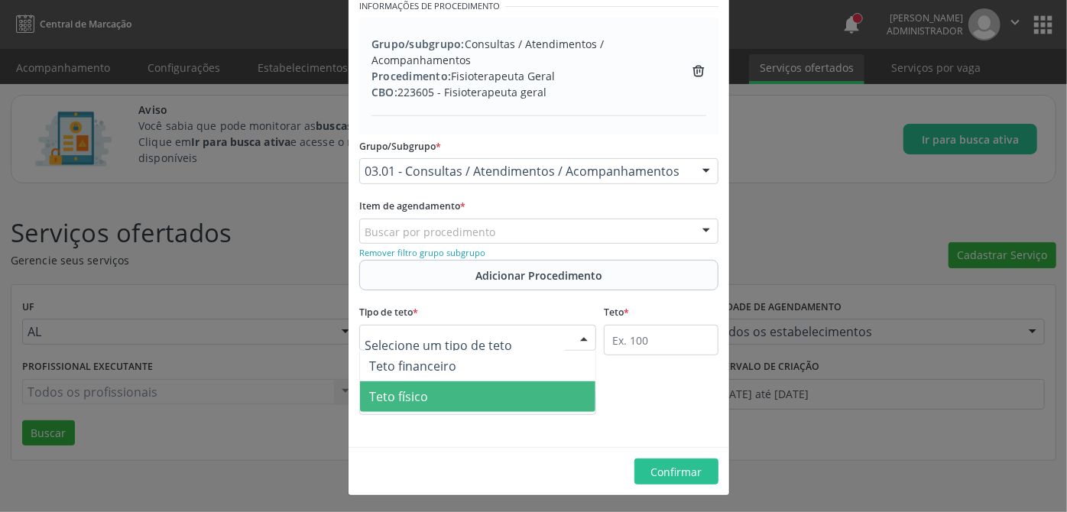
click at [435, 387] on span "Teto físico" at bounding box center [477, 396] width 235 height 31
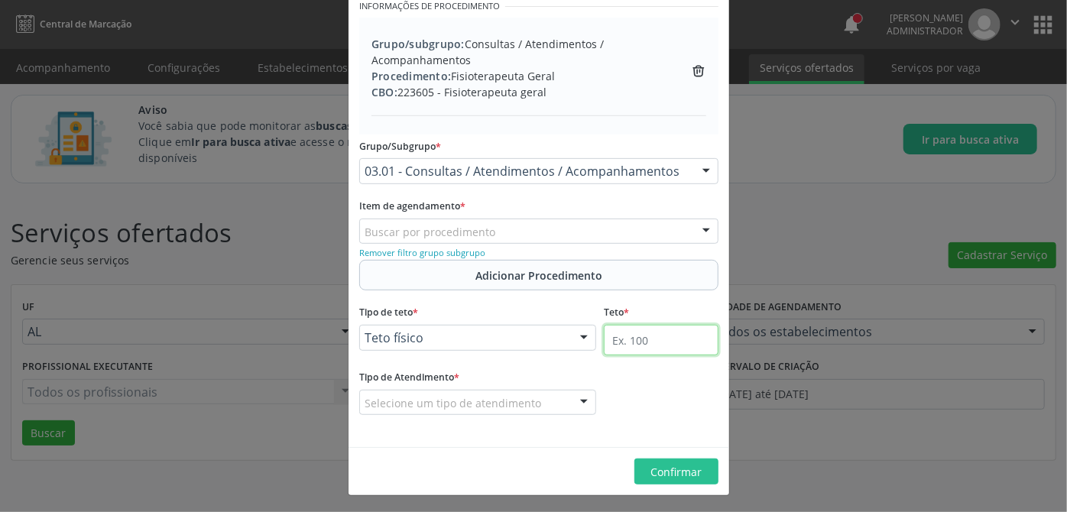
click at [652, 342] on input "text" at bounding box center [661, 340] width 115 height 31
type input "50"
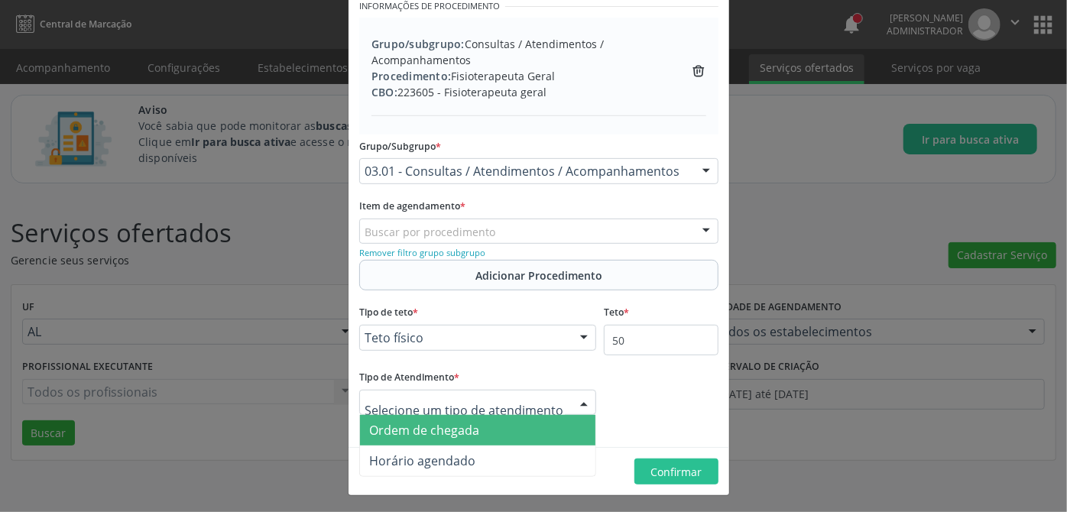
drag, startPoint x: 472, startPoint y: 452, endPoint x: 473, endPoint y: 440, distance: 12.2
click at [473, 440] on ul "Ordem de chegada Horário agendado Nenhum resultado encontrado para: " " Não há …" at bounding box center [477, 445] width 235 height 61
click at [473, 436] on span "Ordem de chegada" at bounding box center [477, 430] width 235 height 31
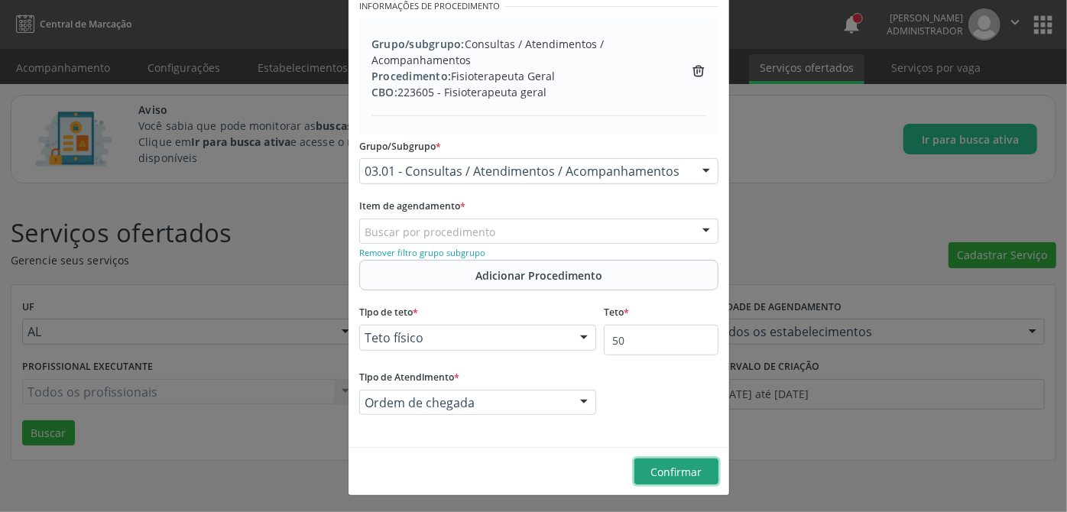
click at [664, 465] on span "Confirmar" at bounding box center [676, 472] width 51 height 15
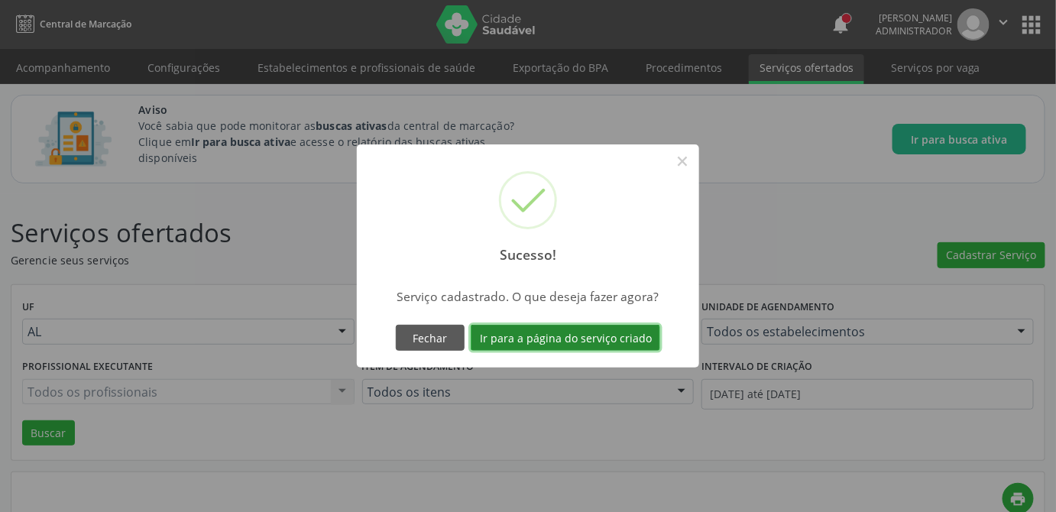
click at [588, 338] on button "Ir para a página do serviço criado" at bounding box center [565, 338] width 189 height 26
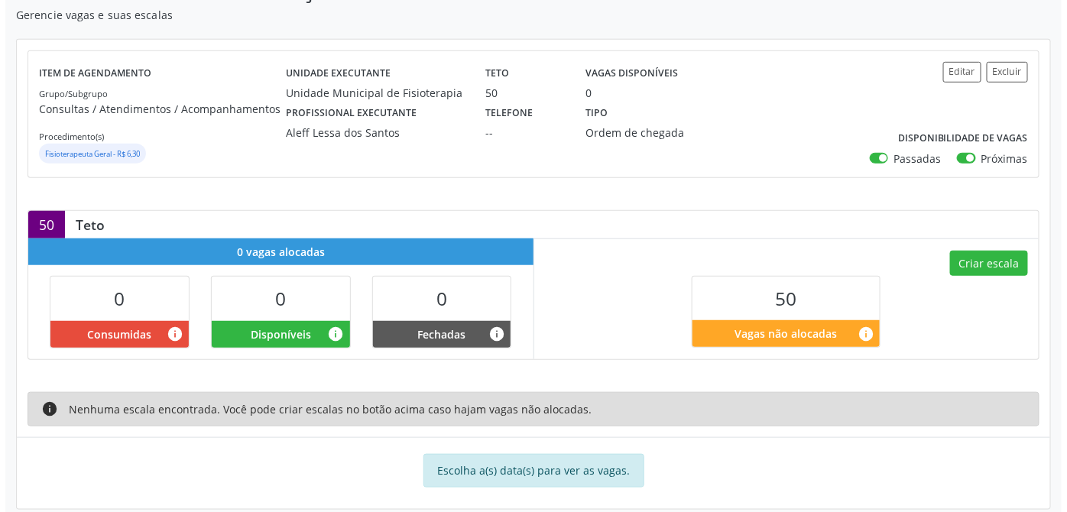
scroll to position [293, 0]
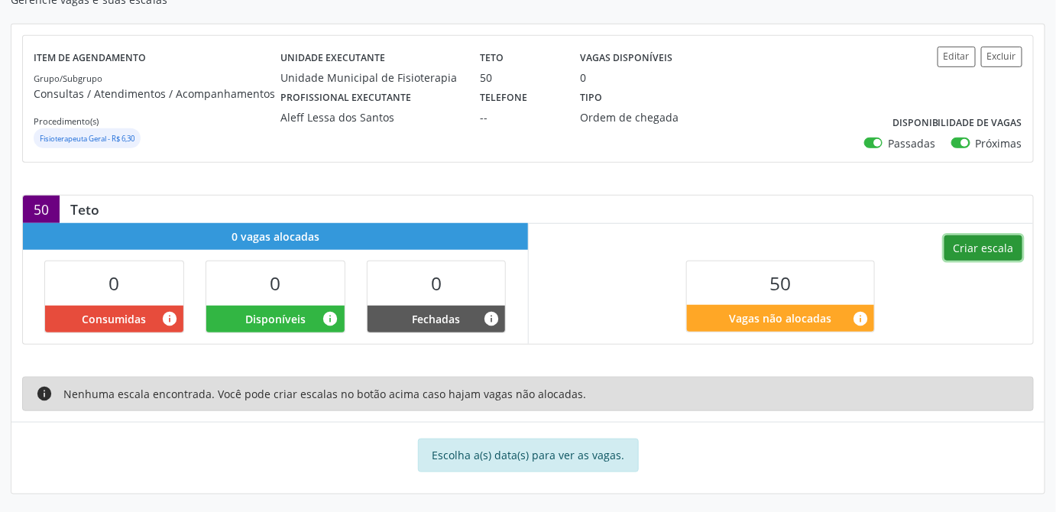
click at [1002, 246] on button "Criar escala" at bounding box center [983, 248] width 78 height 26
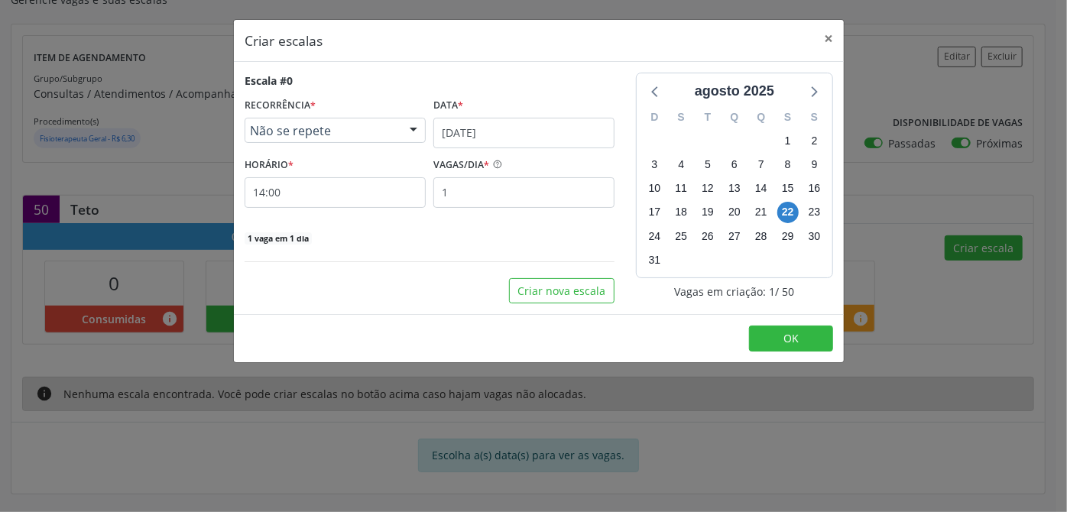
click at [365, 138] on div "Não se repete" at bounding box center [334, 131] width 181 height 26
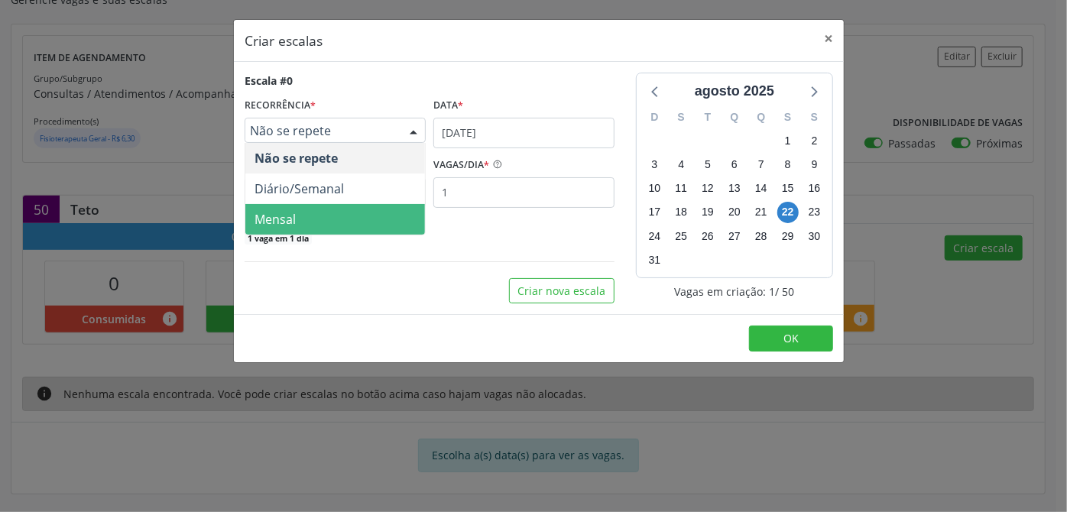
click at [309, 210] on span "Mensal" at bounding box center [335, 219] width 180 height 31
select select "7"
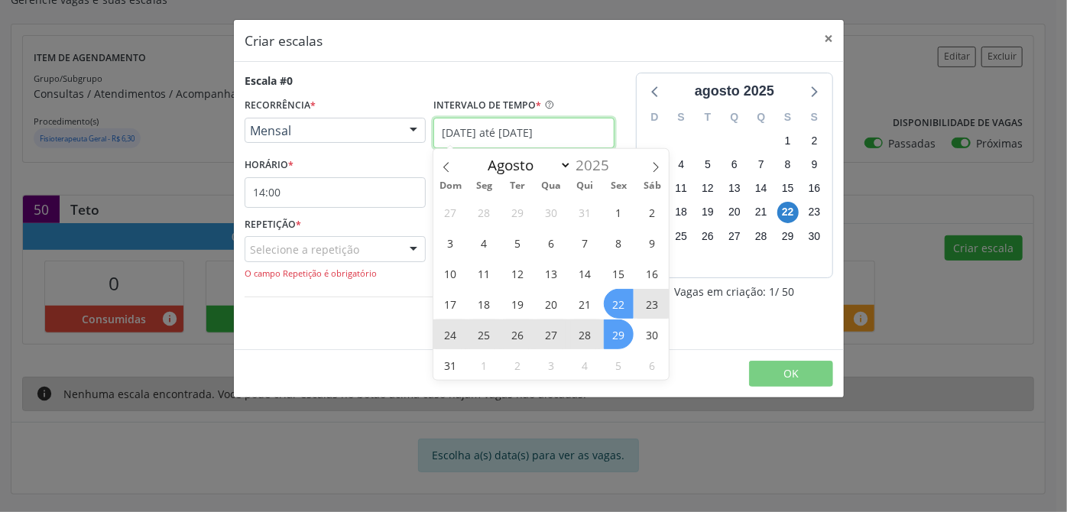
click at [461, 138] on input "22/08/2025 até 29/08/2025" at bounding box center [523, 133] width 181 height 31
click at [368, 159] on div "HORÁRIO * 14:00" at bounding box center [334, 181] width 181 height 54
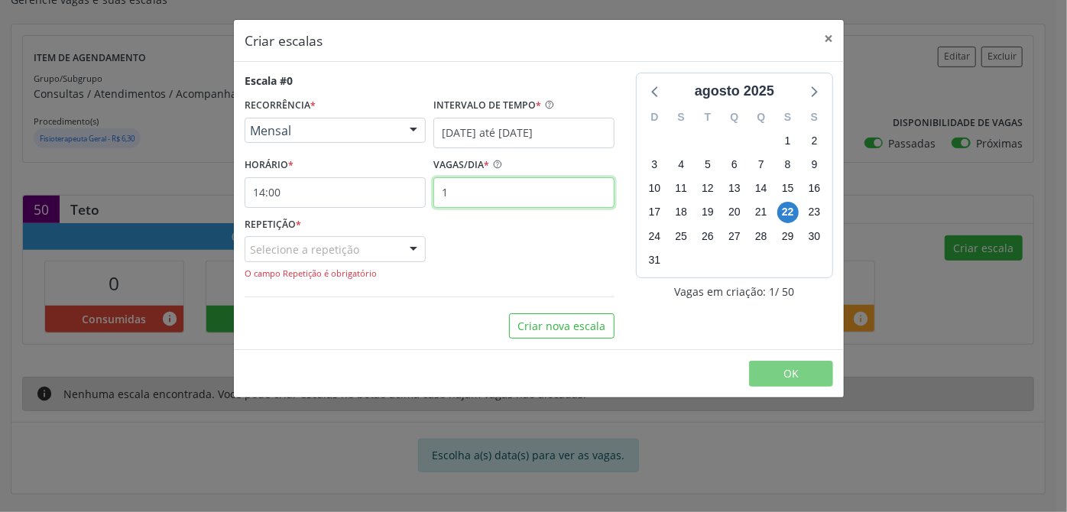
click at [473, 199] on input "1" at bounding box center [523, 192] width 181 height 31
type input "12"
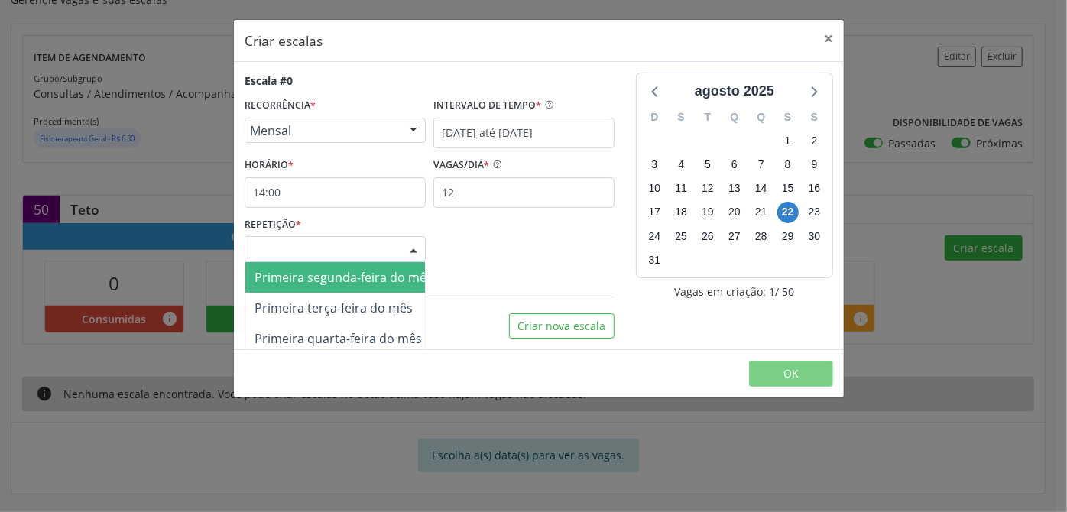
click at [345, 249] on div "Selecione a repetição" at bounding box center [334, 249] width 181 height 26
click at [321, 283] on span "Primeira segunda-feira do mês" at bounding box center [343, 277] width 178 height 17
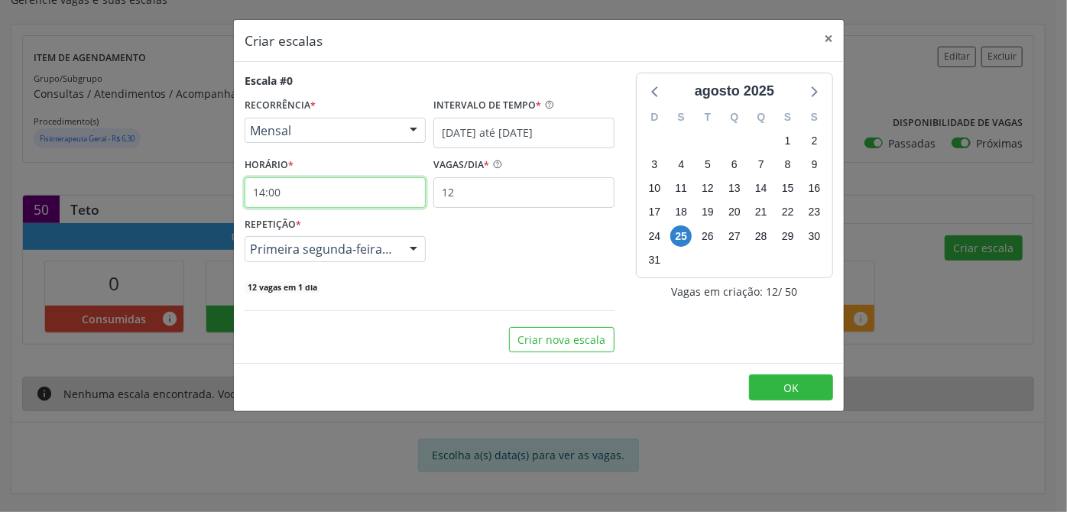
click at [319, 195] on input "14:00" at bounding box center [334, 192] width 181 height 31
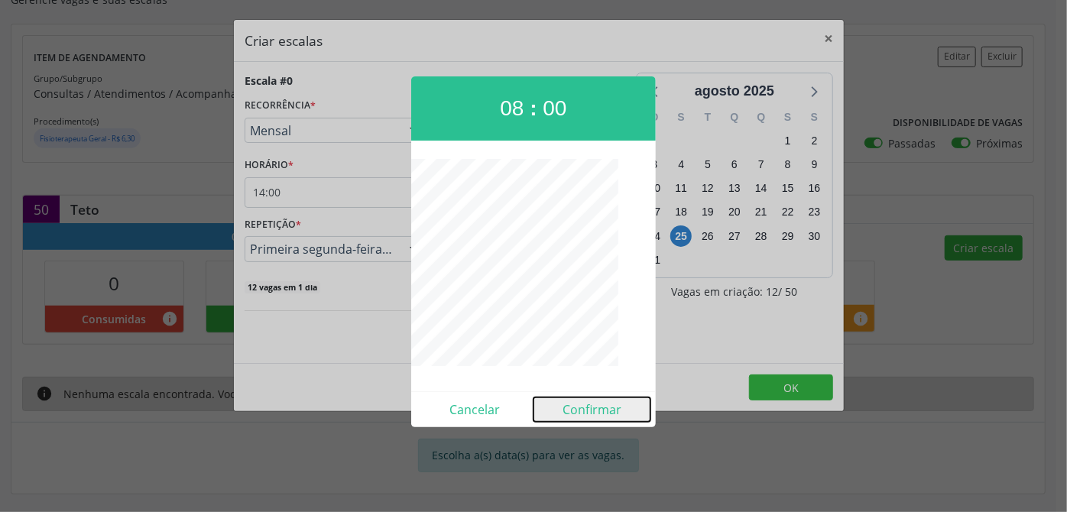
click at [578, 413] on button "Confirmar" at bounding box center [591, 409] width 117 height 24
type input "08:00"
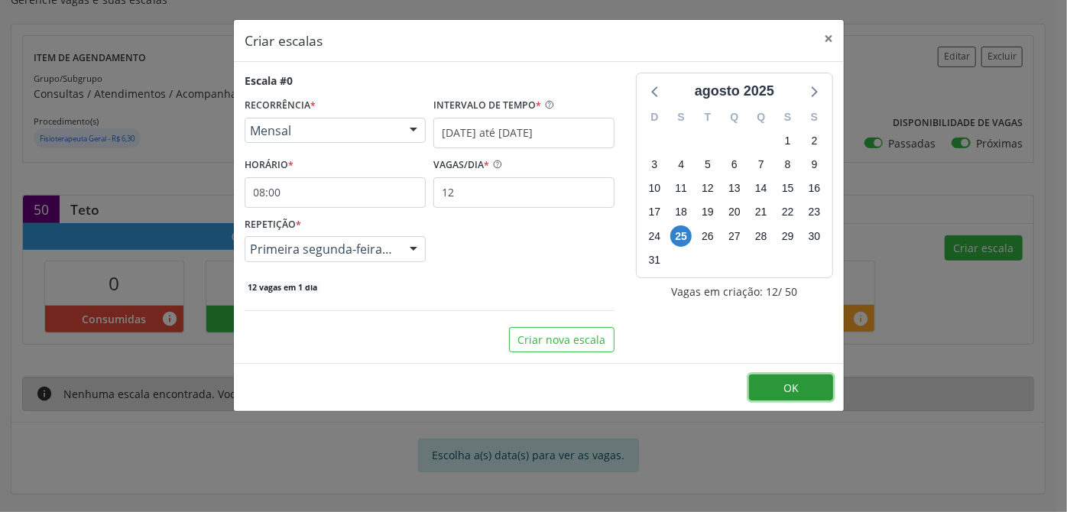
click at [820, 383] on button "OK" at bounding box center [791, 387] width 84 height 26
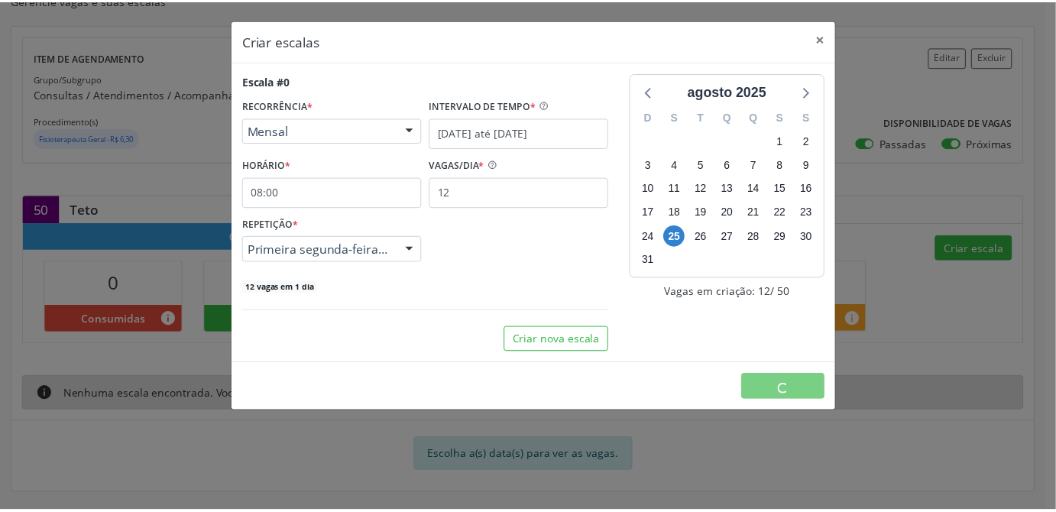
scroll to position [0, 0]
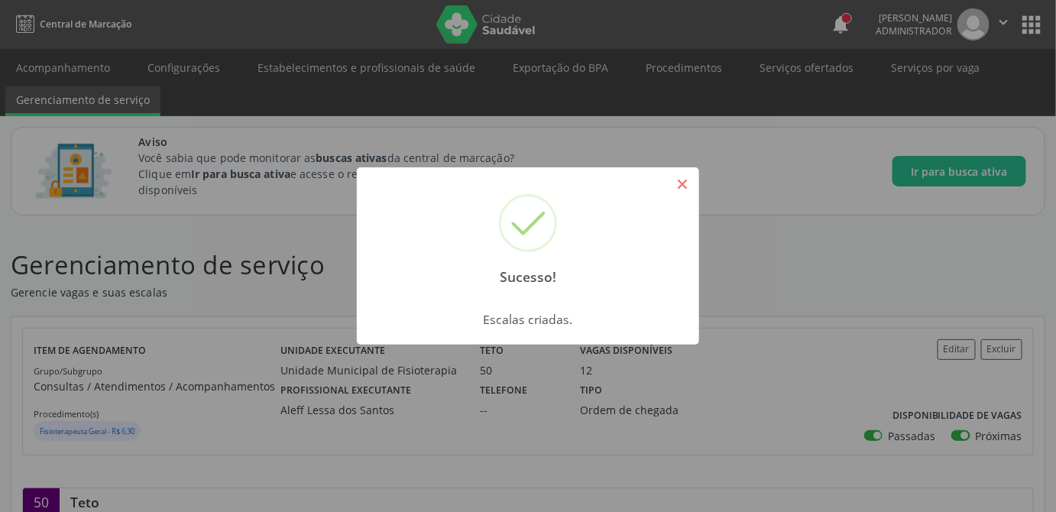
click at [684, 186] on button "×" at bounding box center [682, 184] width 26 height 26
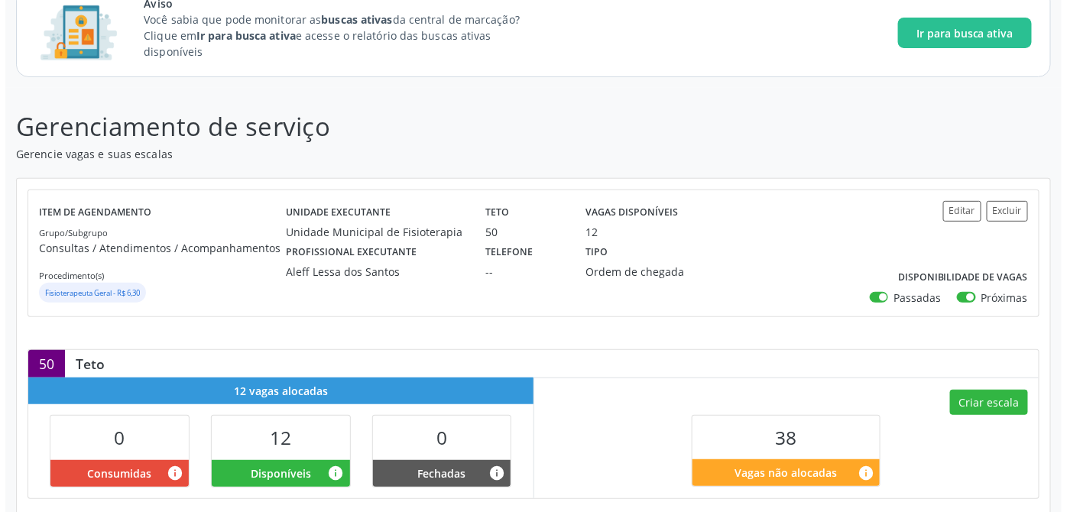
scroll to position [208, 0]
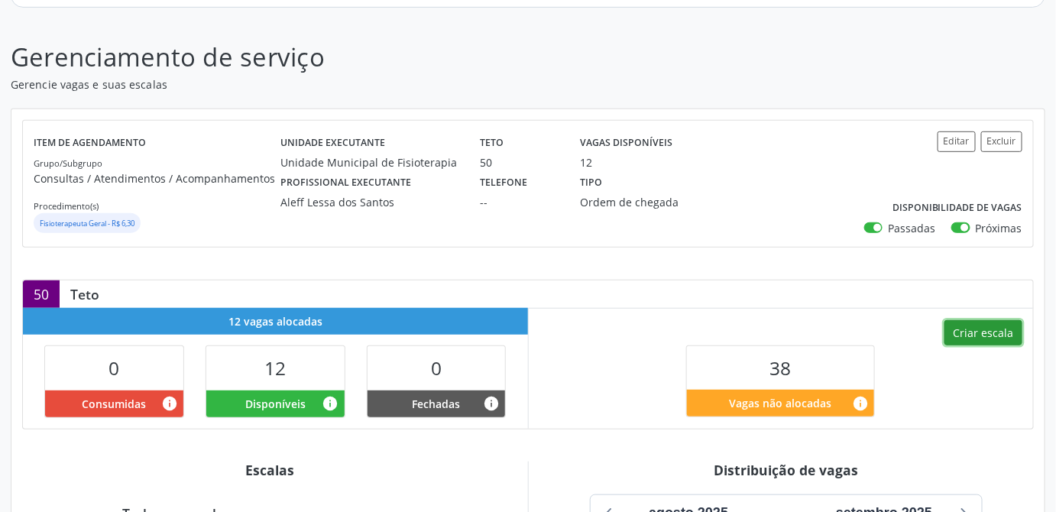
click at [990, 330] on button "Criar escala" at bounding box center [983, 333] width 78 height 26
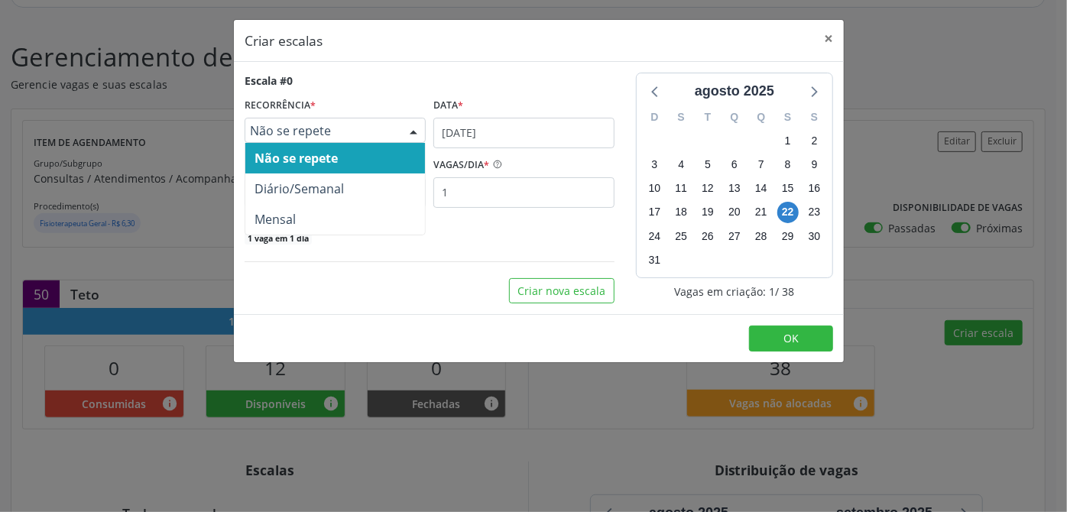
click at [298, 139] on div "Não se repete" at bounding box center [334, 131] width 181 height 26
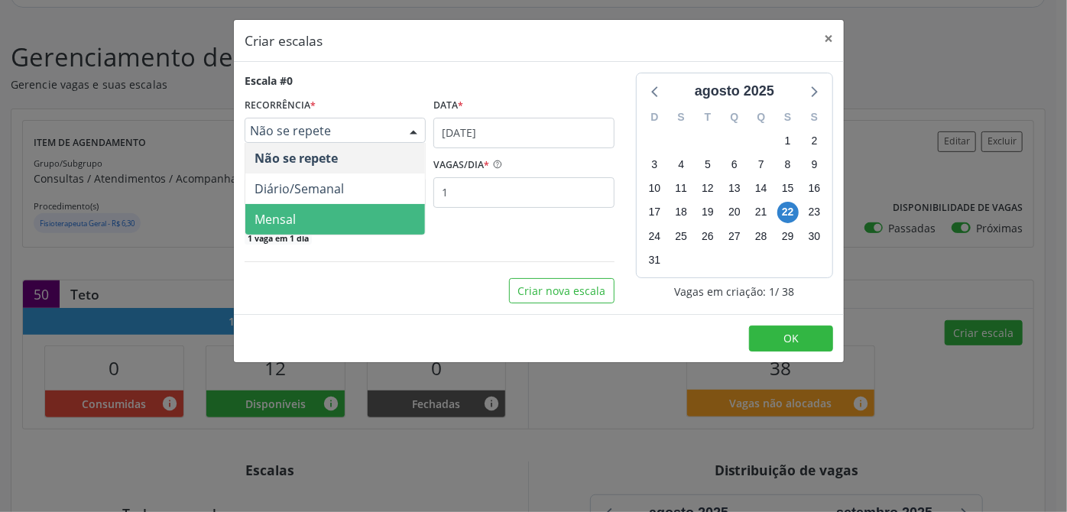
click at [295, 214] on span "Mensal" at bounding box center [335, 219] width 180 height 31
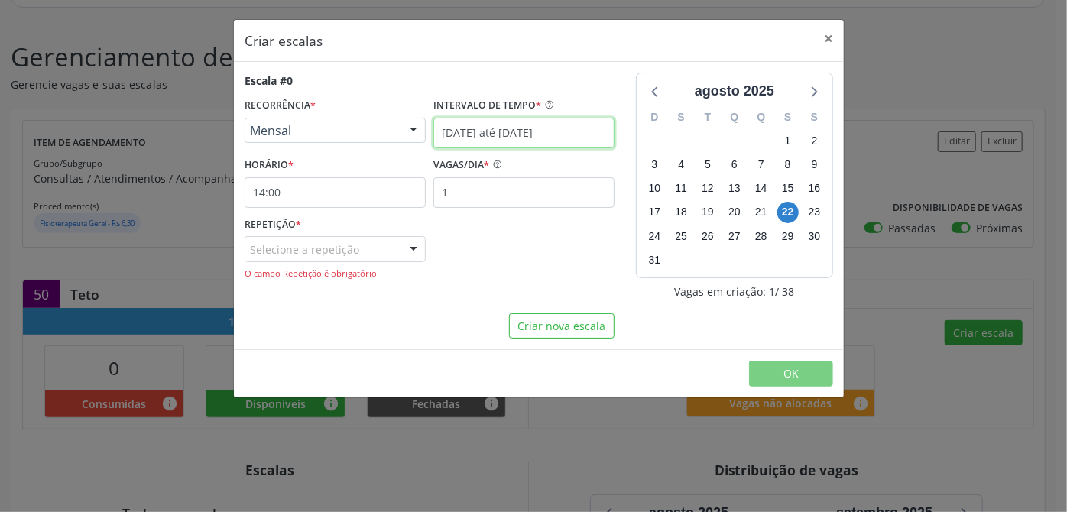
click at [462, 128] on input "22/08/2025 até 29/08/2025" at bounding box center [523, 133] width 181 height 31
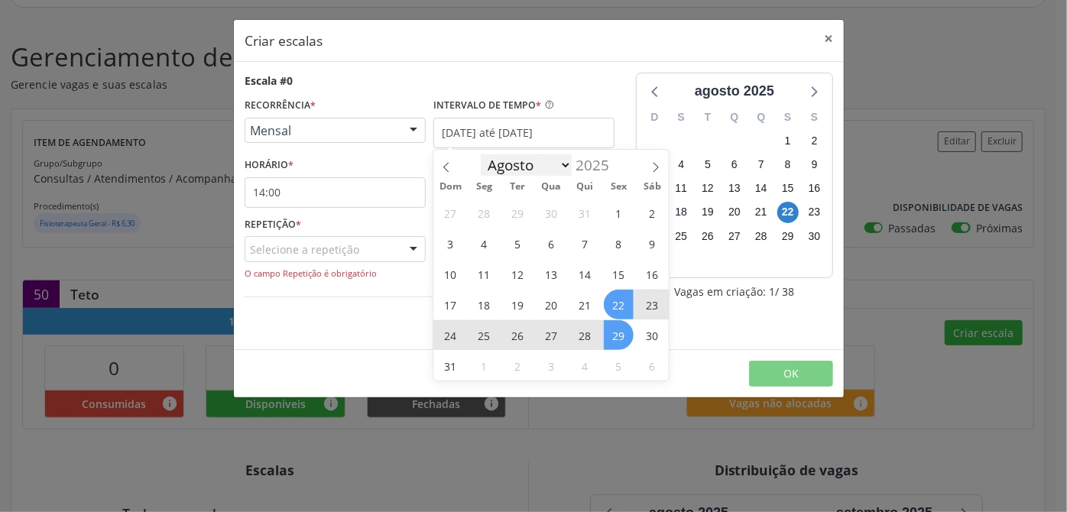
click at [568, 163] on select "Maio Junho Julho Agosto Setembro Outubro Novembro" at bounding box center [527, 164] width 92 height 21
select select "8"
click at [481, 154] on select "Maio Junho Julho Agosto Setembro Outubro Novembro" at bounding box center [527, 164] width 92 height 21
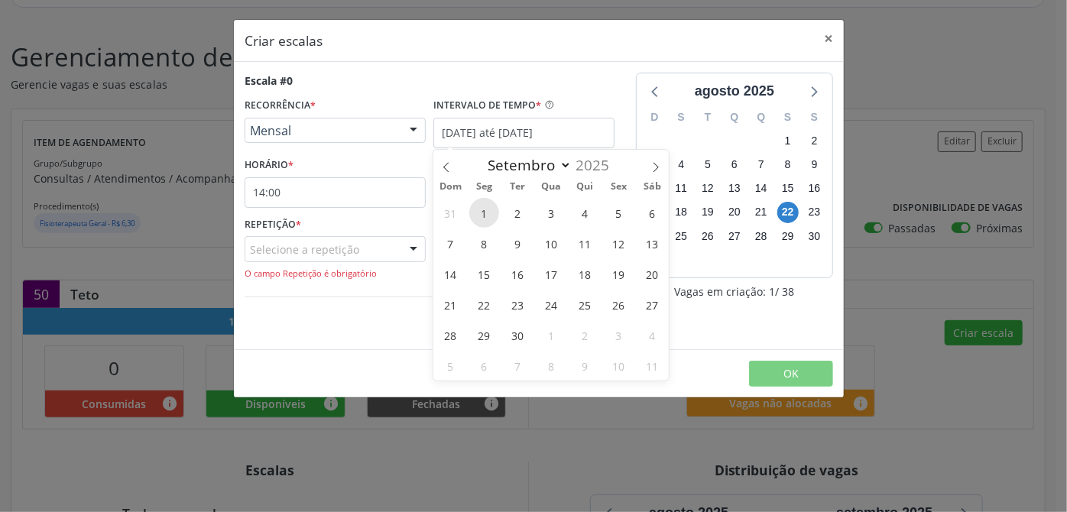
click at [477, 210] on span "1" at bounding box center [484, 213] width 30 height 30
type input "01/09/2025"
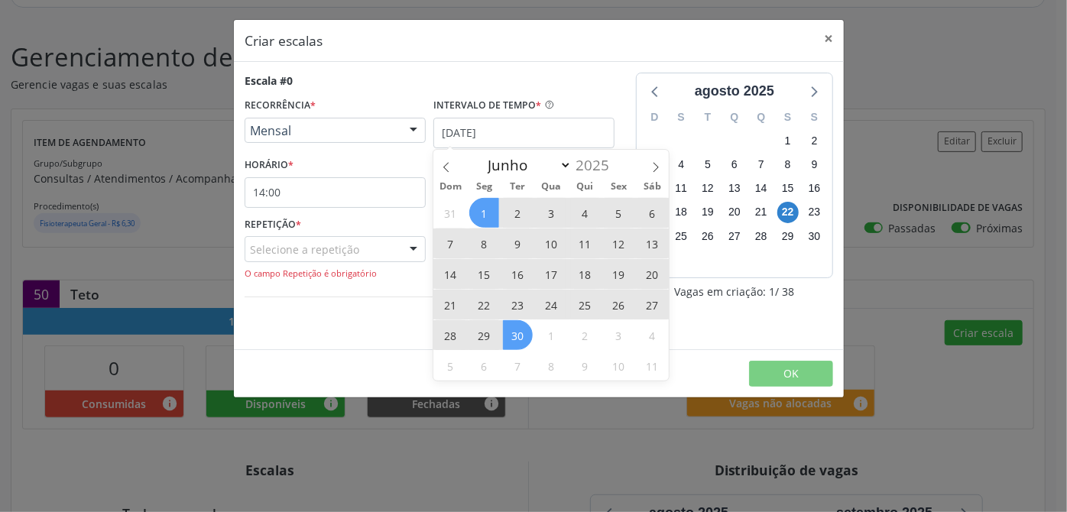
click at [510, 327] on span "30" at bounding box center [518, 335] width 30 height 30
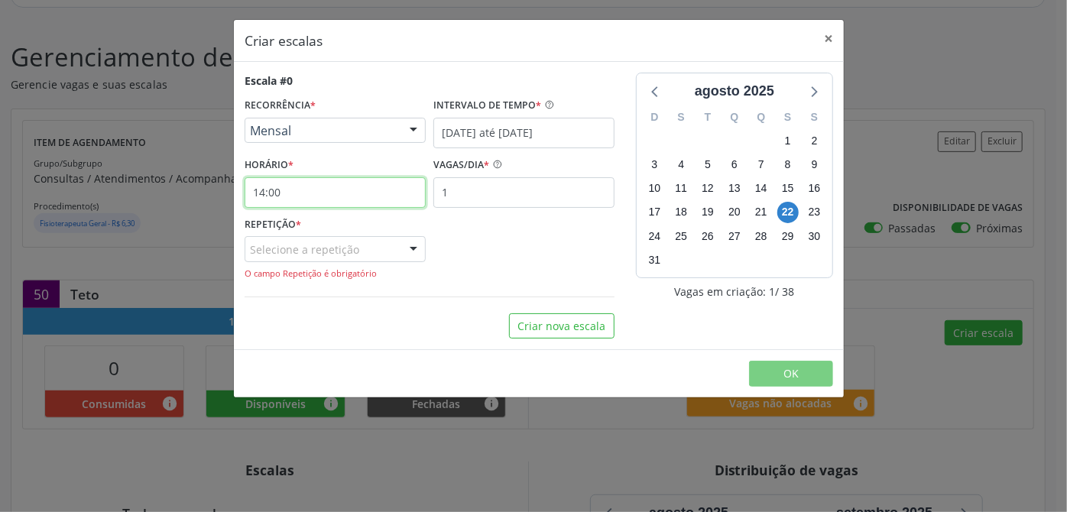
click at [307, 202] on input "14:00" at bounding box center [334, 192] width 181 height 31
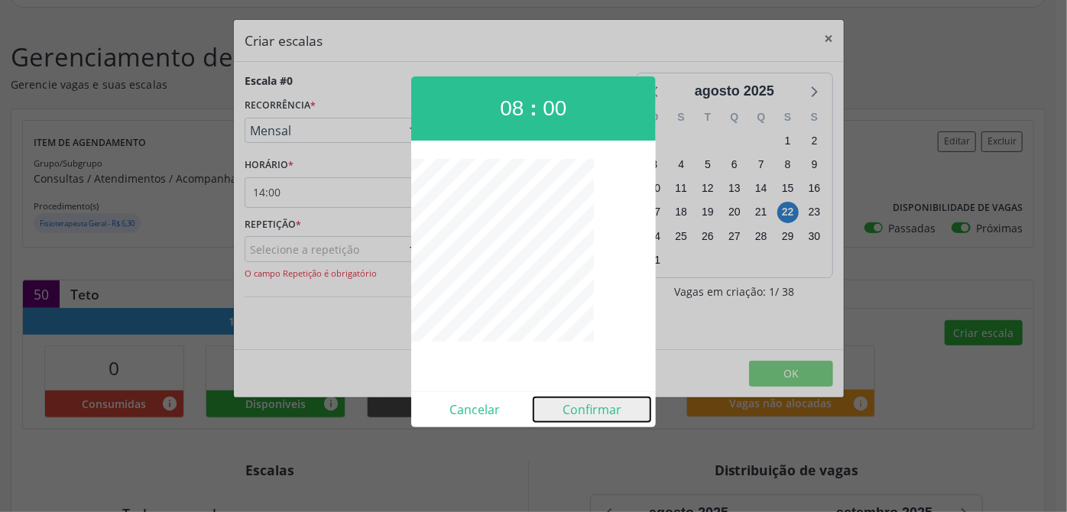
click at [593, 408] on button "Confirmar" at bounding box center [591, 409] width 117 height 24
type input "08:00"
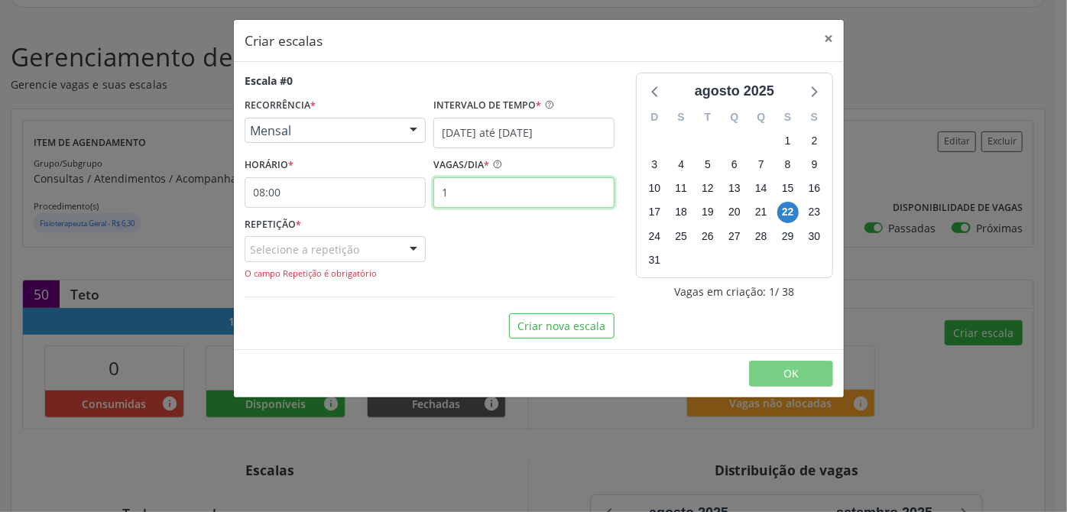
click at [471, 192] on input "1" at bounding box center [523, 192] width 181 height 31
type input "12"
click at [344, 254] on div "Selecione a repetição" at bounding box center [334, 249] width 181 height 26
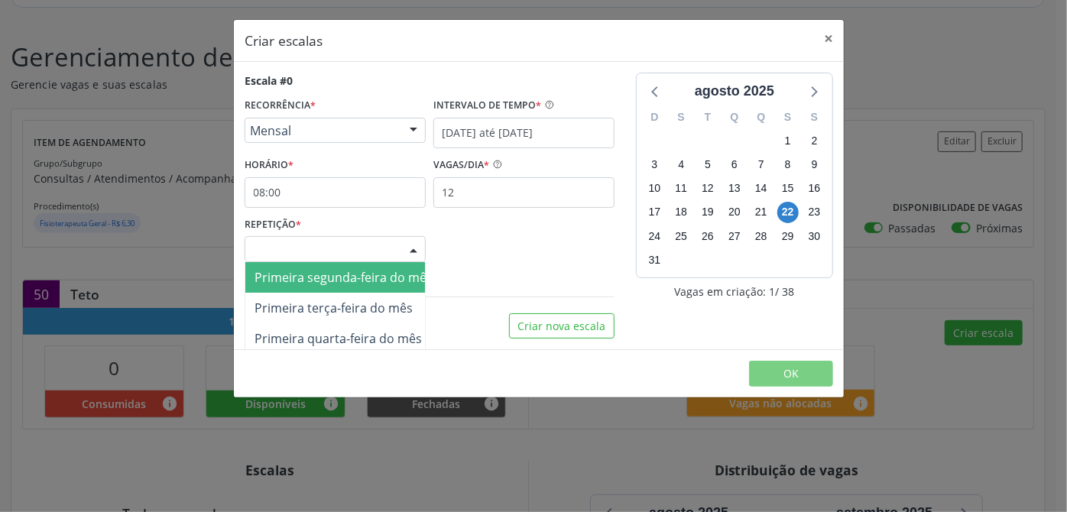
click at [309, 276] on span "Primeira segunda-feira do mês" at bounding box center [343, 277] width 178 height 17
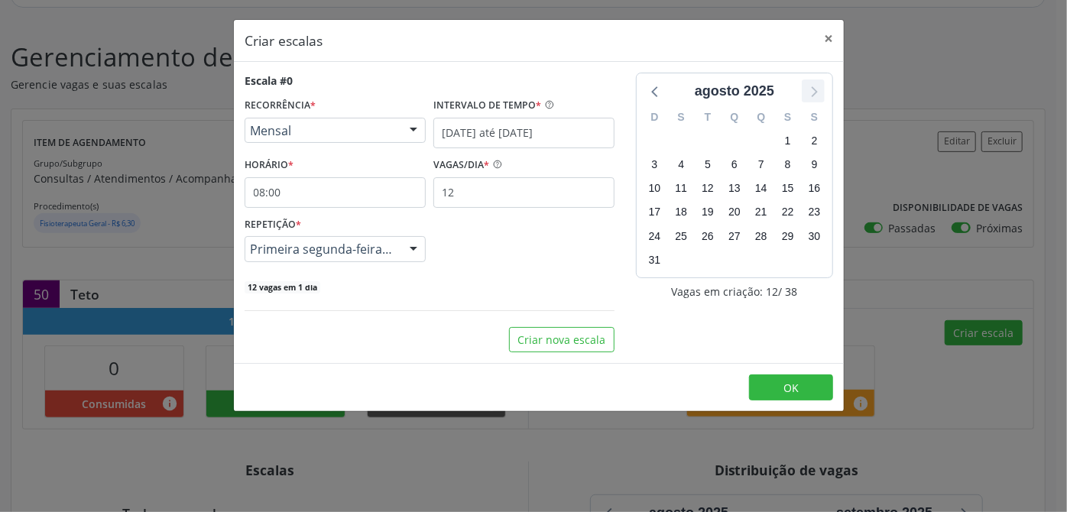
click at [823, 91] on icon at bounding box center [813, 91] width 20 height 20
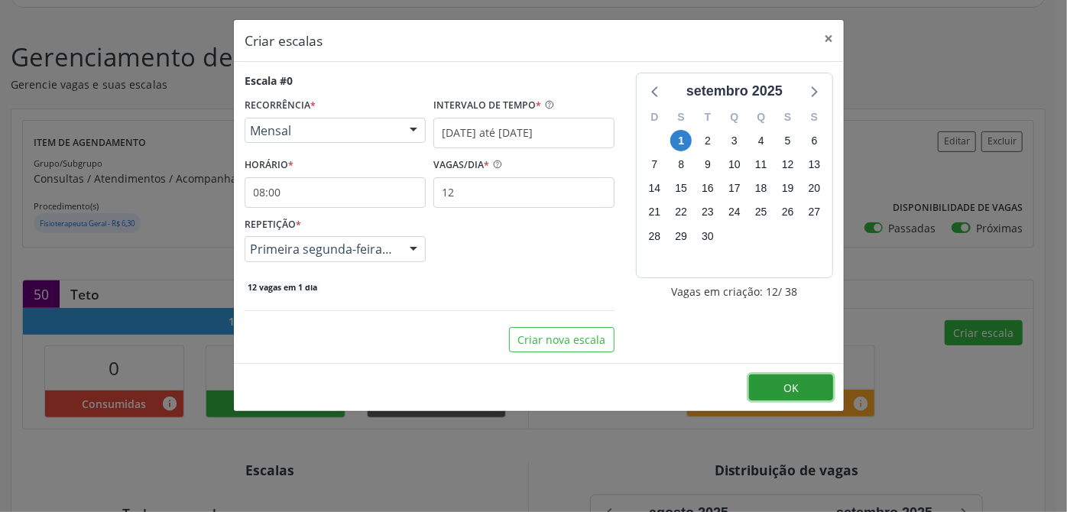
click at [804, 389] on button "OK" at bounding box center [791, 387] width 84 height 26
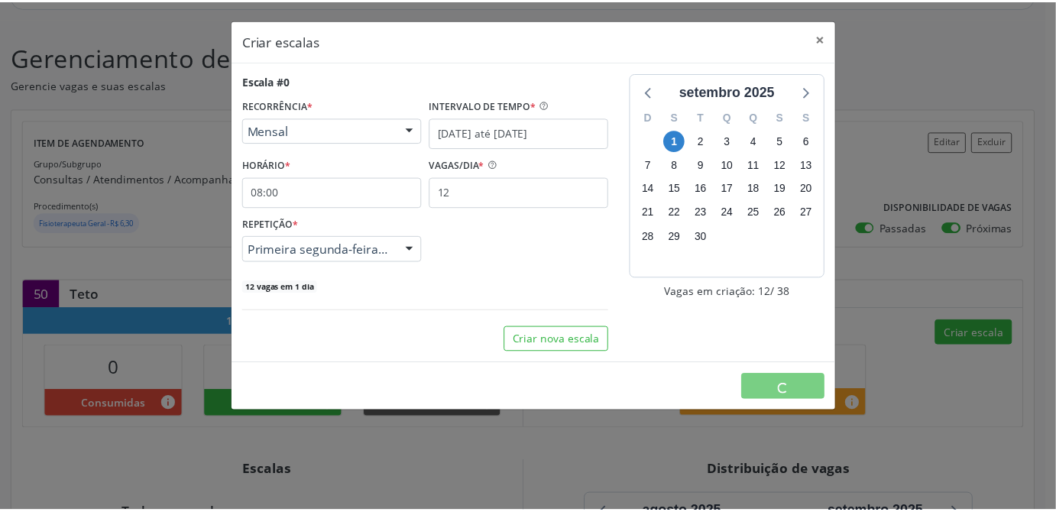
scroll to position [0, 0]
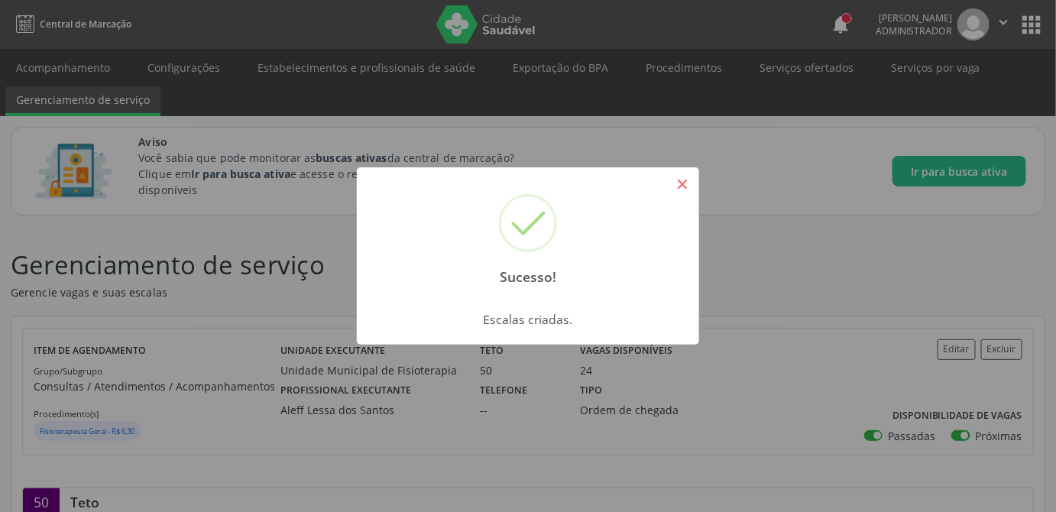
click at [685, 184] on button "×" at bounding box center [682, 184] width 26 height 26
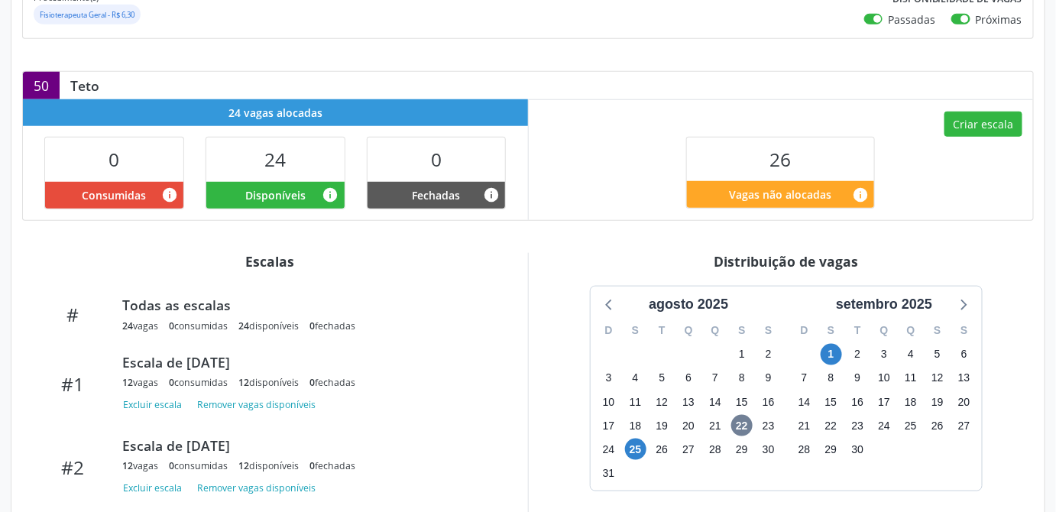
scroll to position [509, 0]
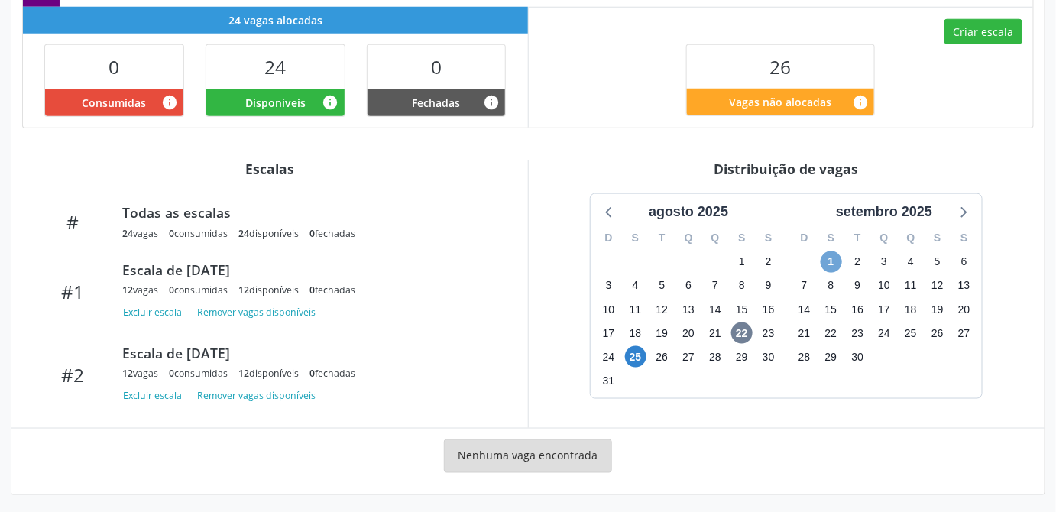
click at [833, 261] on span "1" at bounding box center [831, 261] width 21 height 21
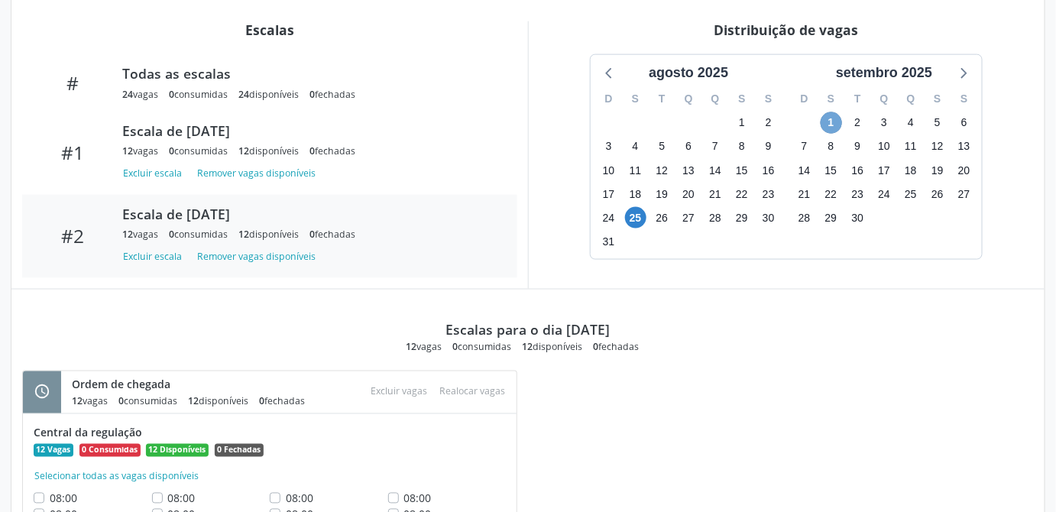
scroll to position [729, 0]
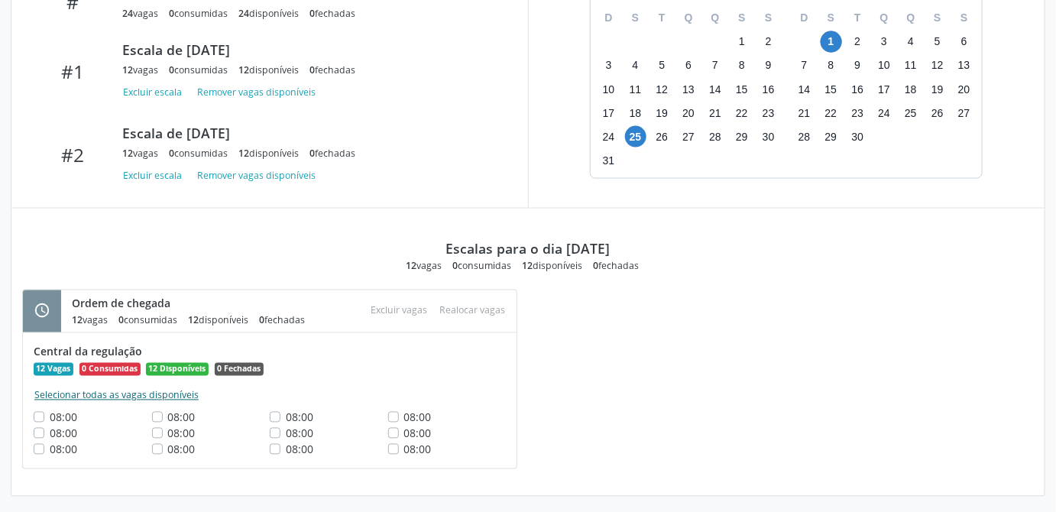
click at [99, 391] on button "Selecionar todas as vagas disponíveis" at bounding box center [117, 395] width 166 height 15
checkbox input "true"
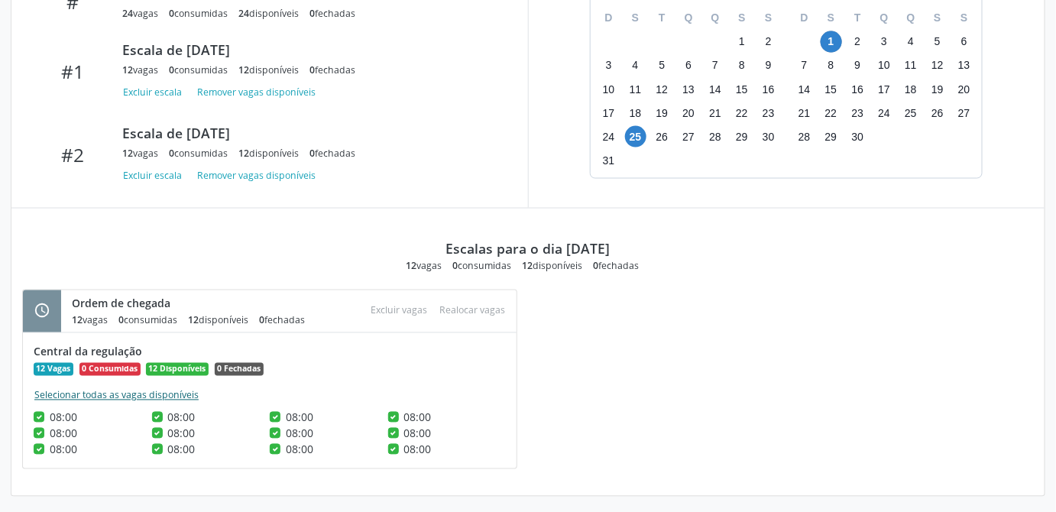
checkbox input "true"
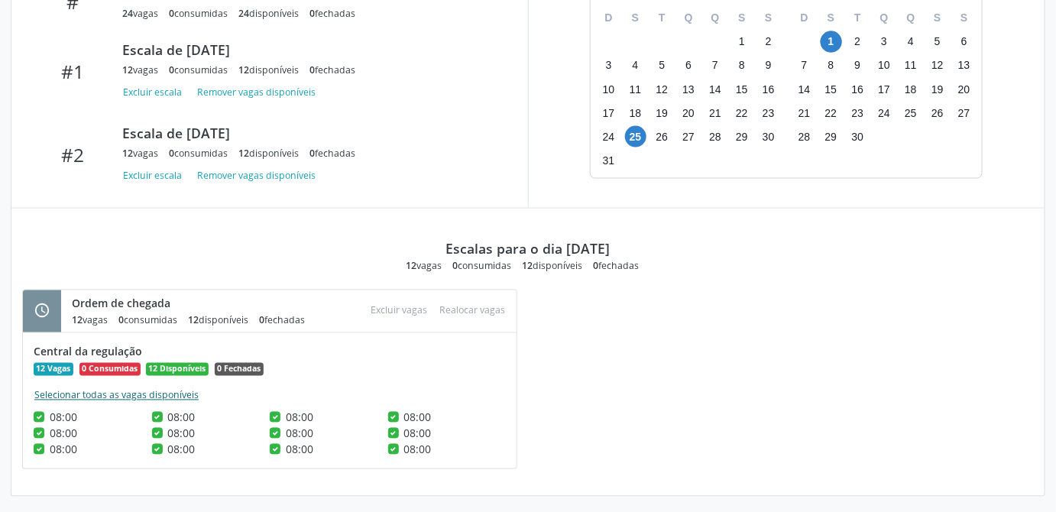
checkbox input "true"
click at [99, 391] on button "Deselecionar todas as vagas disponíveis" at bounding box center [122, 395] width 177 height 15
checkbox input "false"
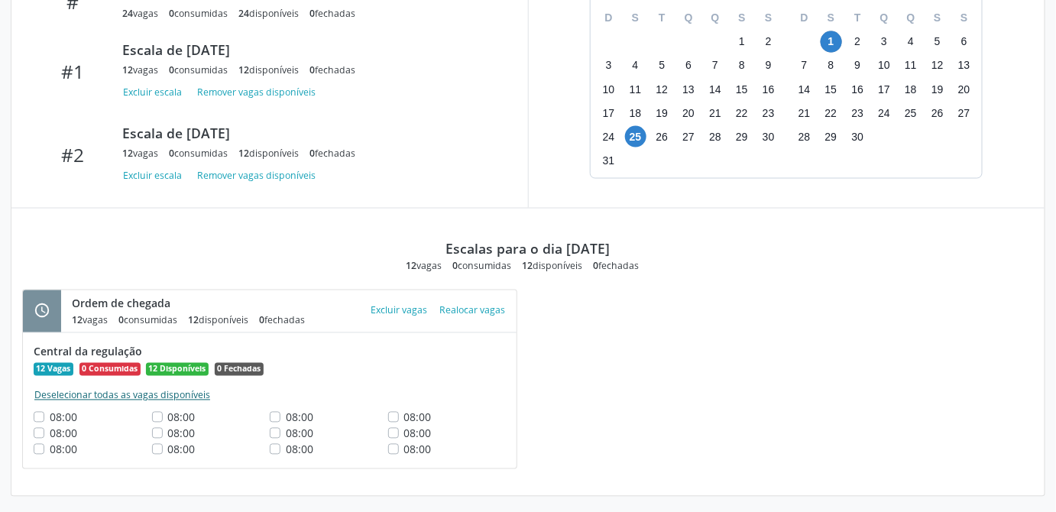
checkbox input "false"
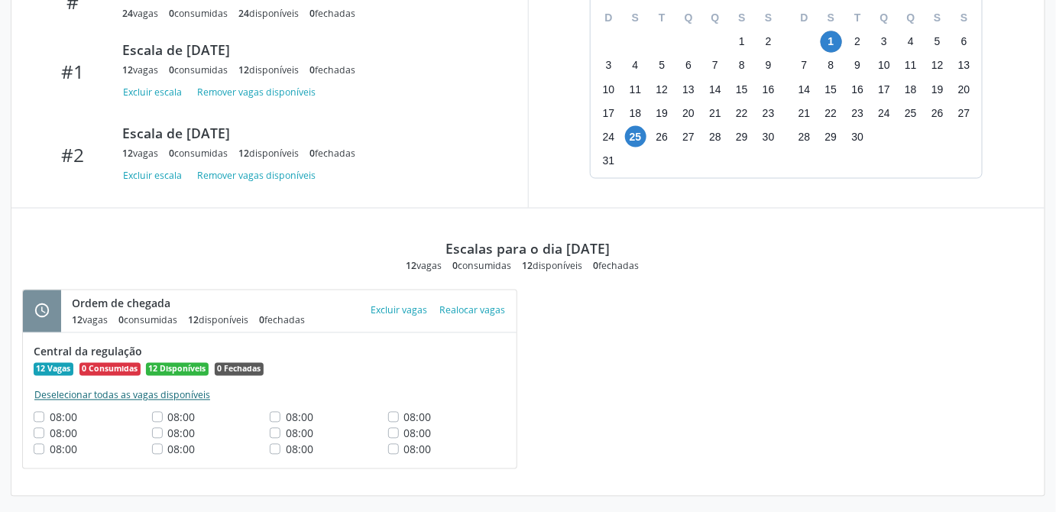
checkbox input "false"
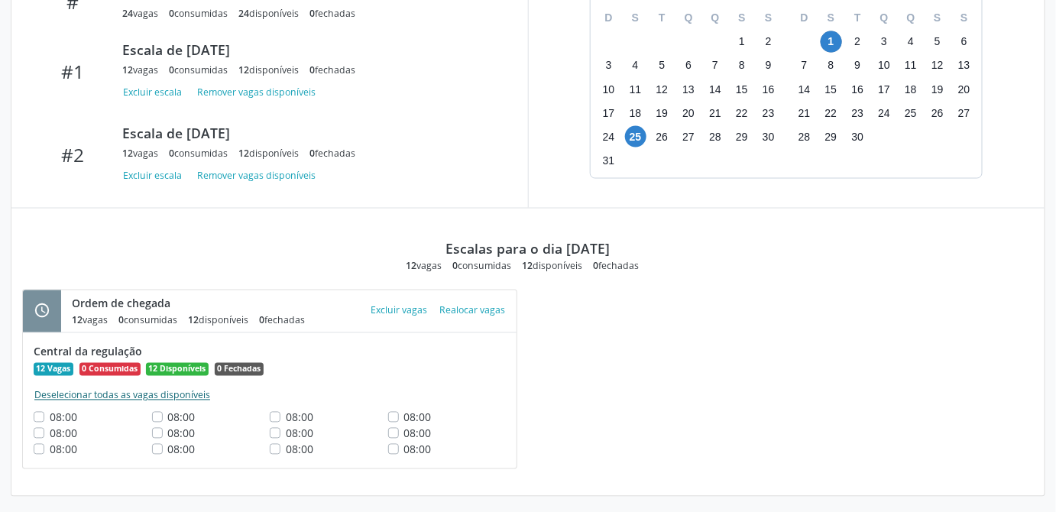
checkbox input "false"
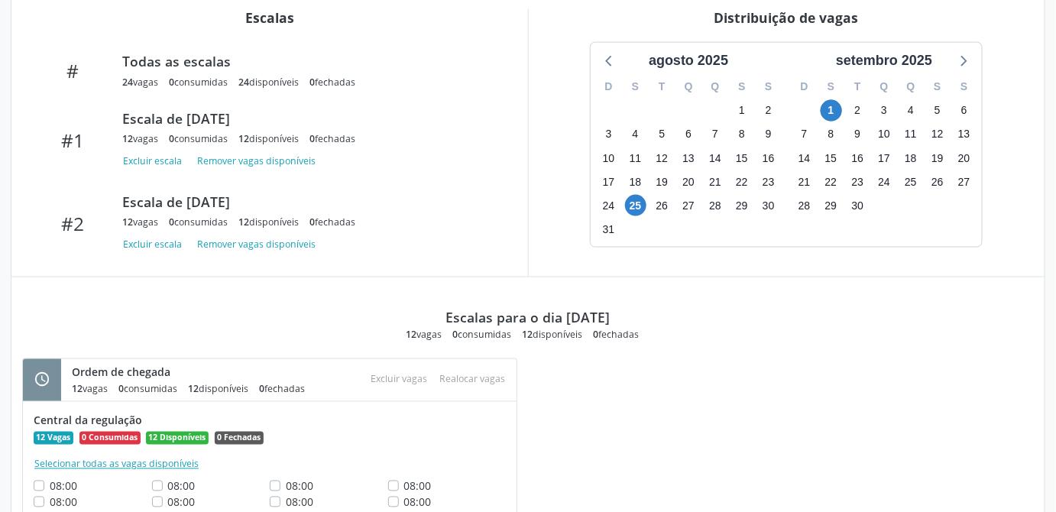
scroll to position [591, 0]
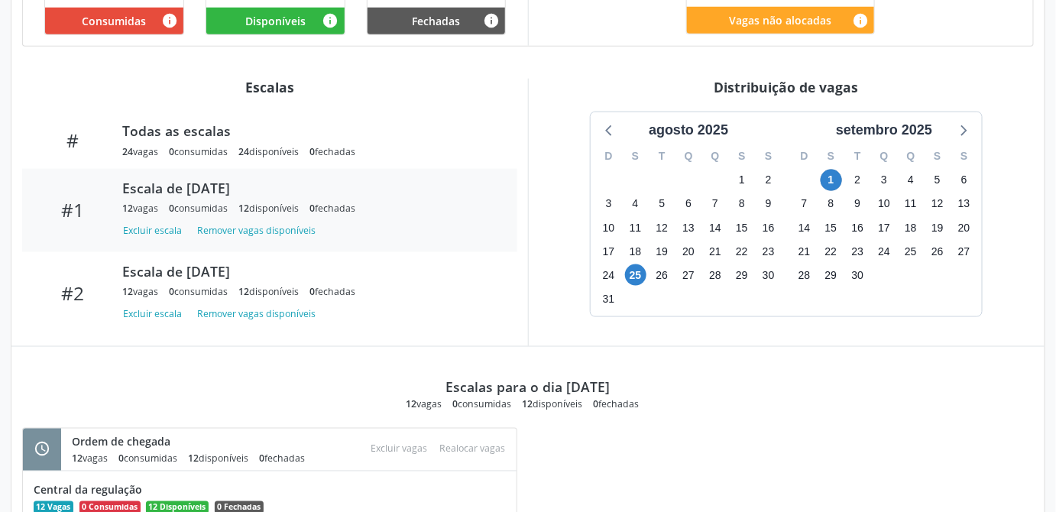
click at [148, 186] on div "Escala de 25/08/2025" at bounding box center [308, 188] width 373 height 17
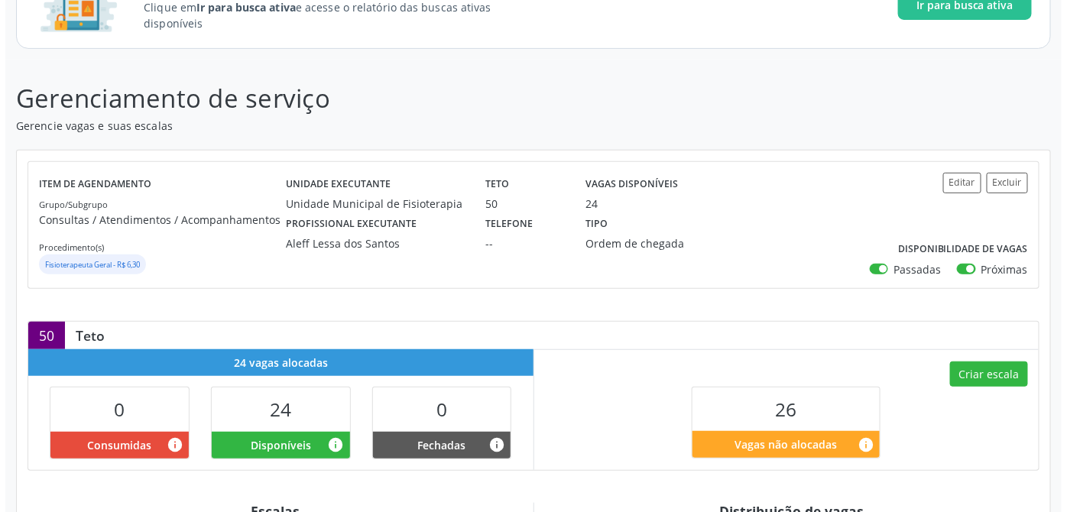
scroll to position [98, 0]
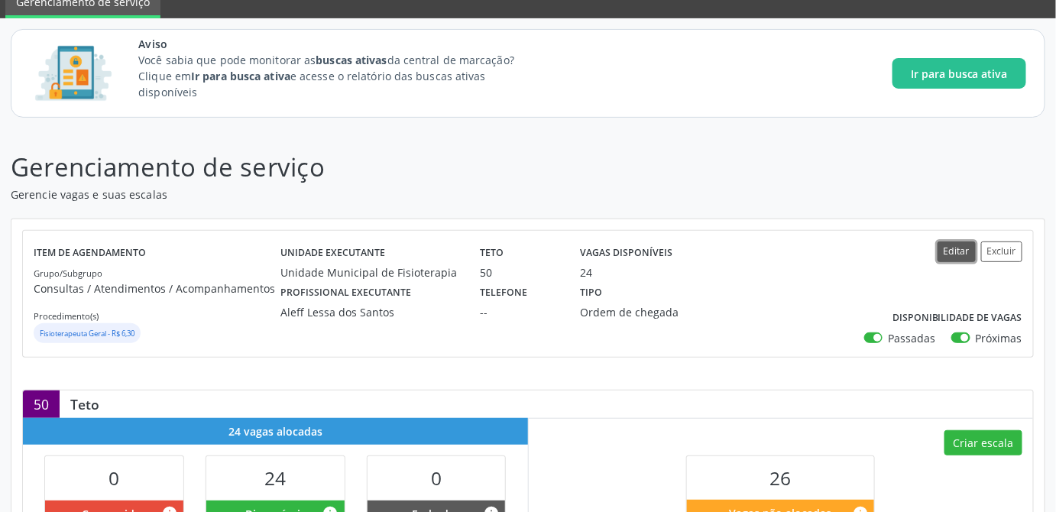
click at [947, 256] on button "Editar" at bounding box center [956, 251] width 38 height 21
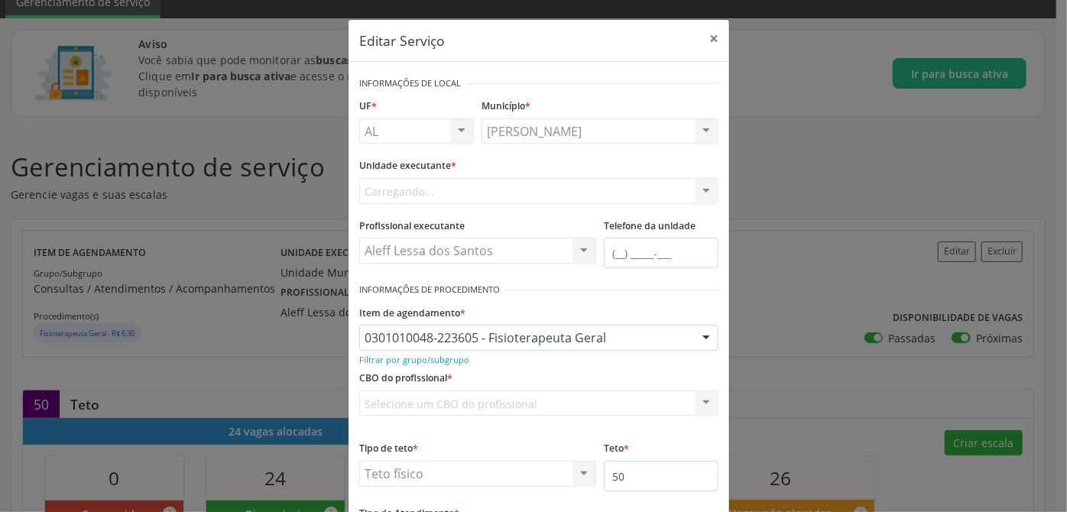
scroll to position [136, 0]
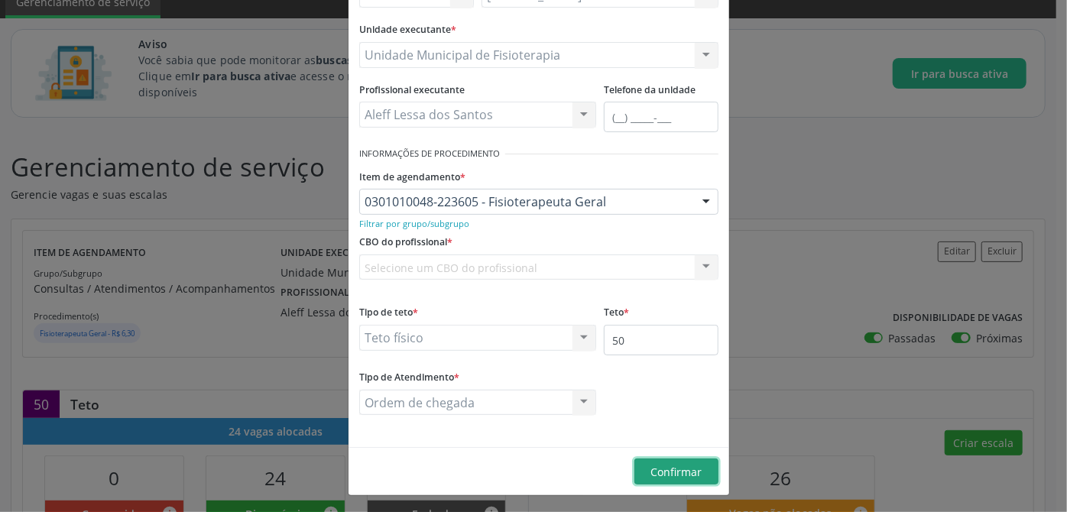
click at [672, 475] on span "Confirmar" at bounding box center [676, 472] width 51 height 15
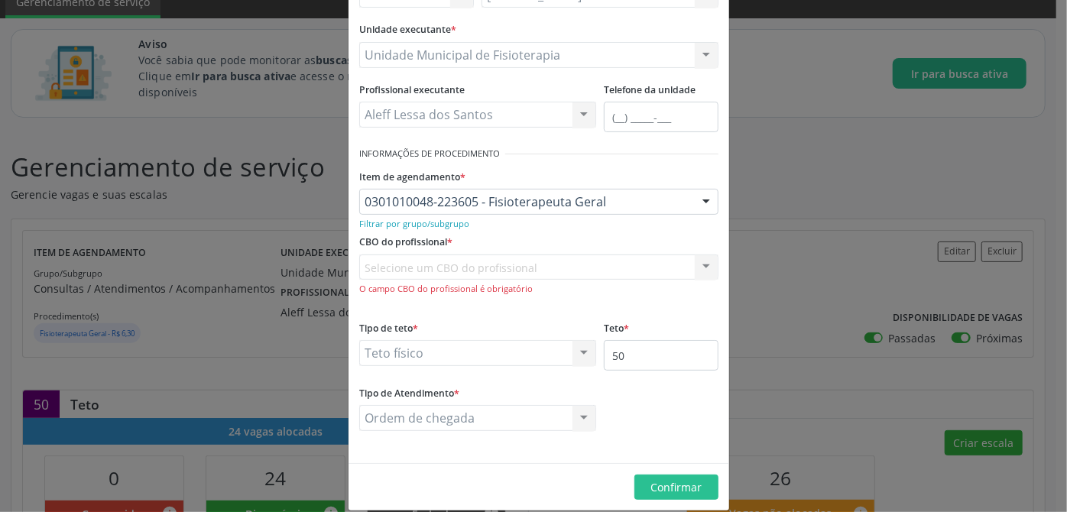
click at [445, 263] on div "Selecione um CBO do profissional 223605 - Fisioterapeuta geral 131210 - Gerente…" at bounding box center [538, 274] width 359 height 41
click at [411, 269] on div "Selecione um CBO do profissional 223605 - Fisioterapeuta geral 131210 - Gerente…" at bounding box center [538, 274] width 359 height 41
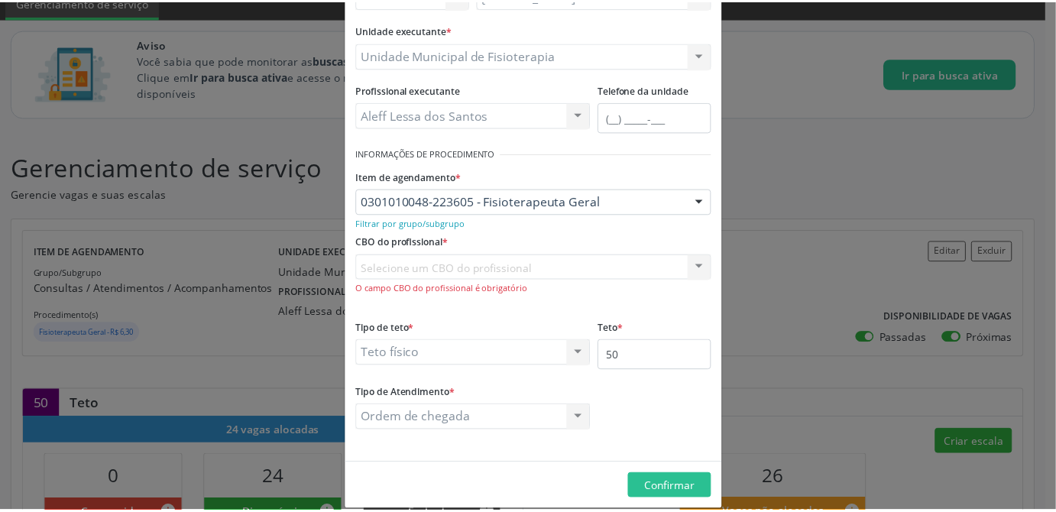
scroll to position [0, 0]
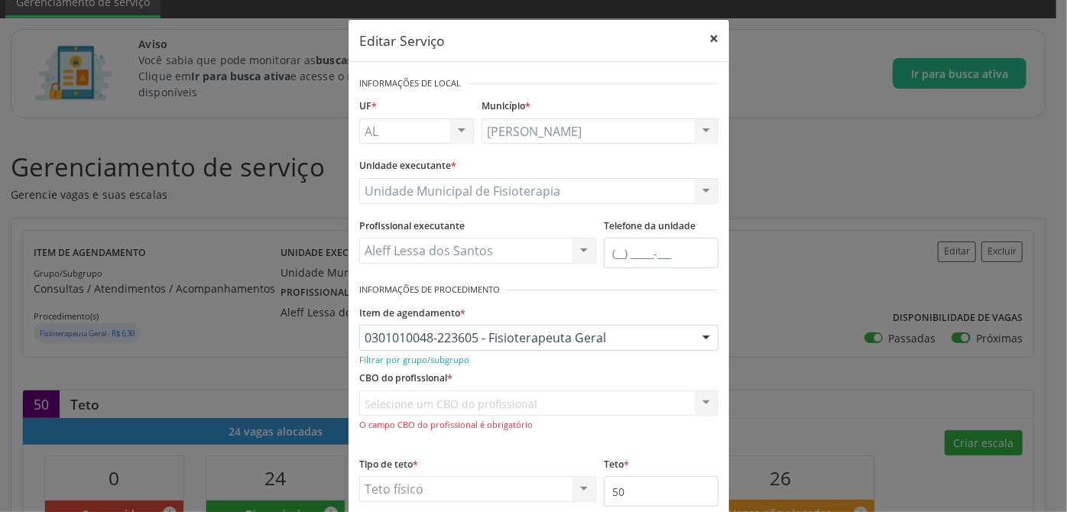
click at [710, 35] on button "×" at bounding box center [713, 38] width 31 height 37
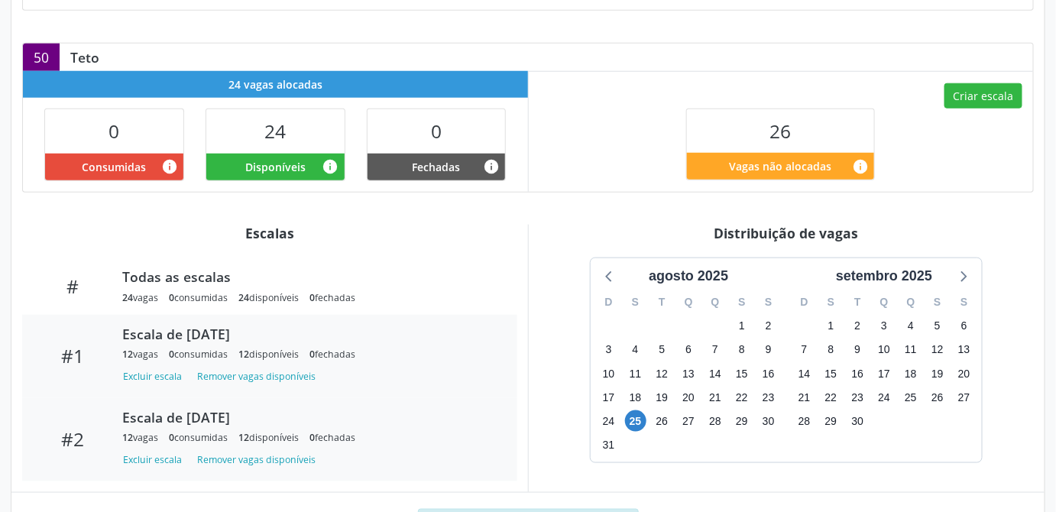
scroll to position [514, 0]
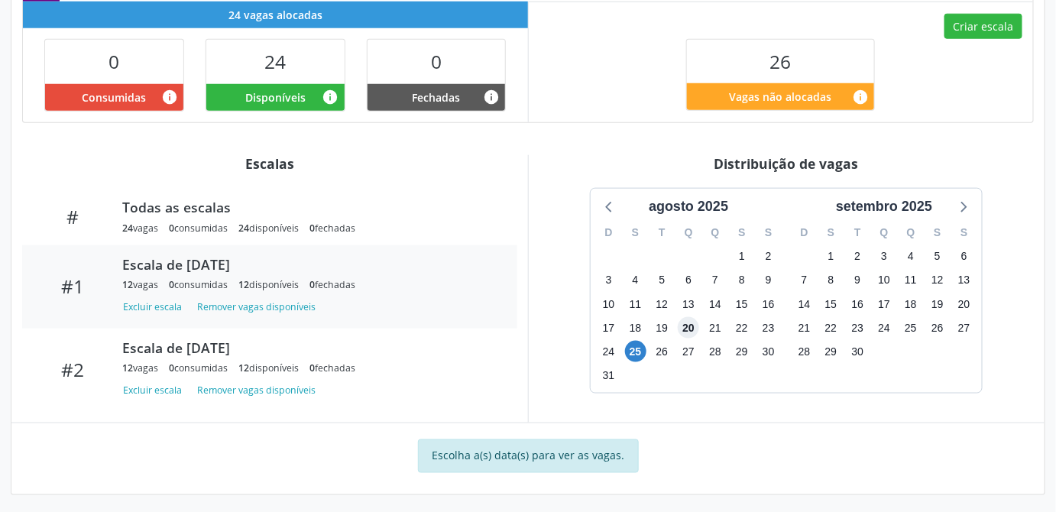
click at [693, 325] on span "20" at bounding box center [688, 327] width 21 height 21
click at [720, 329] on span "21" at bounding box center [714, 327] width 21 height 21
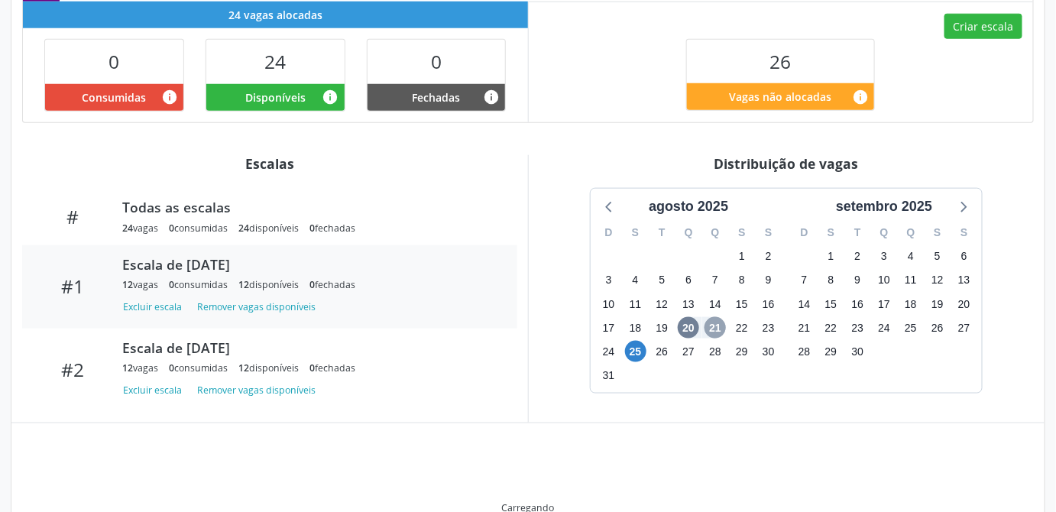
scroll to position [509, 0]
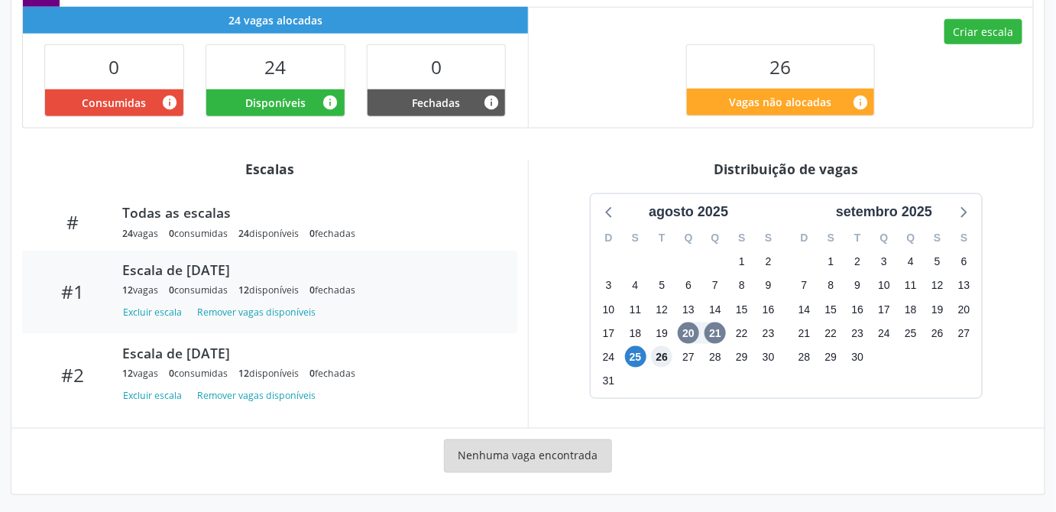
click at [662, 350] on span "26" at bounding box center [661, 356] width 21 height 21
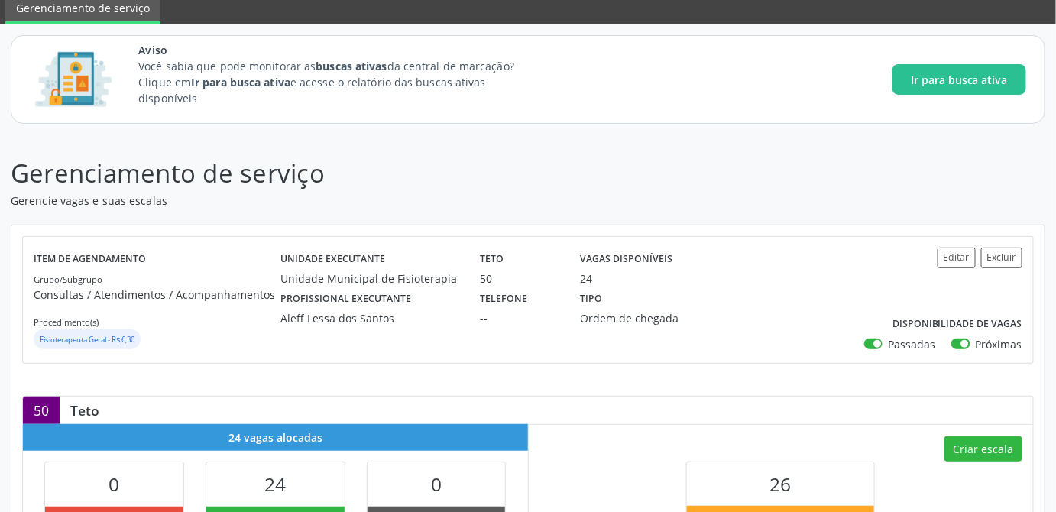
scroll to position [0, 0]
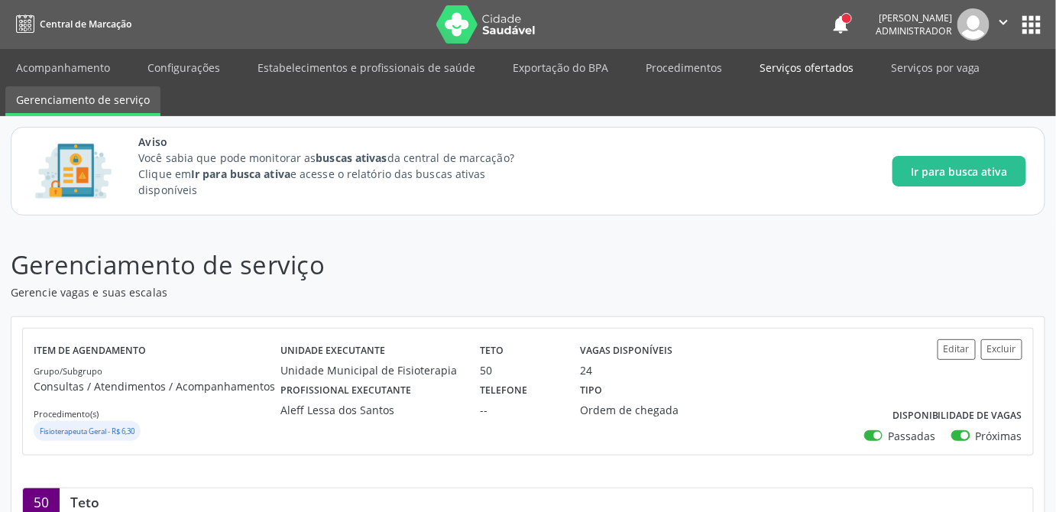
click at [786, 63] on link "Serviços ofertados" at bounding box center [806, 67] width 115 height 27
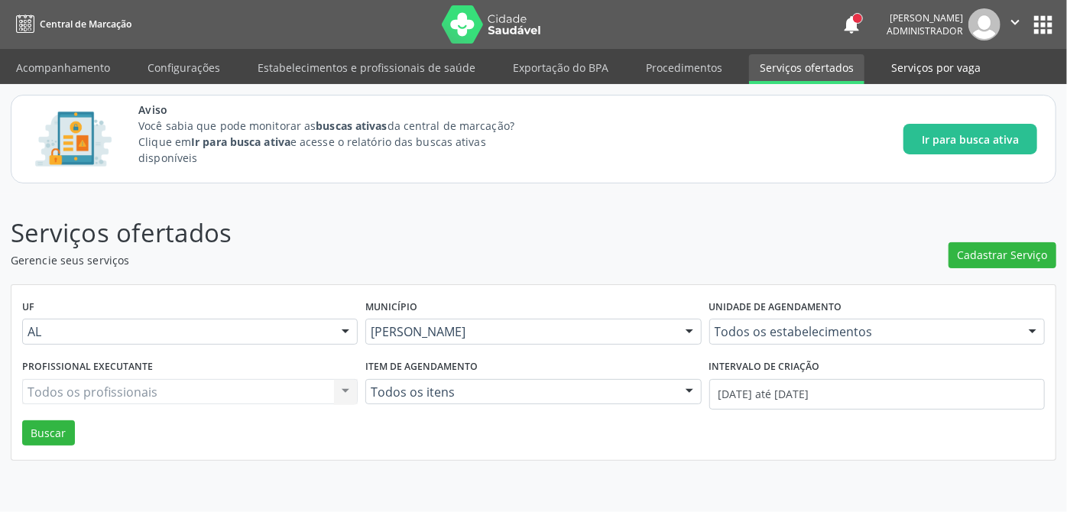
click at [930, 70] on link "Serviços por vaga" at bounding box center [935, 67] width 111 height 27
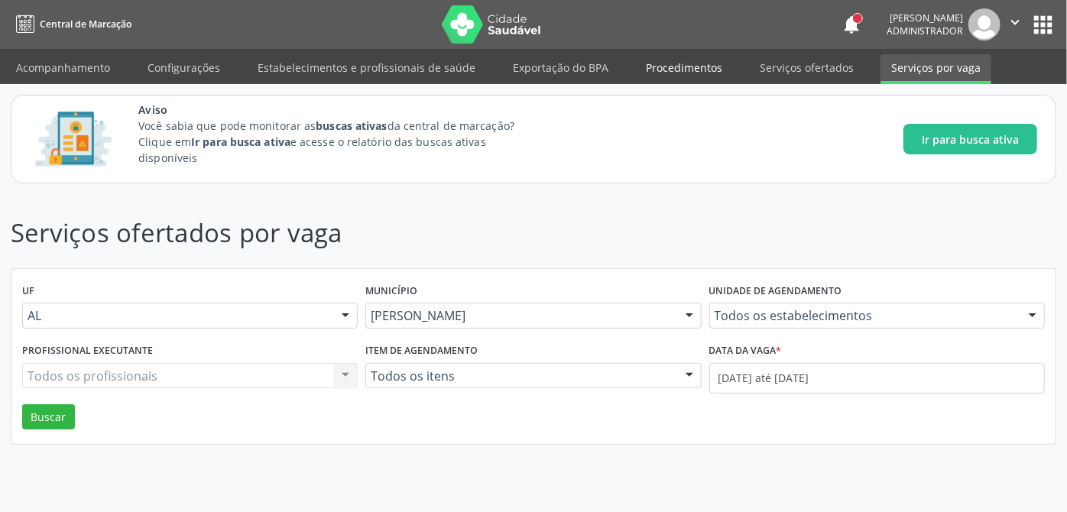
click at [671, 68] on link "Procedimentos" at bounding box center [684, 67] width 98 height 27
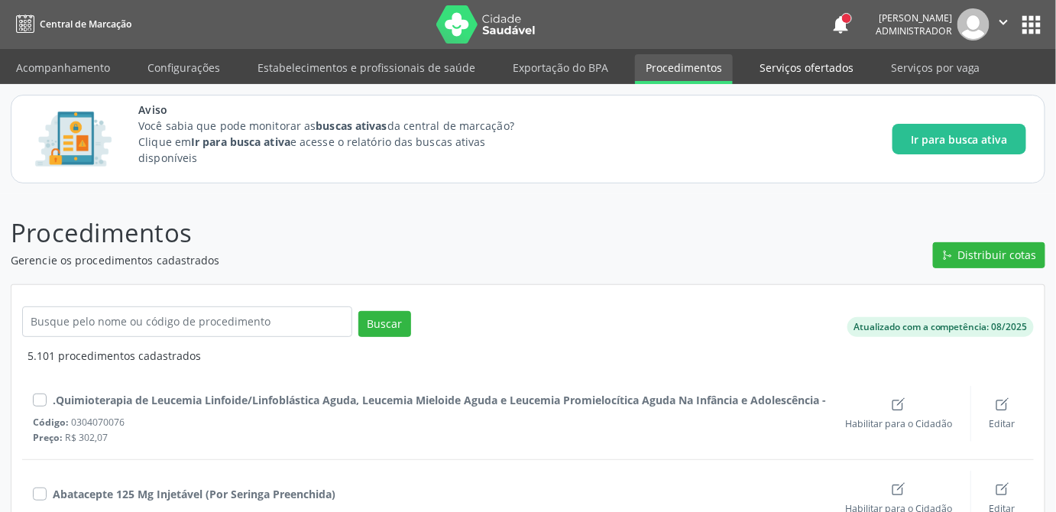
click at [818, 68] on link "Serviços ofertados" at bounding box center [806, 67] width 115 height 27
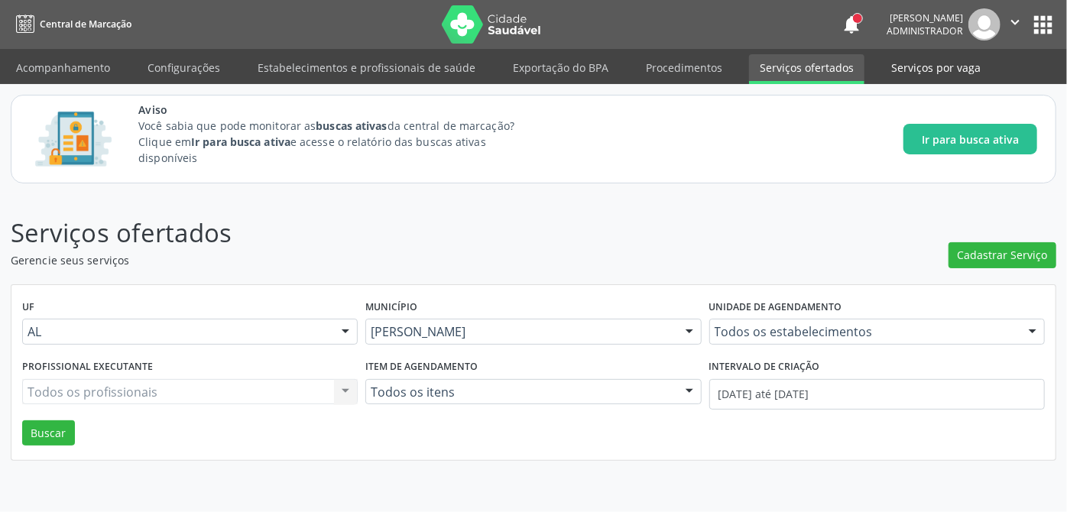
click at [917, 76] on link "Serviços por vaga" at bounding box center [935, 67] width 111 height 27
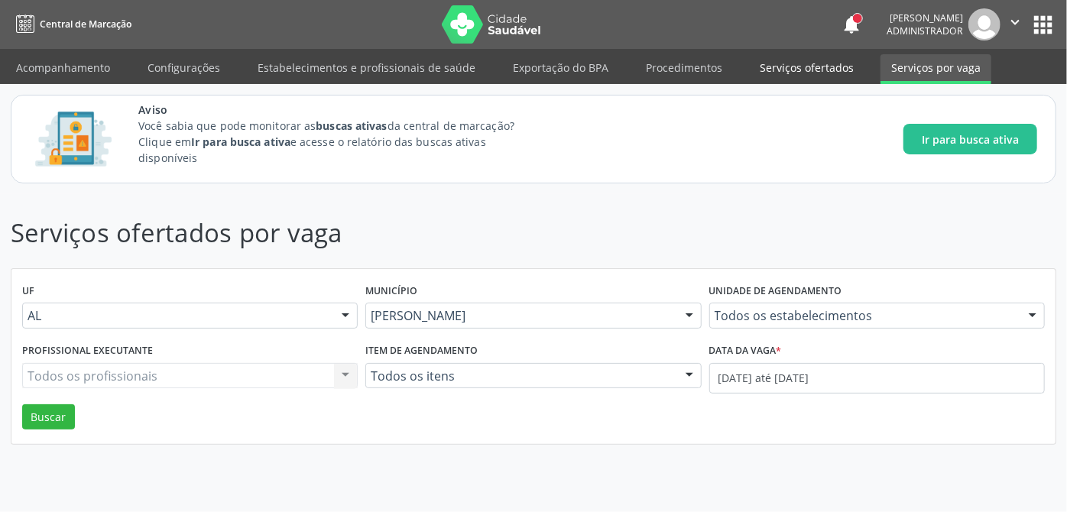
click at [778, 72] on link "Serviços ofertados" at bounding box center [806, 67] width 115 height 27
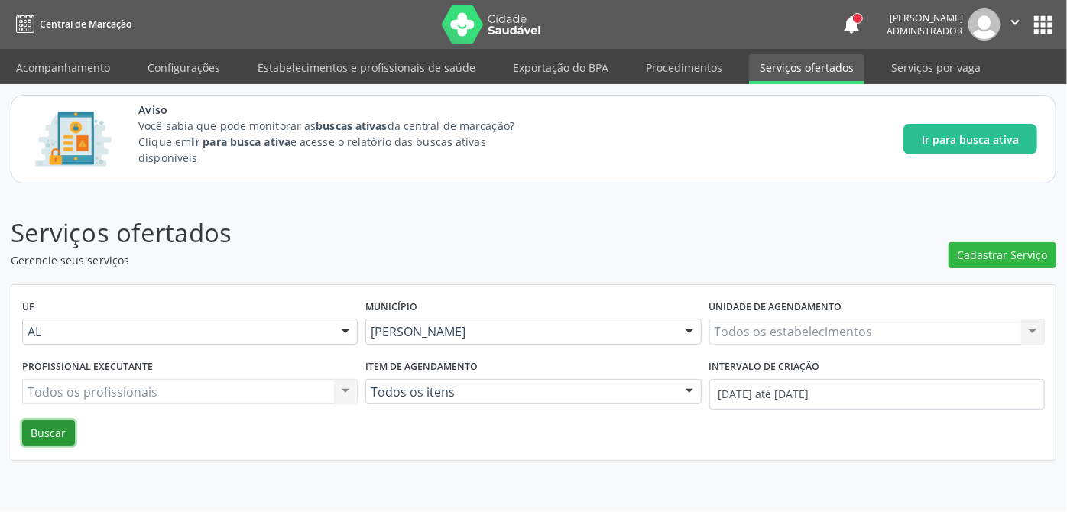
click at [37, 433] on button "Buscar" at bounding box center [48, 433] width 53 height 26
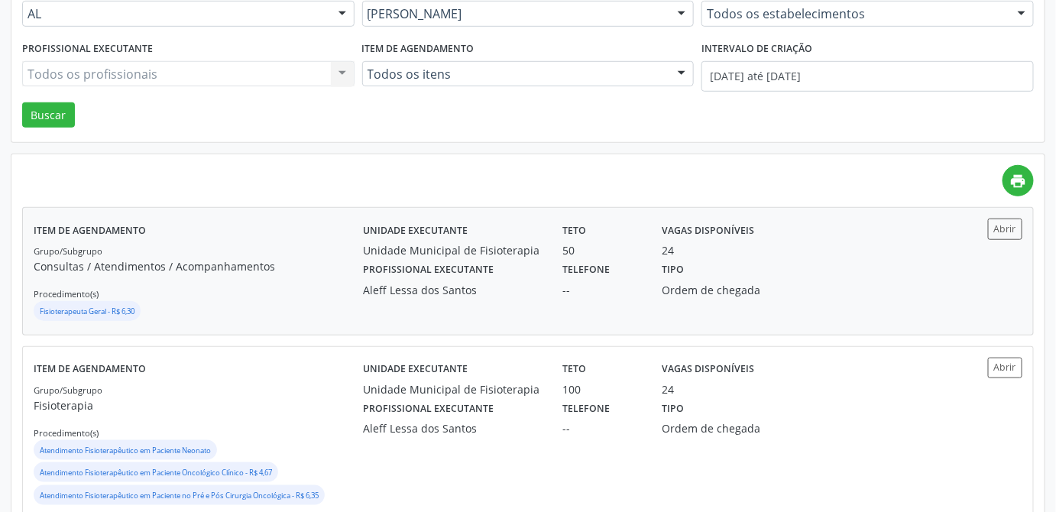
scroll to position [456, 0]
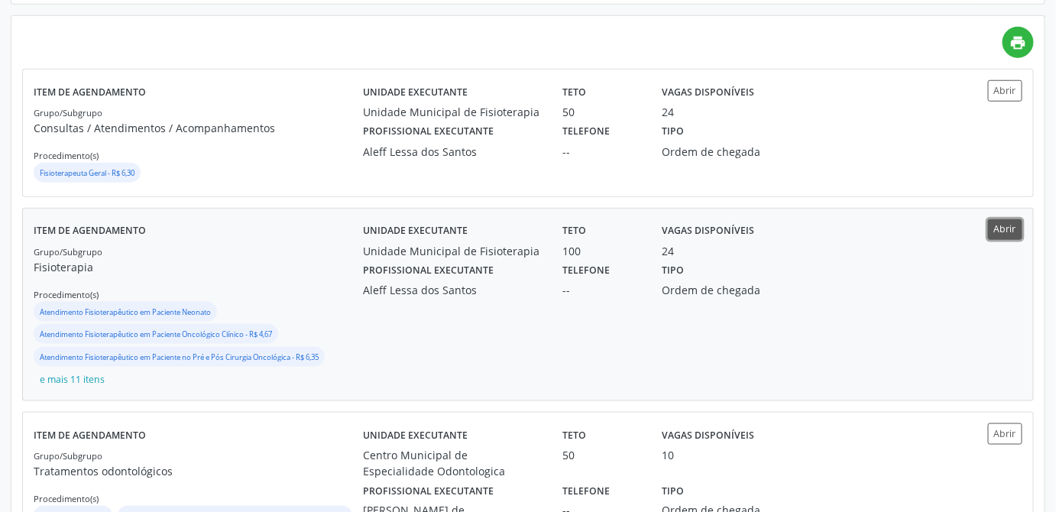
click at [1012, 226] on button "Abrir" at bounding box center [1005, 229] width 34 height 21
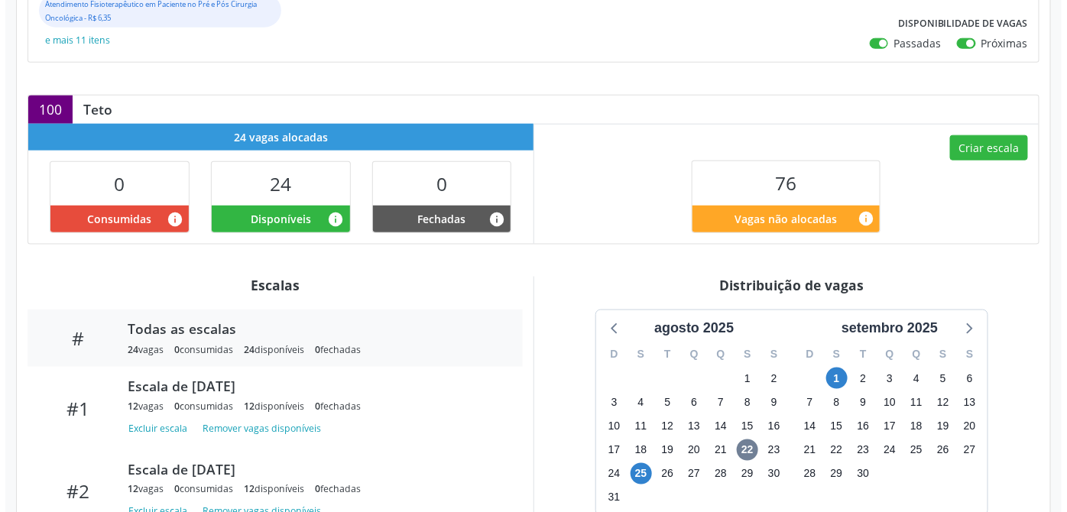
scroll to position [602, 0]
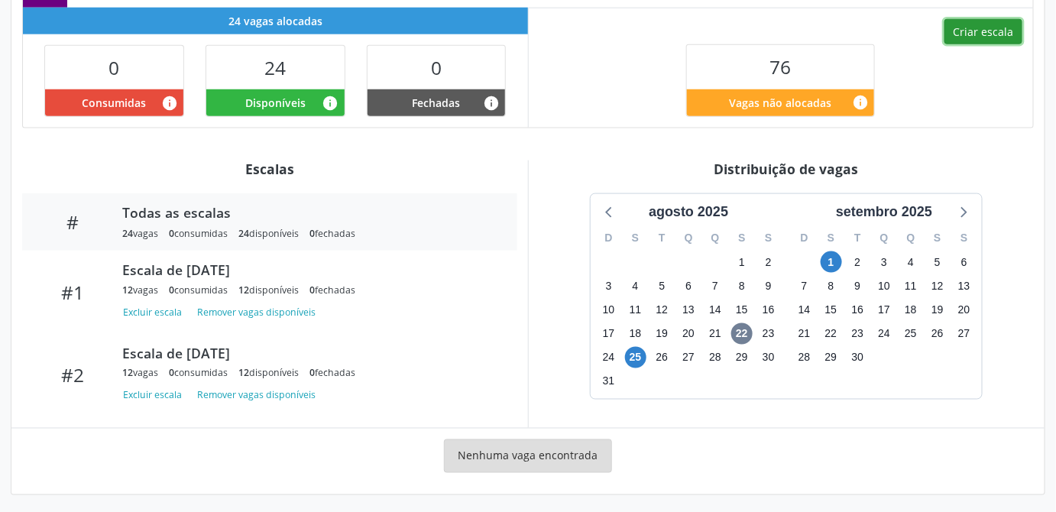
click at [1002, 29] on button "Criar escala" at bounding box center [983, 32] width 78 height 26
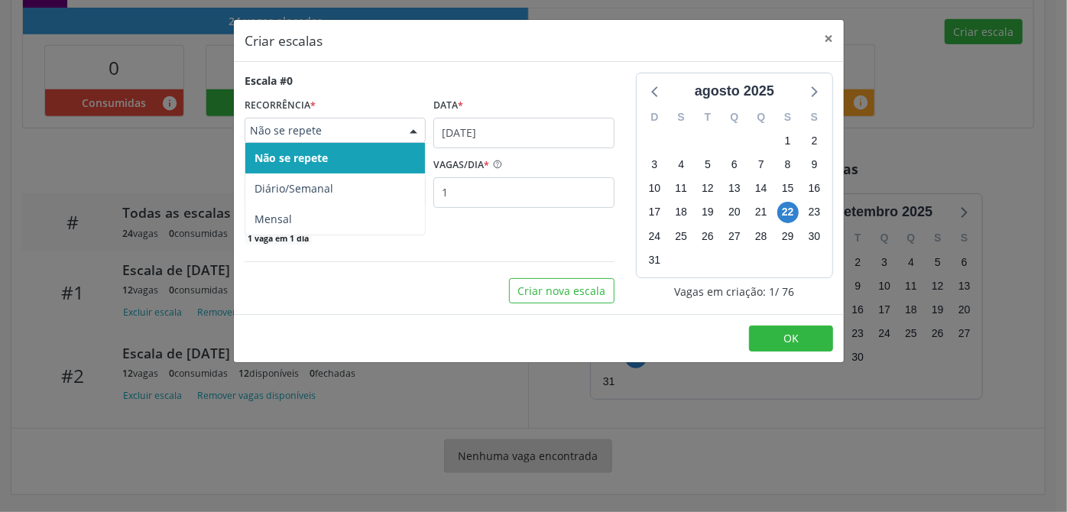
click at [409, 128] on div at bounding box center [413, 131] width 23 height 26
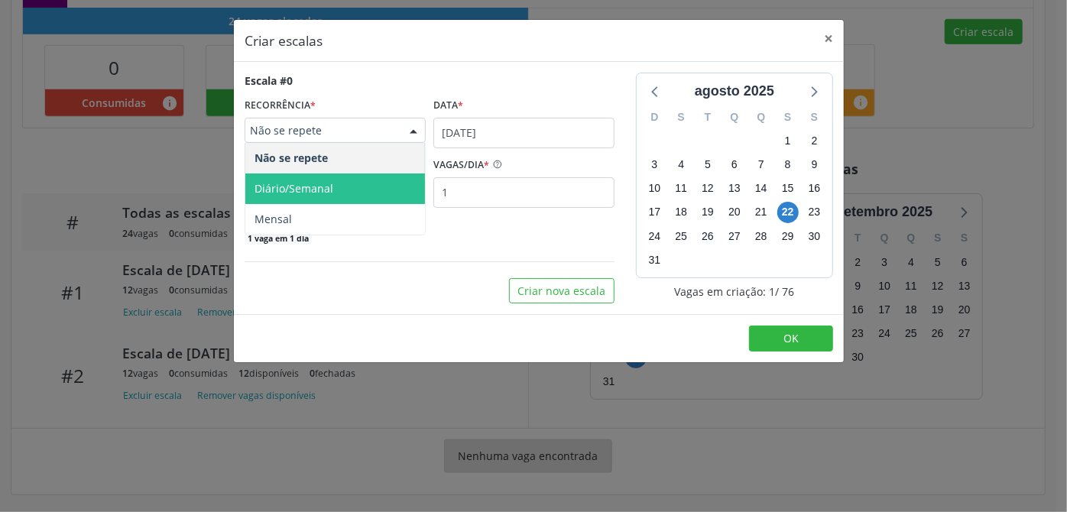
click at [302, 188] on span "Diário/Semanal" at bounding box center [293, 188] width 79 height 15
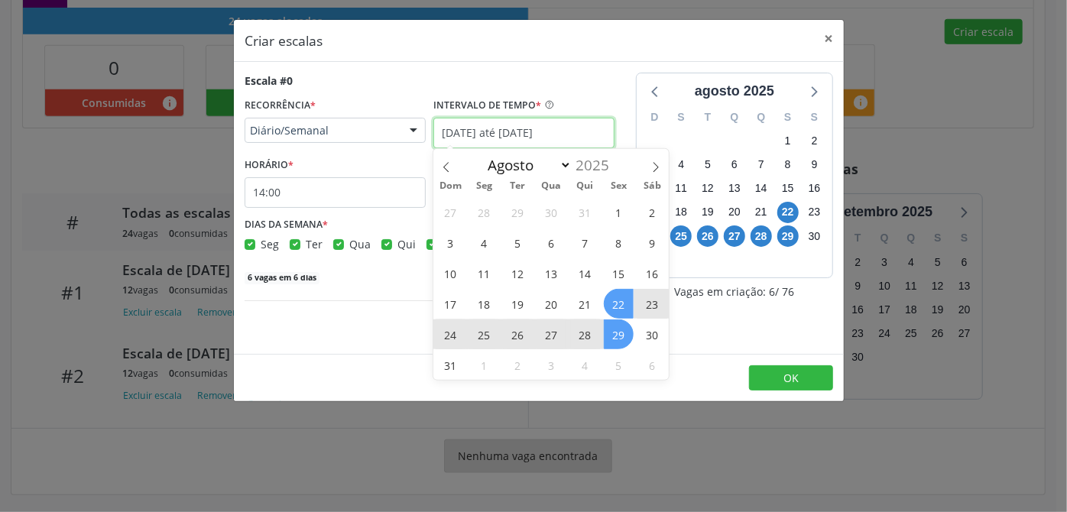
click at [522, 134] on input "[DATE] até [DATE]" at bounding box center [523, 133] width 181 height 31
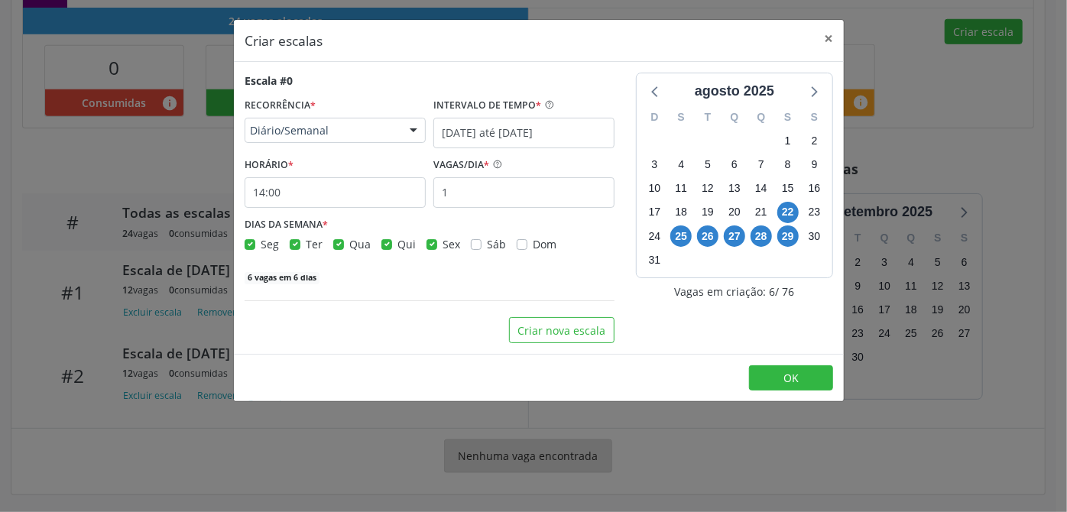
click at [692, 348] on div "Escala #0 RECORRÊNCIA * Diário/Semanal Não se repete Diário/Semanal Mensal Nenh…" at bounding box center [539, 208] width 610 height 292
click at [261, 198] on input "14:00" at bounding box center [334, 192] width 181 height 31
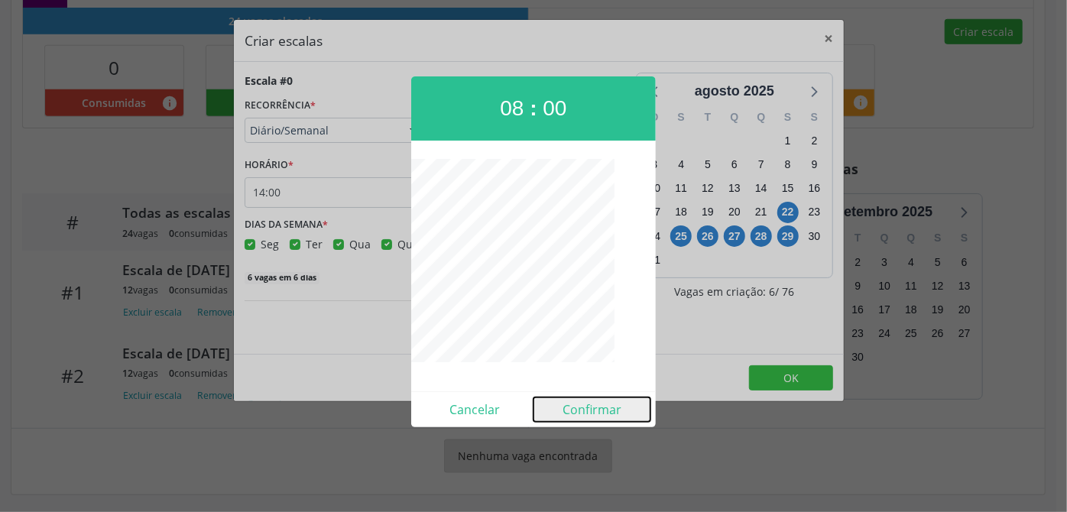
click at [612, 406] on button "Confirmar" at bounding box center [591, 409] width 117 height 24
type input "08:00"
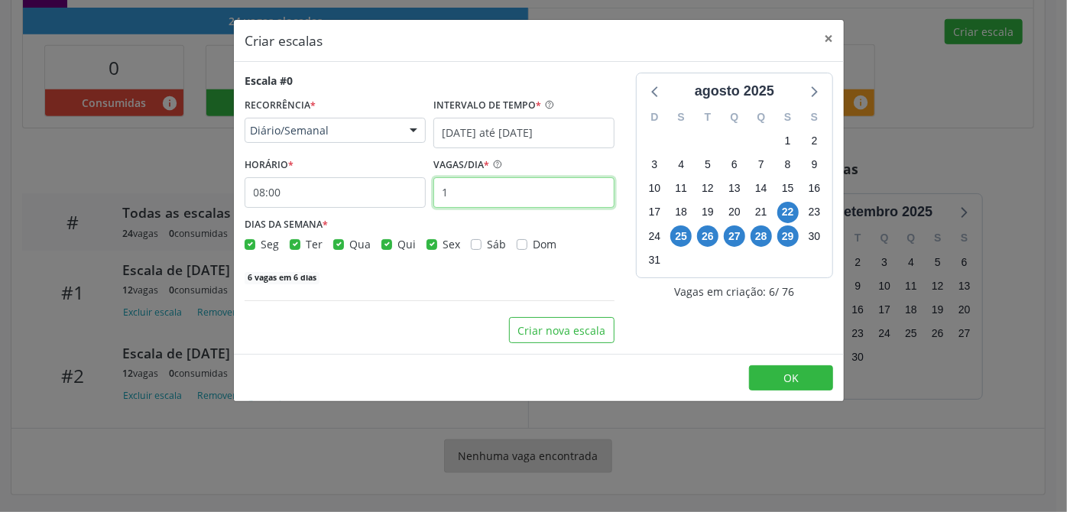
click at [466, 204] on input "1" at bounding box center [523, 192] width 181 height 31
type input "12"
click at [661, 309] on div "[DATE] D S T Q Q S S 27 28 29 30 31 1 2 3 4 5 6 7 8 9 10 11 12 13 14 15 16 17 1…" at bounding box center [734, 208] width 218 height 270
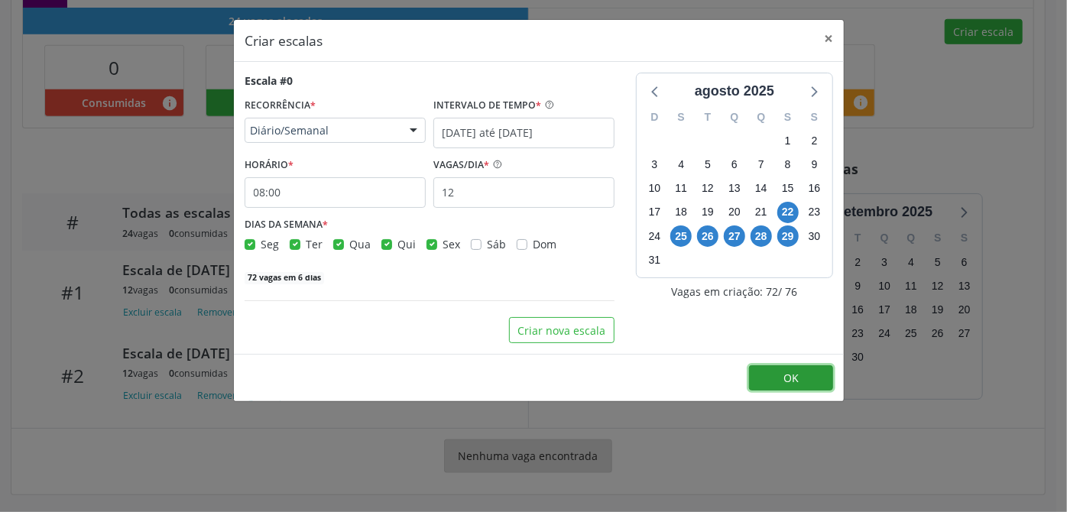
click at [804, 379] on button "OK" at bounding box center [791, 378] width 84 height 26
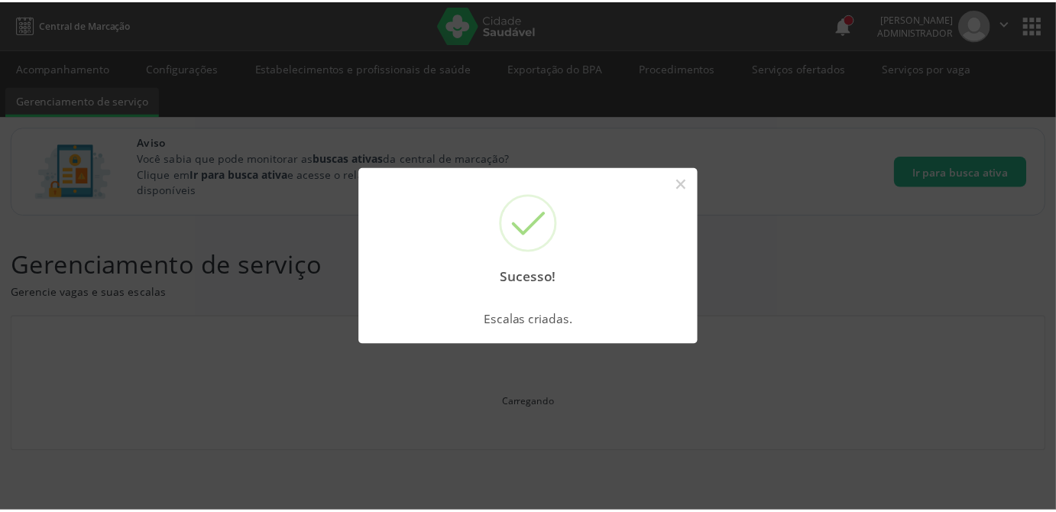
scroll to position [0, 0]
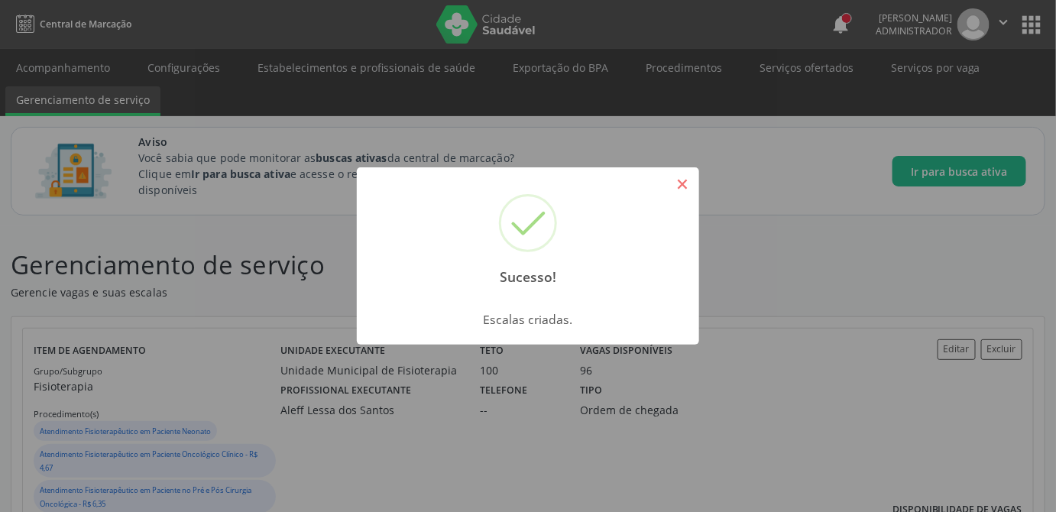
click at [683, 188] on button "×" at bounding box center [682, 184] width 26 height 26
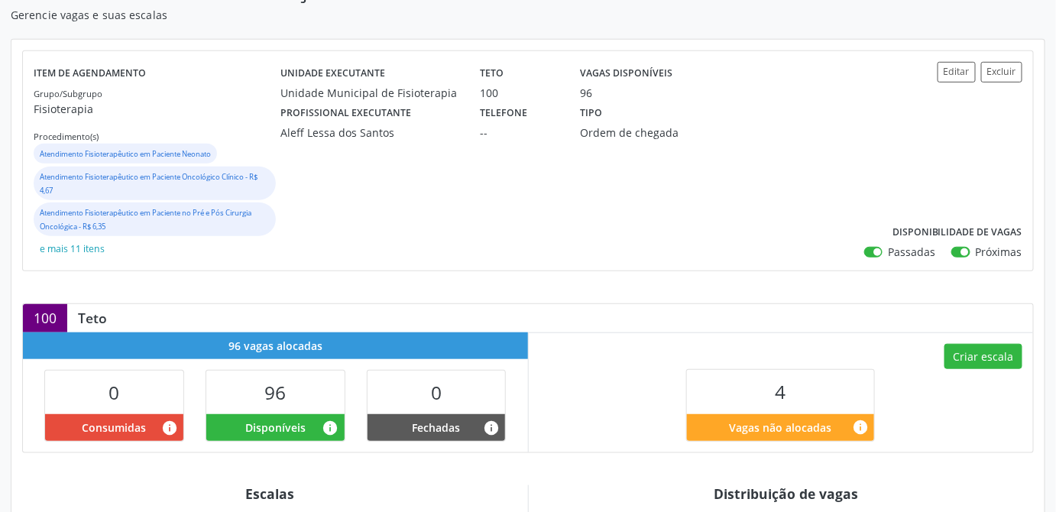
scroll to position [625, 0]
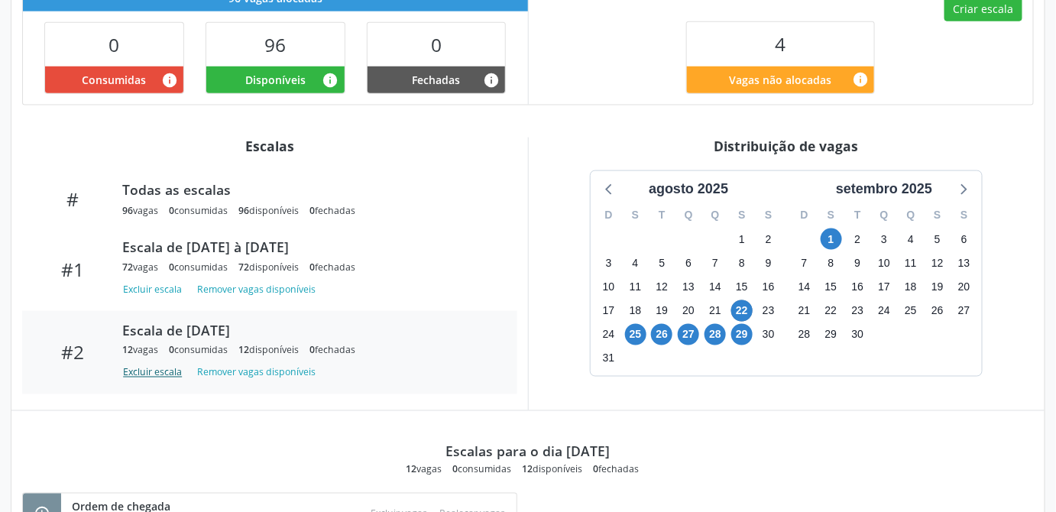
click at [142, 371] on button "Excluir escala" at bounding box center [155, 373] width 66 height 21
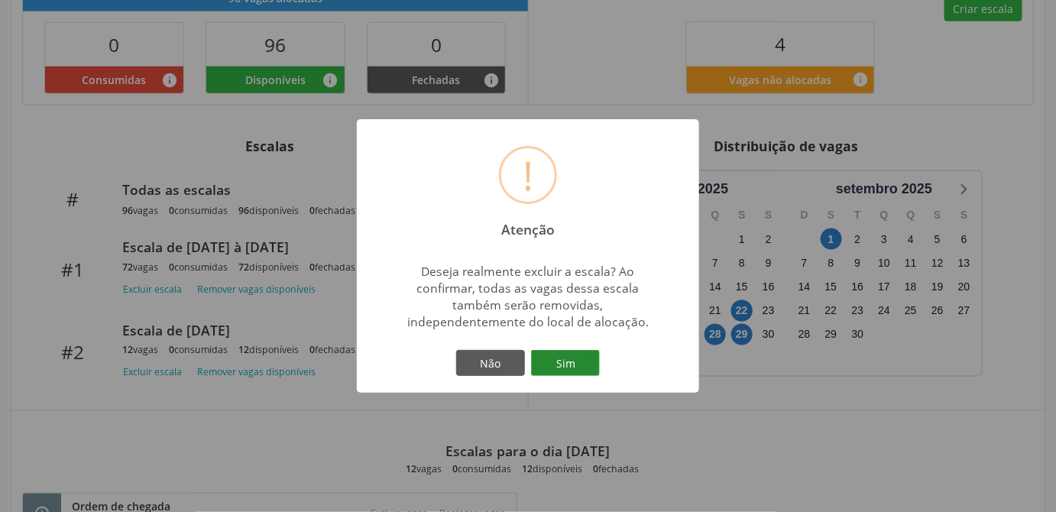
click at [566, 359] on button "Sim" at bounding box center [565, 363] width 69 height 26
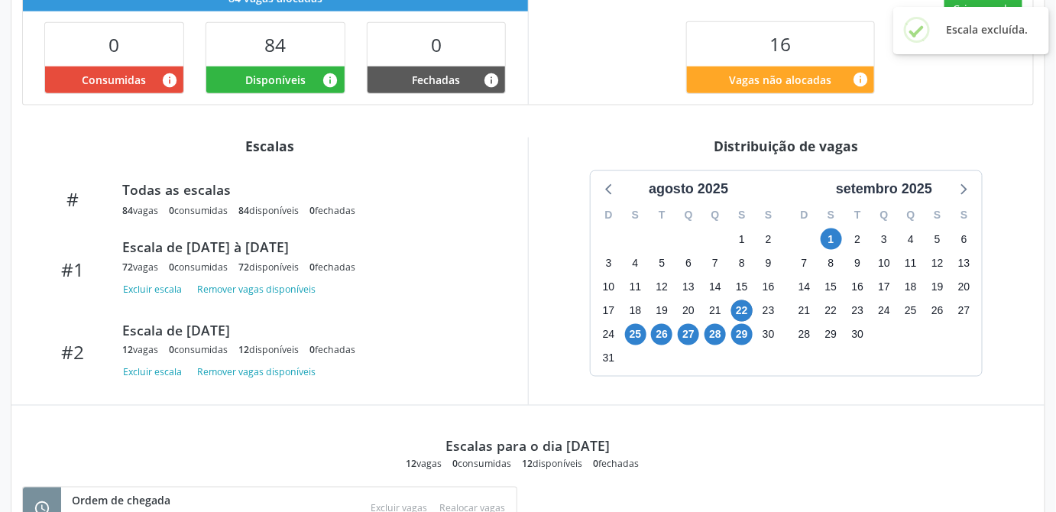
scroll to position [694, 0]
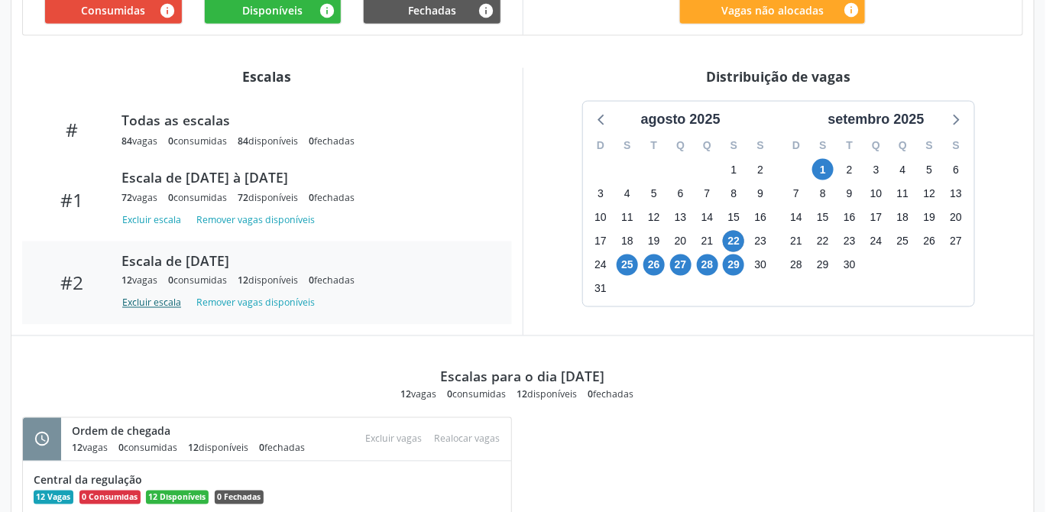
click at [147, 299] on button "Excluir escala" at bounding box center [154, 303] width 66 height 21
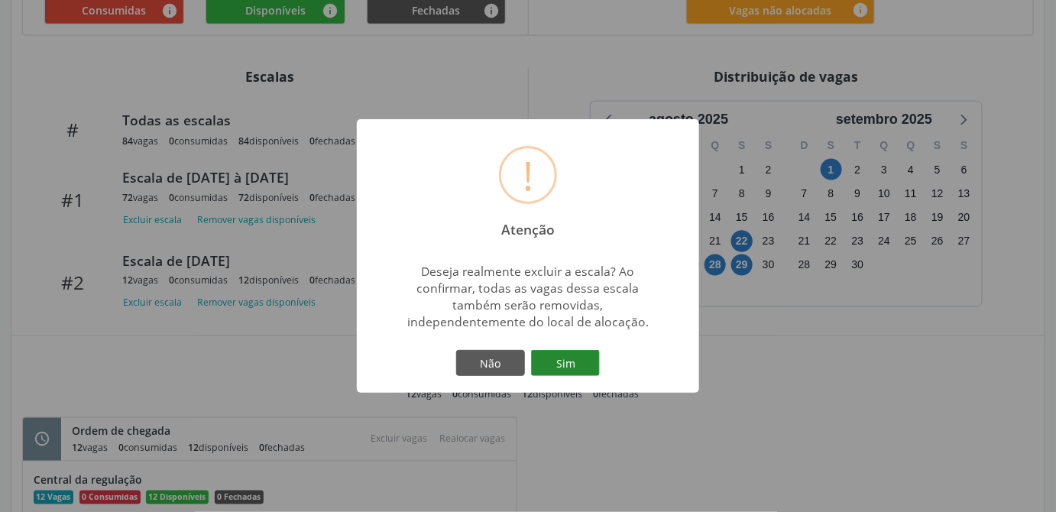
click at [584, 367] on button "Sim" at bounding box center [565, 363] width 69 height 26
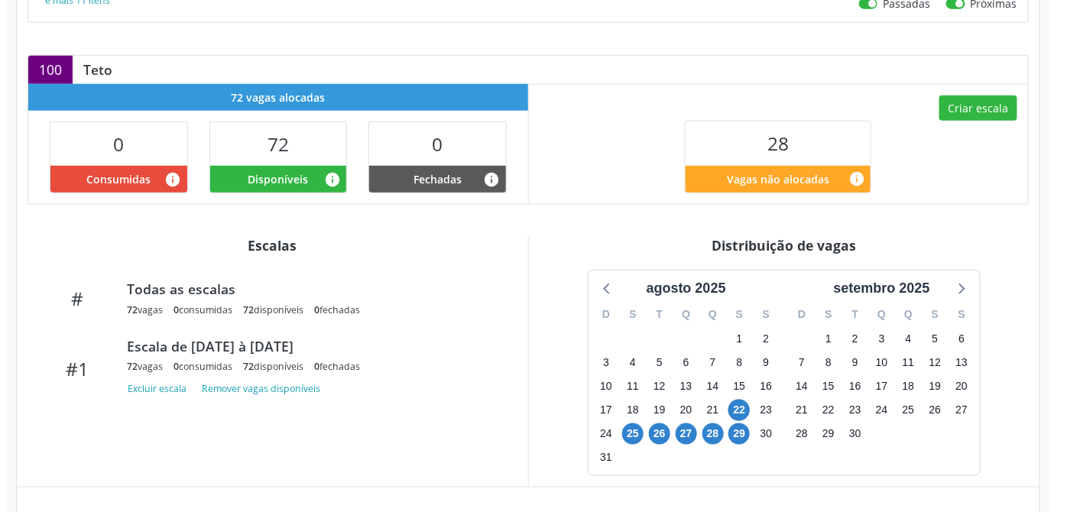
scroll to position [456, 0]
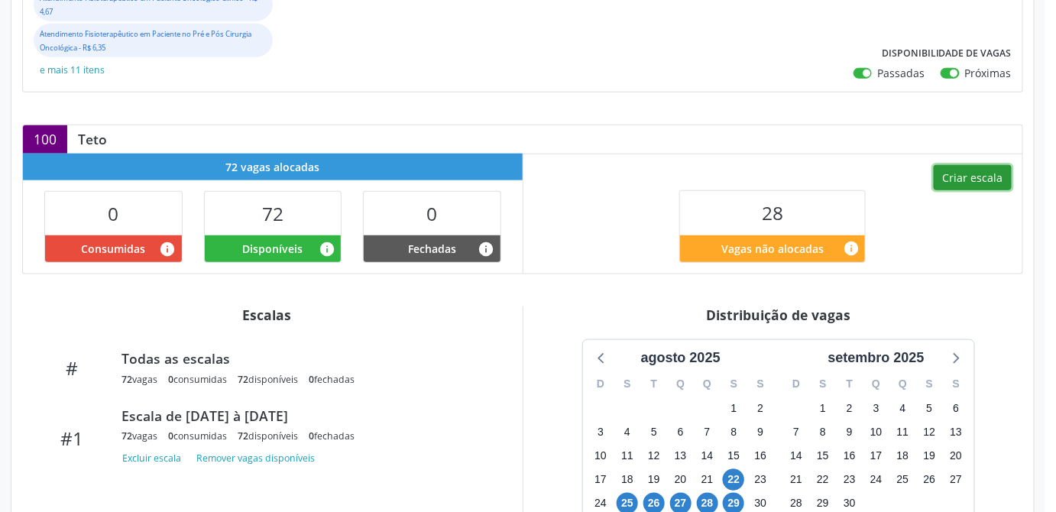
click at [975, 176] on button "Criar escala" at bounding box center [973, 178] width 78 height 26
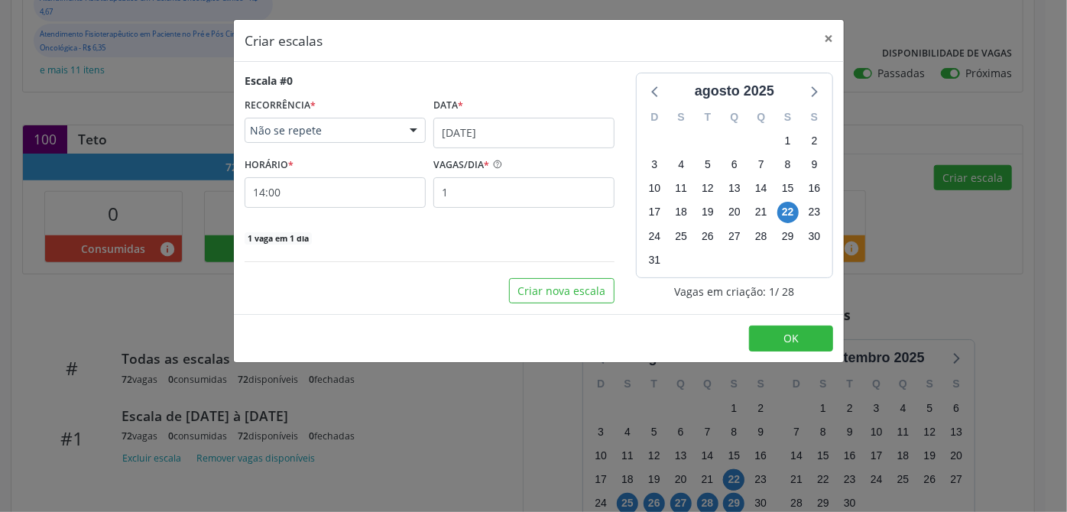
click at [405, 128] on div at bounding box center [413, 131] width 23 height 26
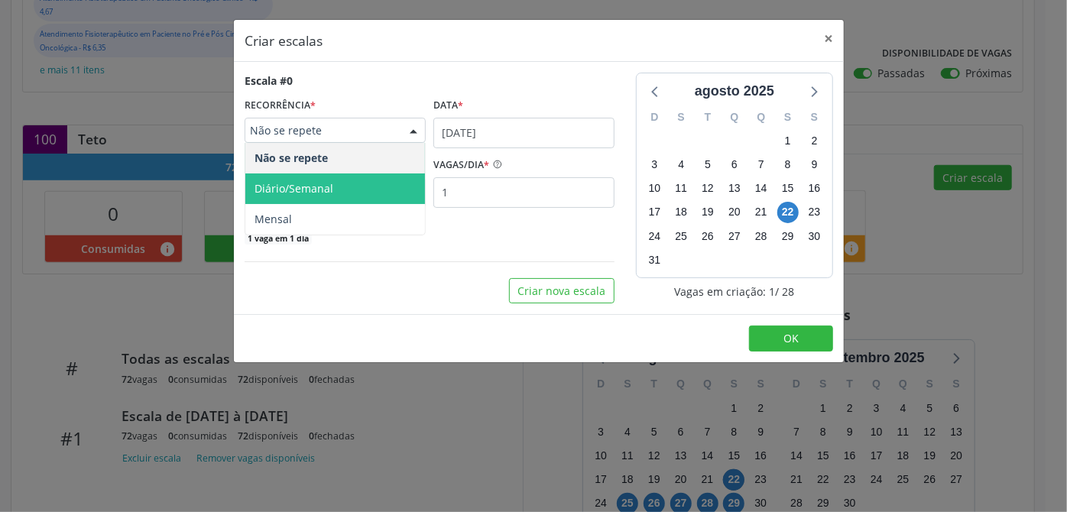
click at [289, 188] on span "Diário/Semanal" at bounding box center [293, 188] width 79 height 15
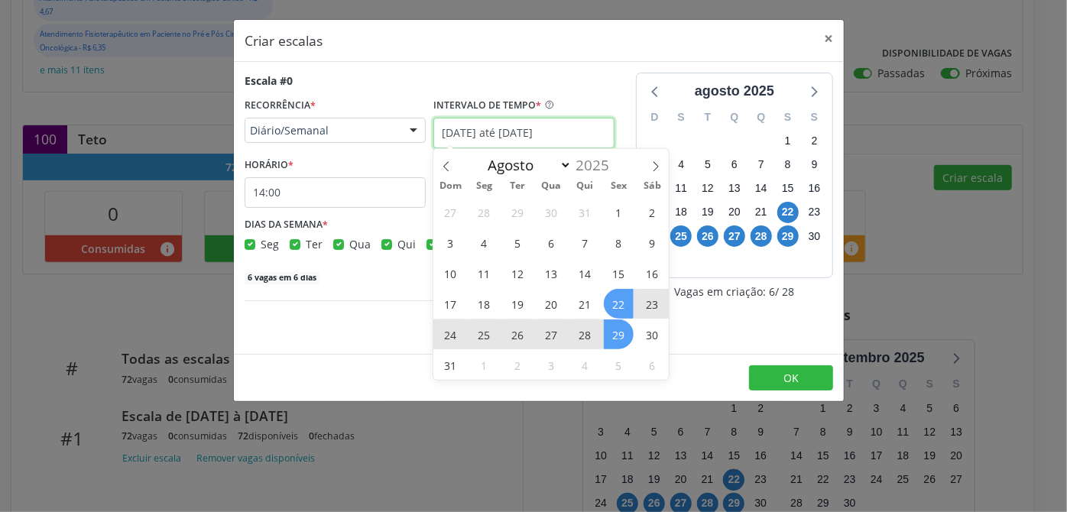
click at [524, 131] on input "[DATE] até [DATE]" at bounding box center [523, 133] width 181 height 31
click at [570, 165] on select "Maio Junho Julho Agosto Setembro Outubro Novembro" at bounding box center [527, 164] width 92 height 21
select select "8"
click at [481, 154] on select "Maio Junho Julho Agosto Setembro Outubro Novembro" at bounding box center [527, 164] width 92 height 21
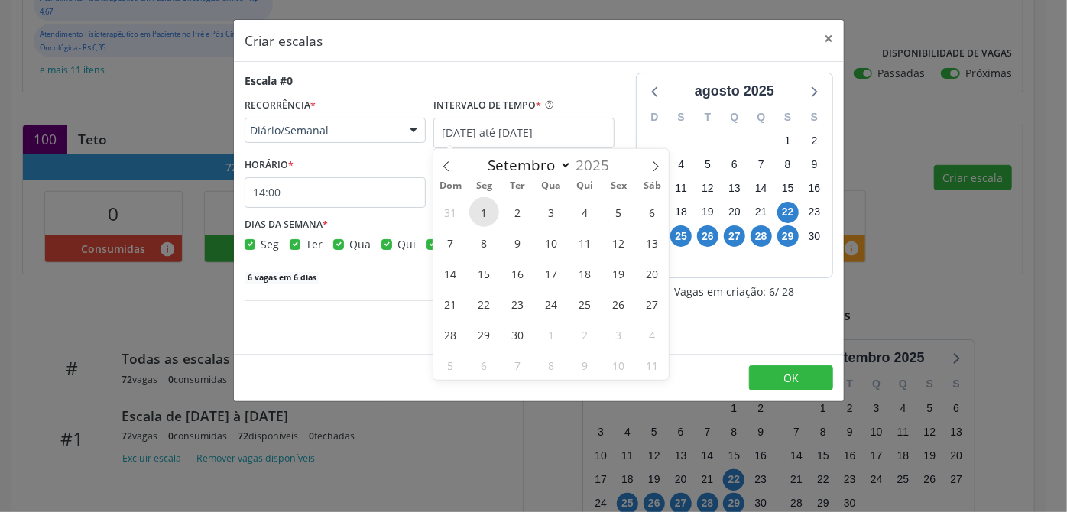
click at [489, 216] on span "1" at bounding box center [484, 212] width 30 height 30
type input "[DATE]"
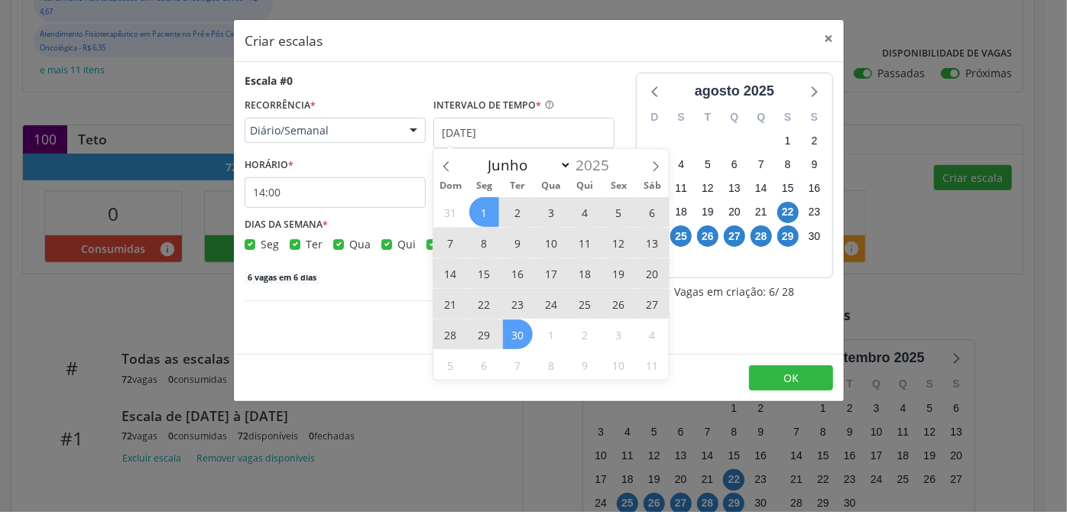
click at [526, 328] on span "30" at bounding box center [518, 334] width 30 height 30
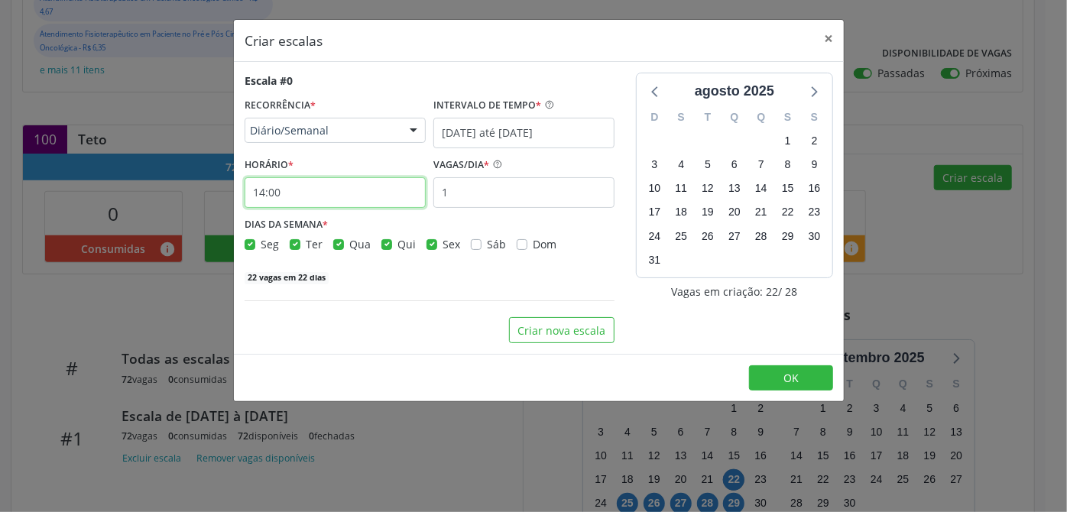
click at [299, 200] on input "14:00" at bounding box center [334, 192] width 181 height 31
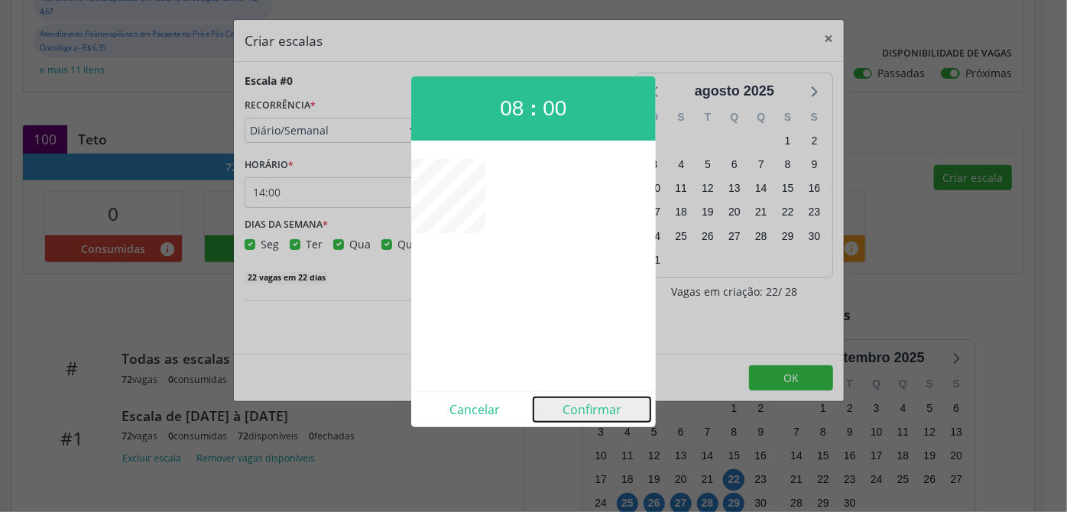
click at [591, 411] on button "Confirmar" at bounding box center [591, 409] width 117 height 24
type input "08:00"
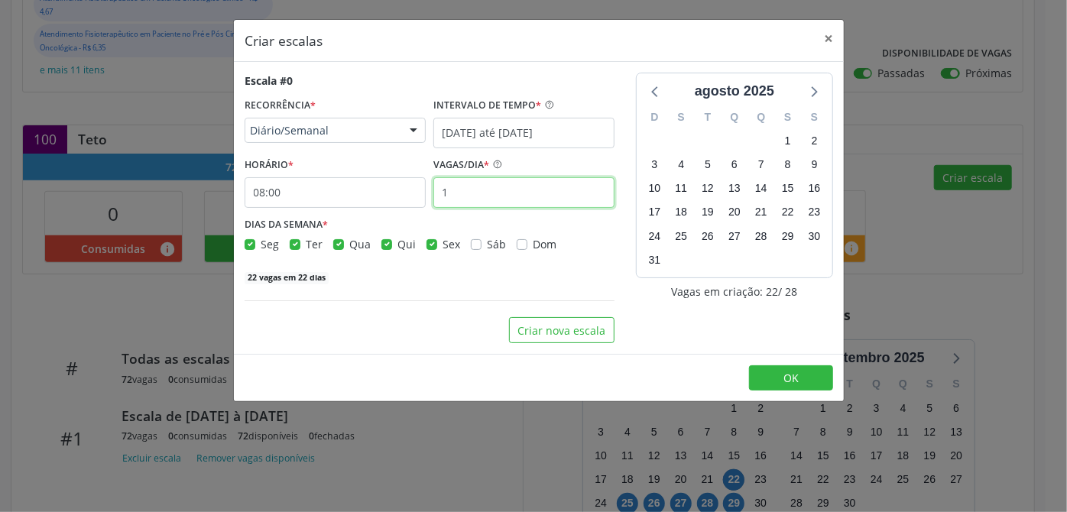
click at [487, 193] on input "1" at bounding box center [523, 192] width 181 height 31
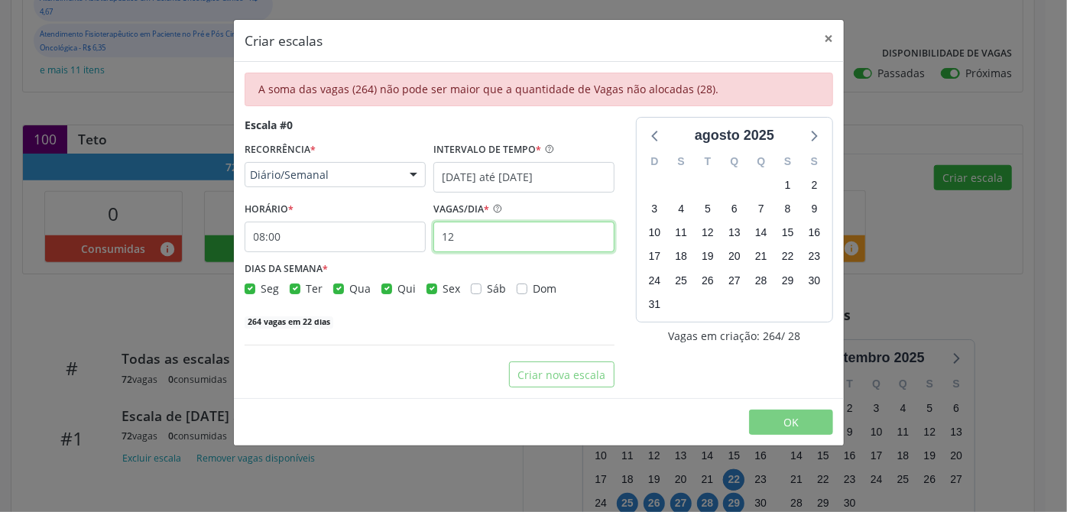
click at [471, 241] on input "12" at bounding box center [523, 237] width 181 height 31
type input "1"
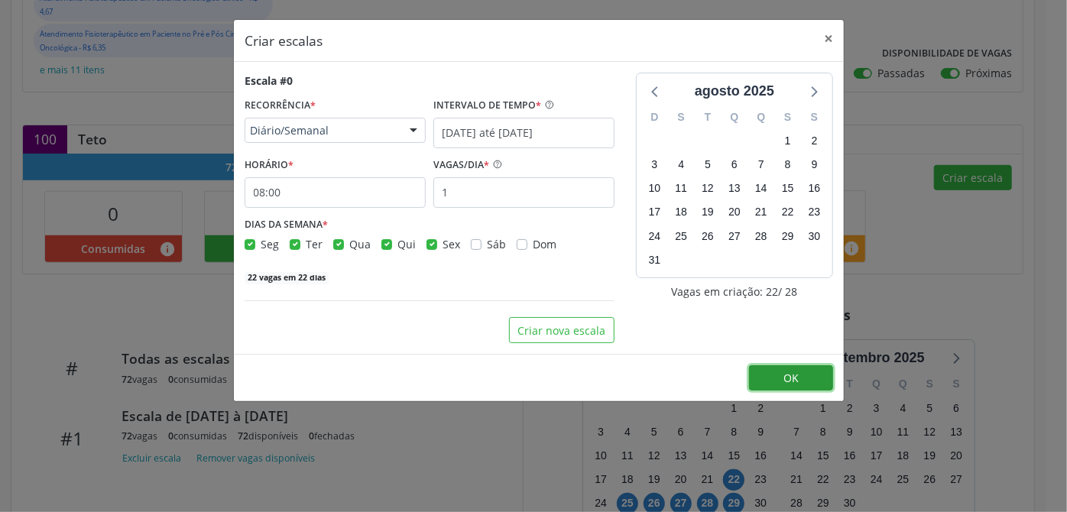
click at [784, 379] on span "OK" at bounding box center [790, 378] width 15 height 15
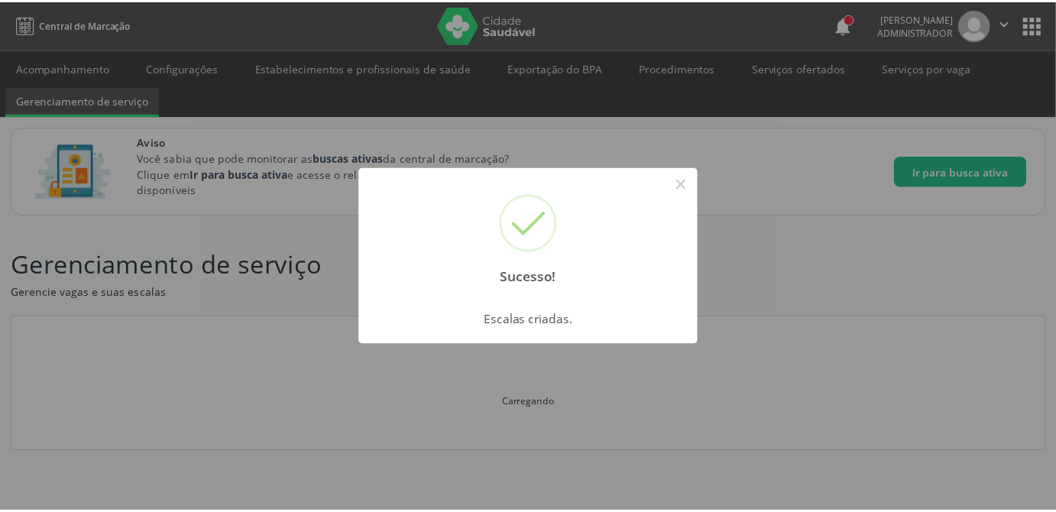
scroll to position [0, 0]
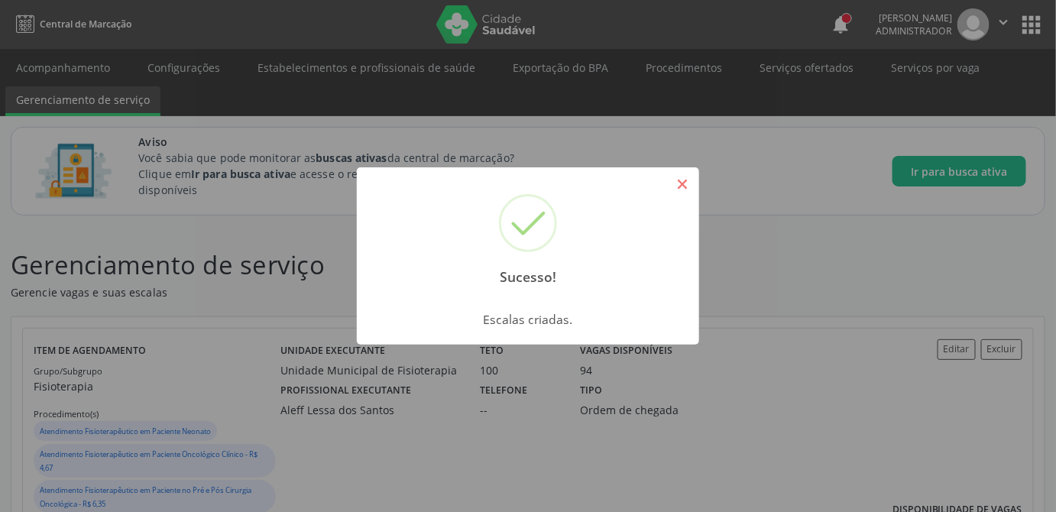
click at [691, 191] on button "×" at bounding box center [682, 184] width 26 height 26
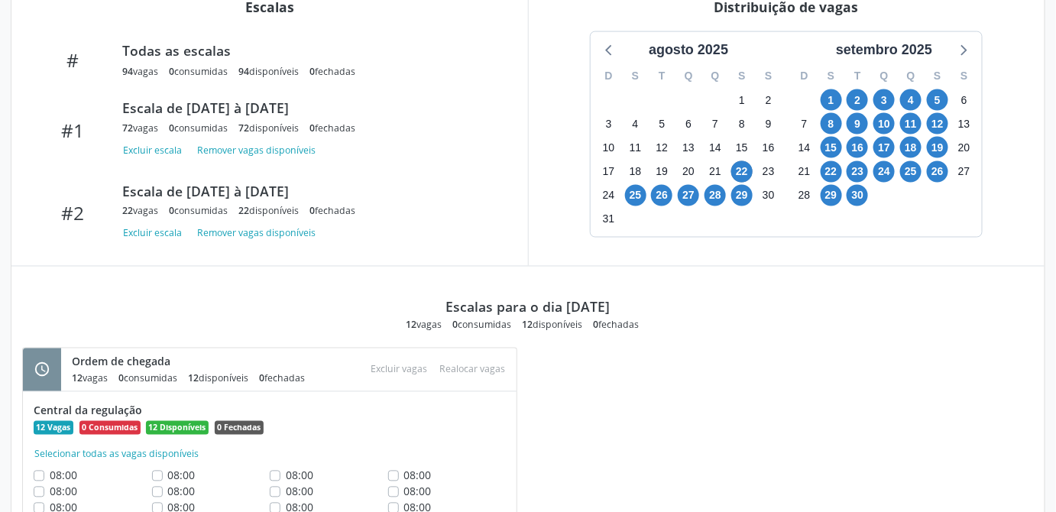
scroll to position [823, 0]
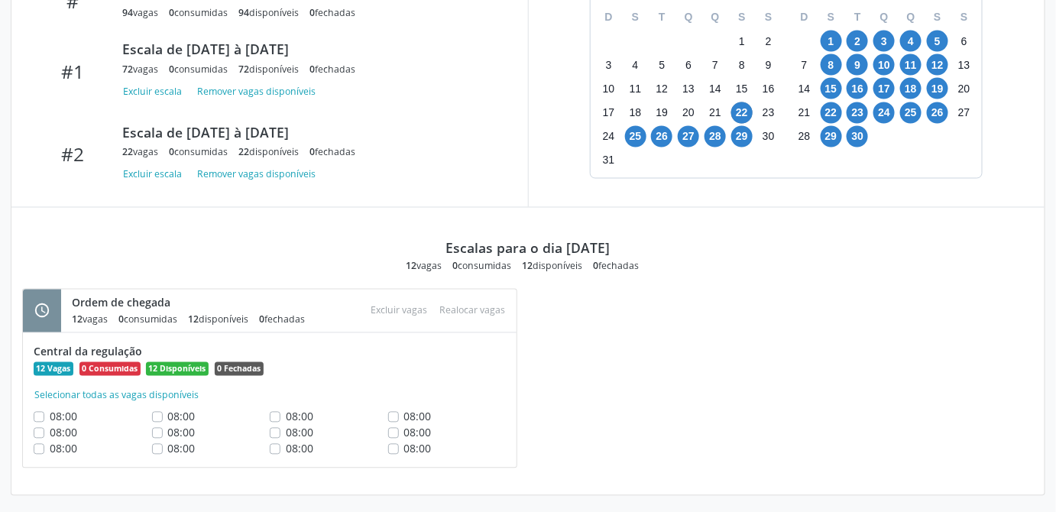
click at [584, 381] on div "schedule Ordem de chegada 12 vagas 0 consumidas 12 disponíveis 0 fechadas Atenç…" at bounding box center [527, 387] width 1033 height 196
click at [104, 303] on div "Ordem de chegada" at bounding box center [194, 303] width 244 height 16
click at [462, 308] on div "Realocar vagas" at bounding box center [472, 310] width 78 height 21
click at [397, 308] on div "Atenção × Tem certeza que deseja excluir as 0 vagas selecionadas dos 0 locais l…" at bounding box center [398, 310] width 69 height 21
click at [128, 333] on div "Central da regulação 12 Vagas 0 Consumidas 12 Disponíveis 0 Fechadas Selecionar…" at bounding box center [270, 400] width 494 height 134
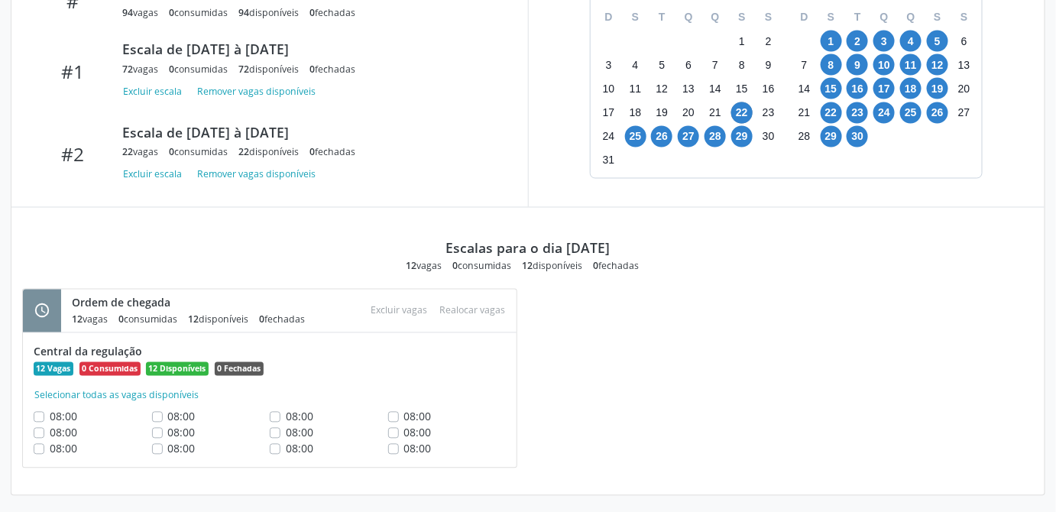
click at [56, 306] on div "schedule" at bounding box center [42, 311] width 38 height 43
click at [659, 369] on div "schedule Ordem de chegada 12 vagas 0 consumidas 12 disponíveis 0 fechadas Atenç…" at bounding box center [527, 387] width 1033 height 196
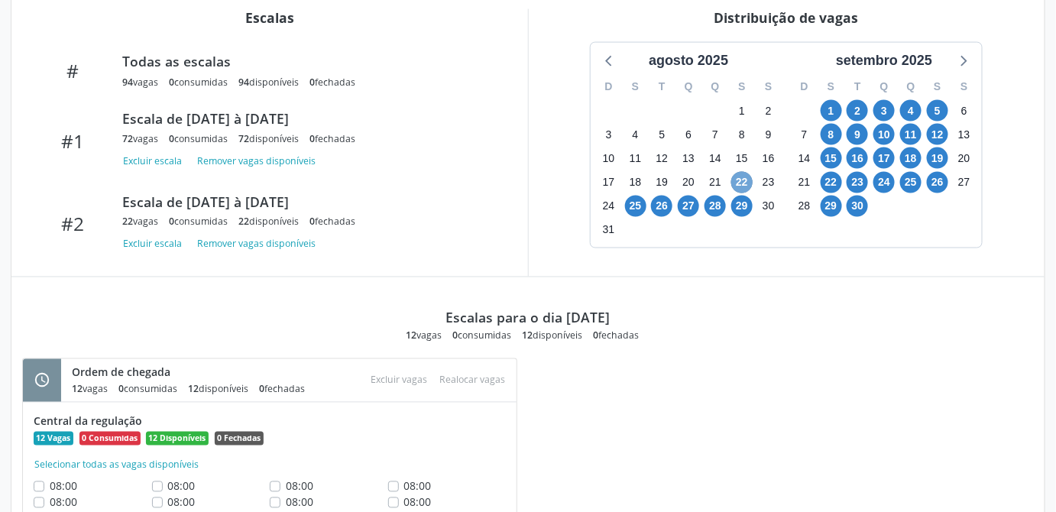
click at [743, 180] on span "22" at bounding box center [741, 182] width 21 height 21
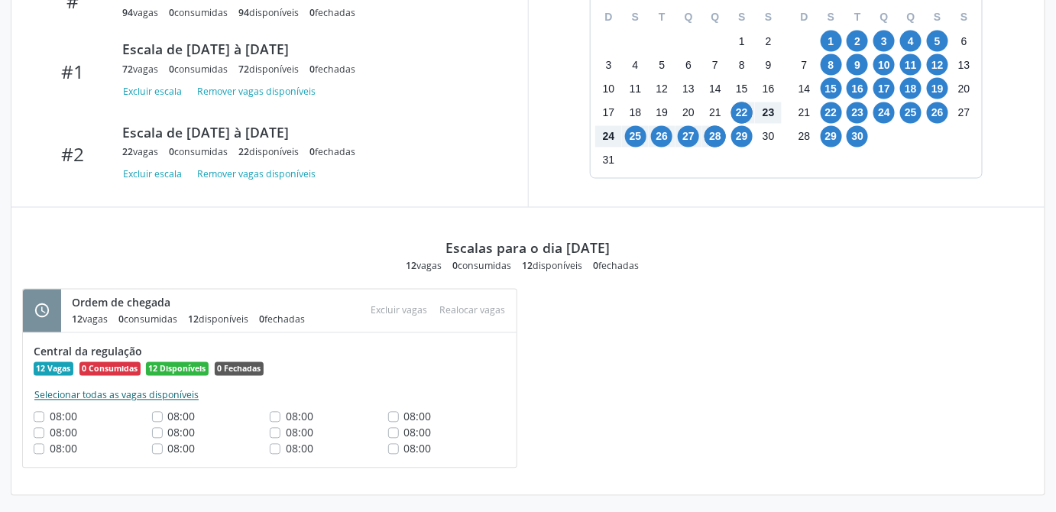
click at [44, 390] on button "Selecionar todas as vagas disponíveis" at bounding box center [117, 395] width 166 height 15
checkbox input "true"
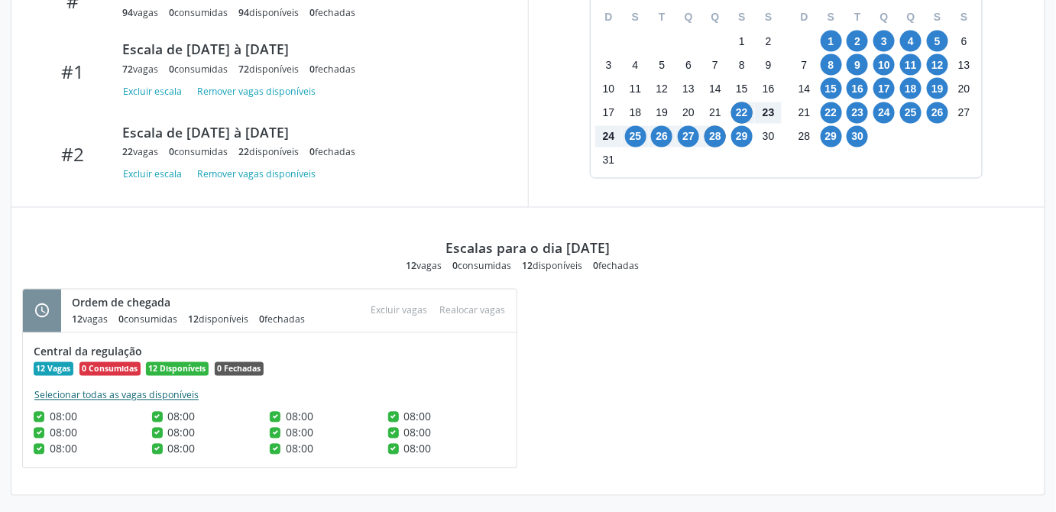
checkbox input "true"
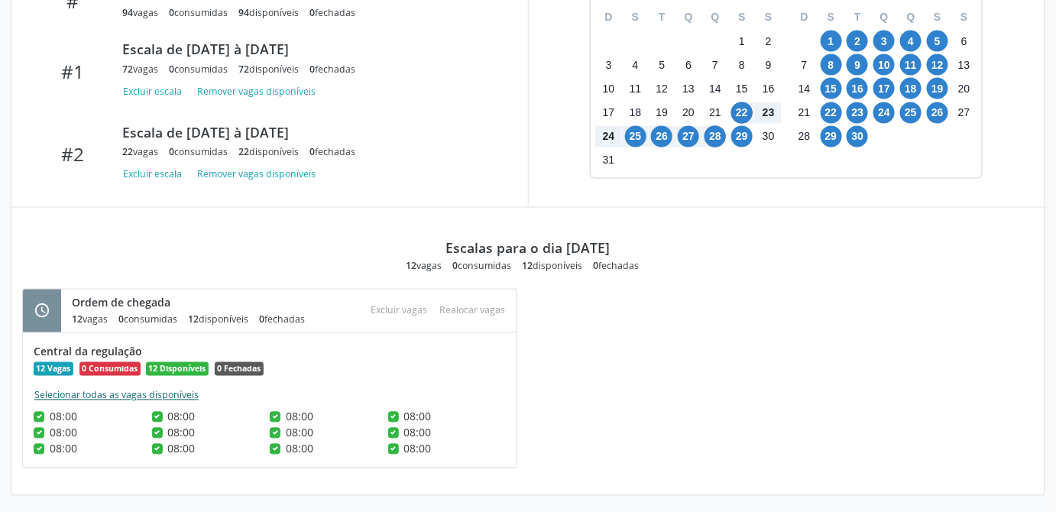
checkbox input "true"
click at [468, 309] on button "Realocar vagas" at bounding box center [472, 310] width 78 height 21
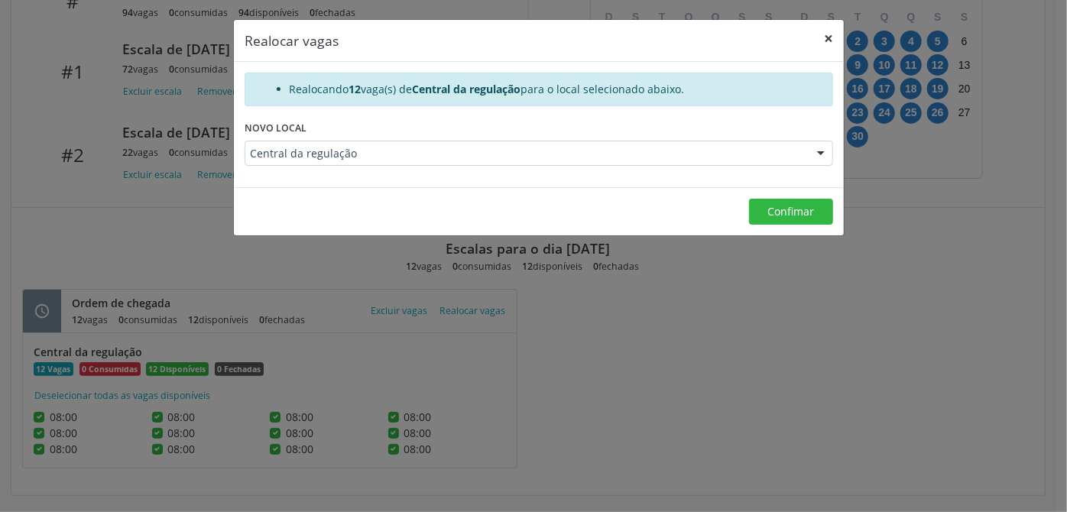
click at [828, 36] on button "×" at bounding box center [828, 38] width 31 height 37
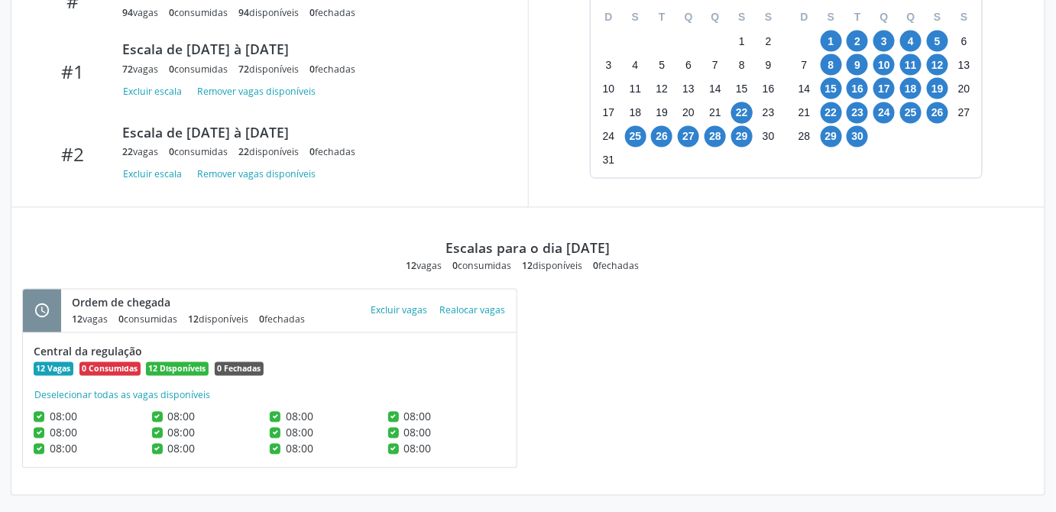
click at [592, 435] on div "schedule Ordem de chegada 12 vagas 0 consumidas 12 disponíveis 0 fechadas Atenç…" at bounding box center [527, 387] width 1033 height 196
click at [391, 306] on button "Excluir vagas" at bounding box center [398, 310] width 69 height 21
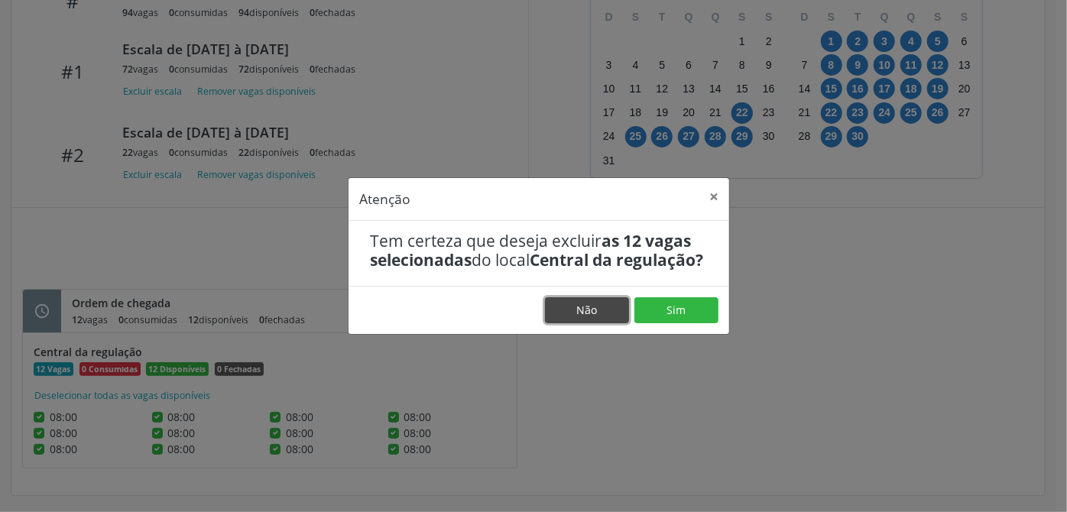
click at [594, 319] on button "Não" at bounding box center [587, 310] width 84 height 26
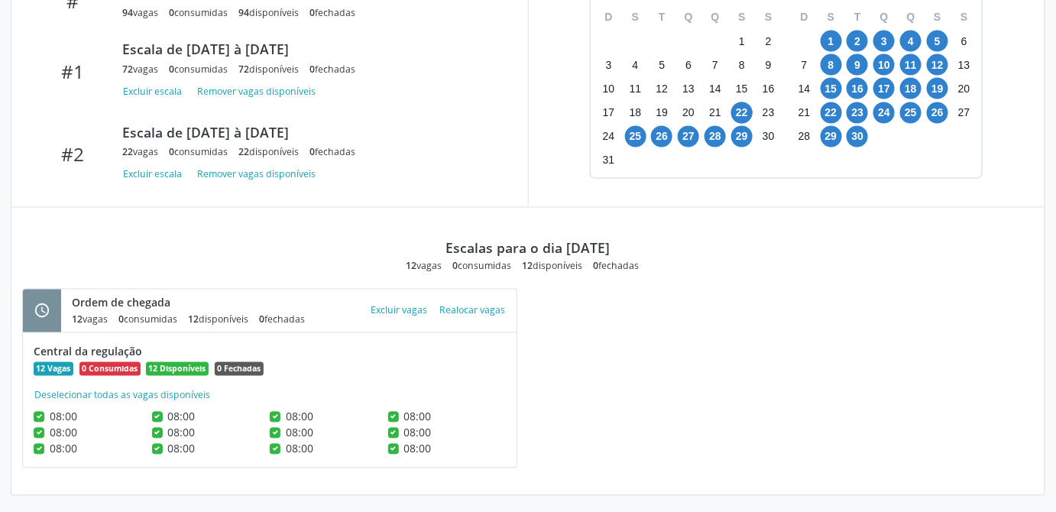
click at [570, 384] on div "schedule Ordem de chegada 12 vagas 0 consumidas 12 disponíveis 0 fechadas Atenç…" at bounding box center [527, 387] width 1033 height 196
click at [203, 463] on div "schedule Ordem de chegada 12 vagas 0 consumidas 12 disponíveis 0 fechadas Atenç…" at bounding box center [269, 379] width 495 height 180
click at [93, 391] on button "Deselecionar todas as vagas disponíveis" at bounding box center [122, 395] width 177 height 15
checkbox input "false"
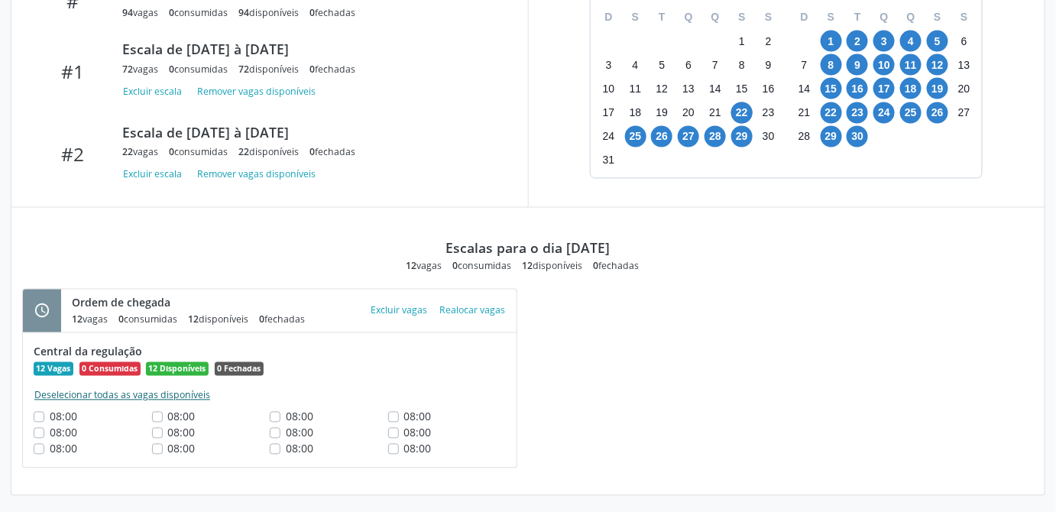
checkbox input "false"
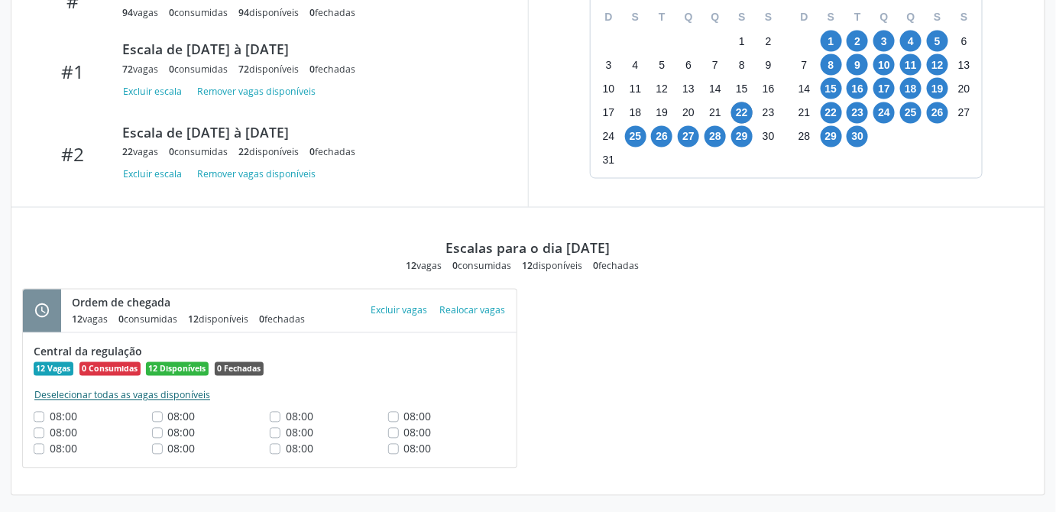
checkbox input "false"
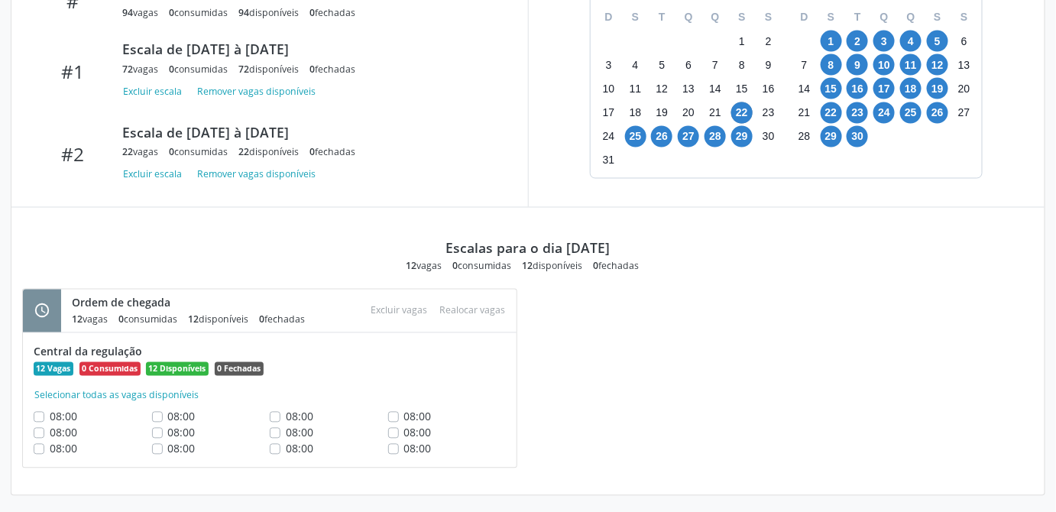
click at [551, 403] on div "schedule Ordem de chegada 12 vagas 0 consumidas 12 disponíveis 0 fechadas Atenç…" at bounding box center [527, 387] width 1033 height 196
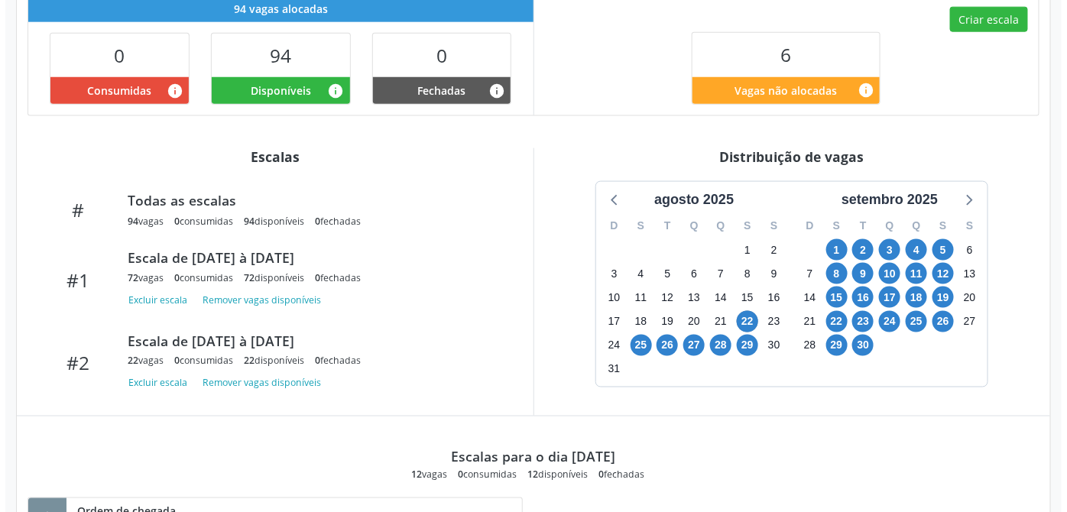
scroll to position [545, 0]
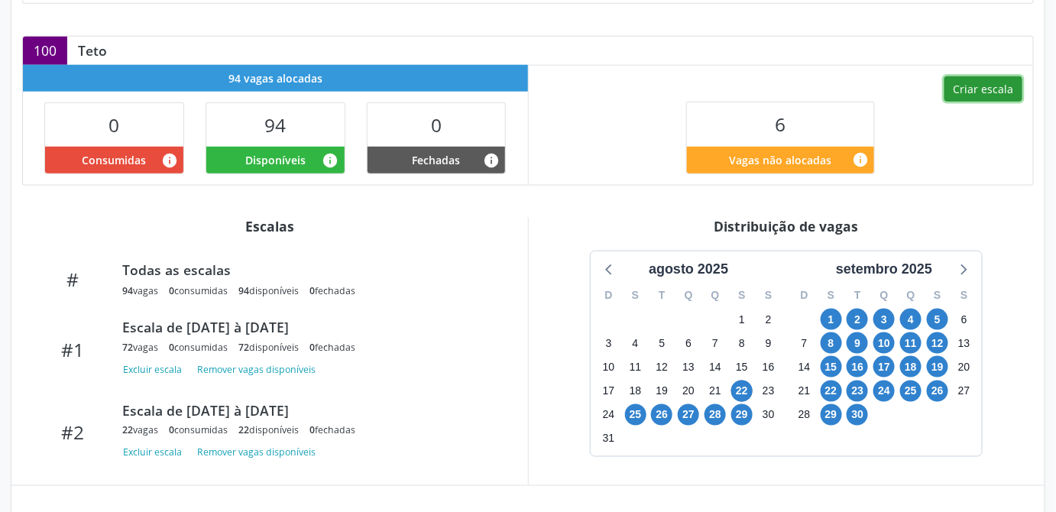
click at [978, 85] on button "Criar escala" at bounding box center [983, 89] width 78 height 26
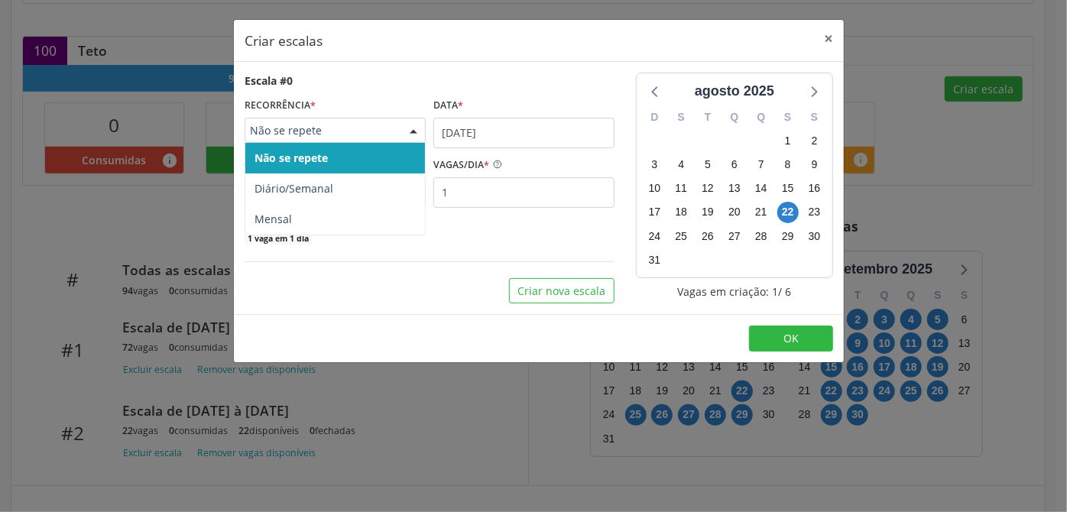
click at [419, 126] on div at bounding box center [413, 131] width 23 height 26
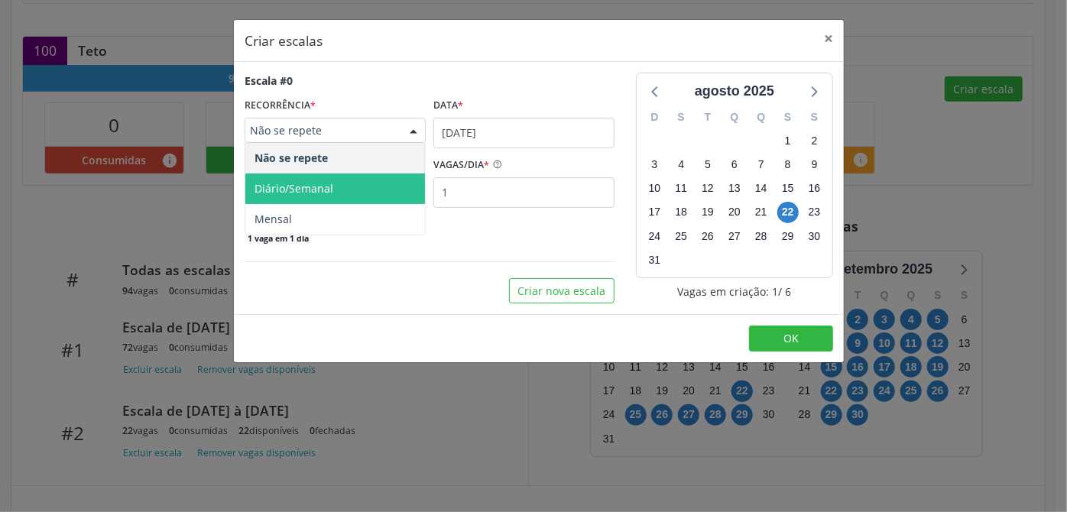
click at [328, 183] on span "Diário/Semanal" at bounding box center [293, 188] width 79 height 15
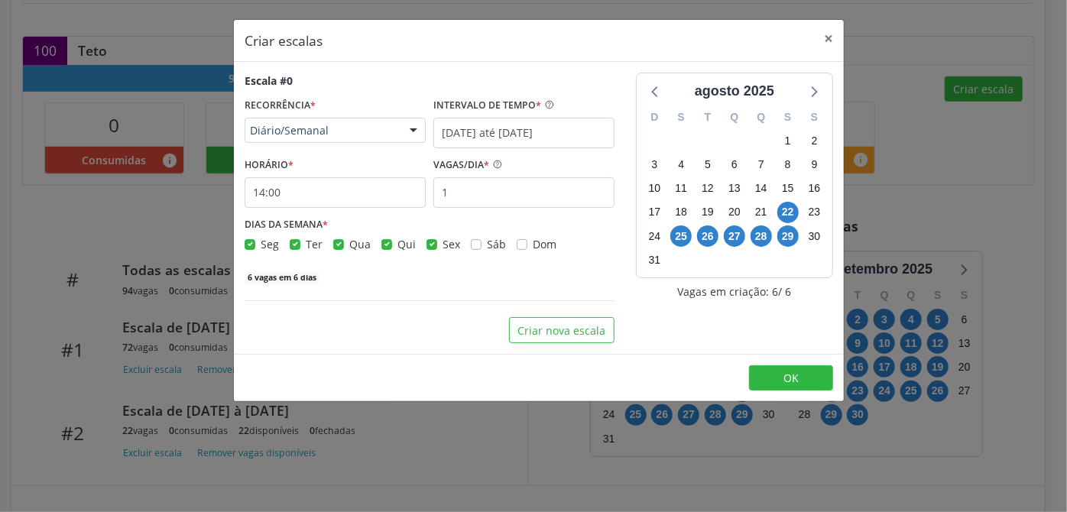
click at [306, 240] on label "Ter" at bounding box center [314, 244] width 17 height 16
click at [295, 240] on input "Ter" at bounding box center [295, 243] width 11 height 14
checkbox input "false"
click at [349, 244] on label "Qua" at bounding box center [359, 244] width 21 height 16
click at [338, 244] on input "Qua" at bounding box center [338, 243] width 11 height 14
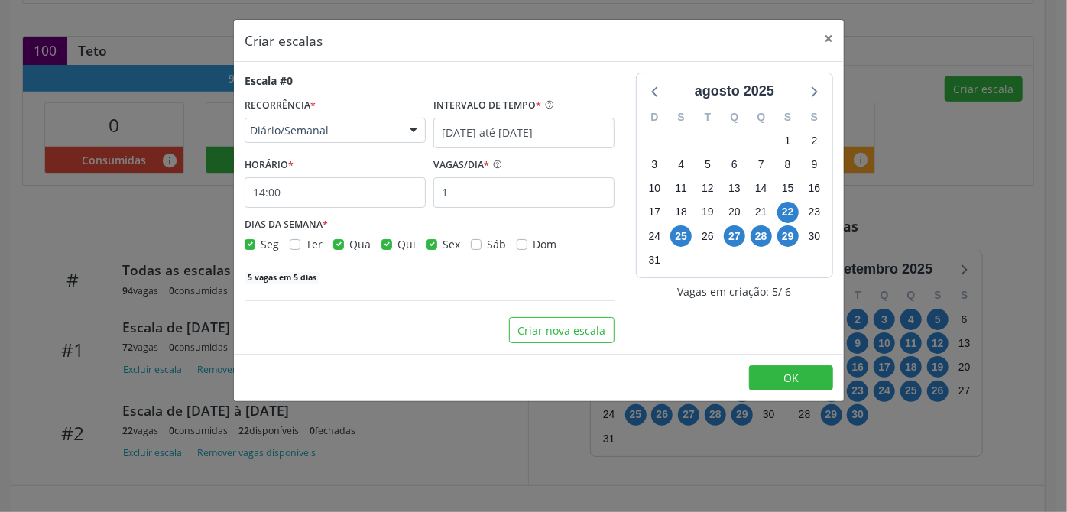
checkbox input "false"
click at [373, 244] on div "Seg Ter Qua Qui Sex Sáb Dom" at bounding box center [429, 244] width 370 height 16
click at [397, 244] on label "Qui" at bounding box center [406, 244] width 18 height 16
click at [381, 244] on input "Qui" at bounding box center [386, 243] width 11 height 14
checkbox input "false"
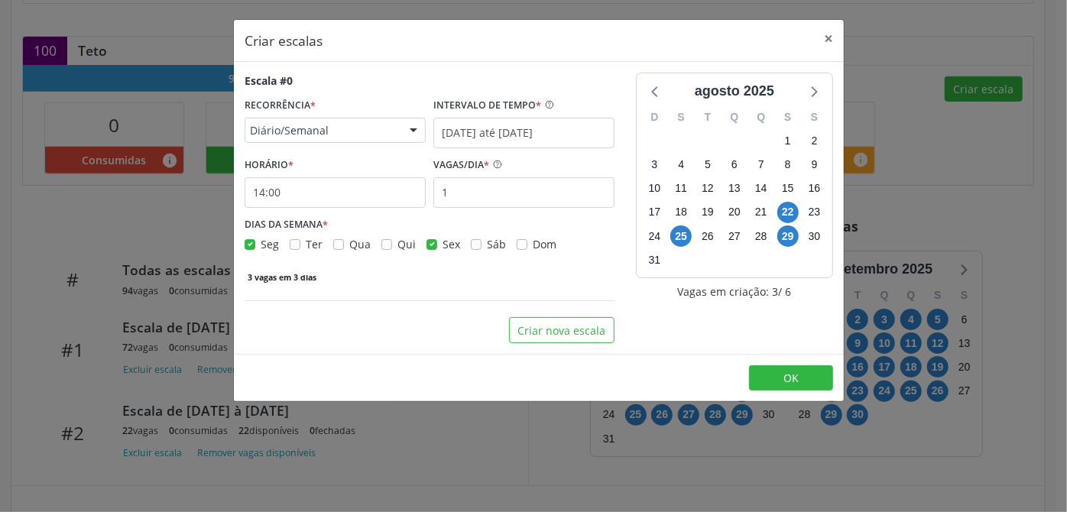
click at [442, 243] on label "Sex" at bounding box center [451, 244] width 18 height 16
click at [430, 243] on input "Sex" at bounding box center [431, 243] width 11 height 14
checkbox input "false"
click at [306, 246] on label "Ter" at bounding box center [314, 244] width 17 height 16
click at [295, 246] on input "Ter" at bounding box center [295, 243] width 11 height 14
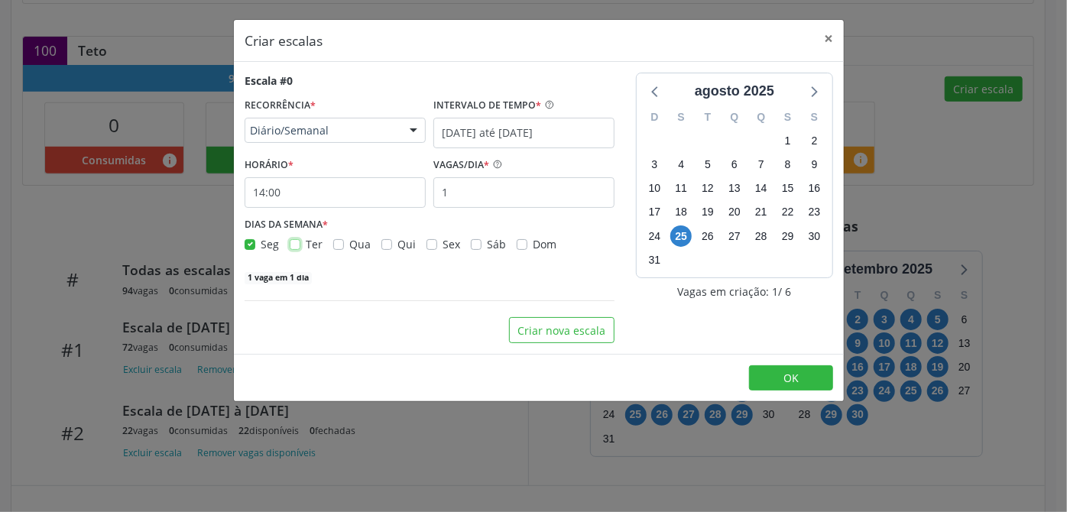
checkbox input "true"
click at [349, 246] on label "Qua" at bounding box center [359, 244] width 21 height 16
click at [338, 246] on input "Qua" at bounding box center [338, 243] width 11 height 14
checkbox input "true"
click at [397, 244] on label "Qui" at bounding box center [406, 244] width 18 height 16
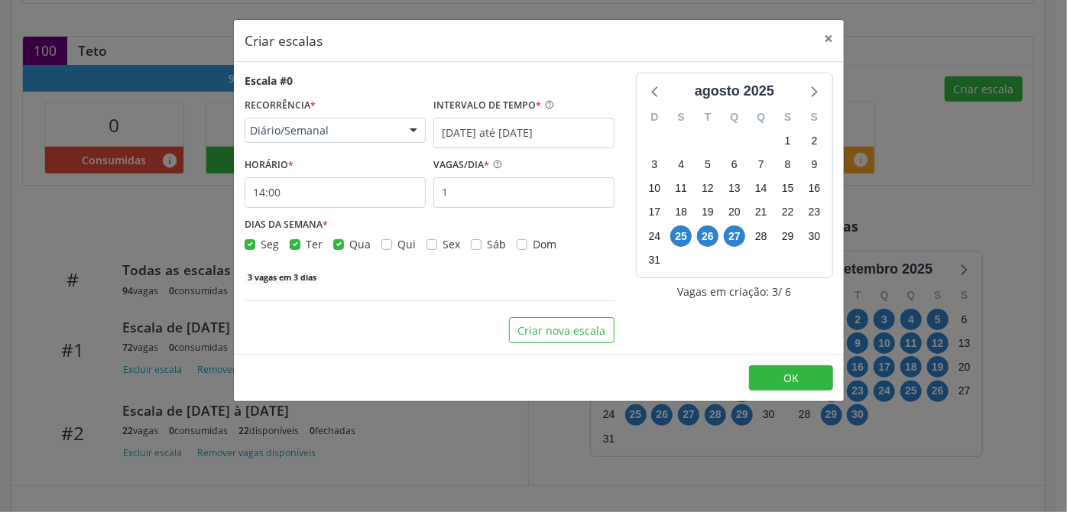
click at [382, 244] on input "Qui" at bounding box center [386, 243] width 11 height 14
checkbox input "true"
click at [435, 244] on div "Sex" at bounding box center [443, 244] width 34 height 16
click at [442, 244] on label "Sex" at bounding box center [451, 244] width 18 height 16
click at [432, 244] on input "Sex" at bounding box center [431, 243] width 11 height 14
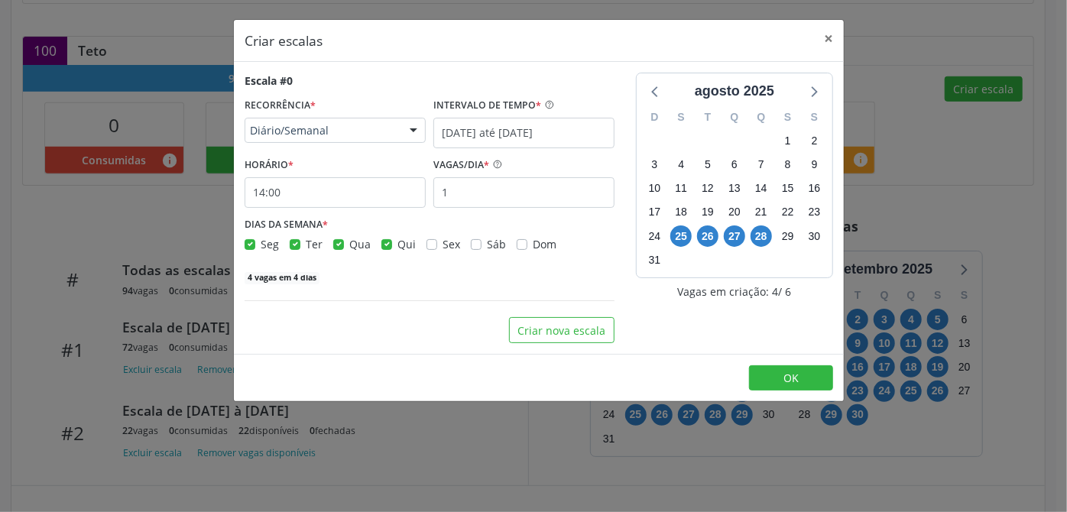
checkbox input "true"
click at [316, 193] on input "14:00" at bounding box center [334, 192] width 181 height 31
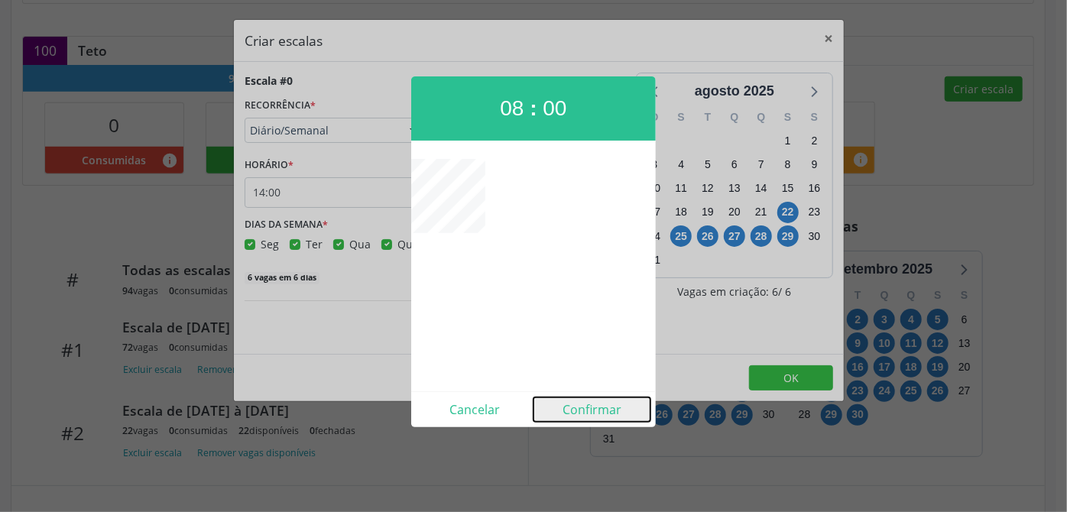
click at [592, 417] on button "Confirmar" at bounding box center [591, 409] width 117 height 24
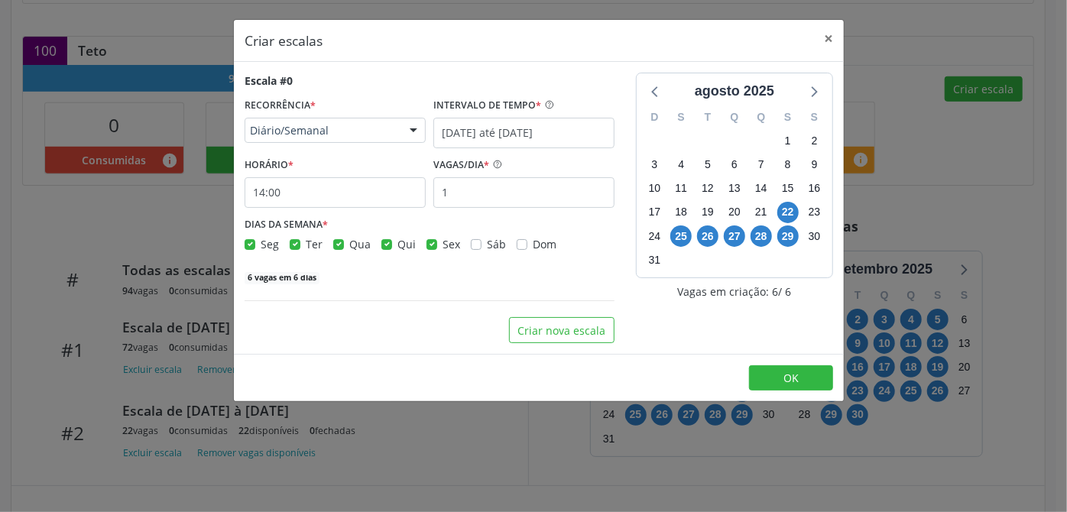
type input "08:00"
click at [306, 248] on label "Ter" at bounding box center [314, 244] width 17 height 16
click at [294, 248] on input "Ter" at bounding box center [295, 243] width 11 height 14
checkbox input "false"
click at [349, 244] on label "Qua" at bounding box center [359, 244] width 21 height 16
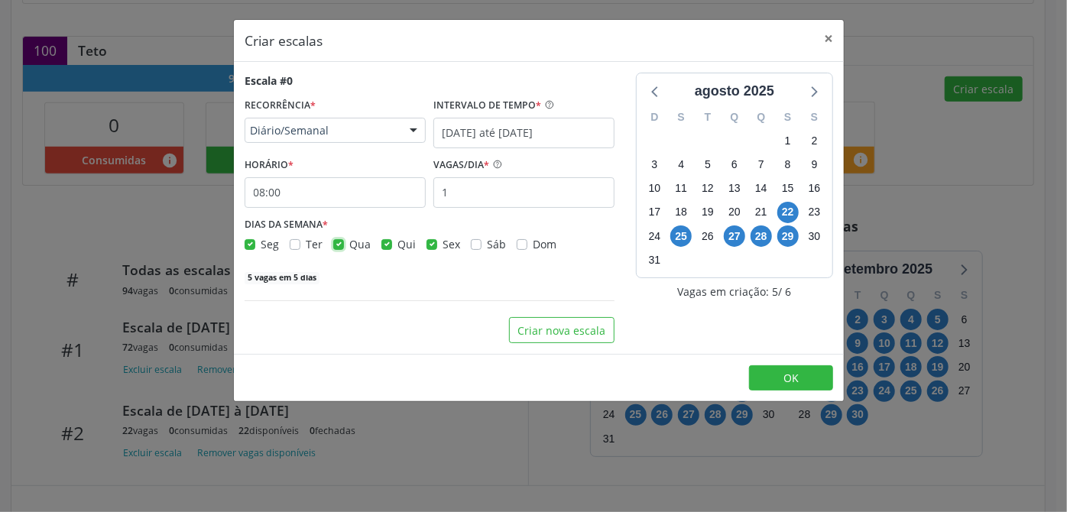
click at [334, 244] on input "Qua" at bounding box center [338, 243] width 11 height 14
checkbox input "false"
click at [397, 241] on label "Qui" at bounding box center [406, 244] width 18 height 16
click at [387, 241] on input "Qui" at bounding box center [386, 243] width 11 height 14
checkbox input "false"
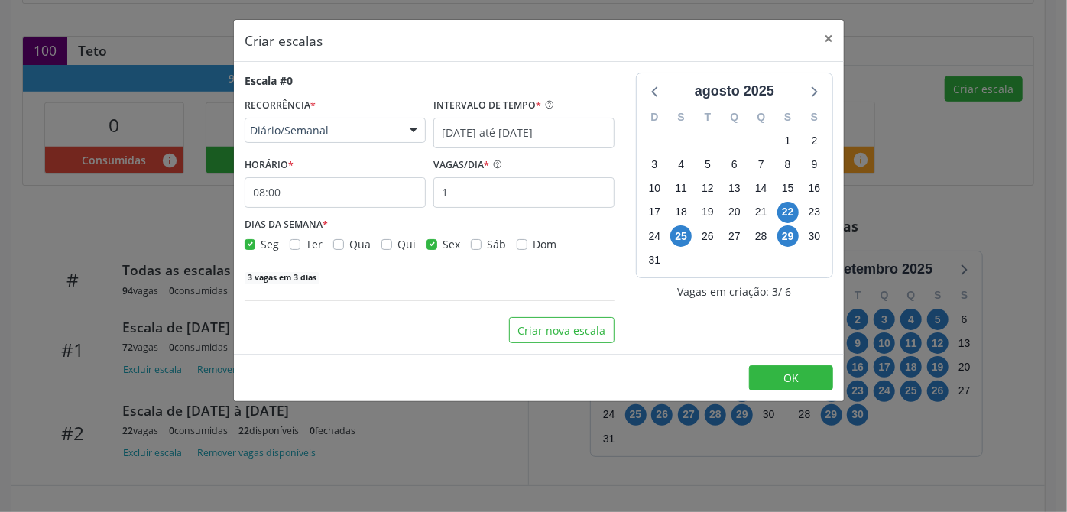
click at [442, 241] on label "Sex" at bounding box center [451, 244] width 18 height 16
click at [431, 241] on input "Sex" at bounding box center [431, 243] width 11 height 14
checkbox input "false"
click at [303, 196] on input "08:00" at bounding box center [334, 192] width 181 height 31
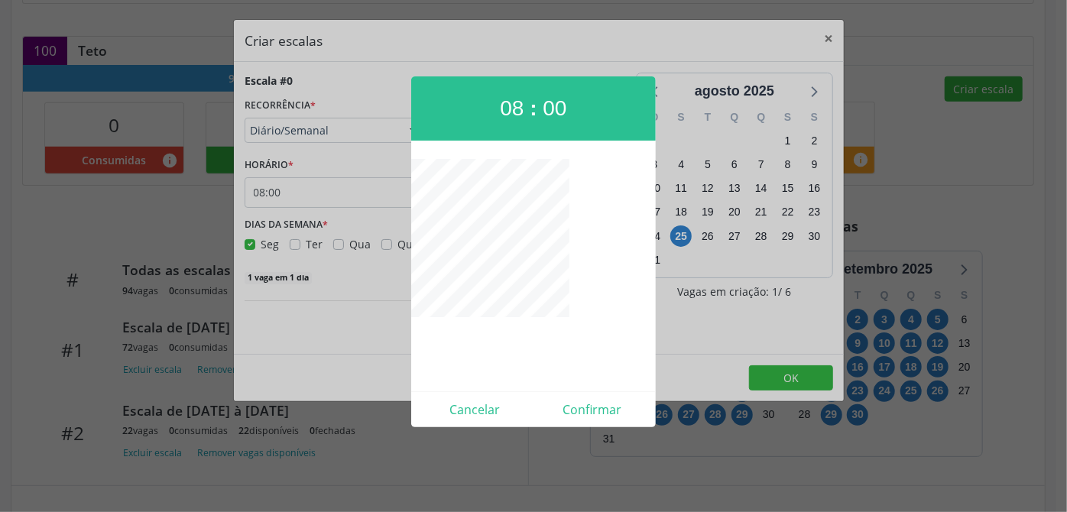
click at [303, 302] on div at bounding box center [533, 256] width 1067 height 512
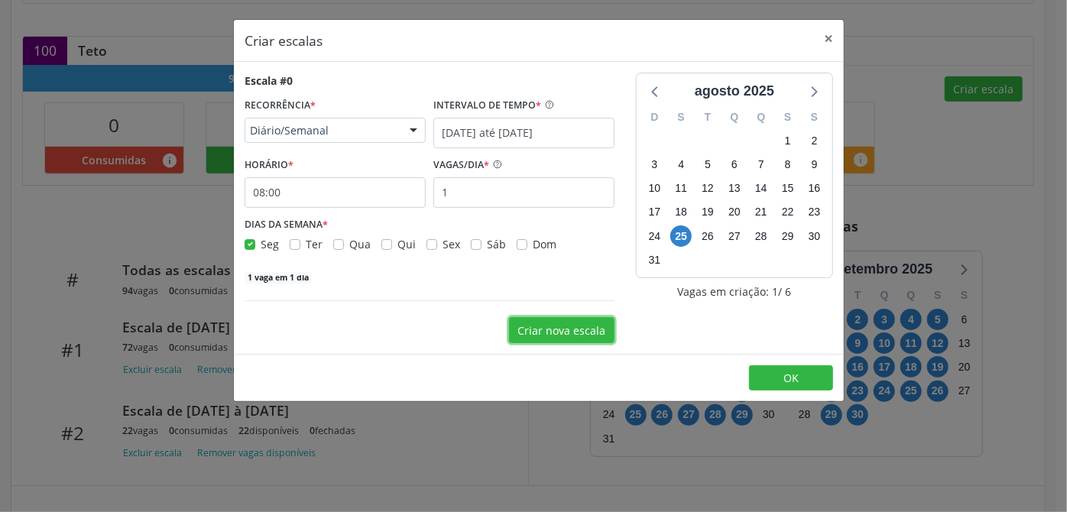
click at [568, 325] on button "Criar nova escala" at bounding box center [561, 330] width 105 height 26
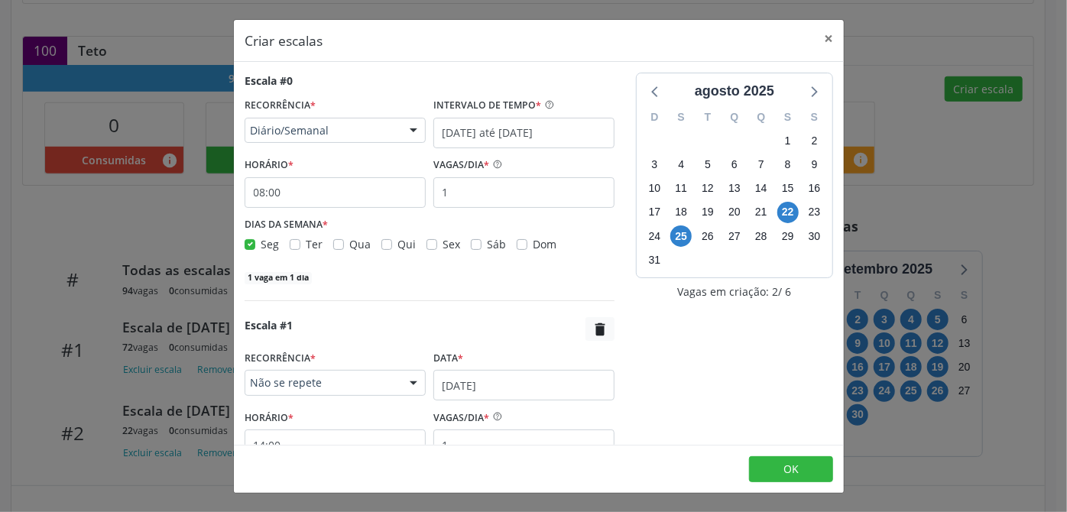
scroll to position [118, 0]
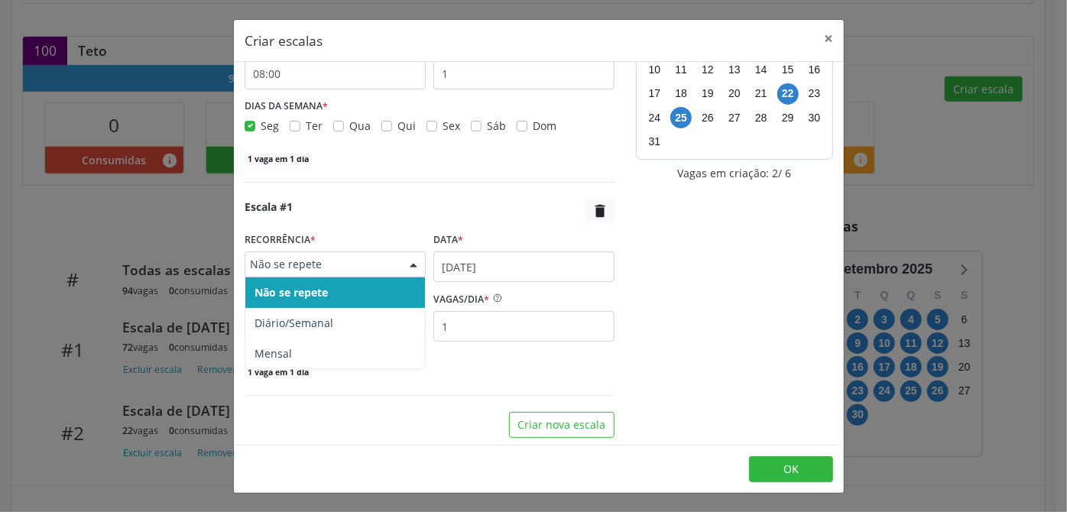
click at [406, 269] on div at bounding box center [413, 265] width 23 height 26
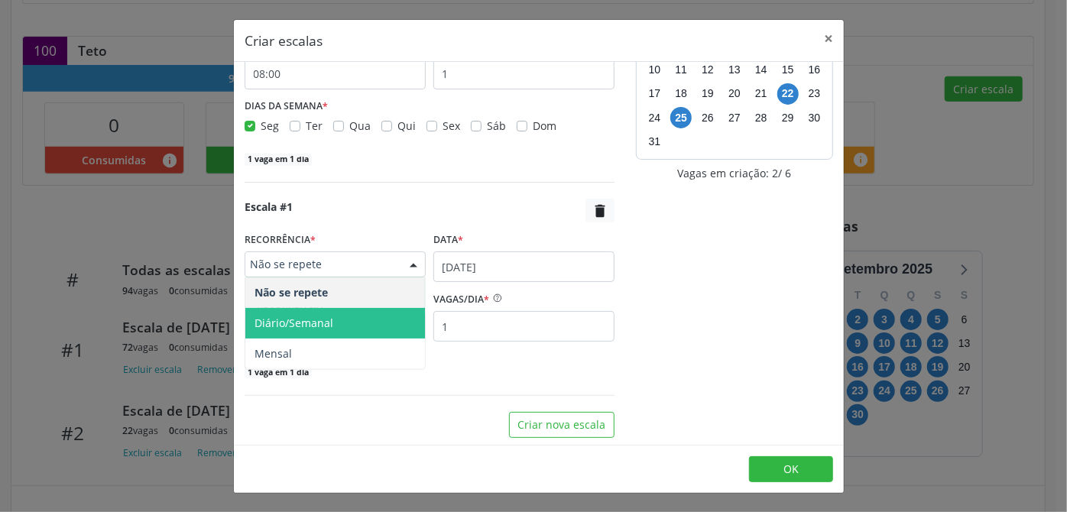
click at [319, 327] on span "Diário/Semanal" at bounding box center [293, 323] width 79 height 15
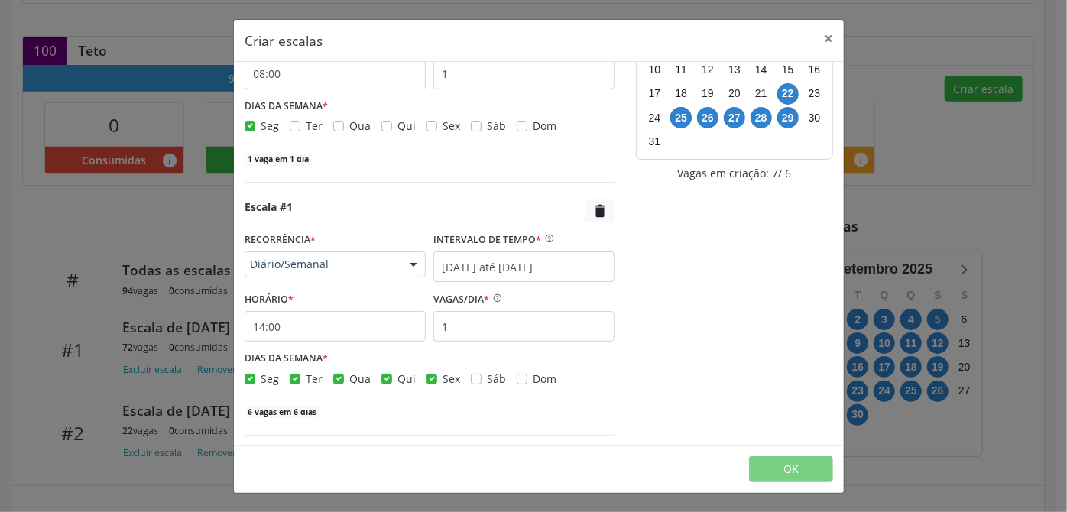
scroll to position [202, 0]
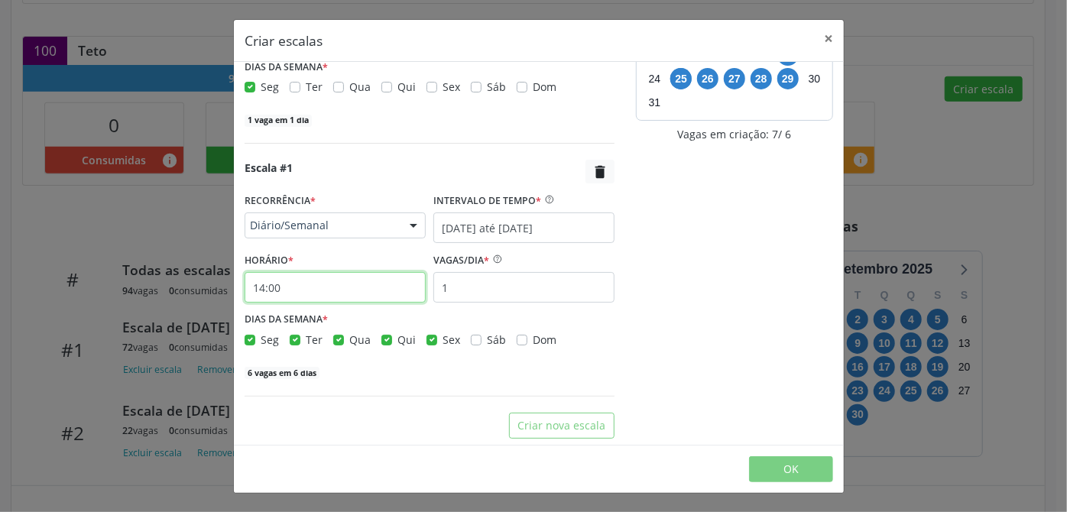
click at [270, 287] on input "14:00" at bounding box center [334, 287] width 181 height 31
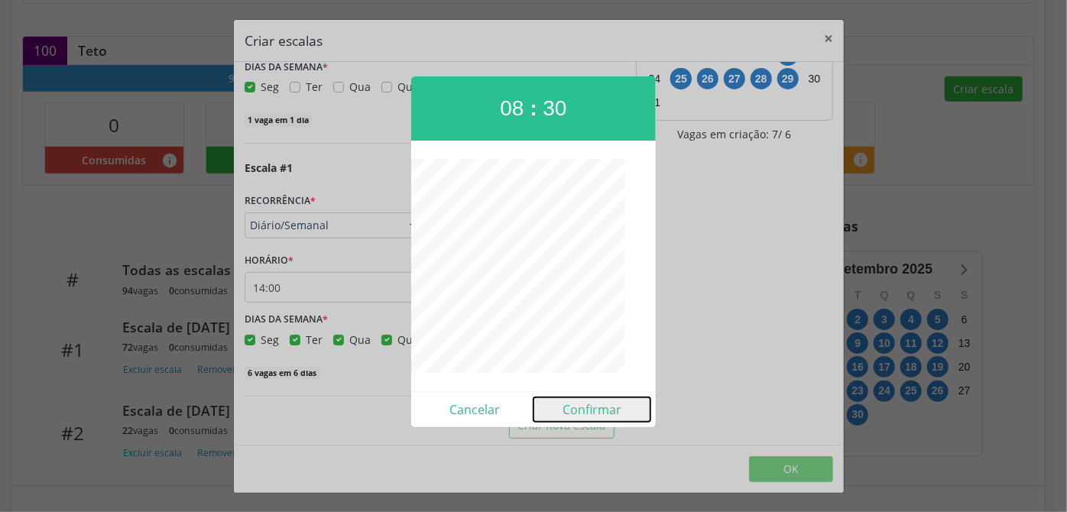
click at [600, 415] on button "Confirmar" at bounding box center [591, 409] width 117 height 24
type input "08:30"
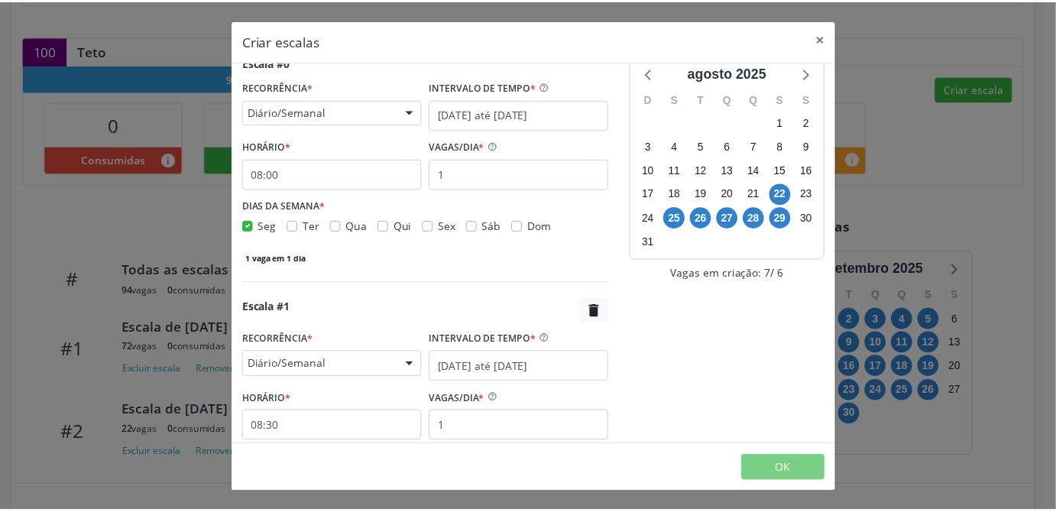
scroll to position [0, 0]
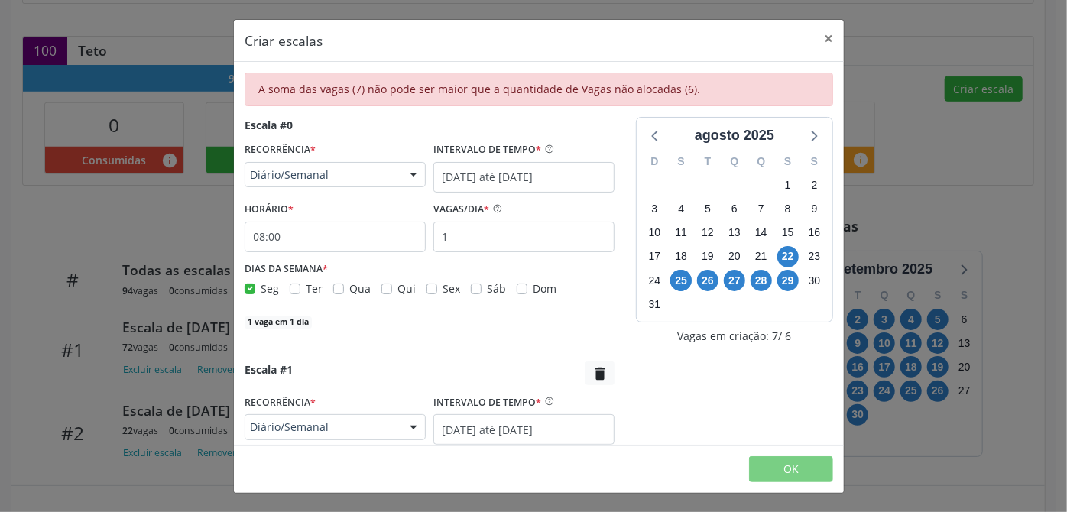
click at [517, 336] on div "Escala #0 RECORRÊNCIA * Diário/Semanal Não se repete Diário/Semanal Mensal Nenh…" at bounding box center [429, 378] width 391 height 523
click at [825, 41] on button "×" at bounding box center [828, 38] width 31 height 37
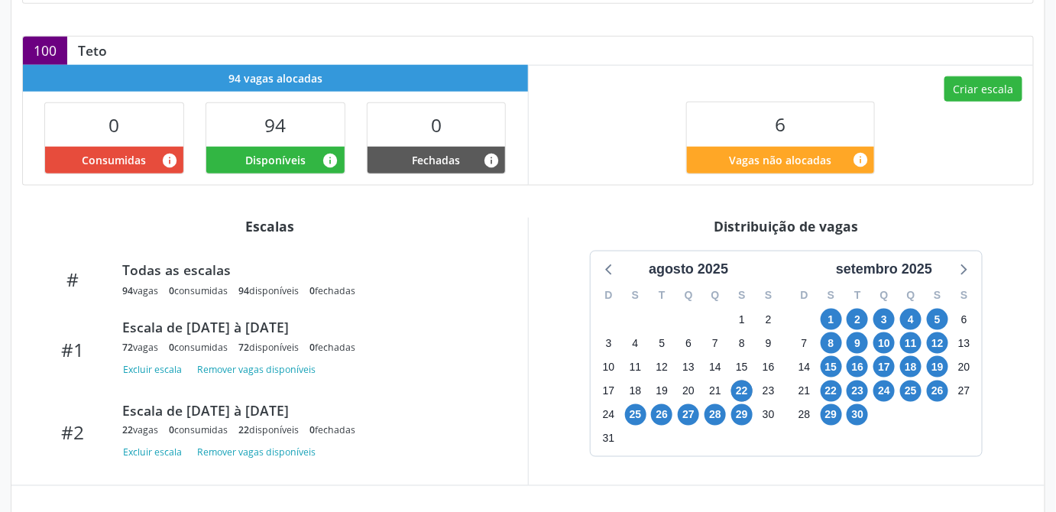
click at [594, 193] on div "Item de agendamento Grupo/Subgrupo Fisioterapia Procedimento(s) Atendimento Fis…" at bounding box center [527, 273] width 1033 height 1002
click at [571, 212] on div "Item de agendamento Grupo/Subgrupo Fisioterapia Procedimento(s) Atendimento Fis…" at bounding box center [527, 273] width 1033 height 1002
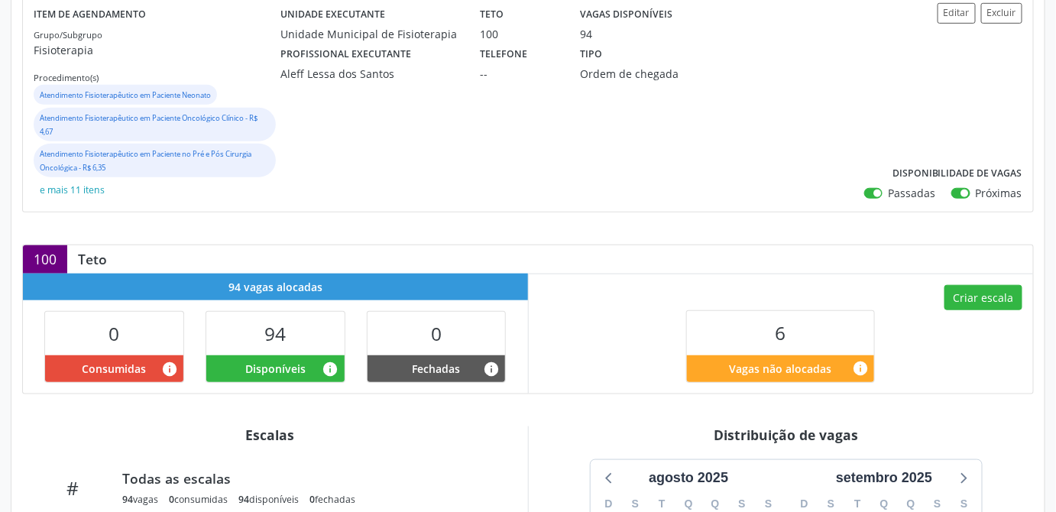
scroll to position [197, 0]
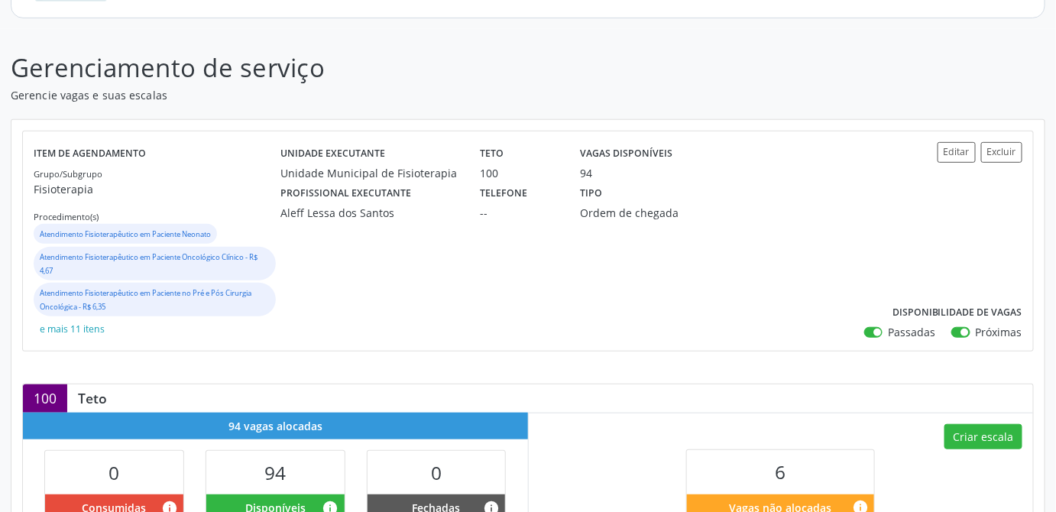
click at [686, 292] on div "Unidade executante Unidade Municipal de [GEOGRAPHIC_DATA] Teto 100 Vagas dispon…" at bounding box center [569, 241] width 577 height 199
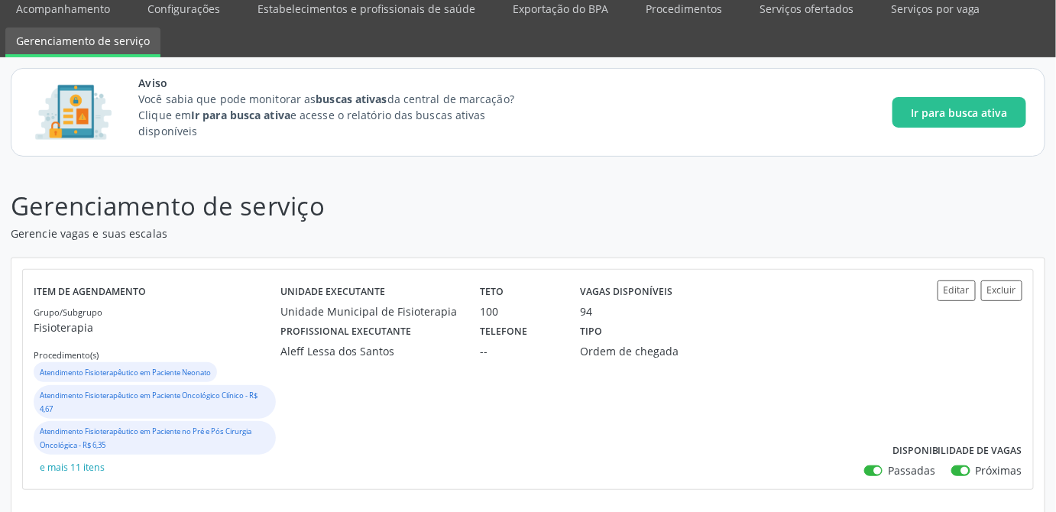
scroll to position [0, 0]
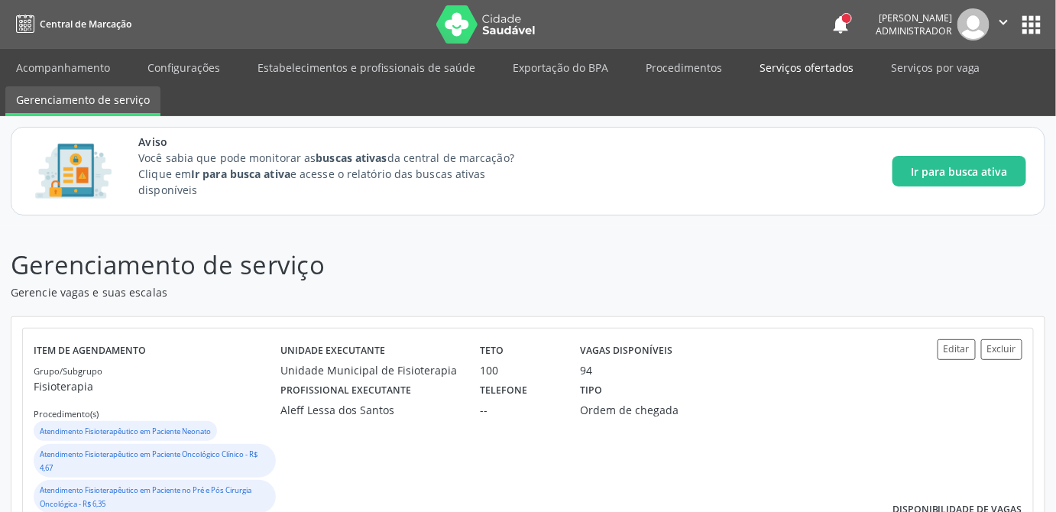
click at [790, 68] on link "Serviços ofertados" at bounding box center [806, 67] width 115 height 27
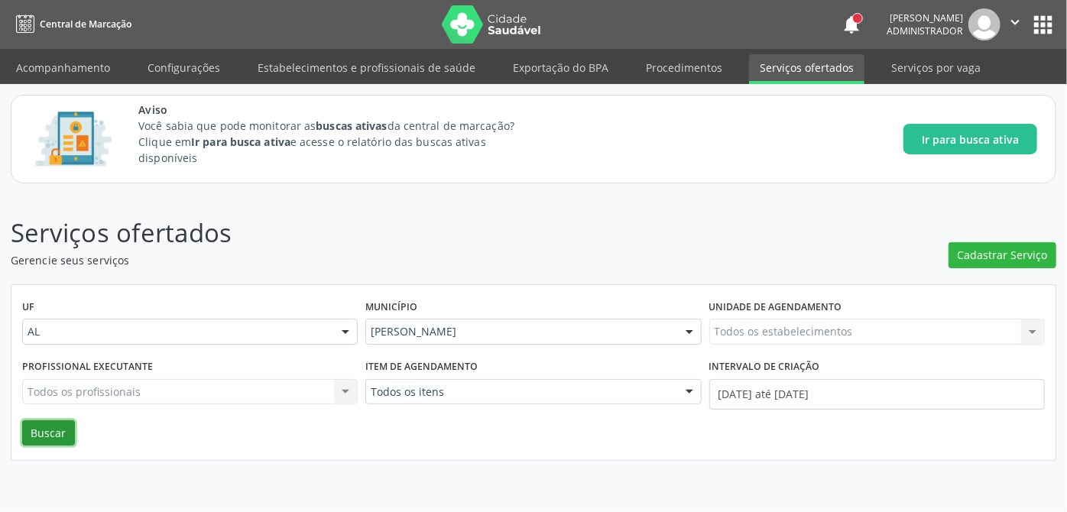
click at [37, 440] on button "Buscar" at bounding box center [48, 433] width 53 height 26
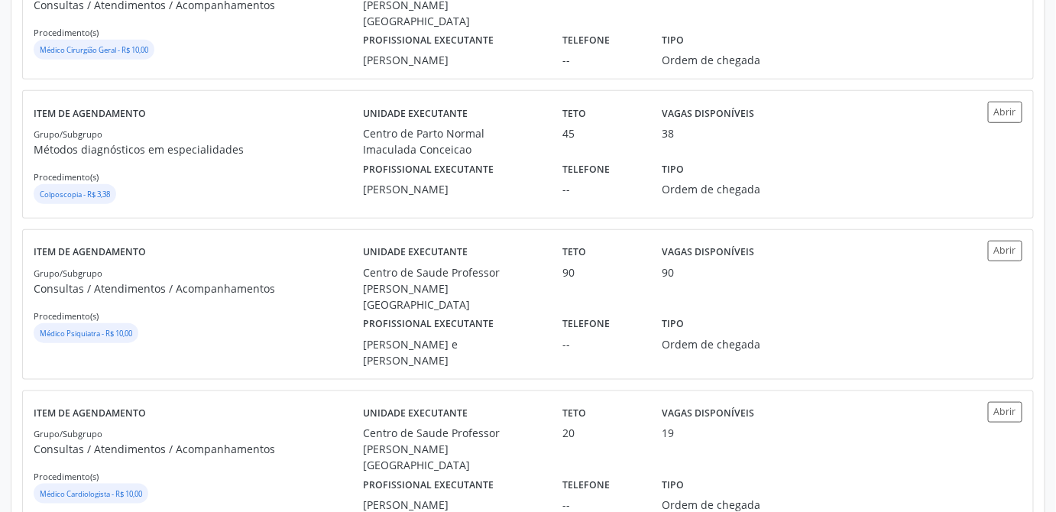
scroll to position [2339, 0]
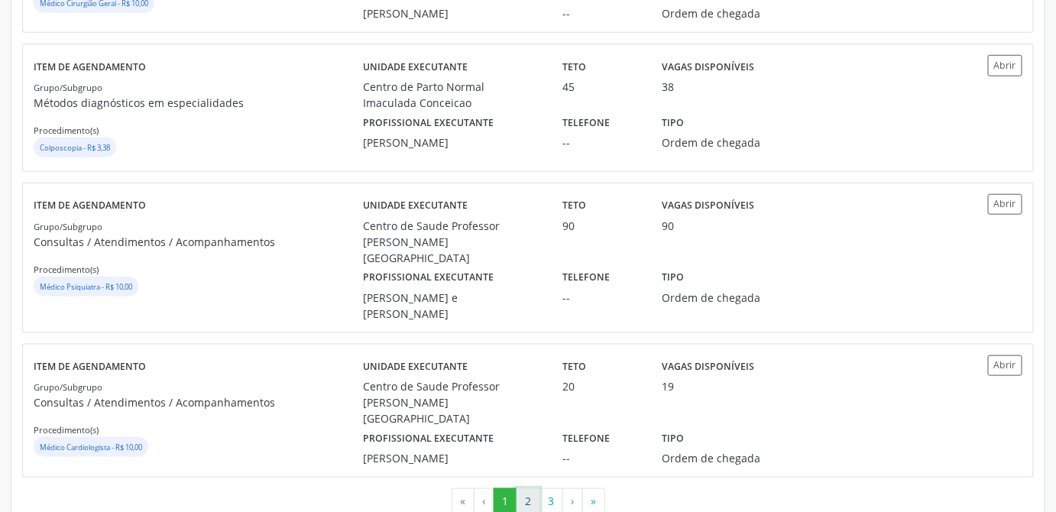
click at [529, 488] on button "2" at bounding box center [528, 501] width 24 height 26
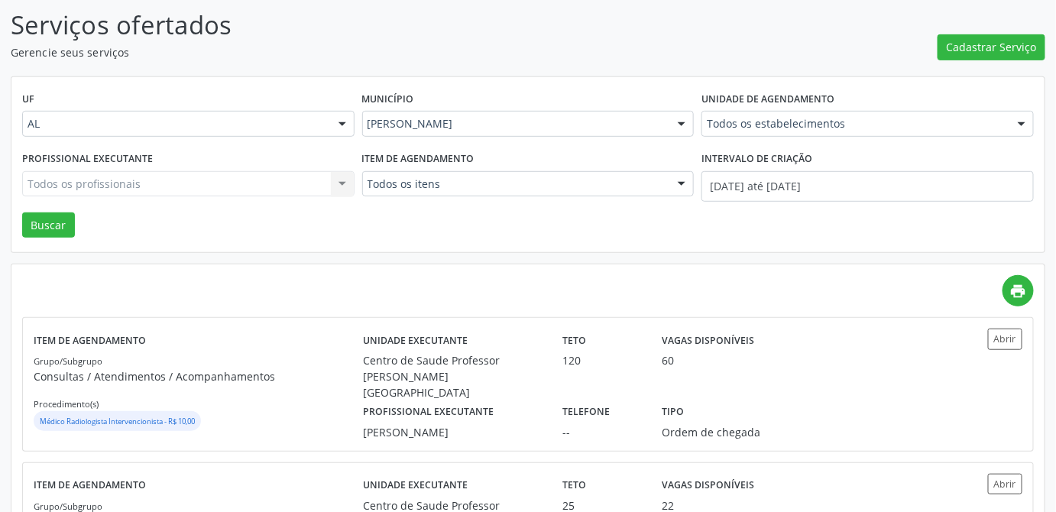
scroll to position [0, 0]
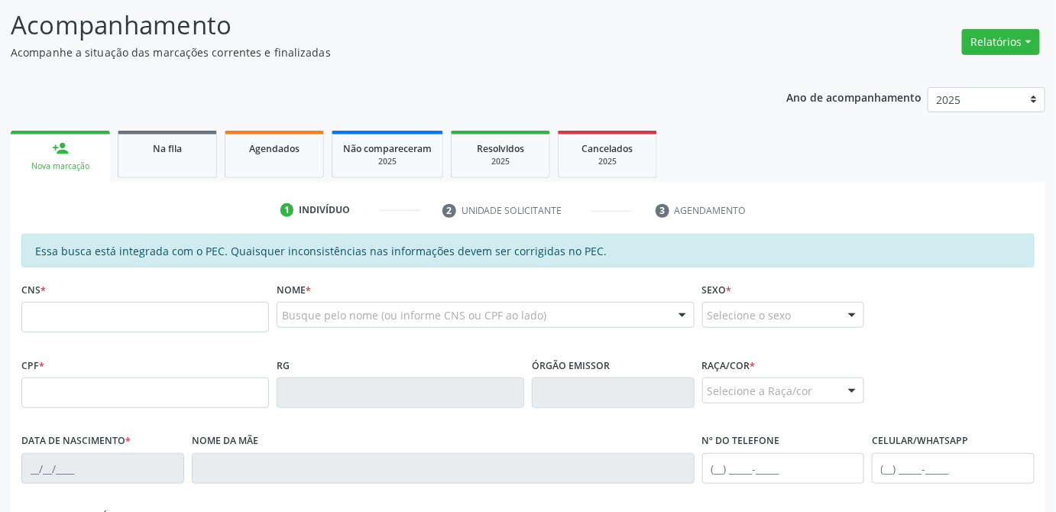
scroll to position [277, 0]
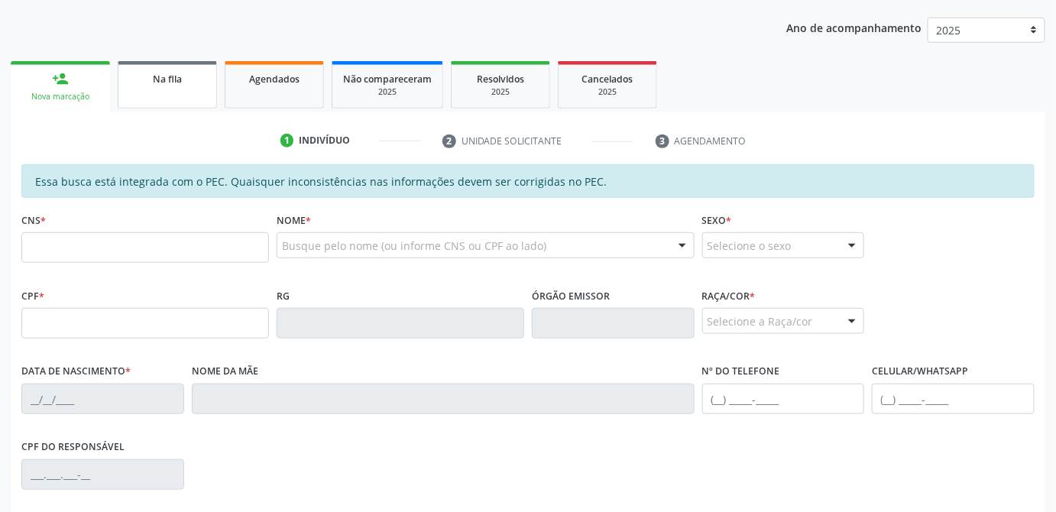
click at [183, 82] on div "Na fila" at bounding box center [167, 78] width 76 height 16
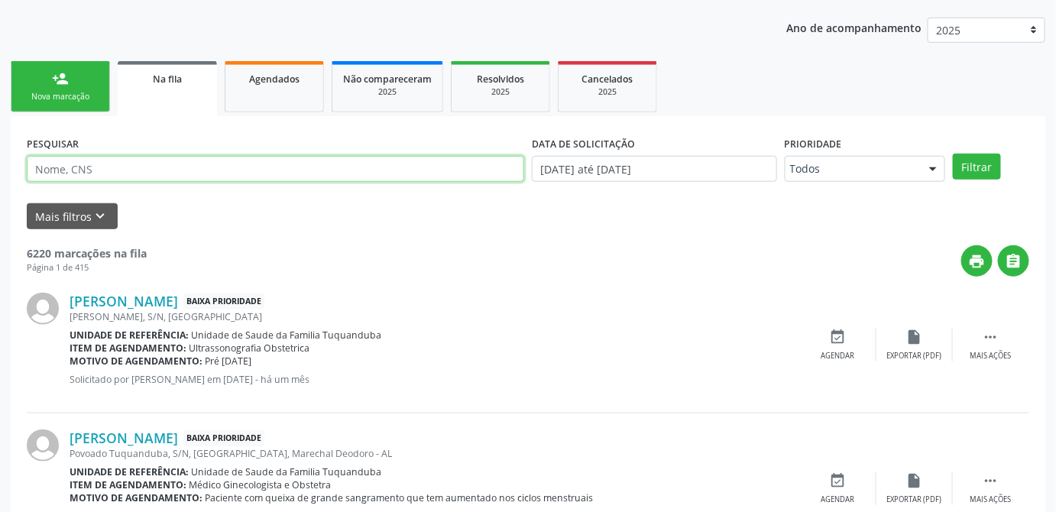
click at [230, 162] on input "text" at bounding box center [275, 169] width 497 height 26
type input "[PERSON_NAME]"
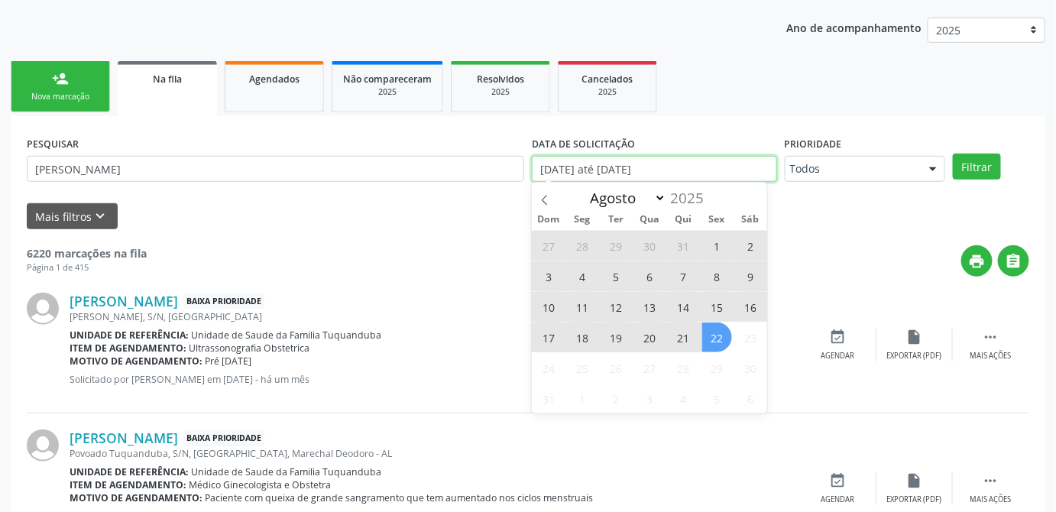
click at [719, 173] on input "[DATE] até [DATE]" at bounding box center [654, 169] width 245 height 26
click at [976, 165] on button "Filtrar" at bounding box center [977, 167] width 48 height 26
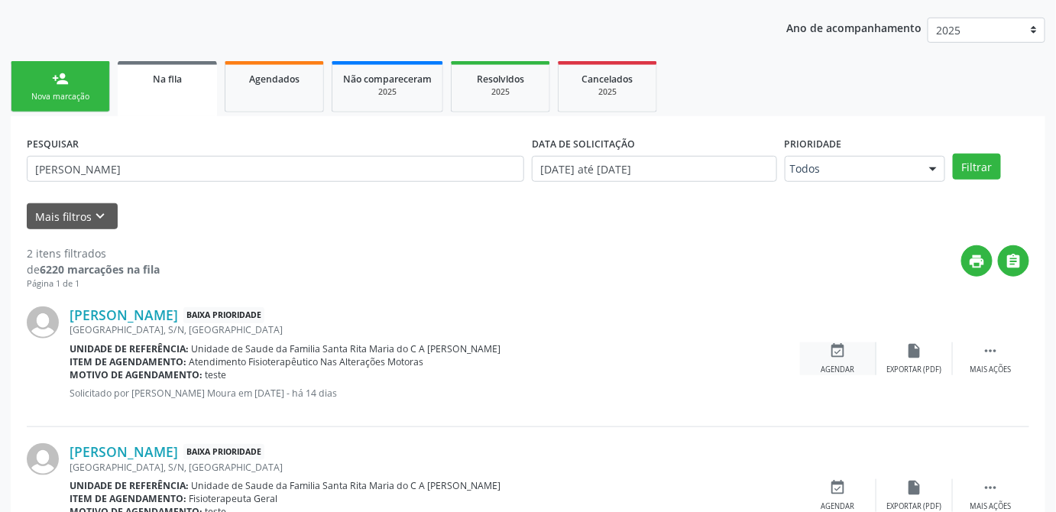
click at [837, 344] on icon "event_available" at bounding box center [838, 350] width 17 height 17
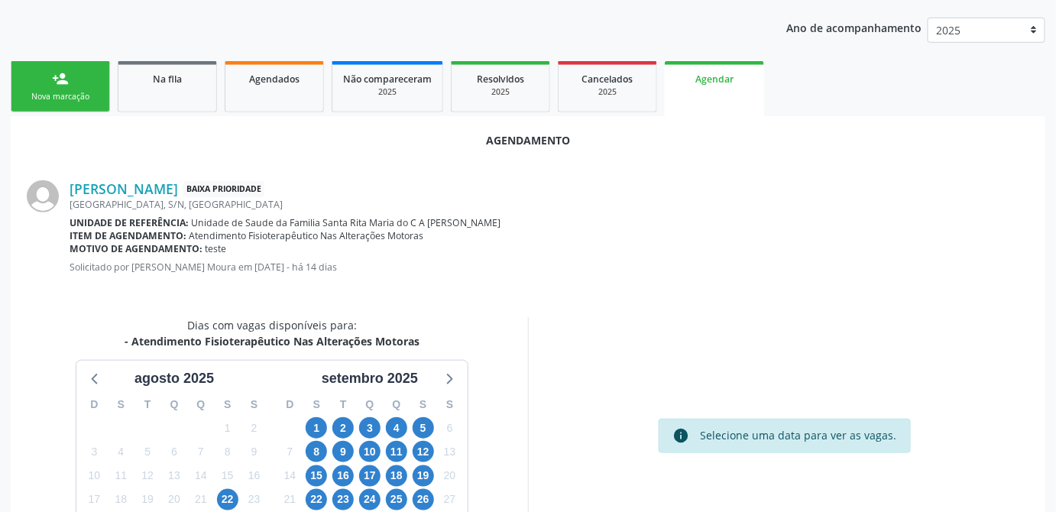
scroll to position [391, 0]
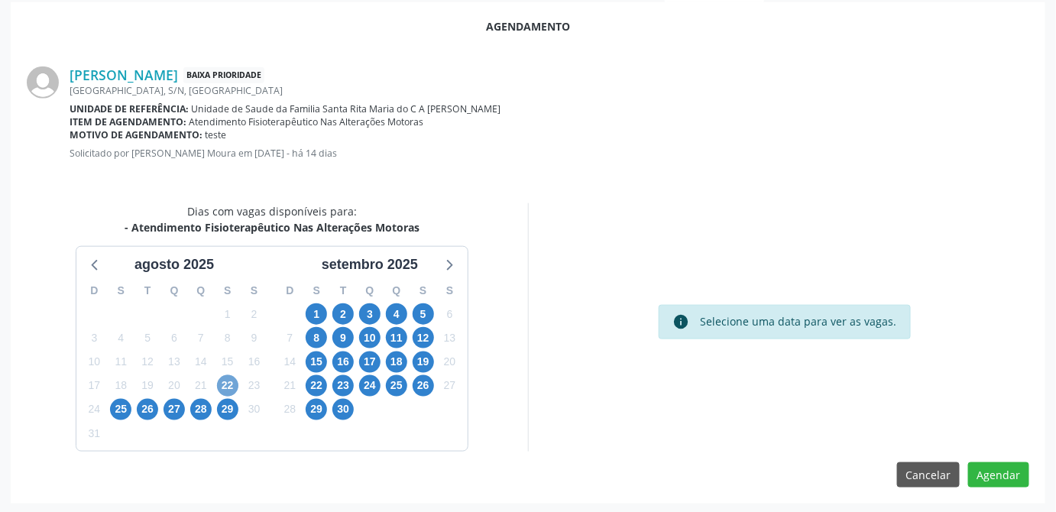
click at [230, 387] on span "22" at bounding box center [227, 385] width 21 height 21
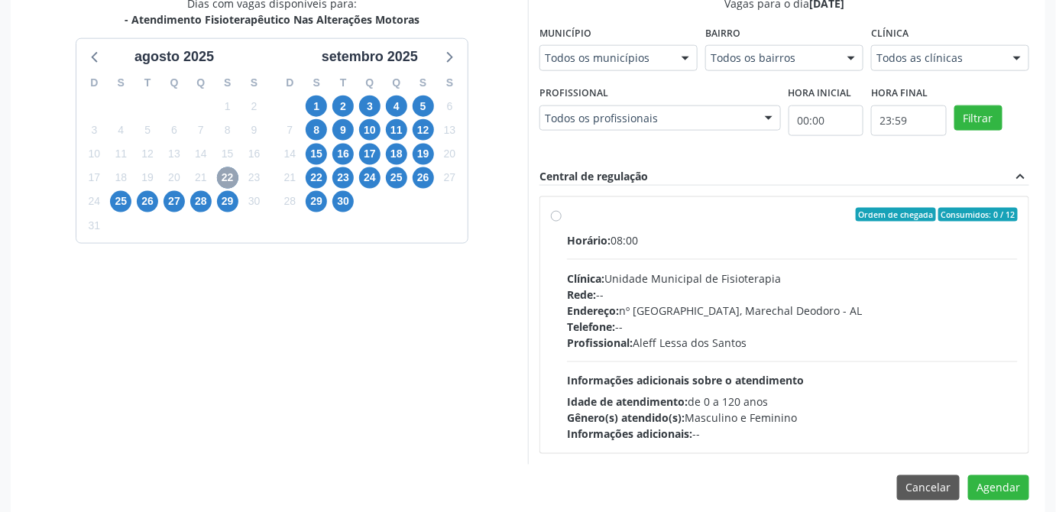
scroll to position [611, 0]
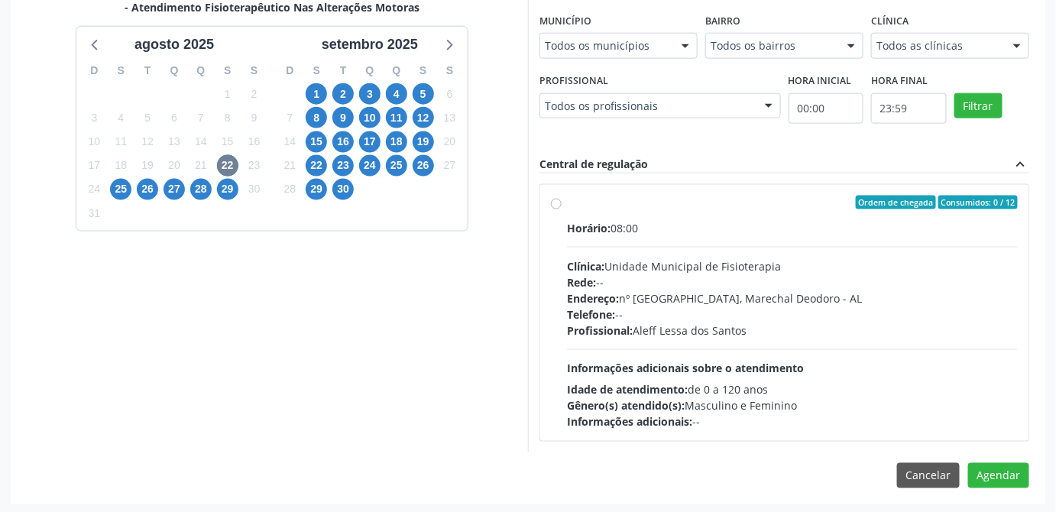
click at [567, 203] on label "Ordem de chegada Consumidos: 0 / 12 Horário: 08:00 Clínica: Unidade Municipal d…" at bounding box center [792, 313] width 451 height 235
click at [552, 203] on input "Ordem de chegada Consumidos: 0 / 12 Horário: 08:00 Clínica: Unidade Municipal d…" at bounding box center [556, 203] width 11 height 14
radio input "true"
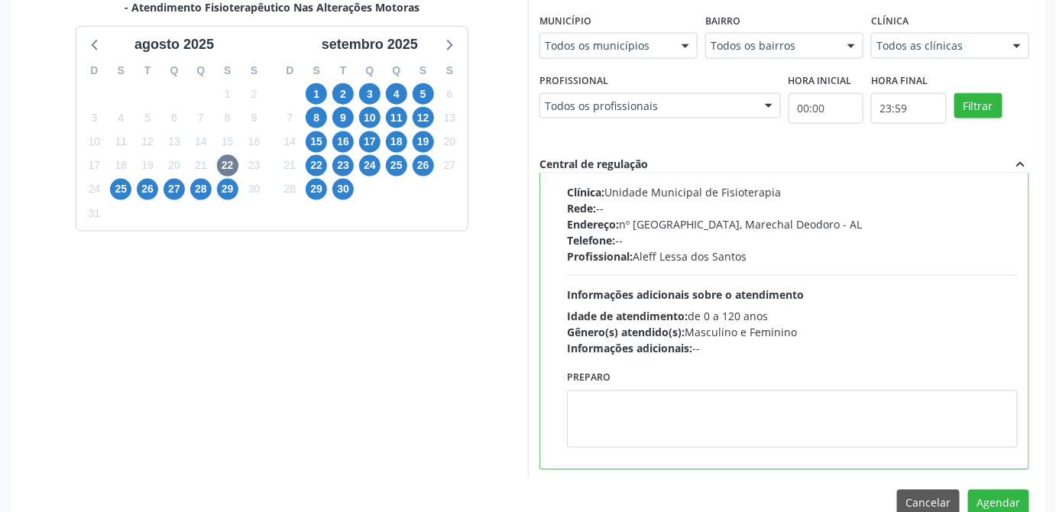
scroll to position [639, 0]
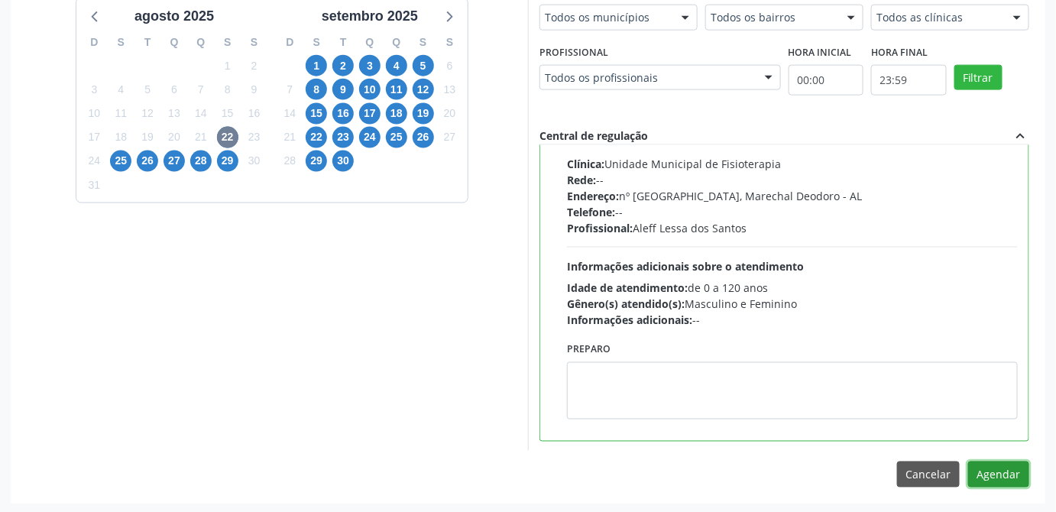
click at [992, 473] on button "Agendar" at bounding box center [998, 474] width 61 height 26
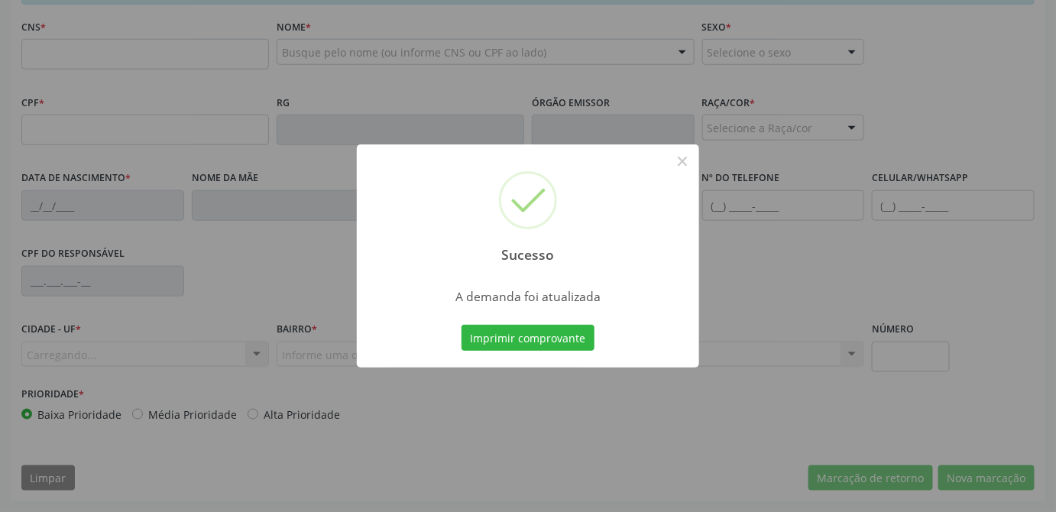
scroll to position [468, 0]
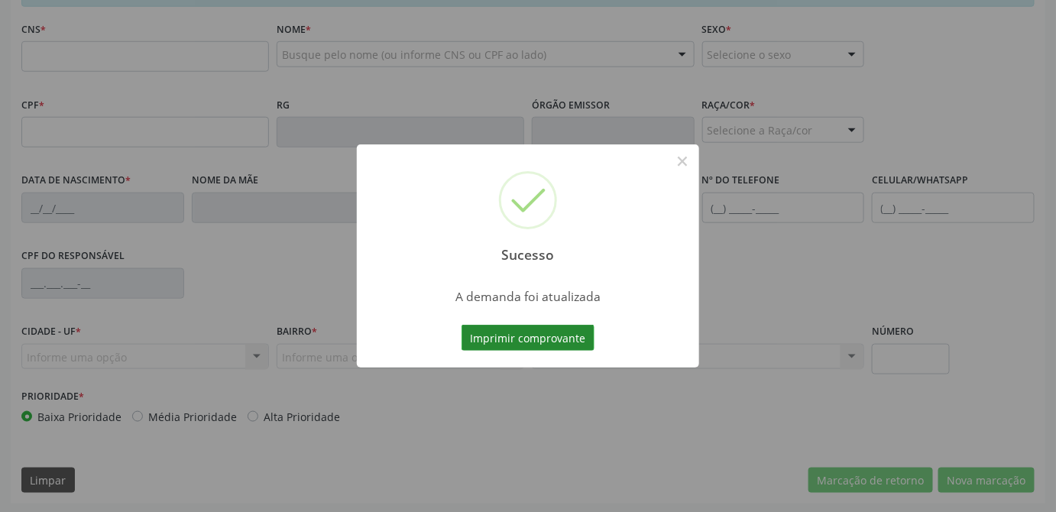
click at [545, 342] on button "Imprimir comprovante" at bounding box center [527, 338] width 133 height 26
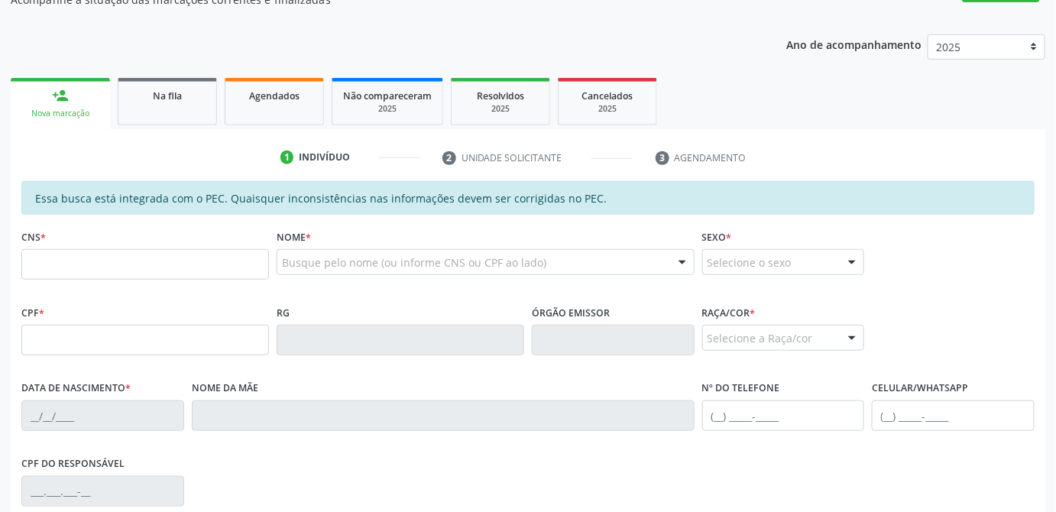
scroll to position [52, 0]
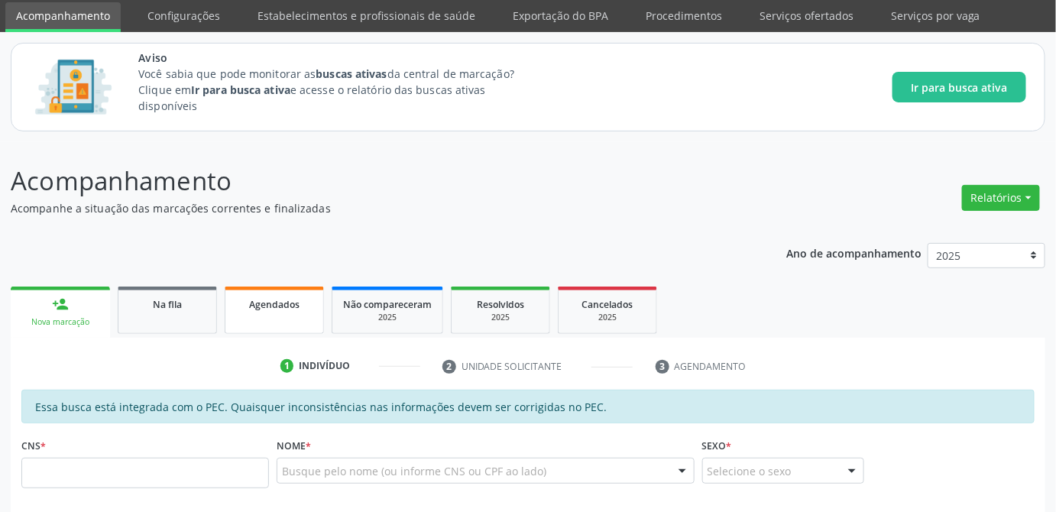
click at [292, 306] on span "Agendados" at bounding box center [274, 304] width 50 height 13
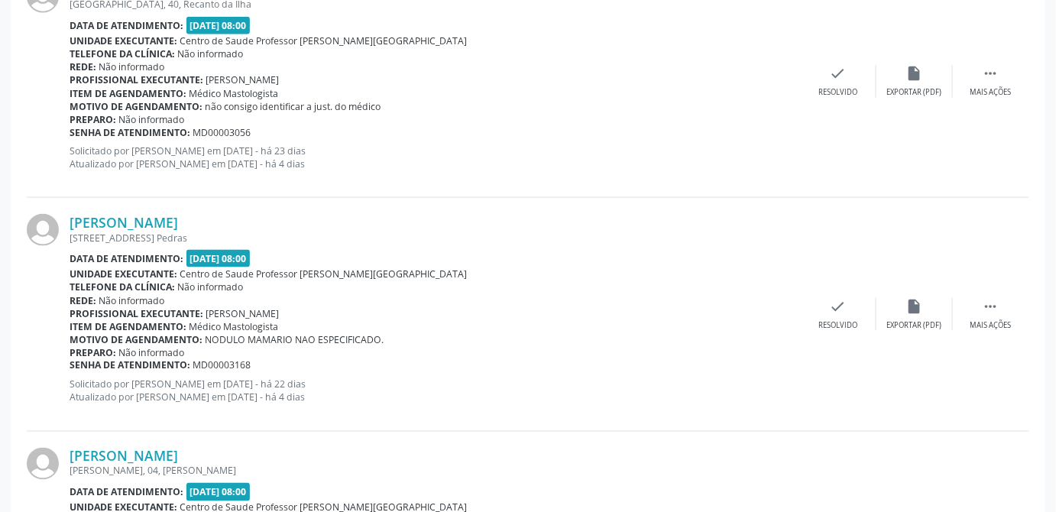
scroll to position [255, 0]
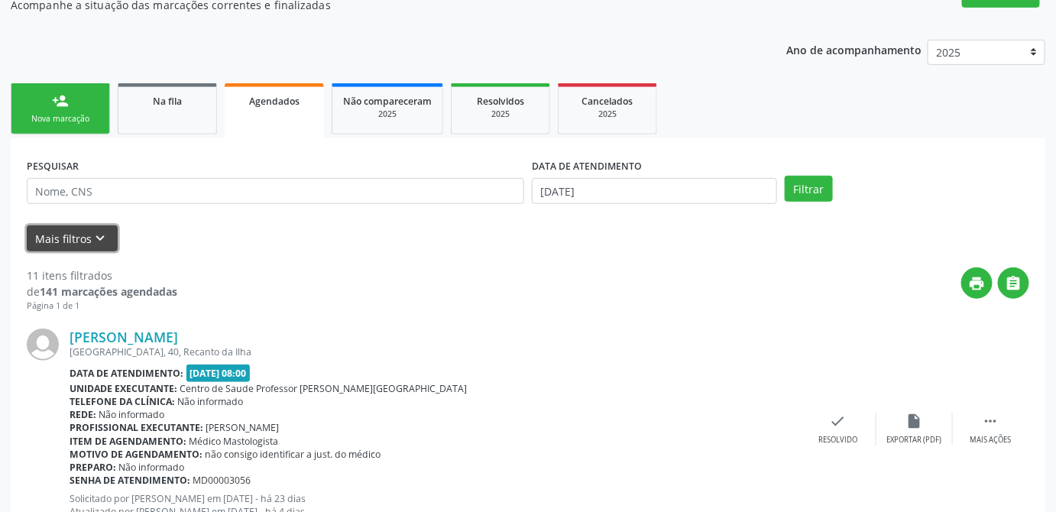
click at [55, 237] on button "Mais filtros keyboard_arrow_down" at bounding box center [72, 238] width 91 height 27
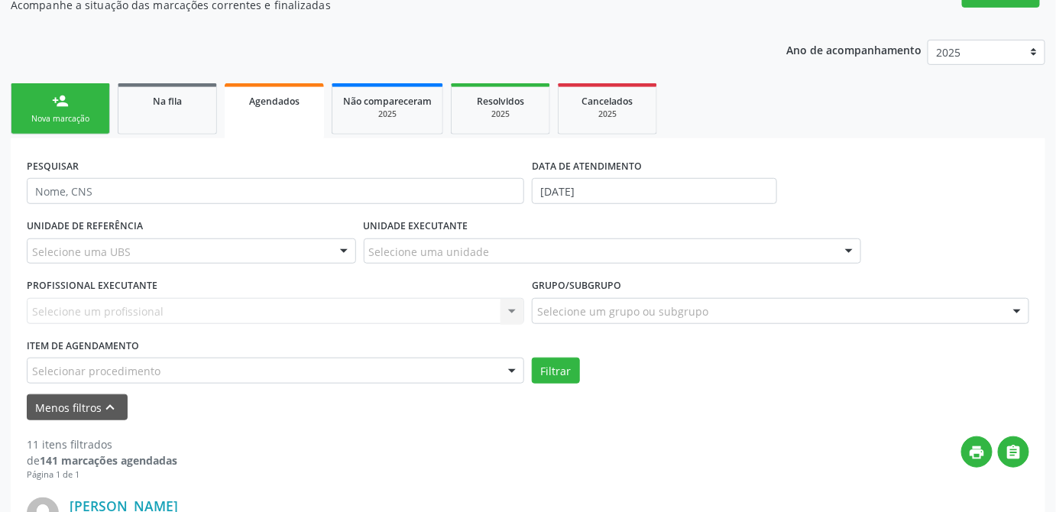
click at [458, 371] on div "Selecionar procedimento" at bounding box center [275, 371] width 497 height 26
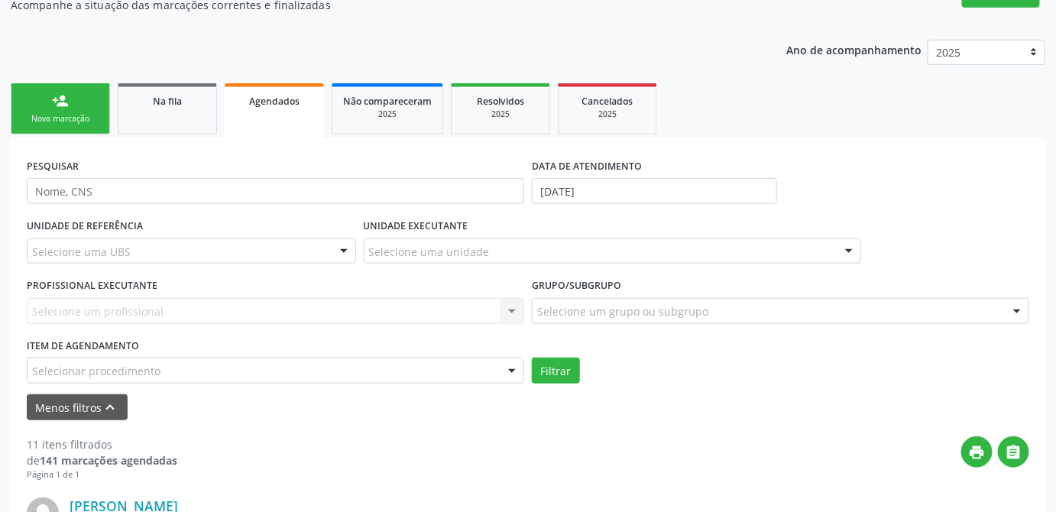
click at [263, 114] on link "Agendados" at bounding box center [274, 110] width 99 height 55
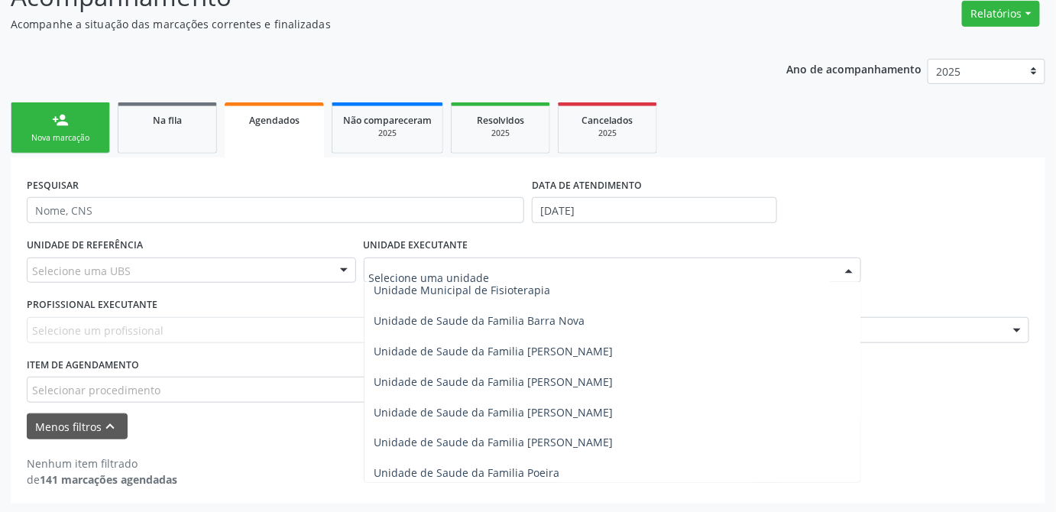
scroll to position [764, 0]
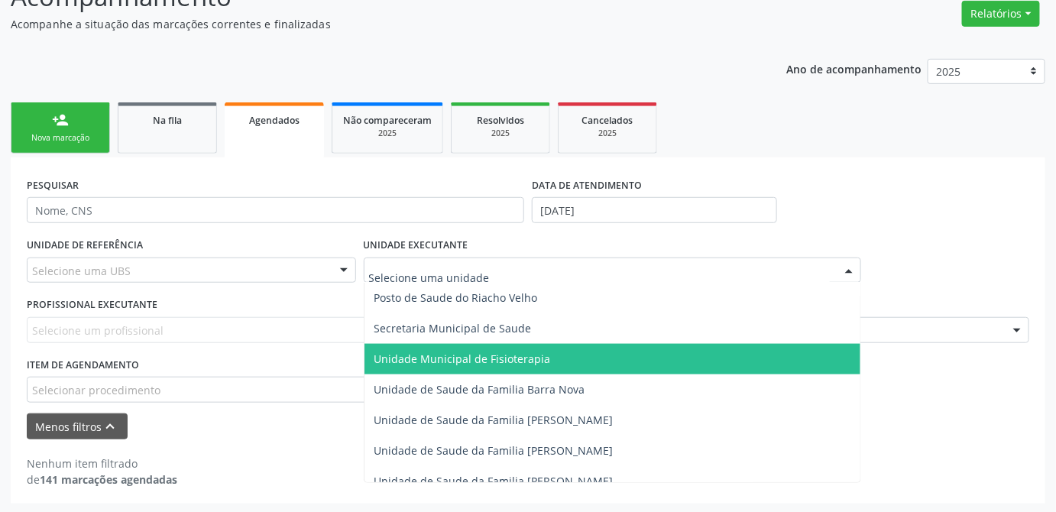
click at [544, 367] on span "Unidade Municipal de Fisioterapia" at bounding box center [612, 359] width 496 height 31
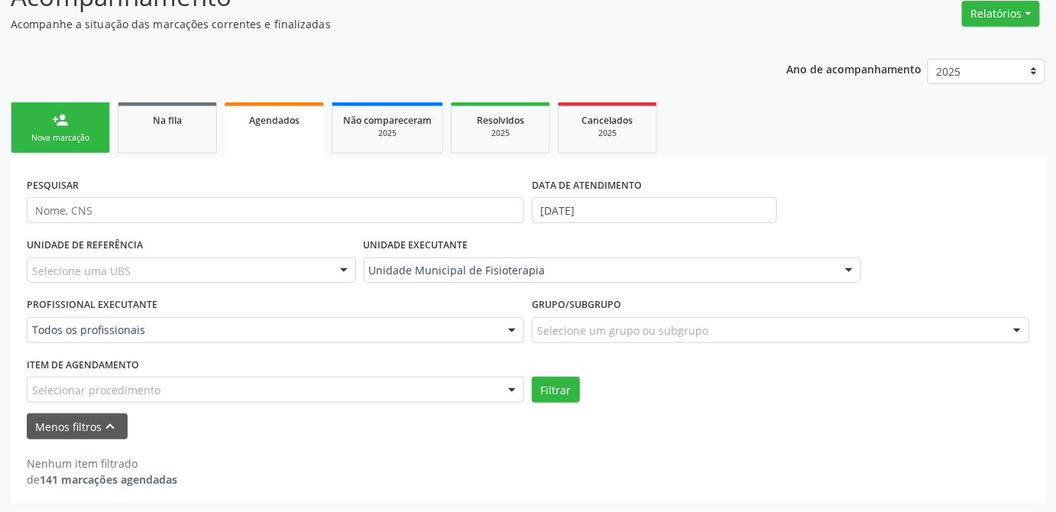
click at [562, 375] on div "UNIDADE DE REFERÊNCIA Selecione uma UBS Todas as UBS Unidade de Saude da Famili…" at bounding box center [528, 318] width 1010 height 169
click at [560, 390] on button "Filtrar" at bounding box center [556, 390] width 48 height 26
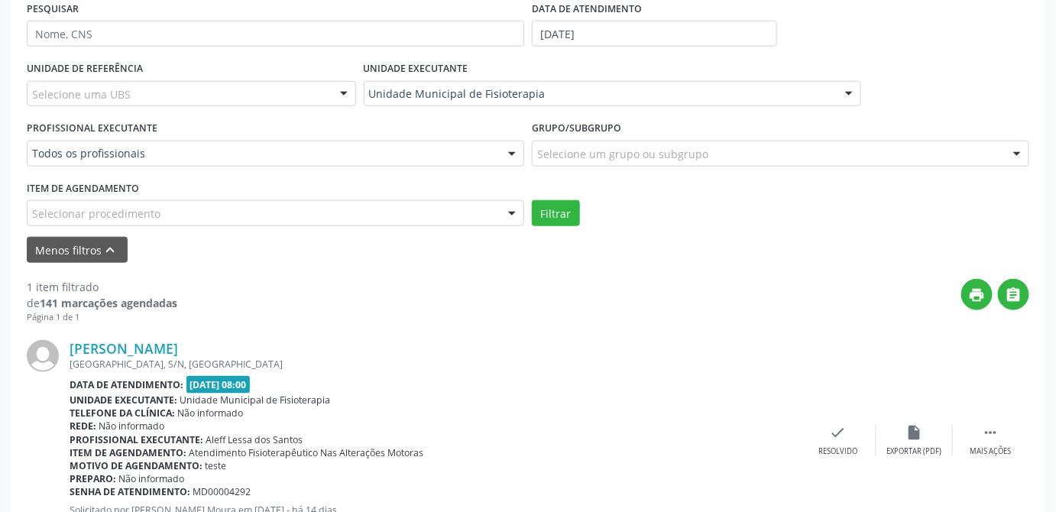
scroll to position [482, 0]
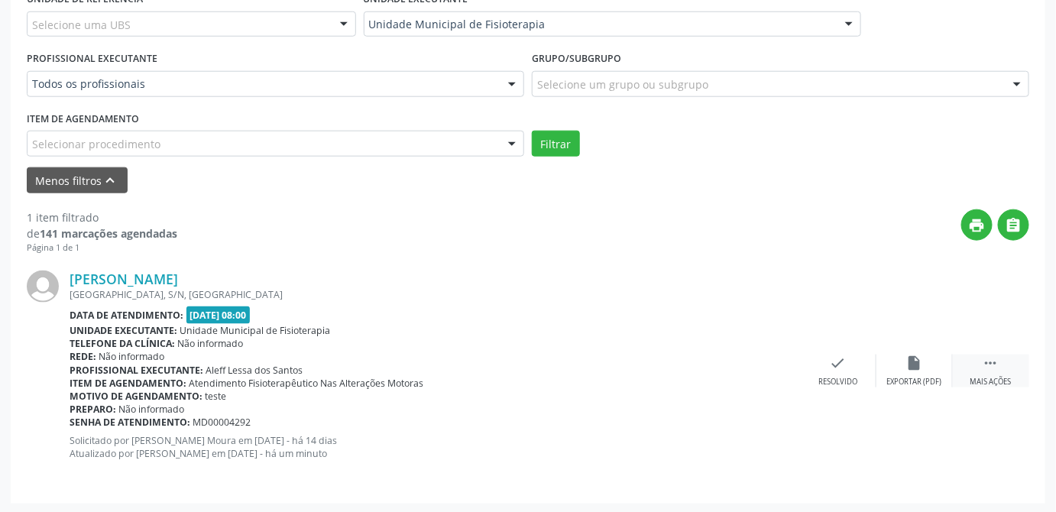
click at [1002, 371] on div " Mais ações" at bounding box center [991, 370] width 76 height 33
click at [837, 439] on div "[PERSON_NAME] [GEOGRAPHIC_DATA], [GEOGRAPHIC_DATA], [GEOGRAPHIC_DATA] Data de a…" at bounding box center [528, 370] width 1002 height 232
click at [725, 264] on div "[PERSON_NAME] [GEOGRAPHIC_DATA], [GEOGRAPHIC_DATA], [GEOGRAPHIC_DATA] Data de a…" at bounding box center [528, 370] width 1002 height 232
click at [595, 223] on div "print " at bounding box center [603, 231] width 852 height 45
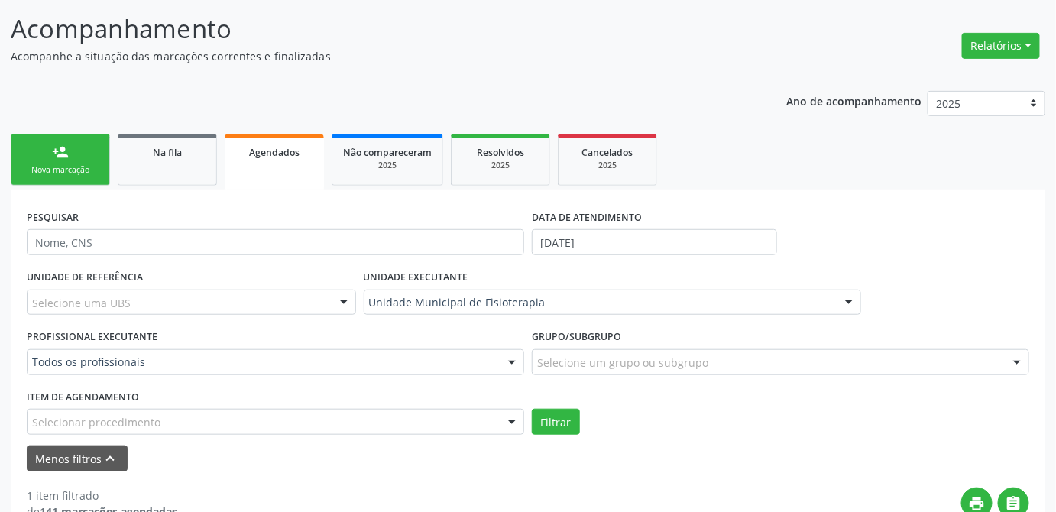
scroll to position [0, 0]
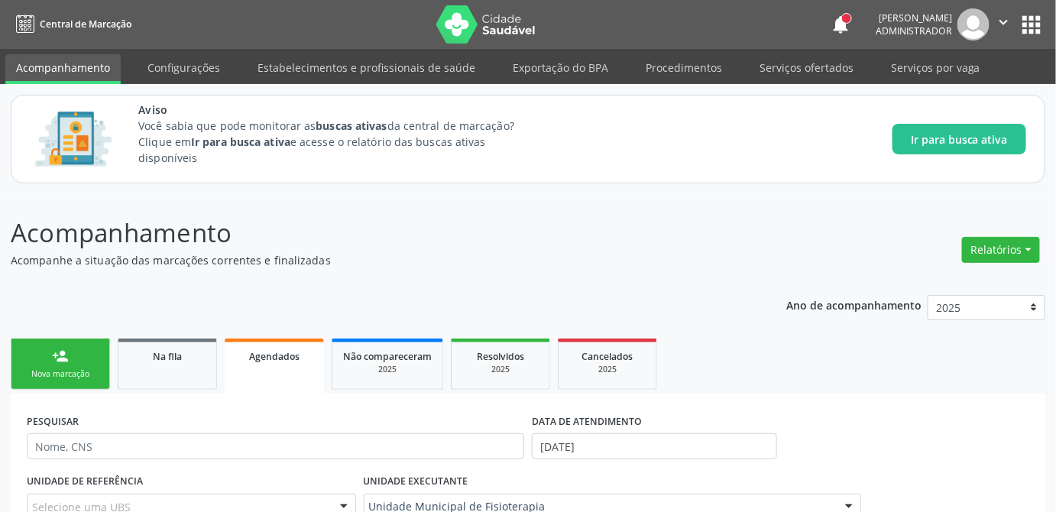
click at [418, 215] on p "Acompanhamento" at bounding box center [373, 233] width 724 height 38
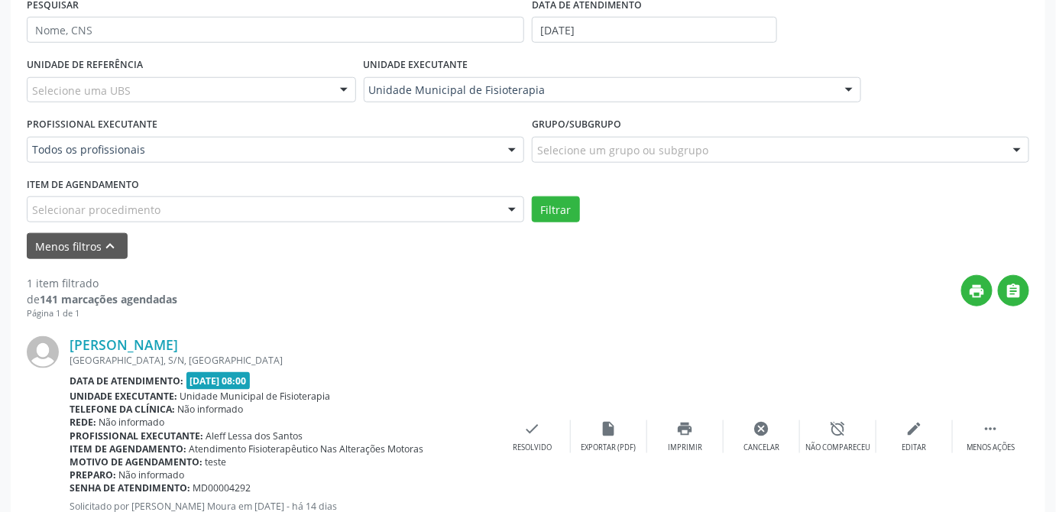
scroll to position [482, 0]
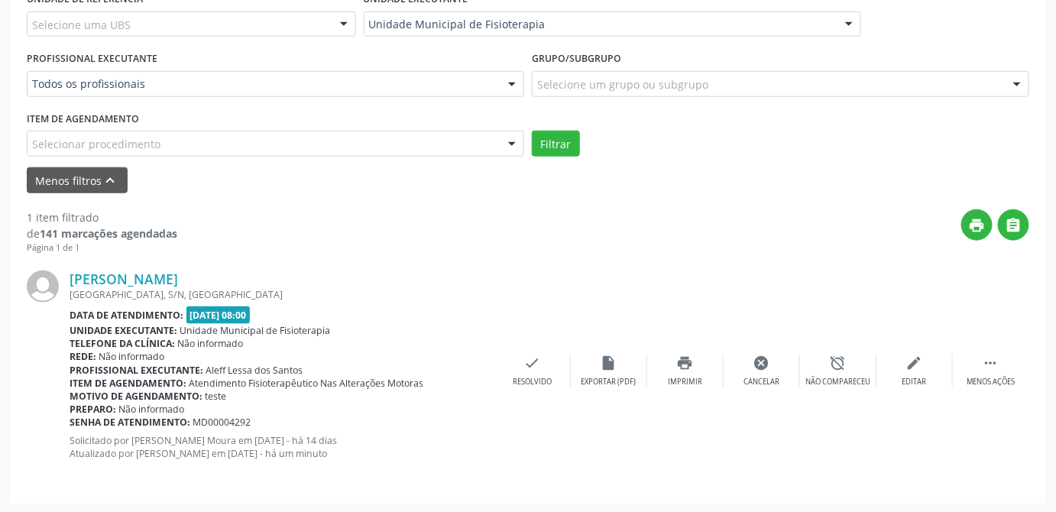
click at [822, 262] on div "[PERSON_NAME] [GEOGRAPHIC_DATA], [GEOGRAPHIC_DATA], [GEOGRAPHIC_DATA] Data de a…" at bounding box center [528, 370] width 1002 height 232
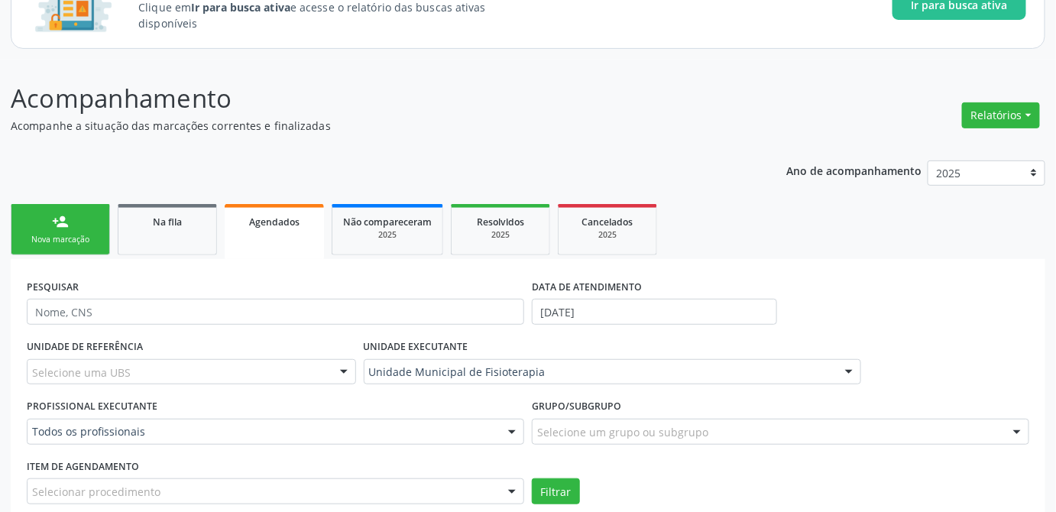
scroll to position [65, 0]
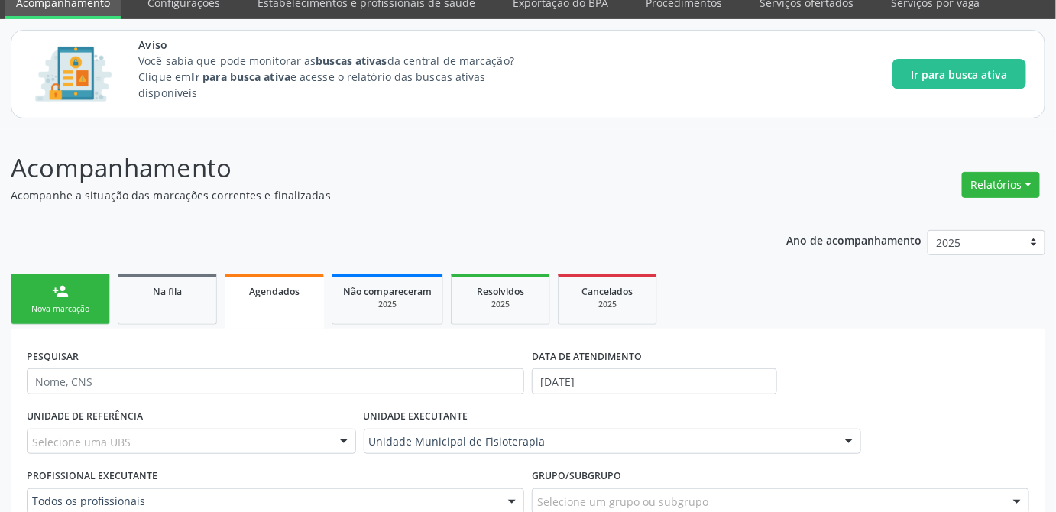
click at [446, 193] on p "Acompanhe a situação das marcações correntes e finalizadas" at bounding box center [373, 195] width 724 height 16
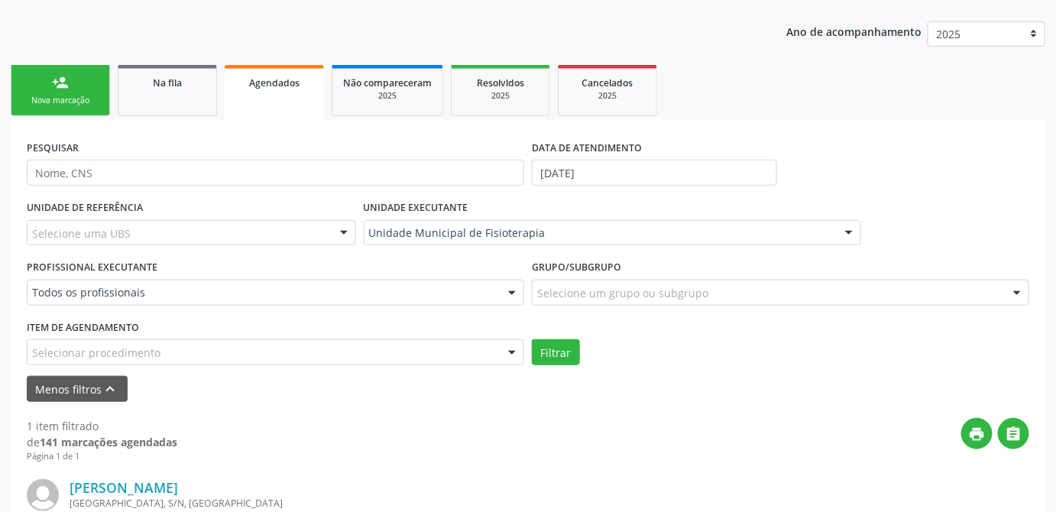
scroll to position [204, 0]
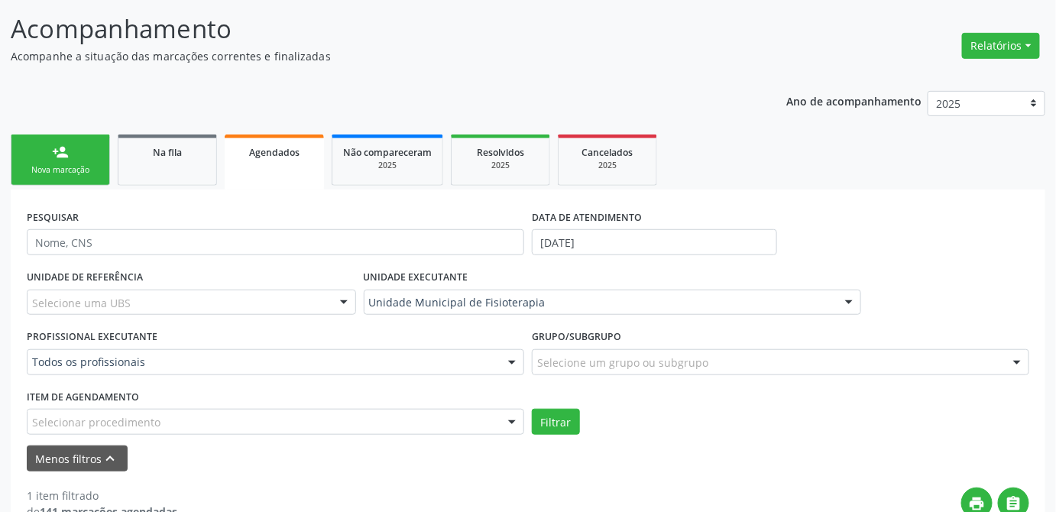
click at [79, 161] on link "person_add Nova marcação" at bounding box center [60, 159] width 99 height 51
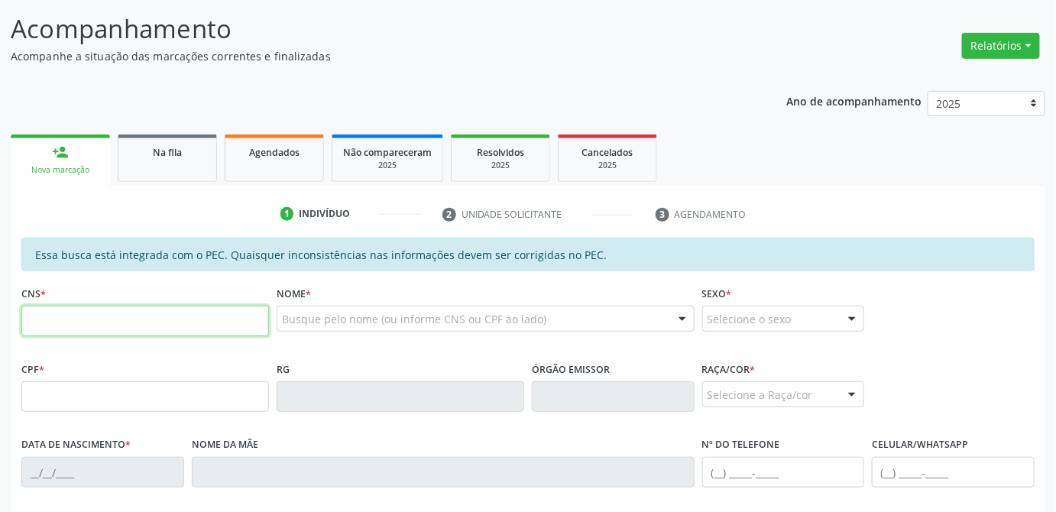
click at [125, 316] on input "text" at bounding box center [145, 321] width 248 height 31
type input "708 6000 6342 4384"
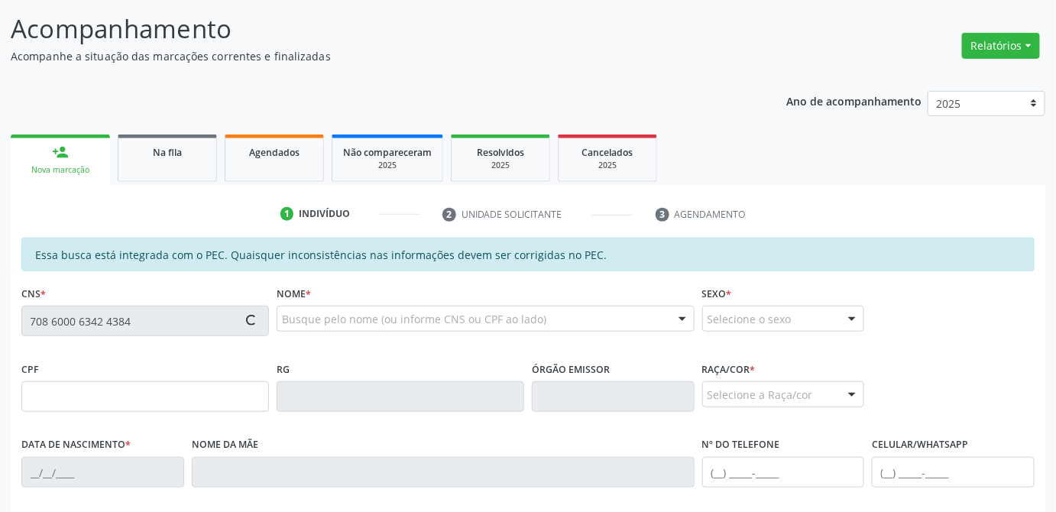
type input "020.389.394-89"
type input "[DATE]"
type input "[PERSON_NAME]"
type input "[PHONE_NUMBER]"
type input "21"
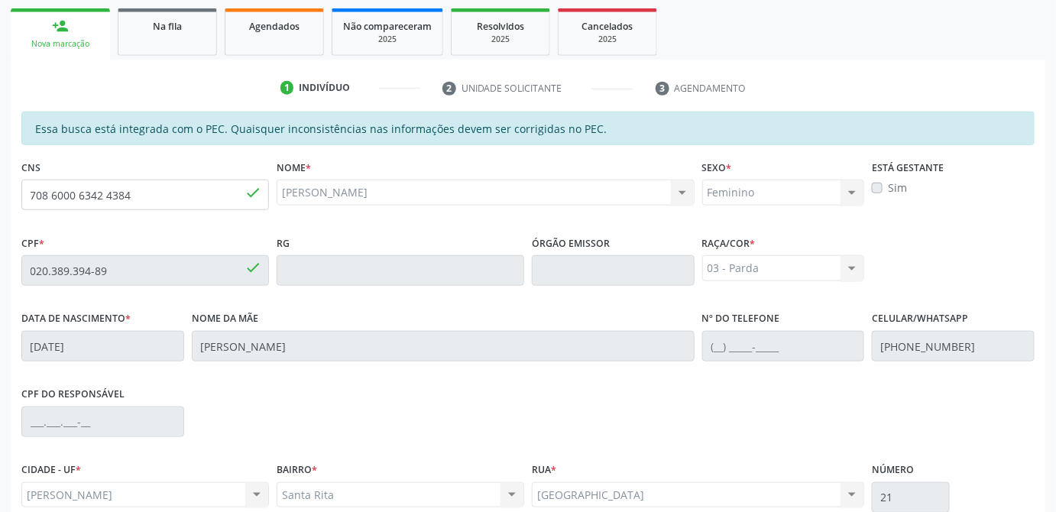
scroll to position [191, 0]
